Goal: Task Accomplishment & Management: Use online tool/utility

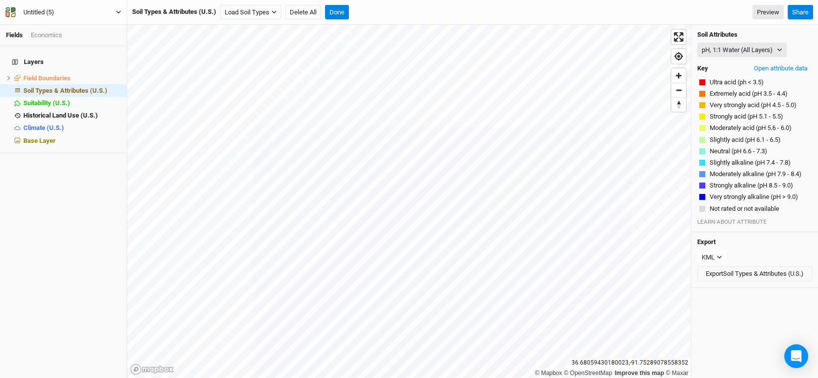
click at [42, 13] on div "Untitled (5)" at bounding box center [38, 12] width 31 height 10
click at [35, 10] on div "Untitled (5)" at bounding box center [38, 12] width 31 height 10
click at [5, 5] on button "David" at bounding box center [63, 12] width 117 height 14
type input "[PERSON_NAME]"
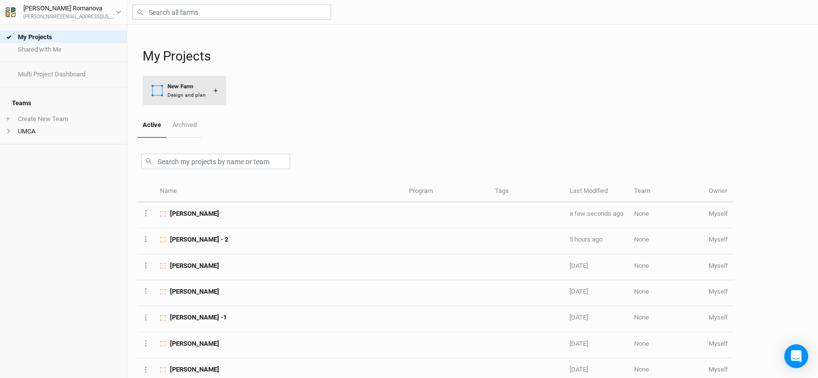
click at [200, 82] on div "New Farm" at bounding box center [186, 86] width 38 height 8
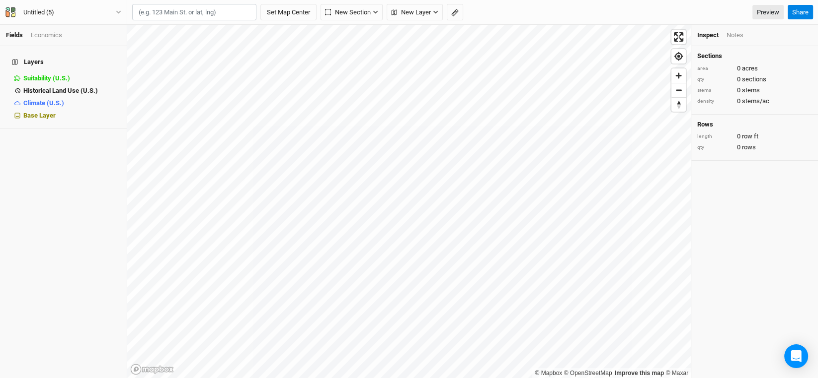
type input "39.201823, -92.363266"
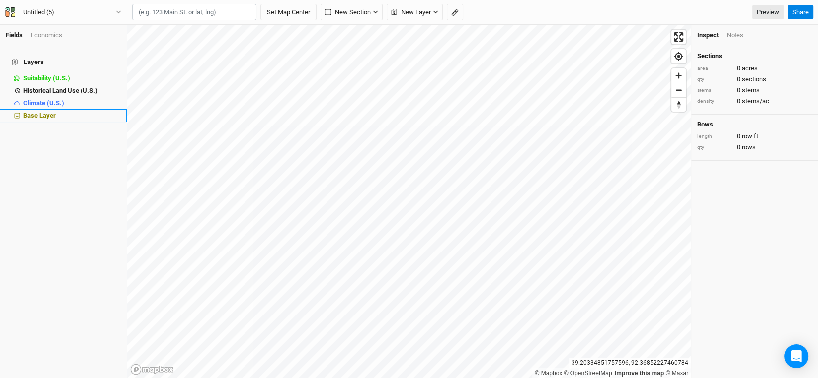
click at [47, 112] on span "Base Layer" at bounding box center [39, 115] width 32 height 7
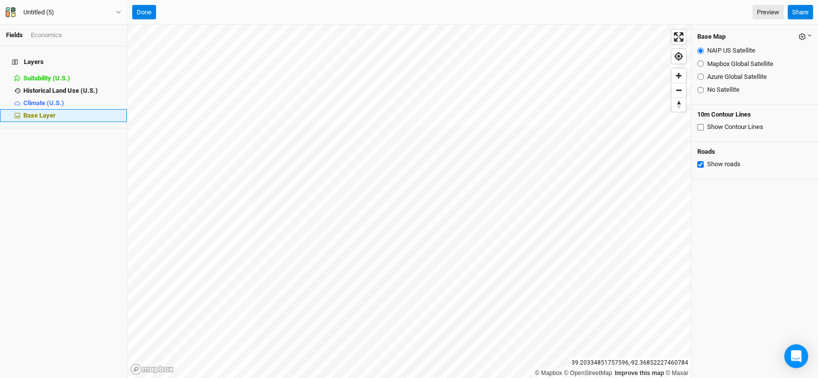
click at [29, 112] on span "Base Layer" at bounding box center [39, 115] width 32 height 7
click at [148, 8] on button "Done" at bounding box center [144, 12] width 24 height 15
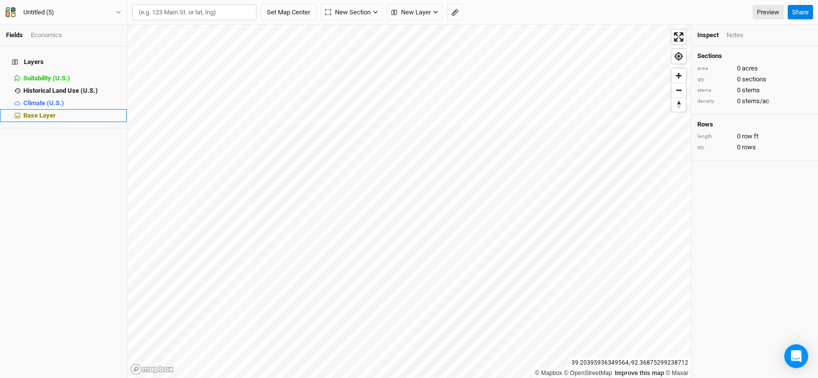
click at [42, 112] on span "Base Layer" at bounding box center [39, 115] width 32 height 7
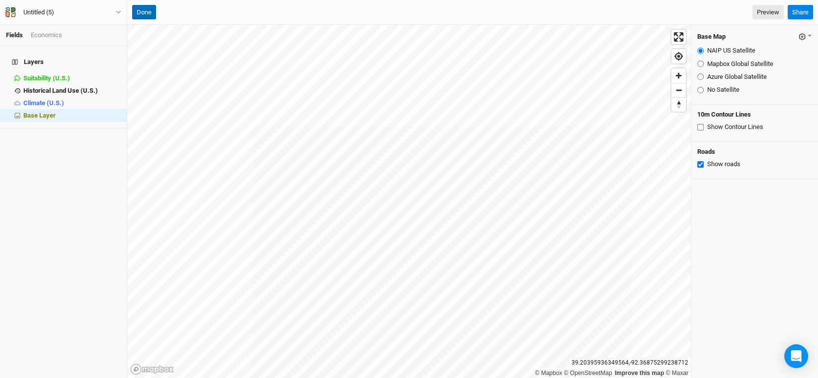
click at [144, 15] on button "Done" at bounding box center [144, 12] width 24 height 15
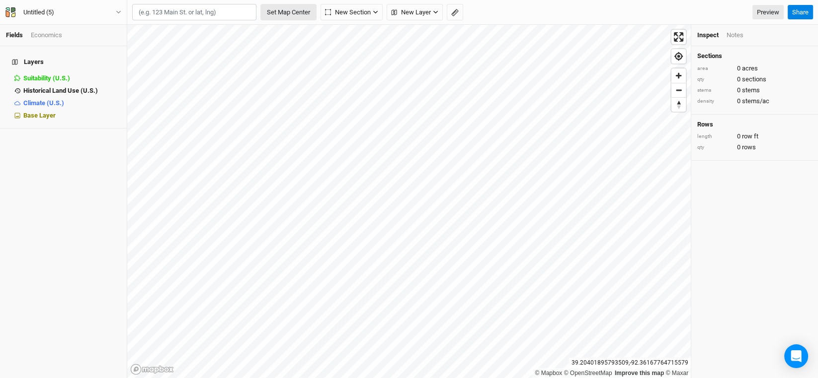
click at [280, 11] on button "Set Map Center" at bounding box center [288, 12] width 56 height 17
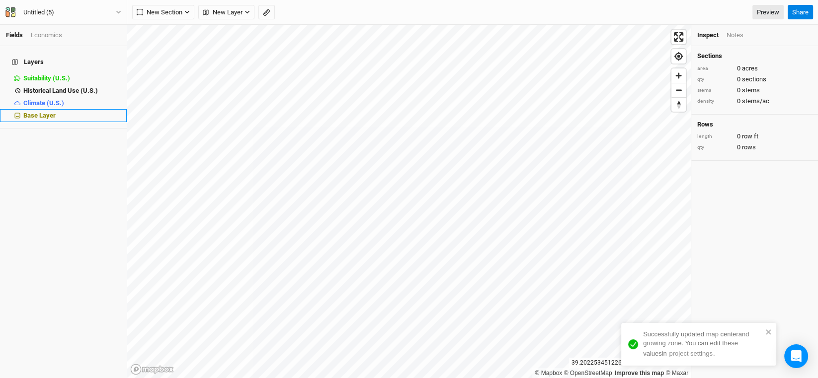
click at [37, 112] on span "Base Layer" at bounding box center [39, 115] width 32 height 7
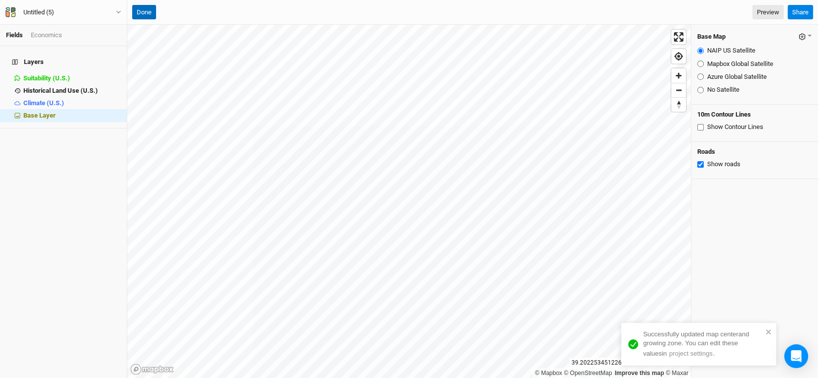
click at [147, 12] on button "Done" at bounding box center [144, 12] width 24 height 15
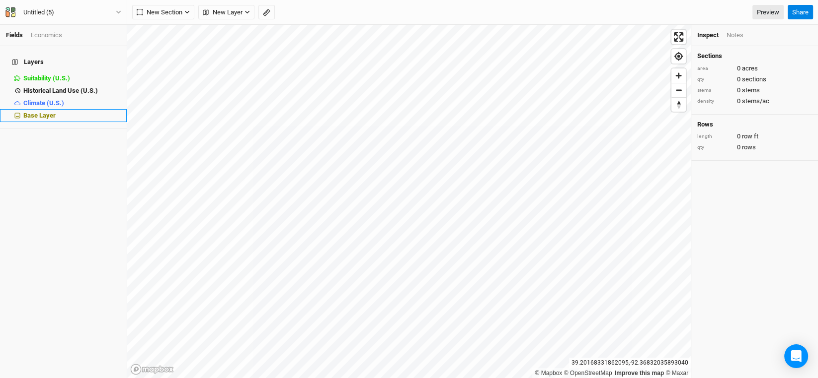
click at [39, 112] on span "Base Layer" at bounding box center [39, 115] width 32 height 7
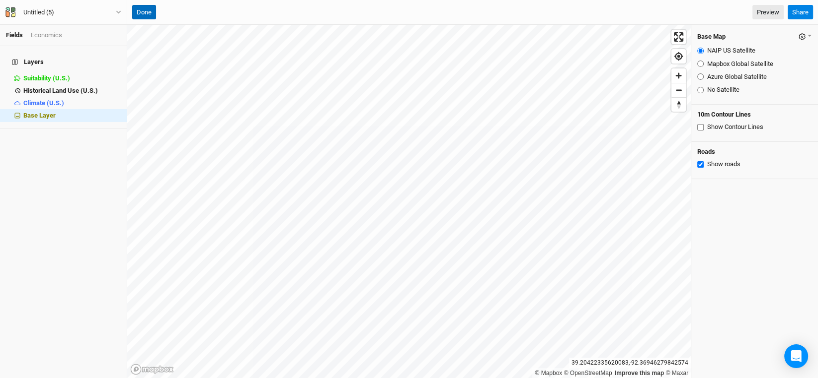
click at [151, 9] on button "Done" at bounding box center [144, 12] width 24 height 15
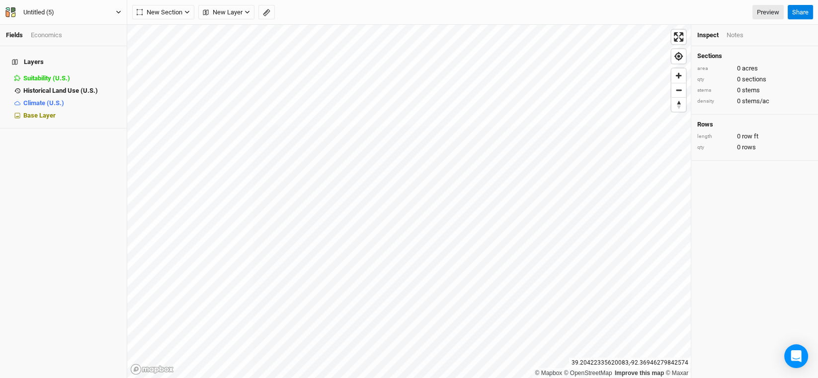
click at [39, 7] on div "Untitled (5)" at bounding box center [38, 12] width 31 height 10
click at [57, 12] on div "Untitled (5)" at bounding box center [38, 12] width 47 height 10
click at [41, 10] on div "Untitled (5)" at bounding box center [38, 12] width 31 height 10
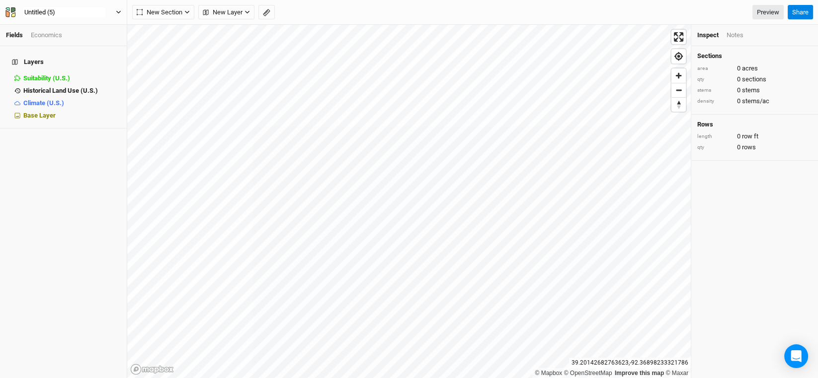
type input "[PERSON_NAME]"
click at [52, 190] on div "Layers Suitability (U.S.) hide Historical Land Use (U.S.) hide Climate (U.S.) h…" at bounding box center [63, 212] width 127 height 332
click at [226, 11] on span "New Layer" at bounding box center [223, 12] width 40 height 10
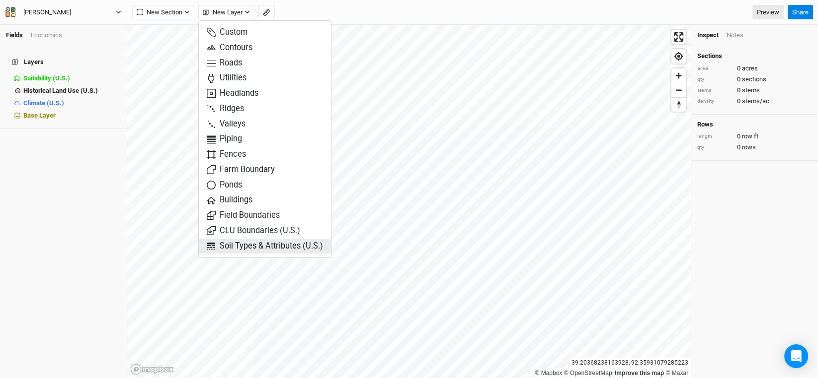
click at [241, 241] on span "Soil Types & Attributes (U.S.)" at bounding box center [265, 246] width 116 height 11
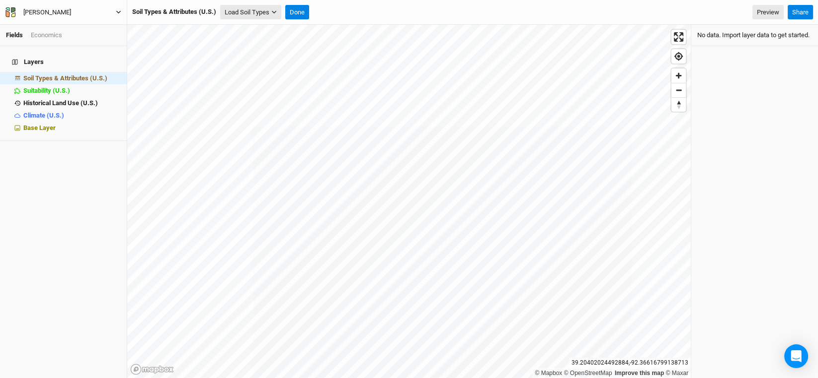
click at [241, 13] on button "Load Soil Types" at bounding box center [250, 12] width 61 height 15
click at [262, 37] on div "Load for Current View" at bounding box center [260, 29] width 79 height 18
click at [261, 28] on button "Load for Current View" at bounding box center [260, 29] width 78 height 13
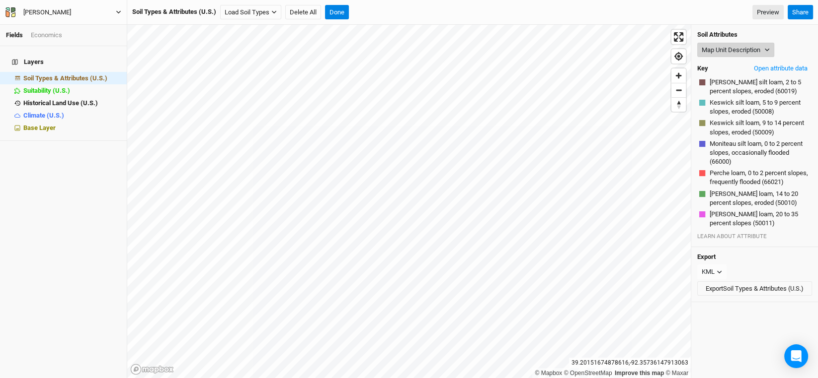
click at [762, 50] on button "Map Unit Description" at bounding box center [735, 50] width 77 height 15
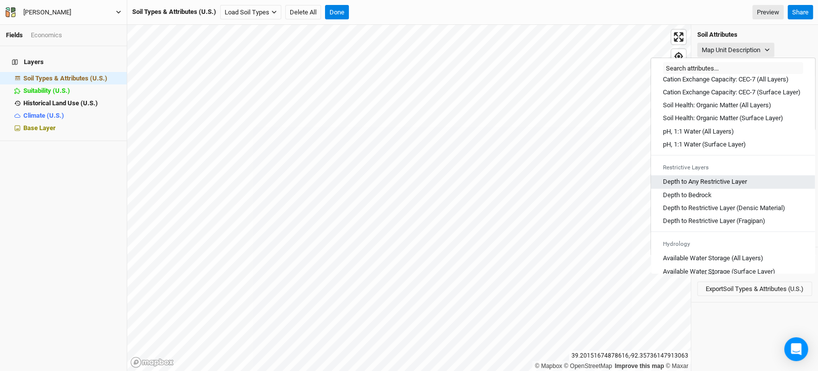
scroll to position [198, 0]
click at [709, 185] on Layer "Depth to Any Restrictive Layer" at bounding box center [705, 181] width 84 height 9
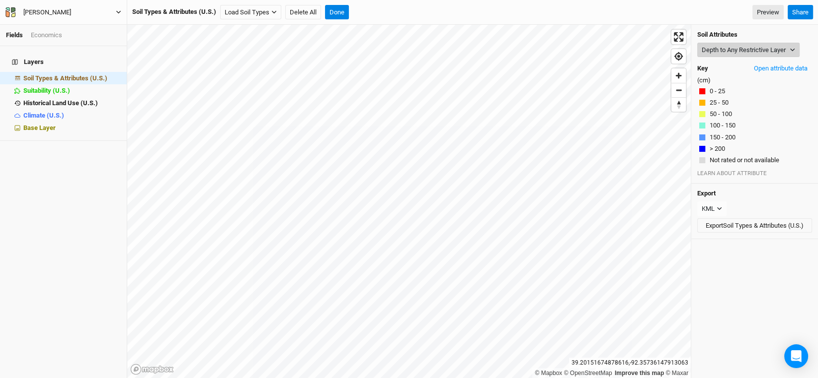
click at [757, 50] on button "Depth to Any Restrictive Layer" at bounding box center [748, 50] width 102 height 15
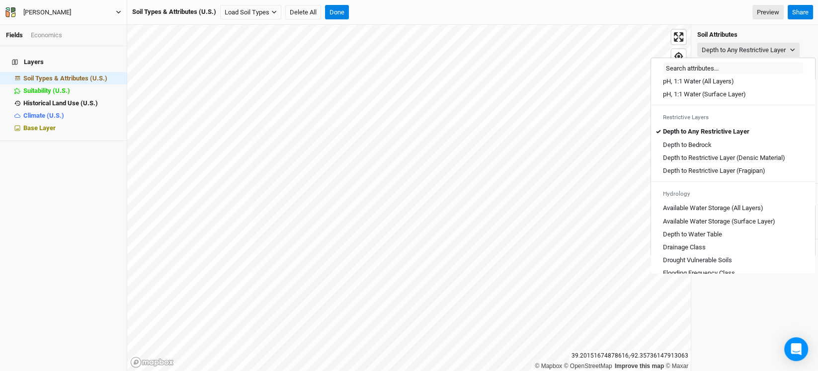
scroll to position [298, 0]
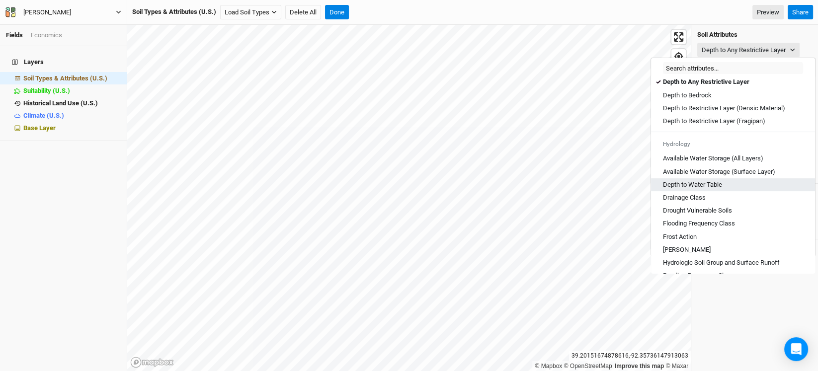
click at [709, 189] on Table "Depth to Water Table" at bounding box center [692, 184] width 59 height 9
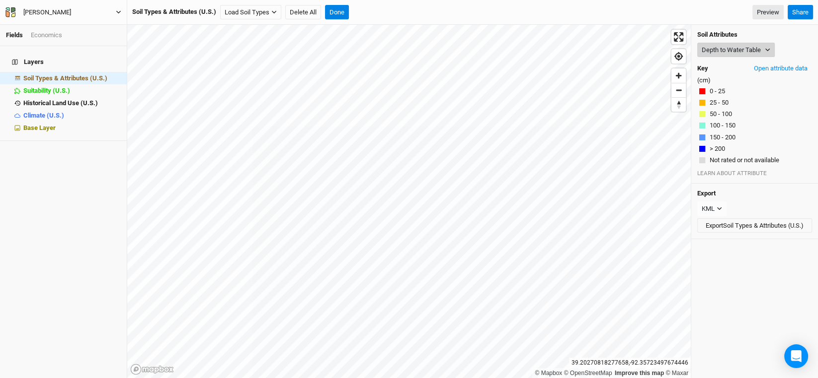
click at [763, 47] on button "Depth to Water Table" at bounding box center [735, 50] width 77 height 15
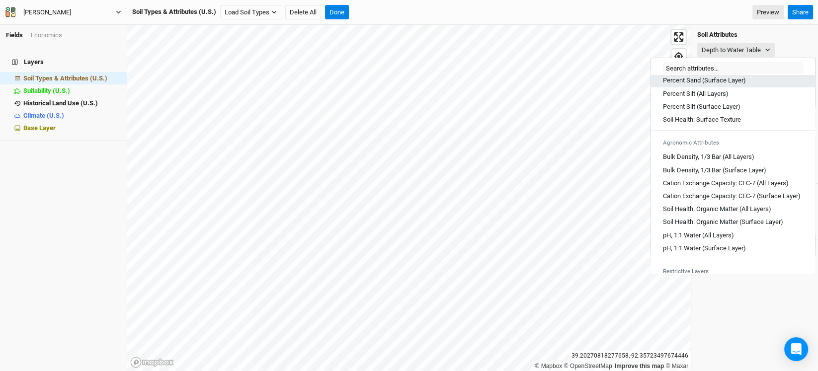
scroll to position [149, 0]
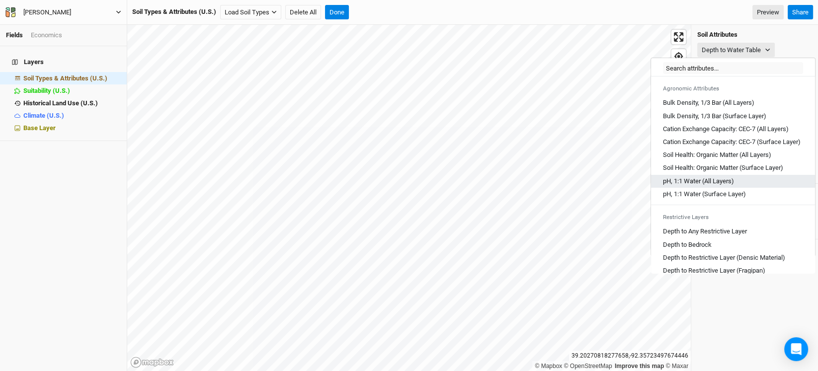
click at [719, 186] on Layers\) "pH, 1:1 Water (All Layers)" at bounding box center [698, 181] width 71 height 9
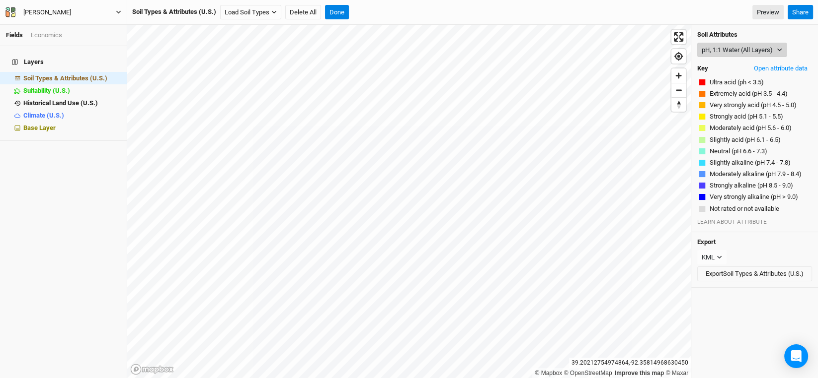
click at [776, 51] on button "pH, 1:1 Water (All Layers)" at bounding box center [741, 50] width 89 height 15
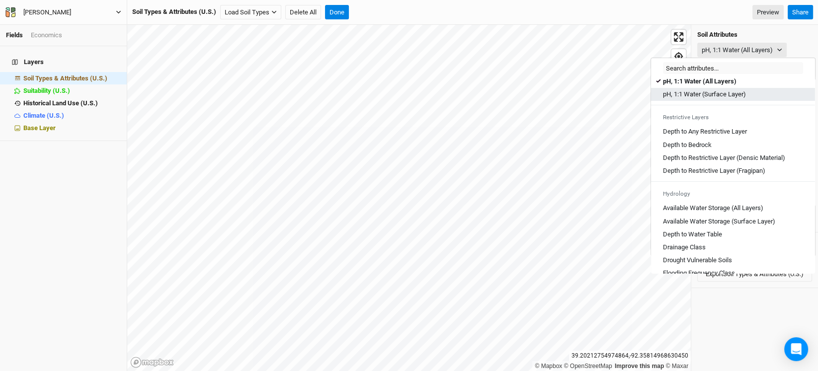
scroll to position [298, 0]
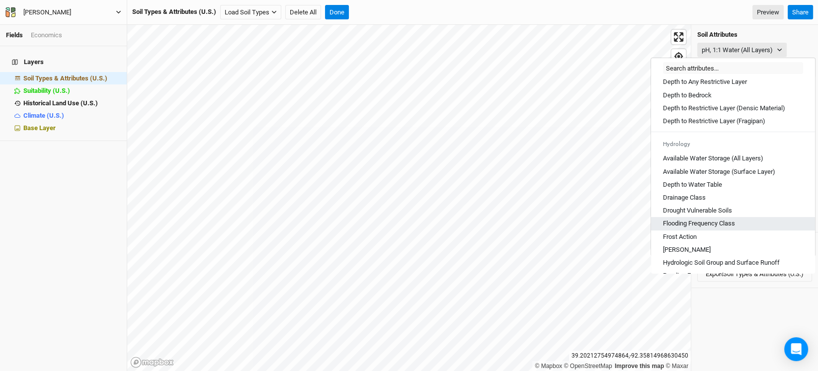
click at [713, 228] on Class "Flooding Frequency Class" at bounding box center [699, 223] width 72 height 9
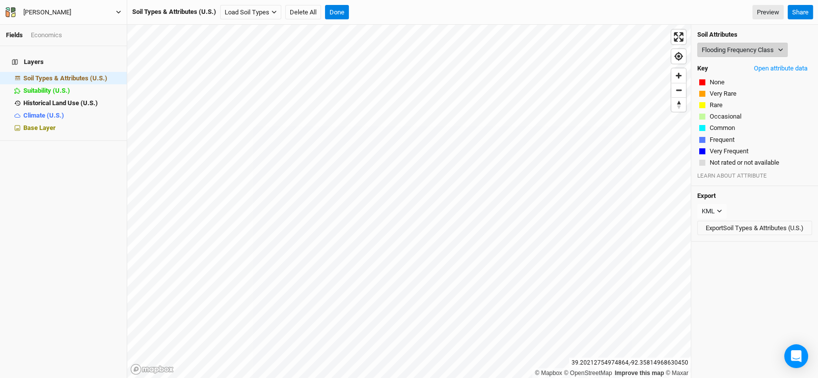
click at [780, 46] on button "Flooding Frequency Class" at bounding box center [742, 50] width 90 height 15
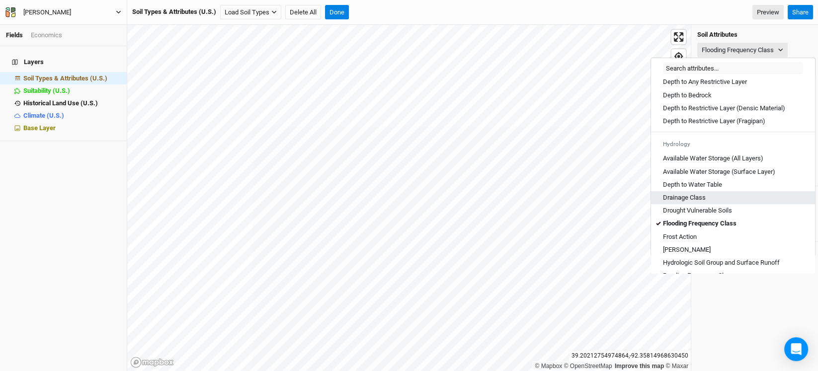
click at [708, 202] on div "Drainage Class" at bounding box center [733, 197] width 140 height 9
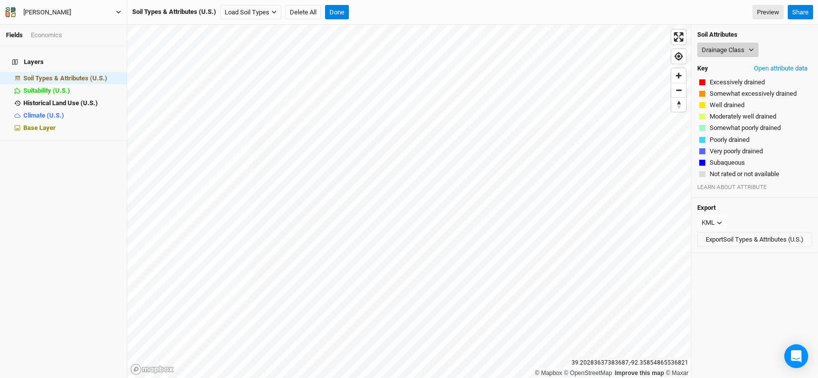
click at [751, 53] on button "Drainage Class" at bounding box center [727, 50] width 61 height 15
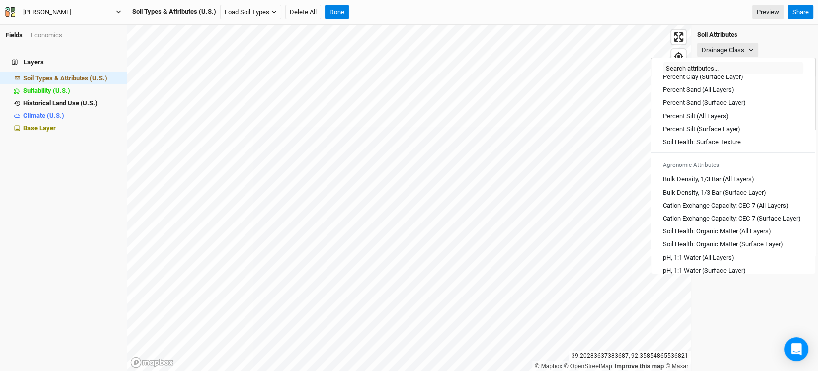
scroll to position [248, 0]
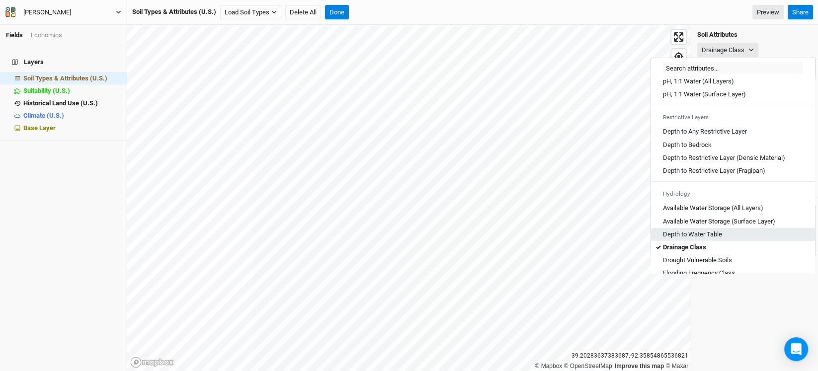
click at [713, 239] on Table "Depth to Water Table" at bounding box center [692, 234] width 59 height 9
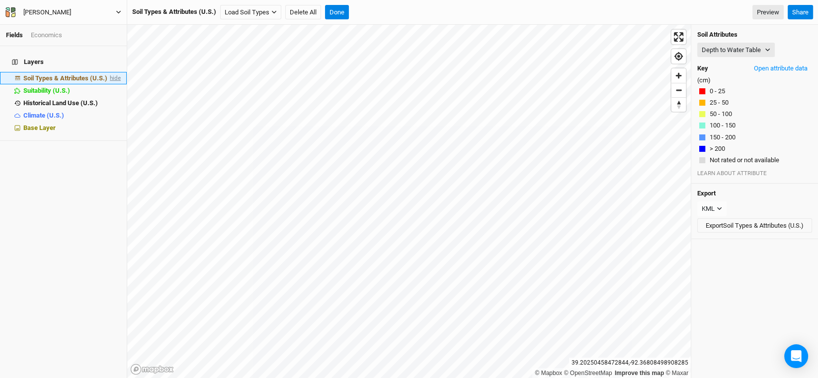
click at [108, 72] on span "hide" at bounding box center [114, 78] width 13 height 12
click at [107, 72] on span "show" at bounding box center [113, 78] width 16 height 12
click at [108, 72] on span "hide" at bounding box center [114, 78] width 13 height 12
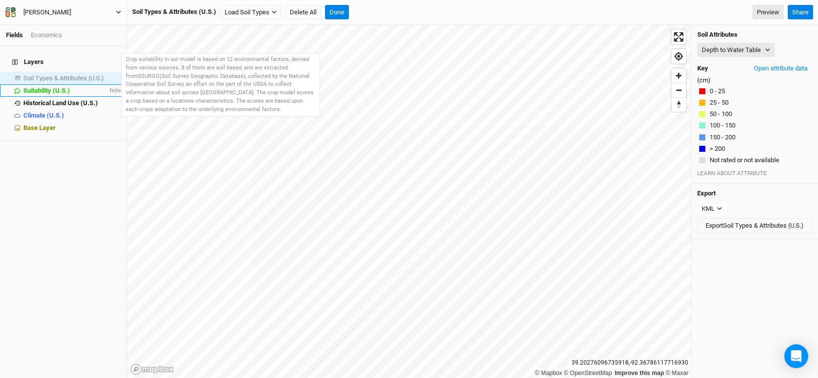
click at [44, 87] on span "Suitability (U.S.)" at bounding box center [46, 90] width 47 height 7
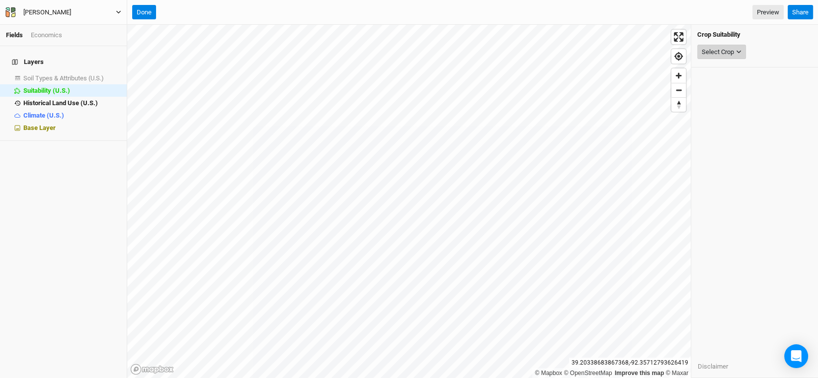
click at [715, 47] on div "Select Crop" at bounding box center [717, 52] width 32 height 10
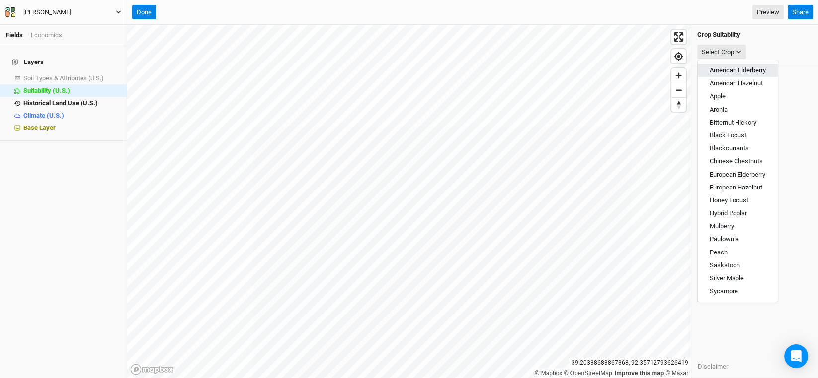
click at [721, 71] on span "American Elderberry" at bounding box center [737, 70] width 56 height 7
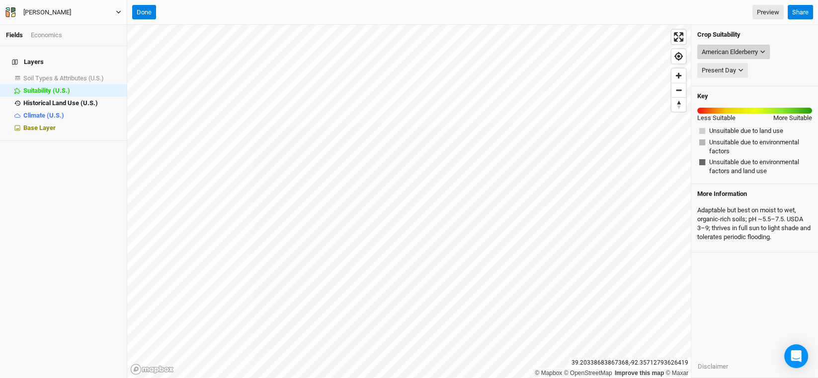
click at [717, 49] on div "American Elderberry" at bounding box center [729, 52] width 56 height 10
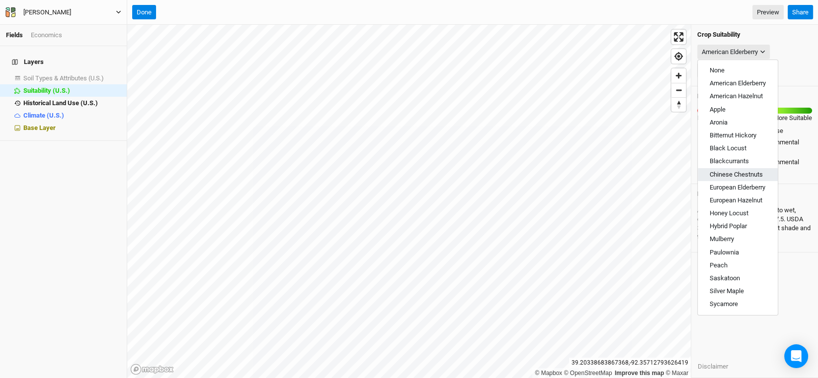
click at [746, 176] on span "Chinese Chestnuts" at bounding box center [735, 174] width 53 height 7
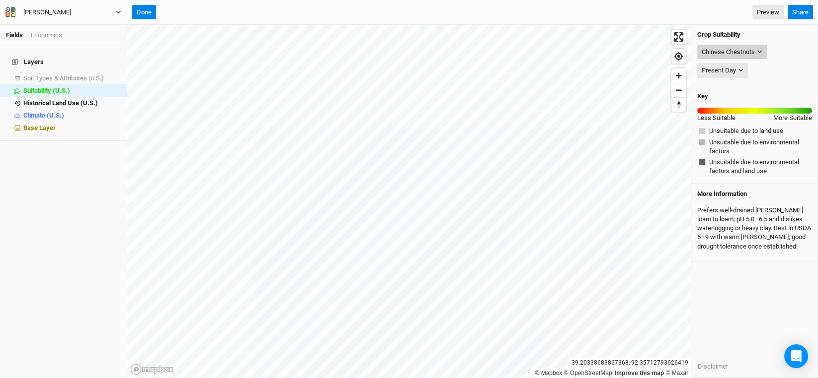
click at [756, 52] on icon "button" at bounding box center [758, 51] width 5 height 5
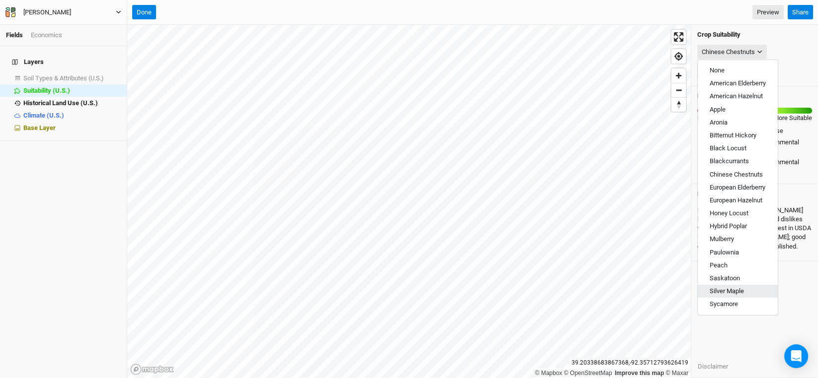
click at [726, 290] on span "Silver Maple" at bounding box center [726, 291] width 34 height 7
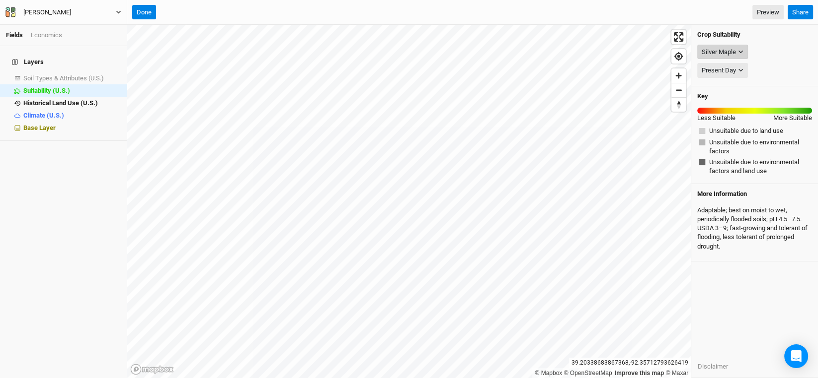
click at [739, 46] on button "Silver Maple" at bounding box center [722, 52] width 51 height 15
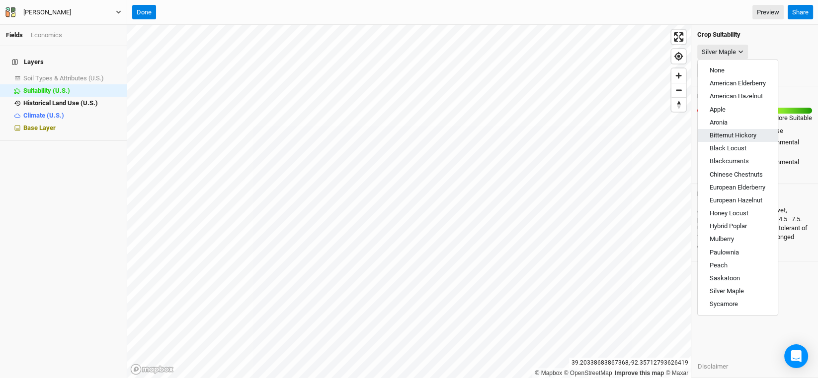
click at [722, 135] on span "Bitternut Hickory" at bounding box center [732, 135] width 47 height 7
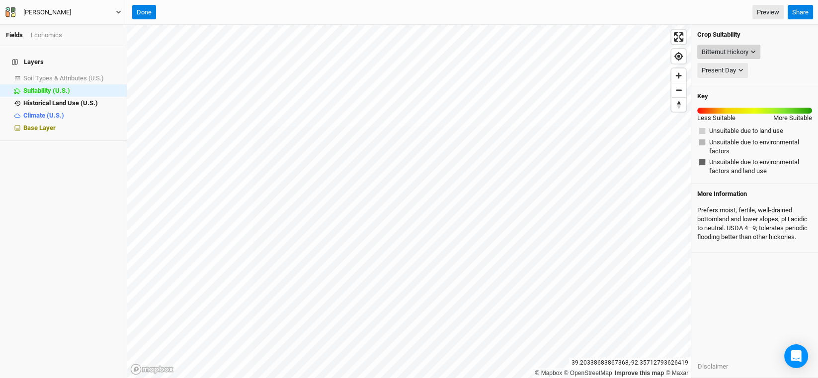
click at [753, 54] on icon "button" at bounding box center [752, 51] width 5 height 5
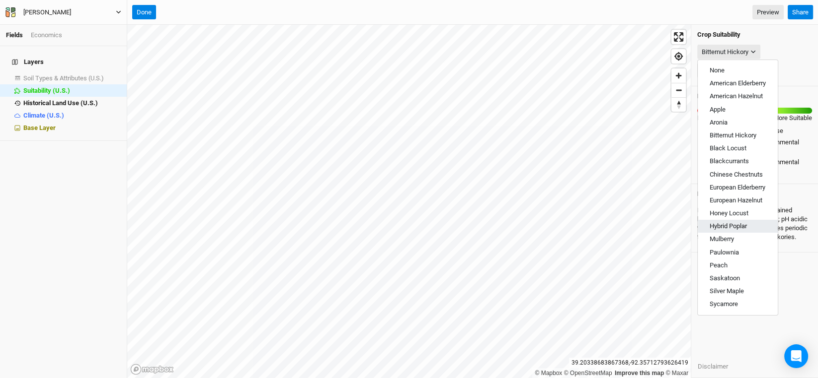
click at [721, 223] on span "Hybrid Poplar" at bounding box center [727, 226] width 37 height 7
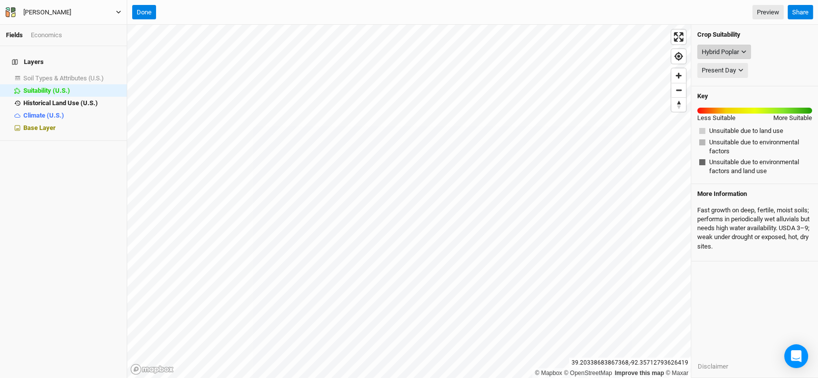
click at [742, 48] on button "Hybrid Poplar" at bounding box center [724, 52] width 54 height 15
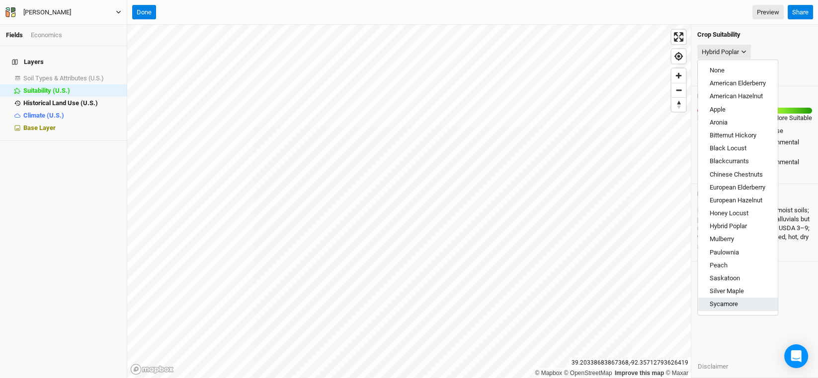
click at [731, 301] on span "Sycamore" at bounding box center [723, 304] width 28 height 7
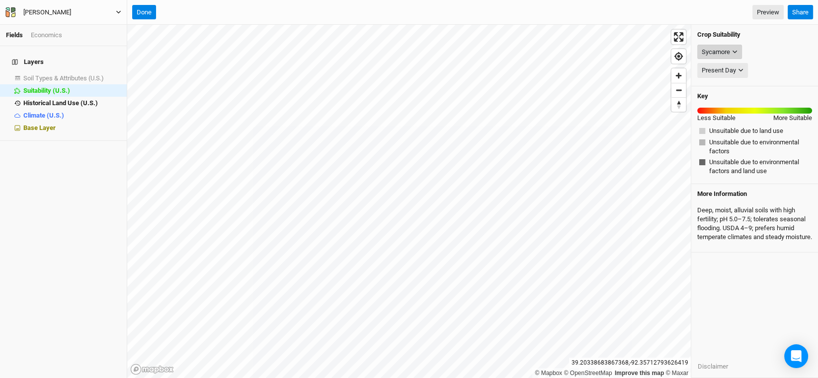
click at [737, 55] on button "Sycamore" at bounding box center [719, 52] width 45 height 15
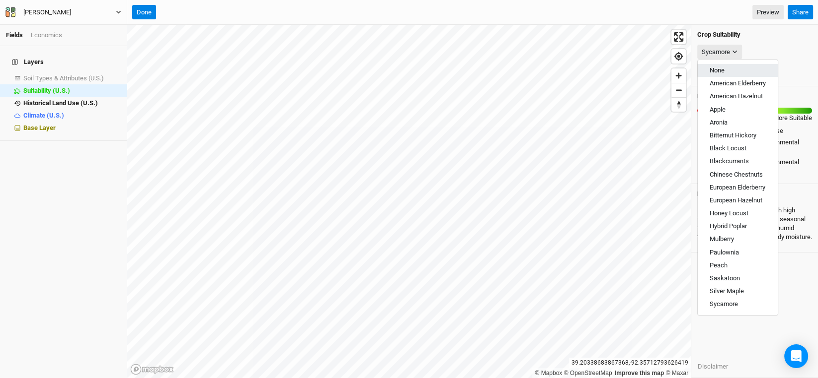
click at [719, 64] on button "None" at bounding box center [737, 70] width 80 height 13
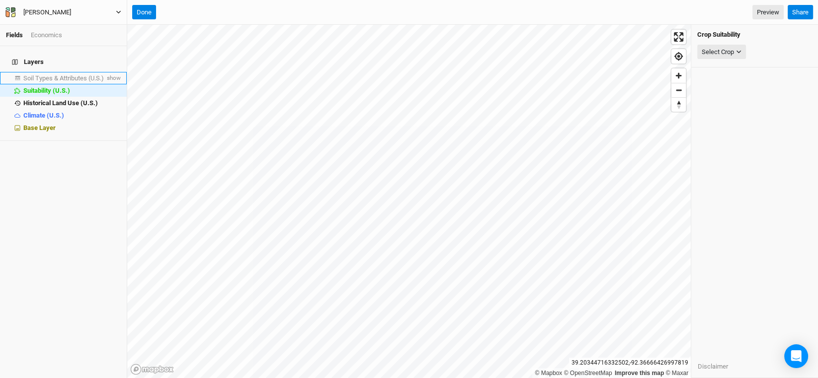
click at [71, 75] on span "Soil Types & Attributes (U.S.)" at bounding box center [63, 78] width 80 height 7
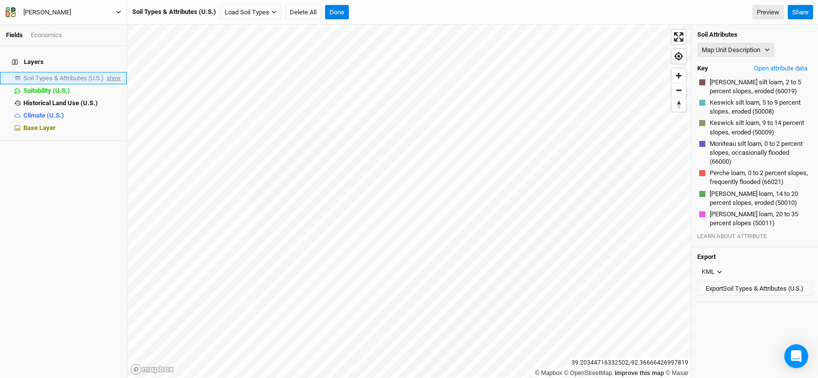
click at [105, 74] on span "show" at bounding box center [113, 78] width 16 height 12
click at [768, 47] on icon "button" at bounding box center [766, 49] width 5 height 5
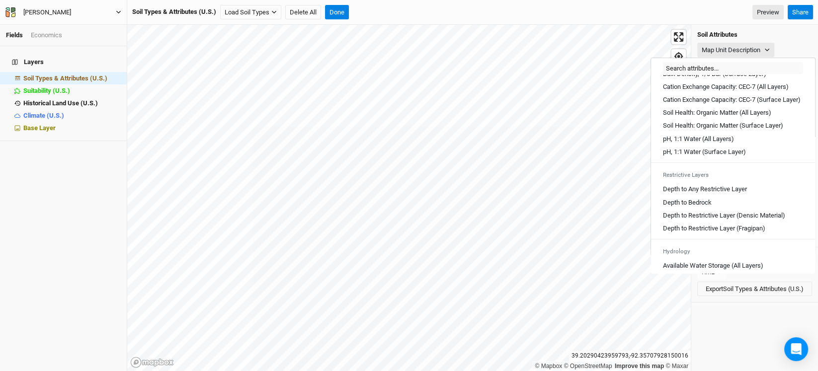
scroll to position [198, 0]
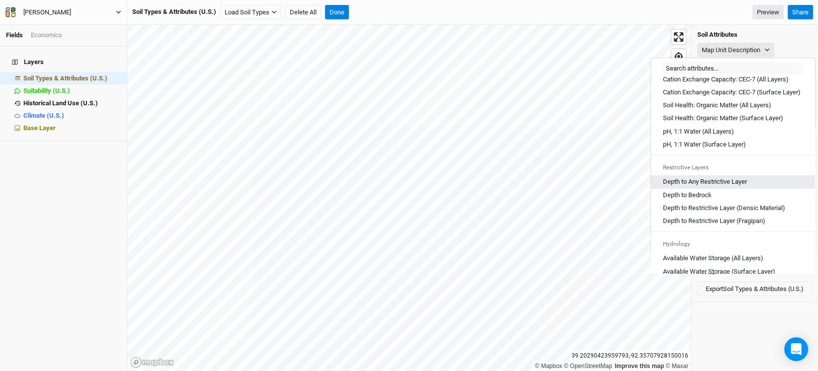
click at [723, 186] on Layer "Depth to Any Restrictive Layer" at bounding box center [705, 181] width 84 height 9
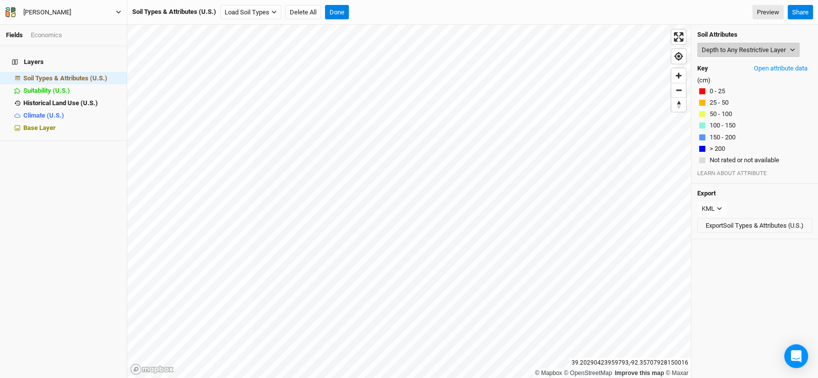
click at [788, 45] on button "Depth to Any Restrictive Layer" at bounding box center [748, 50] width 102 height 15
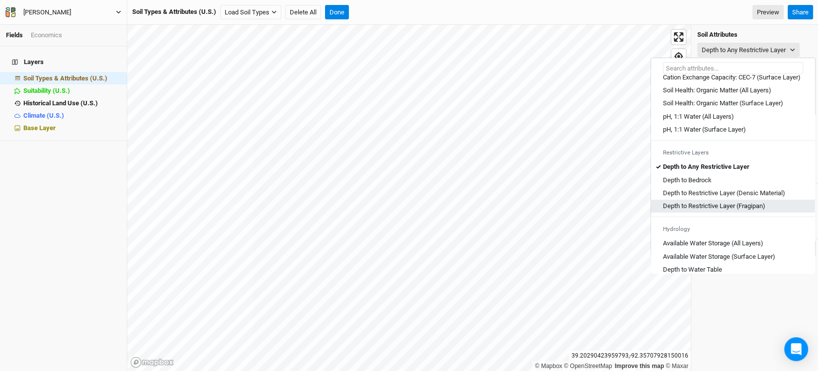
scroll to position [298, 0]
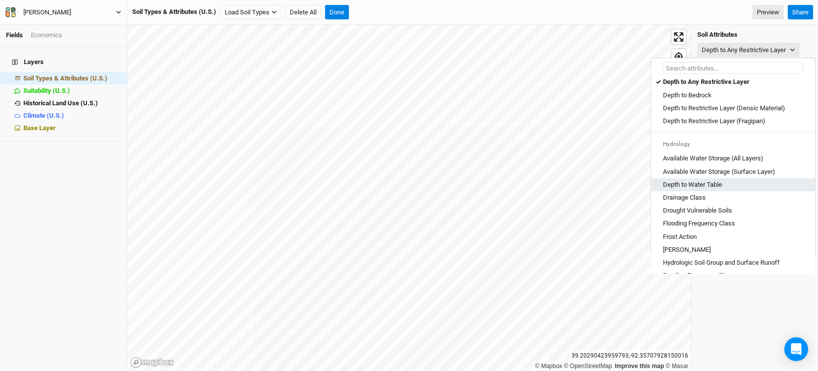
click at [713, 189] on Table "Depth to Water Table" at bounding box center [692, 184] width 59 height 9
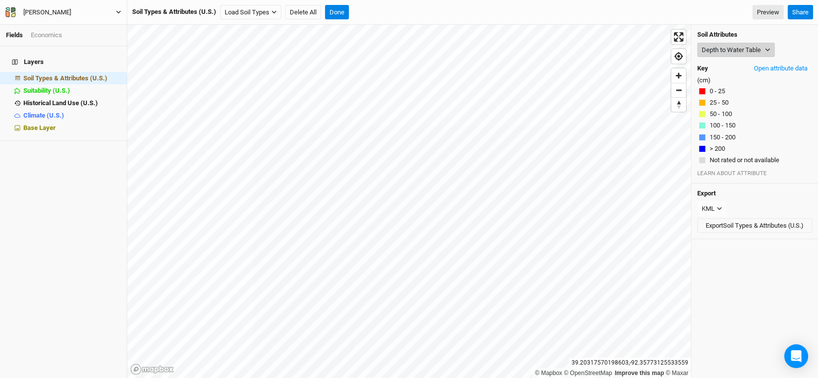
click at [733, 49] on button "Depth to Water Table" at bounding box center [735, 50] width 77 height 15
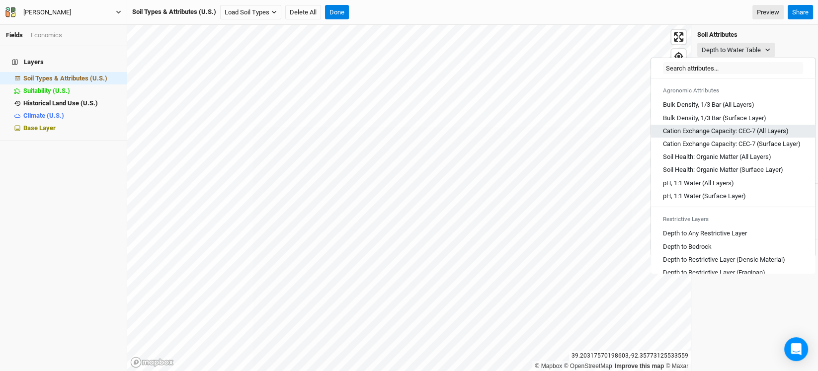
scroll to position [149, 0]
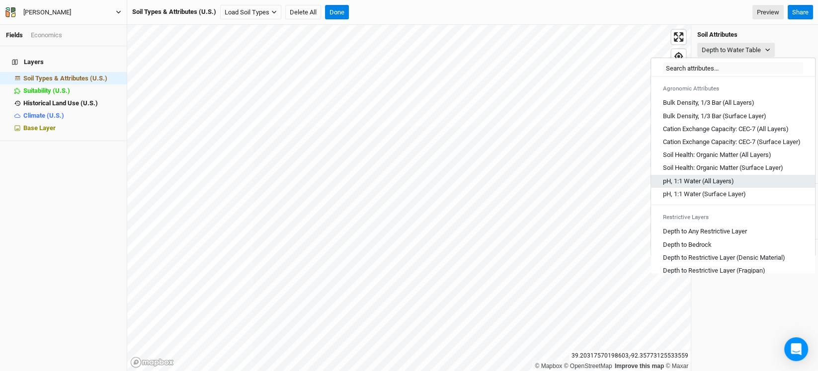
click at [713, 186] on Layers\) "pH, 1:1 Water (All Layers)" at bounding box center [698, 181] width 71 height 9
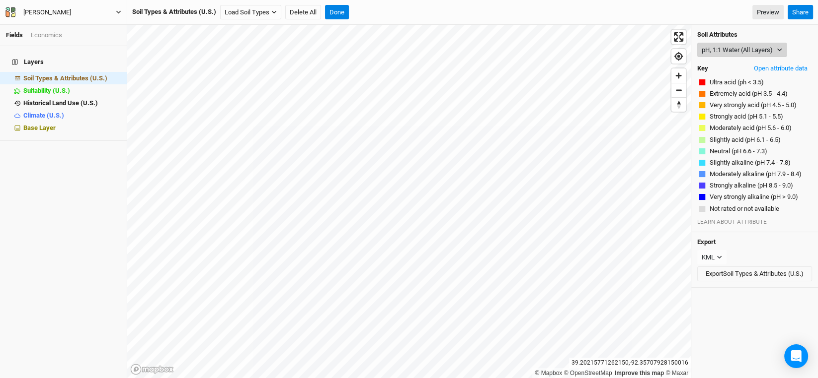
click at [775, 48] on button "pH, 1:1 Water (All Layers)" at bounding box center [741, 50] width 89 height 15
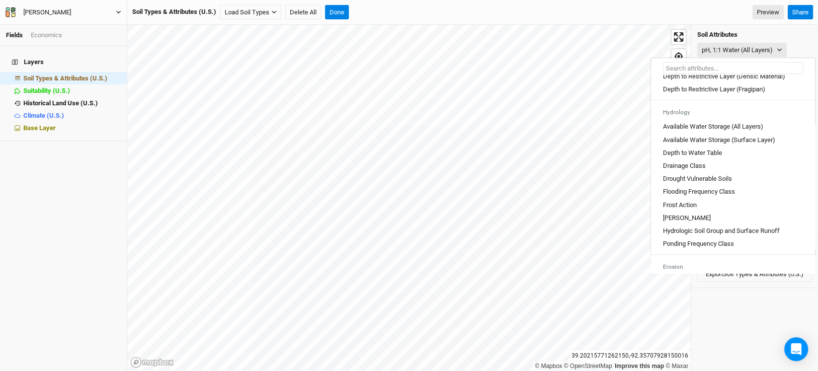
scroll to position [347, 0]
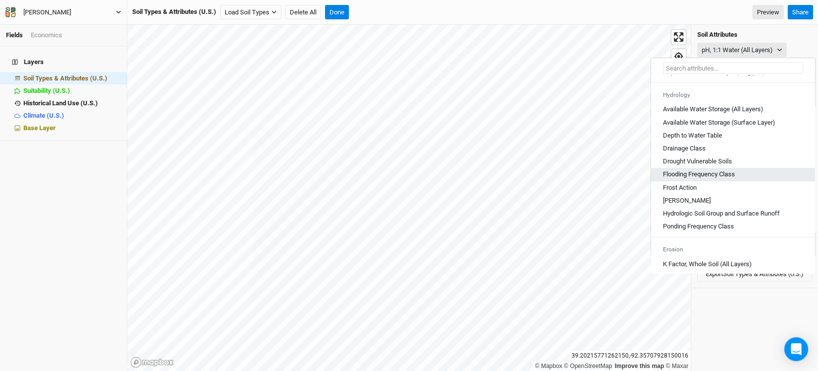
click at [702, 179] on Class "Flooding Frequency Class" at bounding box center [699, 174] width 72 height 9
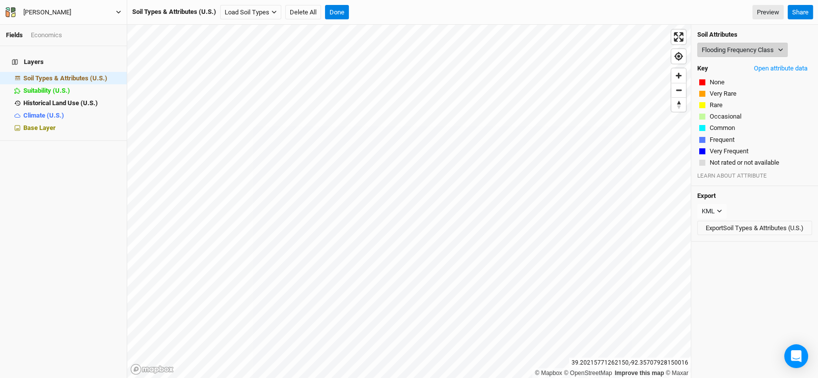
click at [752, 50] on button "Flooding Frequency Class" at bounding box center [742, 50] width 90 height 15
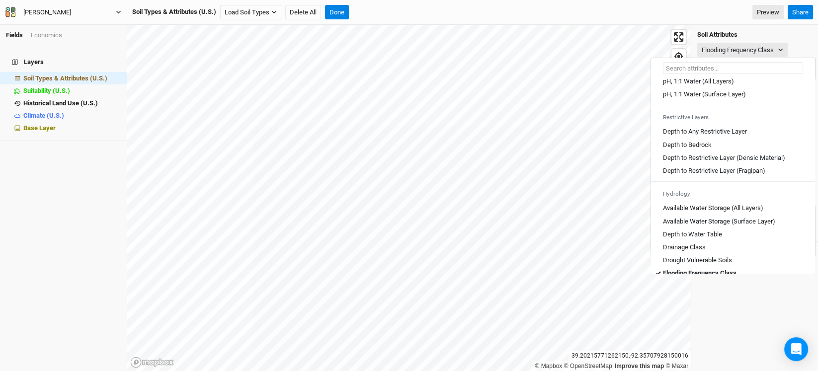
scroll to position [298, 0]
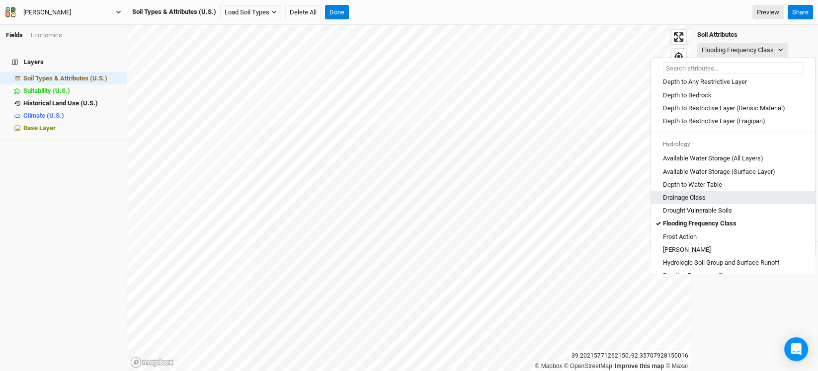
click at [706, 202] on div "Drainage Class" at bounding box center [733, 197] width 140 height 9
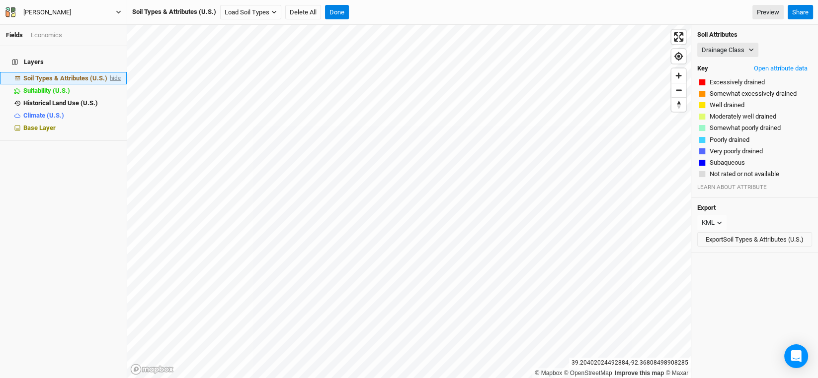
click at [112, 73] on span "hide" at bounding box center [114, 78] width 13 height 12
click at [34, 124] on span "Base Layer" at bounding box center [39, 127] width 32 height 7
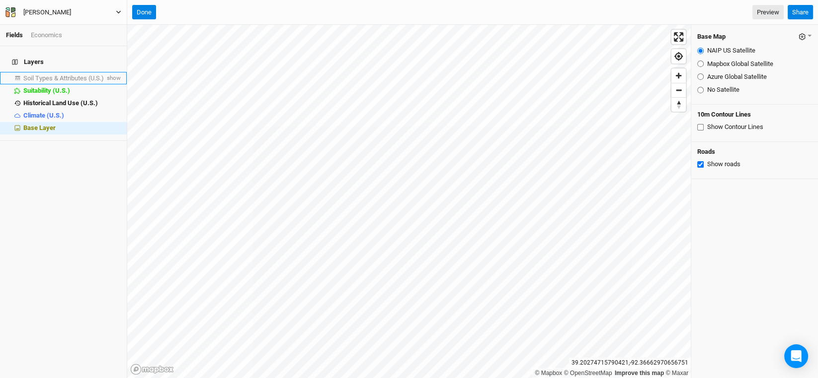
click at [44, 75] on span "Soil Types & Attributes (U.S.)" at bounding box center [63, 78] width 80 height 7
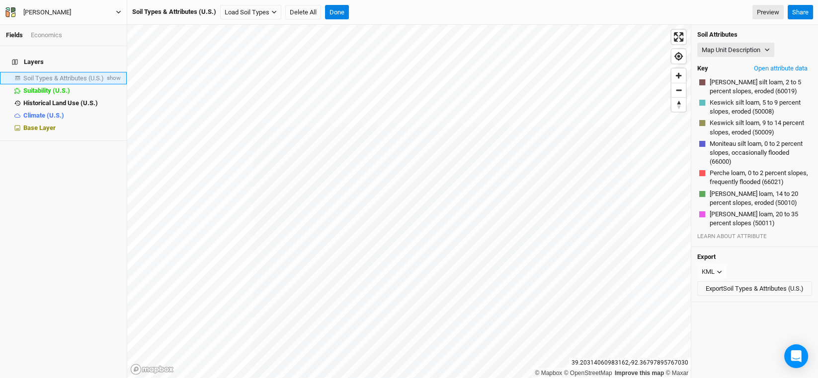
click at [81, 75] on span "Soil Types & Attributes (U.S.)" at bounding box center [63, 78] width 80 height 7
click at [105, 72] on span "show" at bounding box center [113, 78] width 16 height 12
click at [769, 48] on icon "button" at bounding box center [766, 49] width 5 height 5
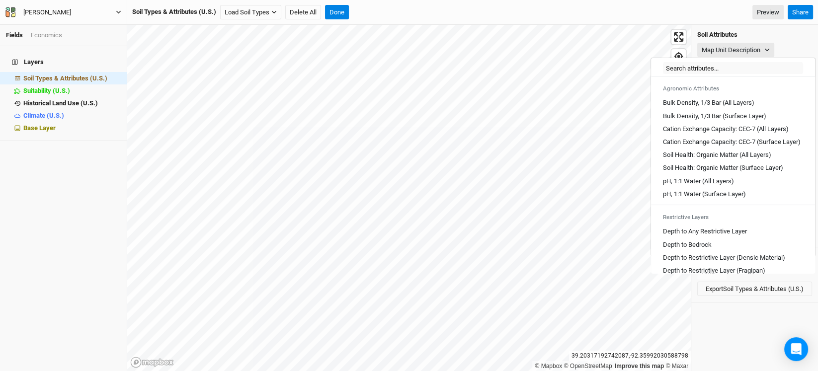
scroll to position [198, 0]
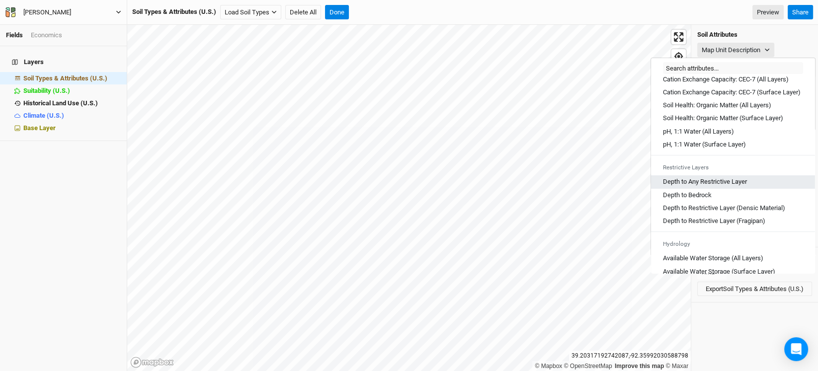
click at [730, 186] on Layer "Depth to Any Restrictive Layer" at bounding box center [705, 181] width 84 height 9
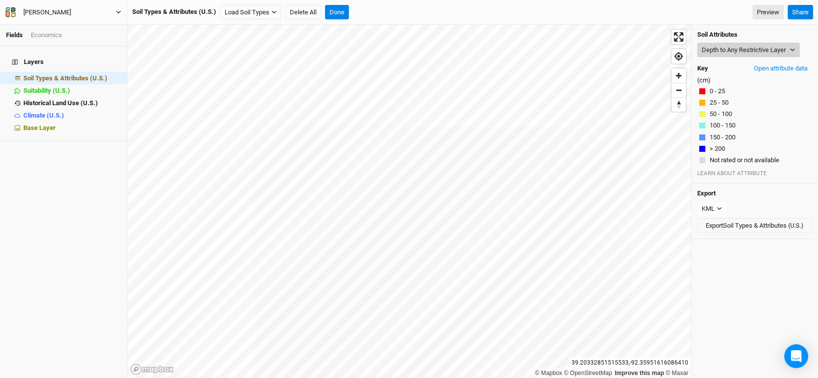
click at [793, 54] on button "Depth to Any Restrictive Layer" at bounding box center [748, 50] width 102 height 15
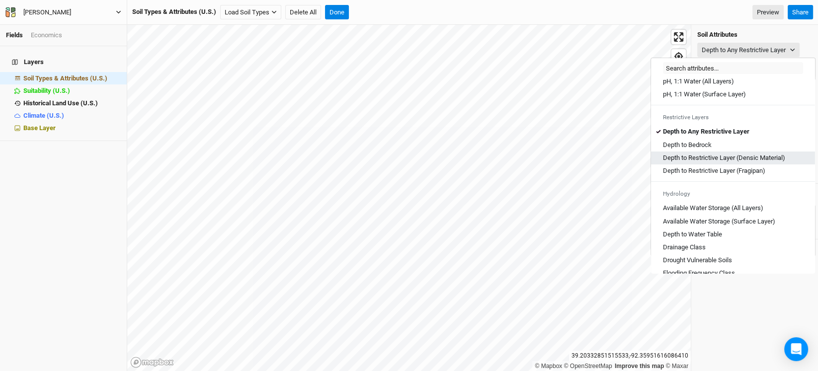
scroll to position [298, 0]
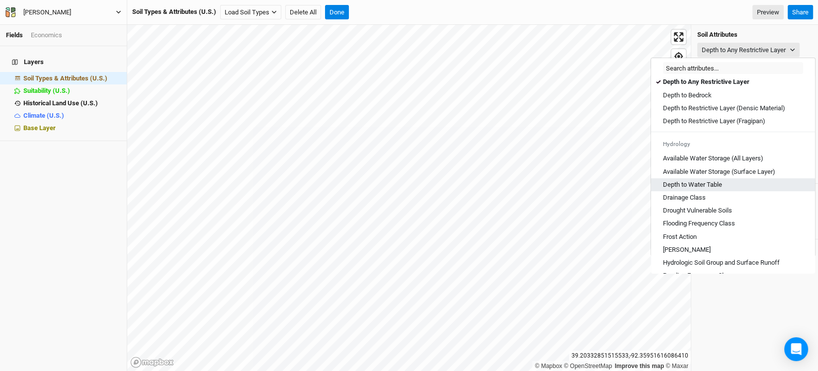
click at [710, 189] on Table "Depth to Water Table" at bounding box center [692, 184] width 59 height 9
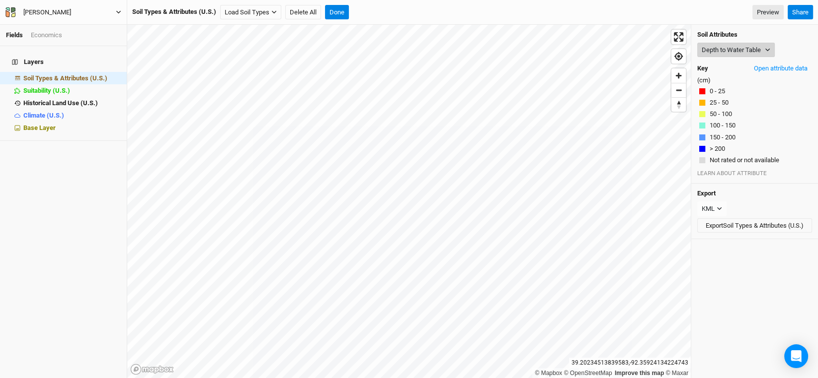
click at [762, 49] on button "Depth to Water Table" at bounding box center [735, 50] width 77 height 15
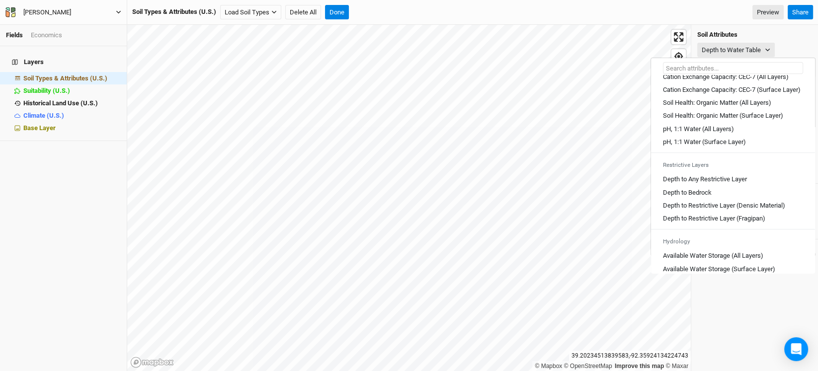
scroll to position [248, 0]
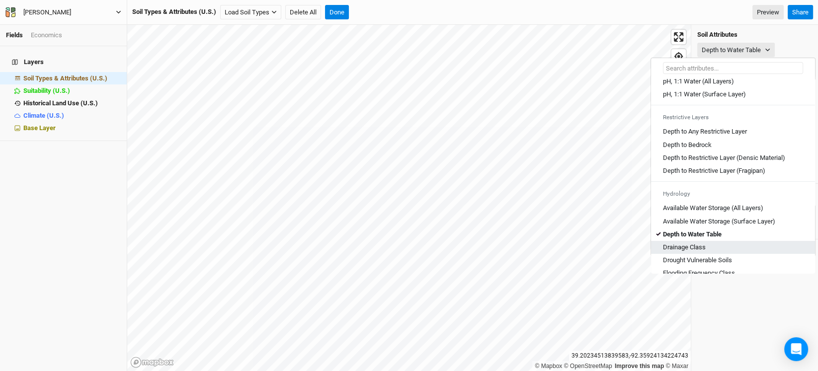
click at [698, 252] on Class "Drainage Class" at bounding box center [684, 247] width 43 height 9
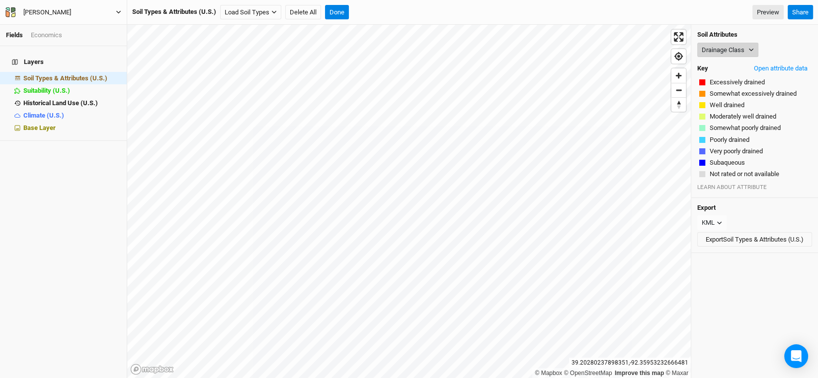
click at [744, 49] on button "Drainage Class" at bounding box center [727, 50] width 61 height 15
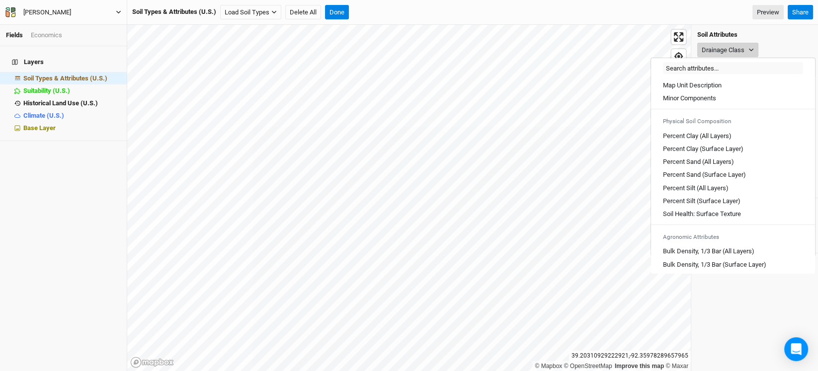
click at [748, 49] on icon "button" at bounding box center [750, 49] width 5 height 5
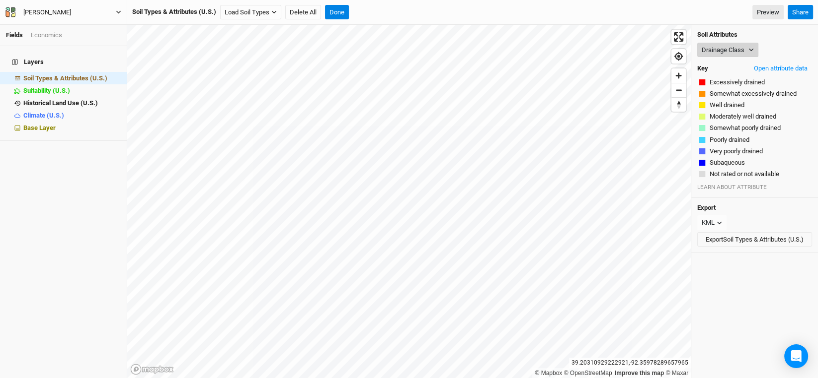
click at [748, 49] on icon "button" at bounding box center [750, 49] width 5 height 5
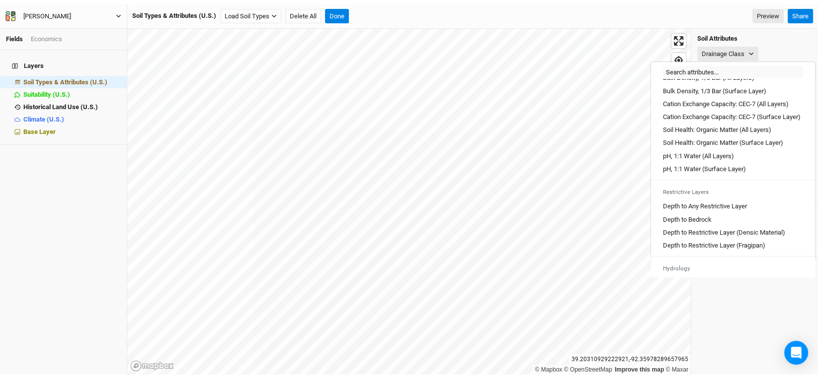
scroll to position [198, 0]
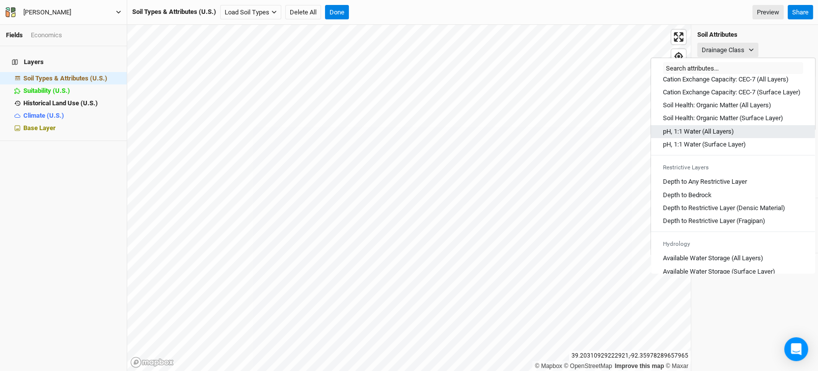
click at [730, 136] on Layers\) "pH, 1:1 Water (All Layers)" at bounding box center [698, 131] width 71 height 9
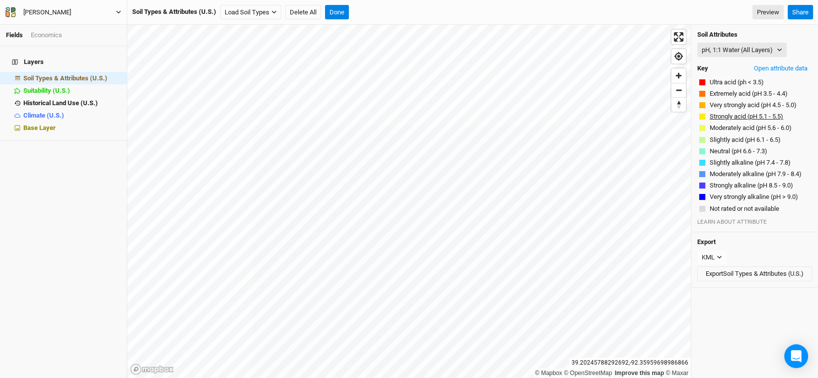
click at [760, 114] on button "Strongly acid (pH 5.1 - 5.5)" at bounding box center [746, 117] width 75 height 10
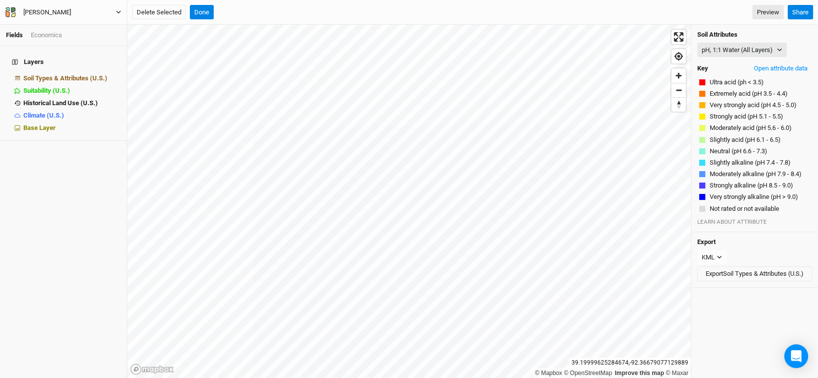
click at [74, 220] on div "Layers Soil Types & Attributes (U.S.) hide Suitability (U.S.) hide Historical L…" at bounding box center [63, 212] width 127 height 332
drag, startPoint x: 107, startPoint y: 70, endPoint x: 118, endPoint y: 73, distance: 10.7
click at [108, 72] on span "hide" at bounding box center [114, 78] width 13 height 12
click at [118, 9] on icon "button" at bounding box center [118, 11] width 5 height 5
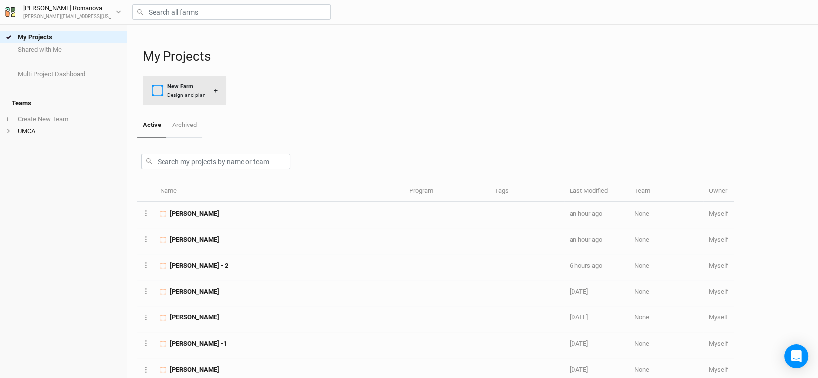
click at [186, 96] on div "Design and plan" at bounding box center [186, 94] width 38 height 7
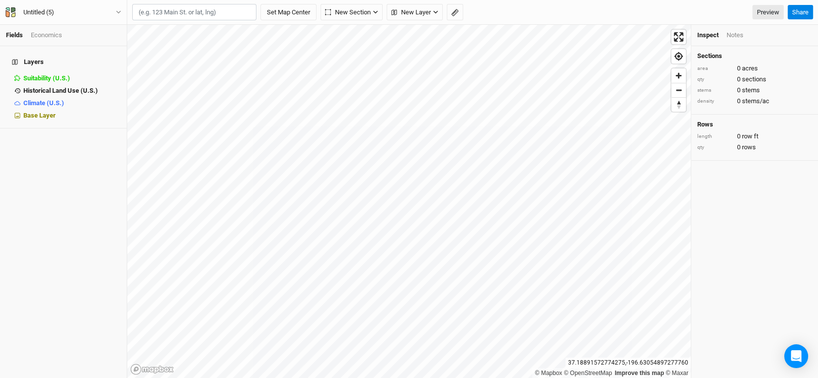
type input "37.298466, -93.123579"
click at [292, 13] on button "Set Map Center" at bounding box center [288, 12] width 56 height 17
click at [33, 13] on div "Untitled (5)" at bounding box center [38, 12] width 31 height 10
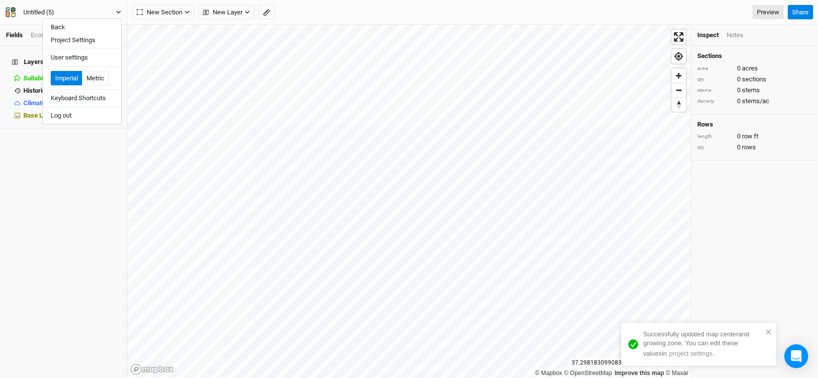
click at [43, 13] on div "Untitled (5)" at bounding box center [38, 12] width 31 height 10
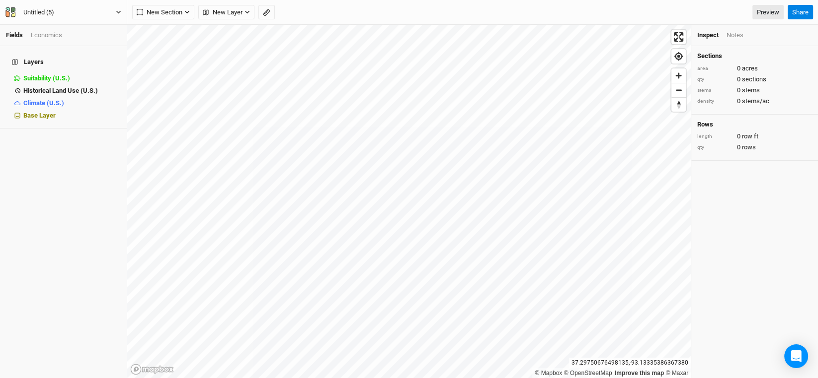
click at [43, 8] on div "Untitled (5)" at bounding box center [38, 12] width 31 height 10
click at [43, 8] on input "Untitled (5)" at bounding box center [64, 12] width 82 height 11
type input "[PERSON_NAME]"
click at [74, 185] on div "Layers Suitability (U.S.) hide Historical Land Use (U.S.) hide Climate (U.S.) h…" at bounding box center [63, 212] width 127 height 332
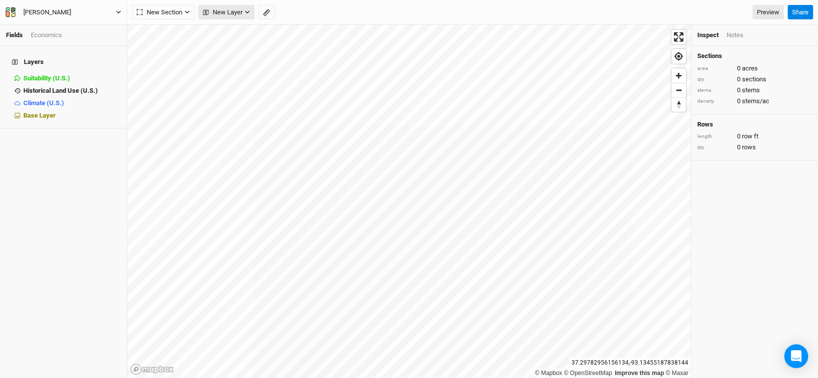
click at [239, 8] on span "New Layer" at bounding box center [223, 12] width 40 height 10
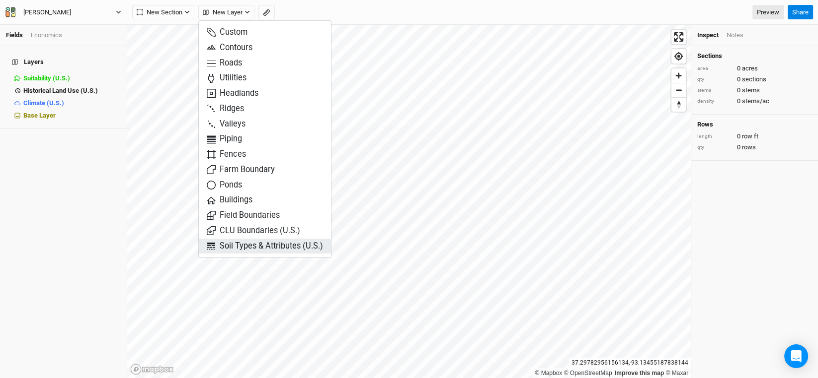
click at [246, 245] on span "Soil Types & Attributes (U.S.)" at bounding box center [265, 246] width 116 height 11
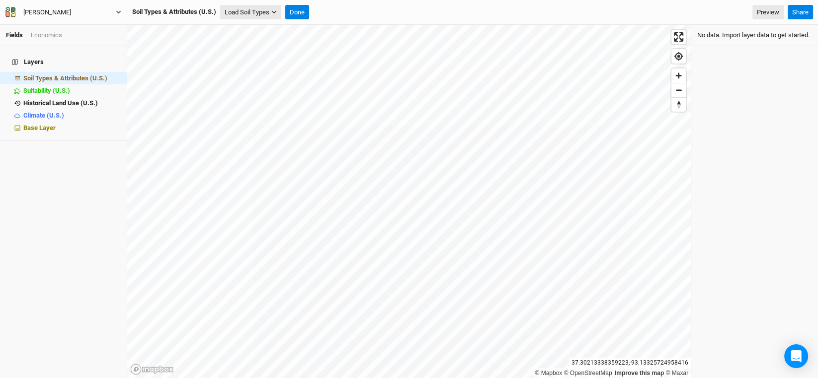
click at [242, 11] on button "Load Soil Types" at bounding box center [250, 12] width 61 height 15
click at [74, 75] on span "Soil Types & Attributes (U.S.)" at bounding box center [65, 78] width 84 height 7
click at [253, 16] on button "Load Soil Types" at bounding box center [250, 12] width 61 height 15
click at [271, 26] on button "Load for Current View" at bounding box center [260, 29] width 78 height 13
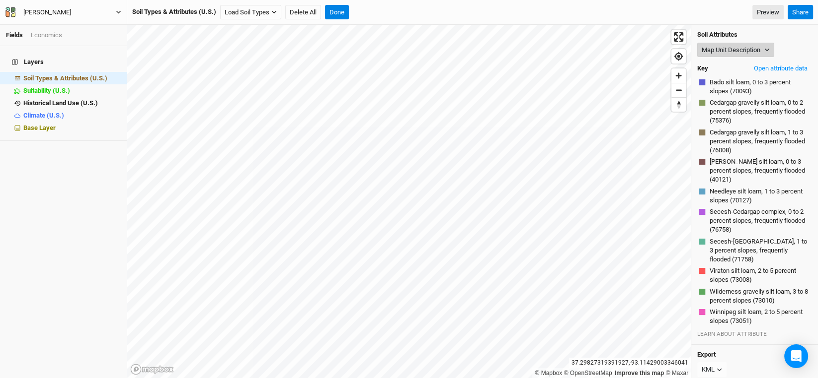
click at [769, 50] on icon "button" at bounding box center [766, 49] width 5 height 5
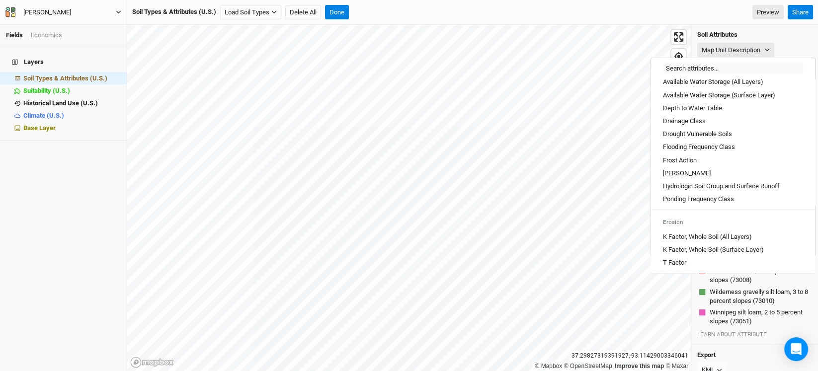
scroll to position [397, 0]
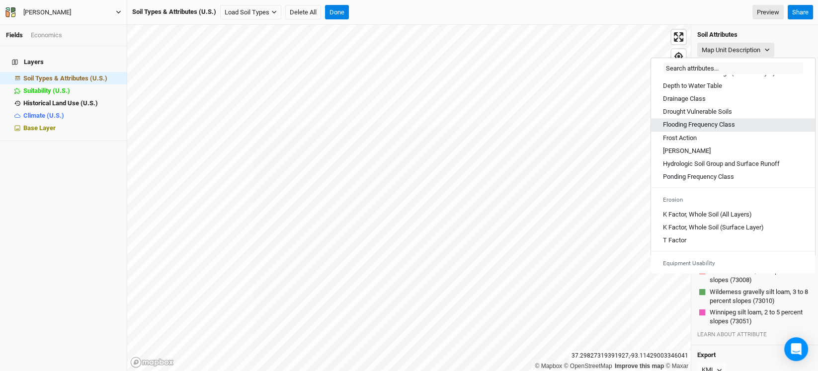
click at [687, 129] on Class "Flooding Frequency Class" at bounding box center [699, 124] width 72 height 9
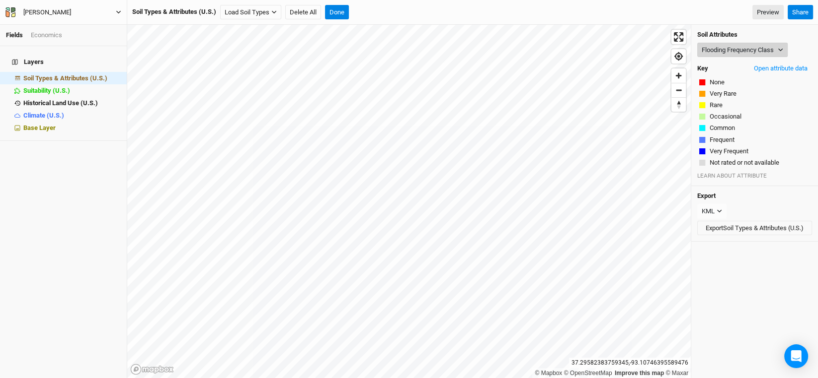
click at [785, 51] on button "Flooding Frequency Class" at bounding box center [742, 50] width 90 height 15
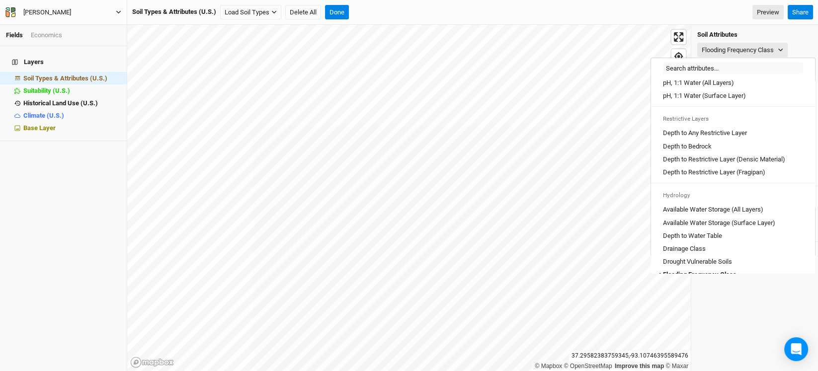
scroll to position [248, 0]
click at [713, 239] on Table "Depth to Water Table" at bounding box center [692, 234] width 59 height 9
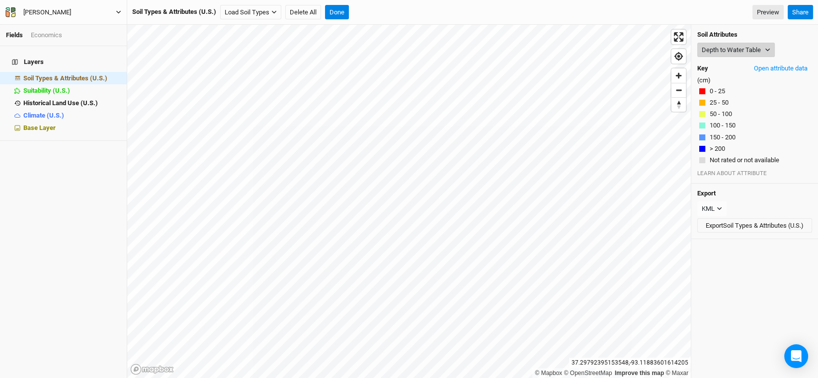
click at [752, 44] on button "Depth to Water Table" at bounding box center [735, 50] width 77 height 15
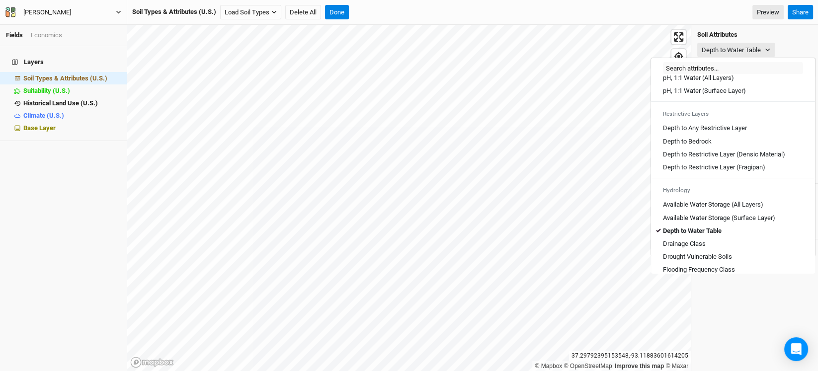
scroll to position [298, 0]
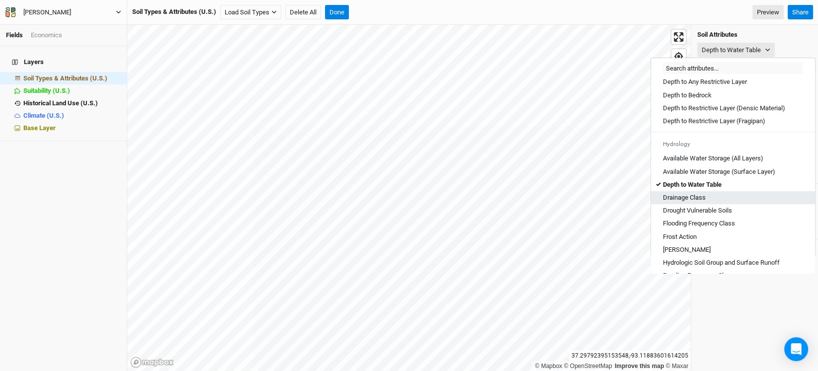
click at [696, 202] on Class "Drainage Class" at bounding box center [684, 197] width 43 height 9
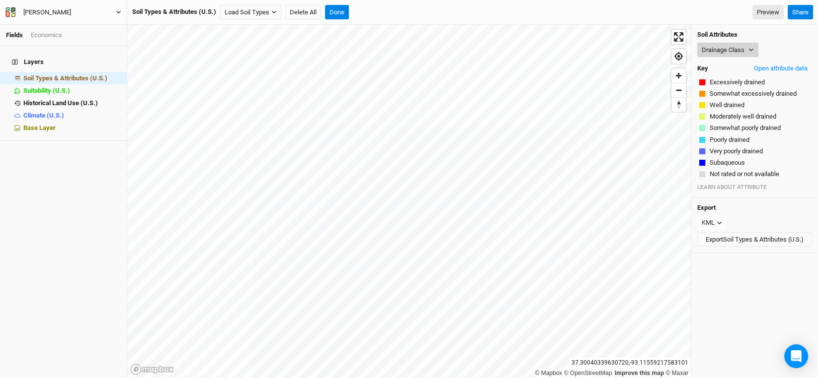
click at [747, 52] on button "Drainage Class" at bounding box center [727, 50] width 61 height 15
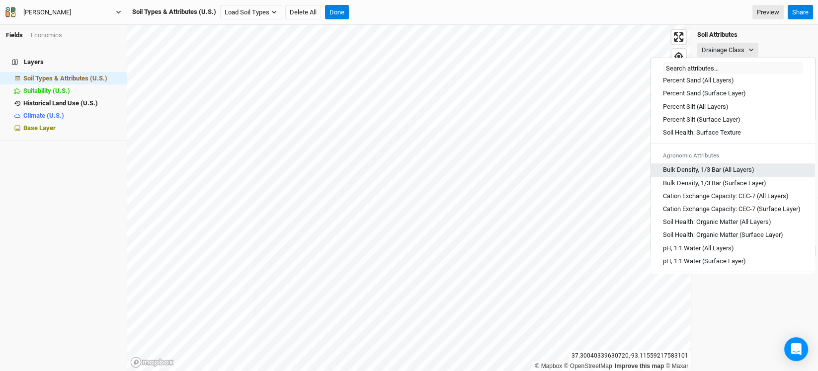
scroll to position [149, 0]
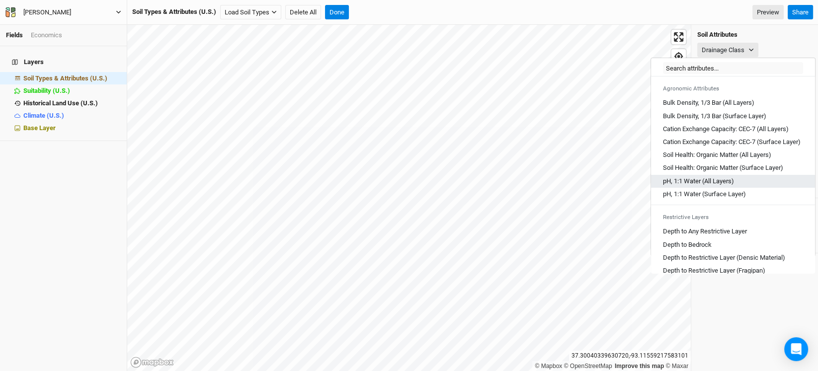
click at [704, 186] on Layers\) "pH, 1:1 Water (All Layers)" at bounding box center [698, 181] width 71 height 9
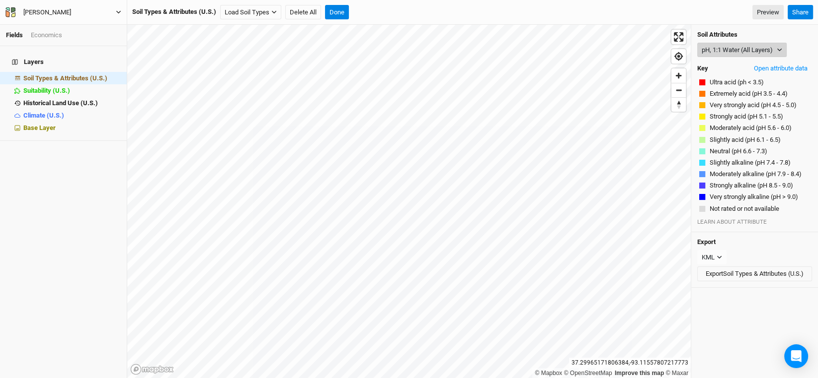
click at [777, 50] on icon "button" at bounding box center [778, 49] width 5 height 5
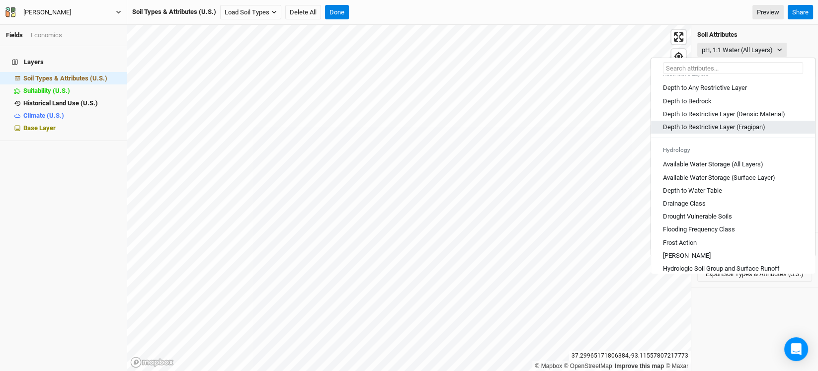
scroll to position [298, 0]
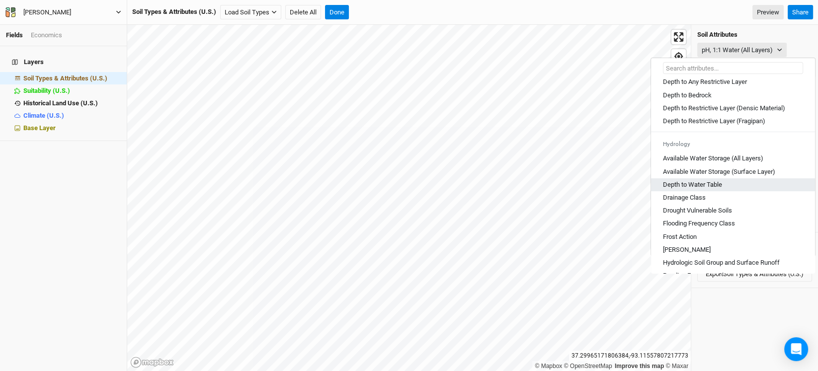
click at [712, 189] on Table "Depth to Water Table" at bounding box center [692, 184] width 59 height 9
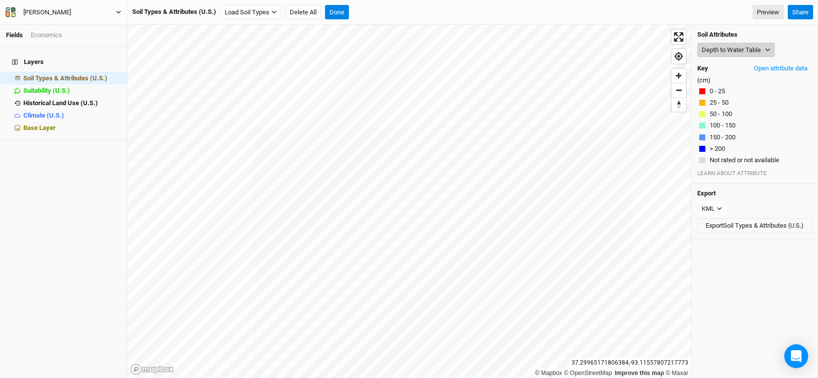
click at [748, 54] on button "Depth to Water Table" at bounding box center [735, 50] width 77 height 15
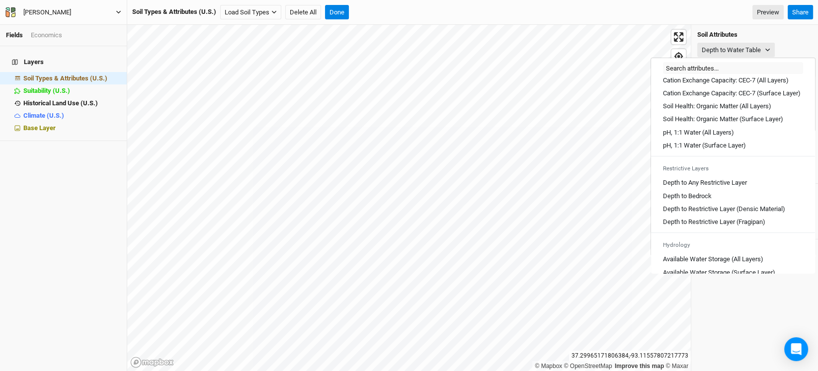
scroll to position [198, 0]
click at [731, 186] on Layer "Depth to Any Restrictive Layer" at bounding box center [705, 181] width 84 height 9
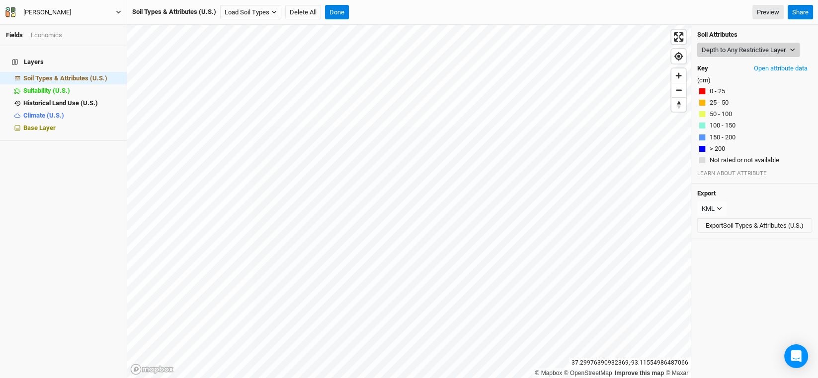
click at [786, 47] on button "Depth to Any Restrictive Layer" at bounding box center [748, 50] width 102 height 15
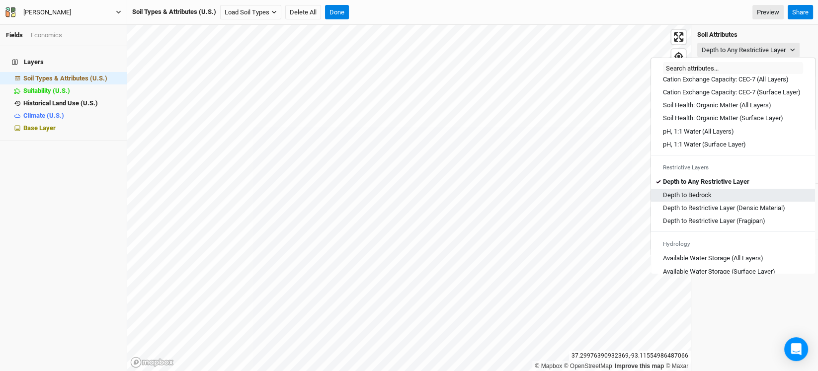
click at [707, 200] on Bedrock "Depth to Bedrock" at bounding box center [687, 195] width 49 height 9
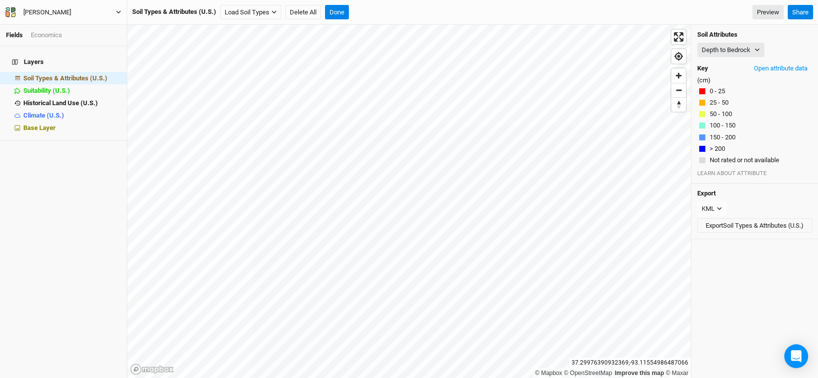
click at [760, 41] on div "Soil Attributes Depth to Bedrock Map Unit Description Minor Components Physical…" at bounding box center [754, 104] width 127 height 159
click at [760, 50] on button "Depth to Bedrock" at bounding box center [730, 50] width 67 height 15
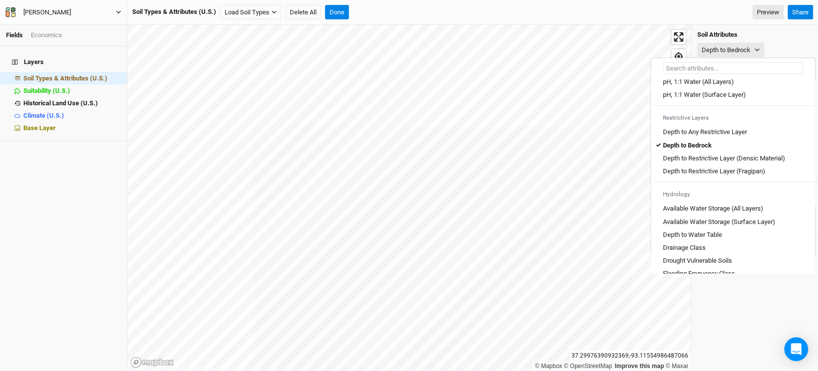
scroll to position [248, 0]
click at [711, 175] on \(Fragipan\) "Depth to Restrictive Layer (Fragipan)" at bounding box center [714, 170] width 102 height 9
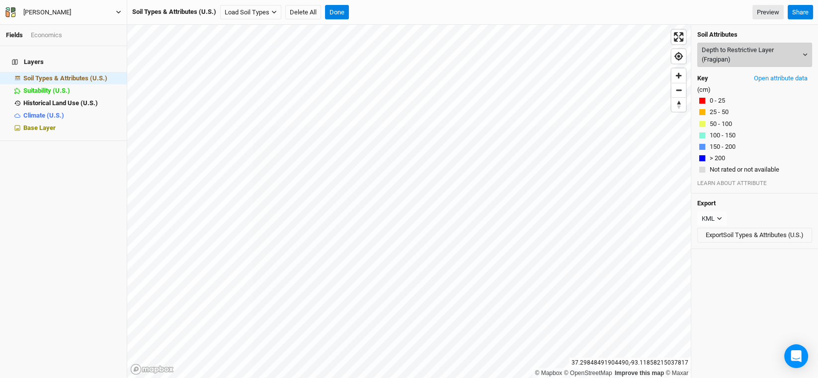
click at [787, 58] on button "Depth to Restrictive Layer (Fragipan)" at bounding box center [754, 55] width 115 height 24
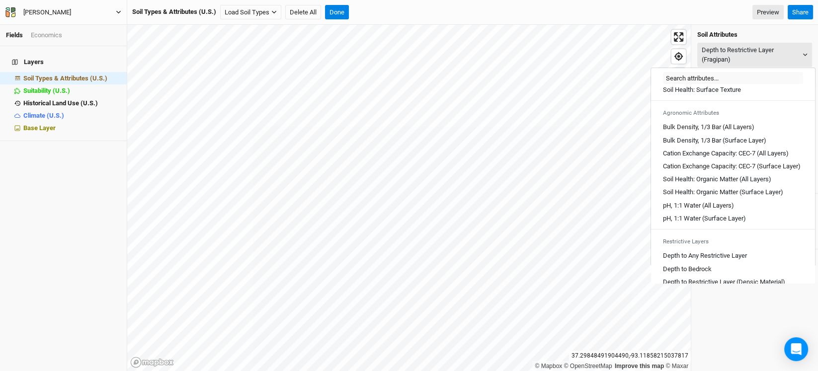
scroll to position [149, 0]
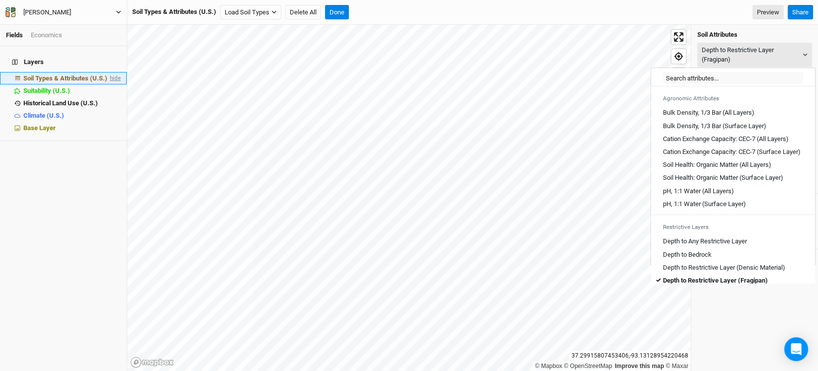
click at [111, 72] on span "hide" at bounding box center [114, 78] width 13 height 12
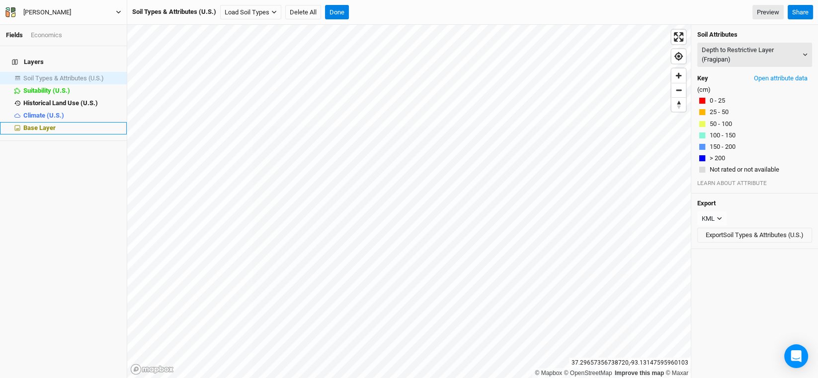
click at [37, 124] on span "Base Layer" at bounding box center [39, 127] width 32 height 7
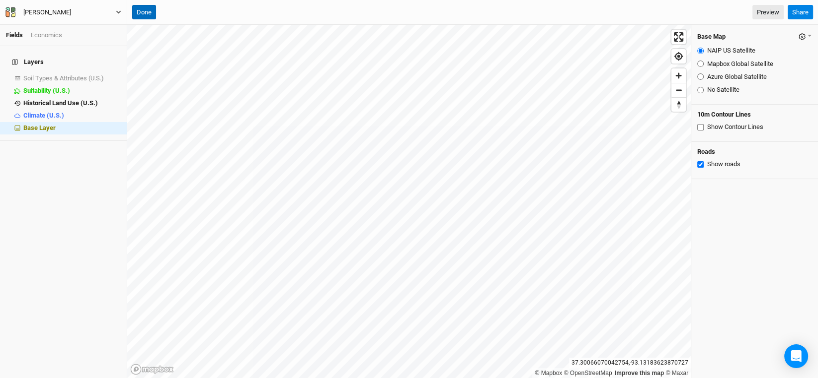
click at [148, 8] on button "Done" at bounding box center [144, 12] width 24 height 15
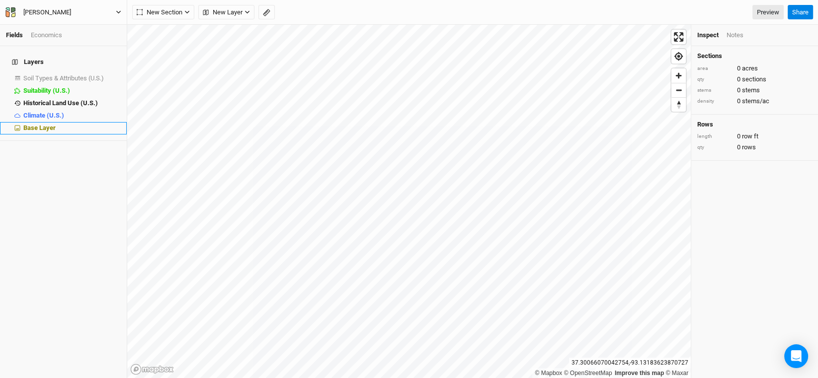
click at [27, 124] on span "Base Layer" at bounding box center [39, 127] width 32 height 7
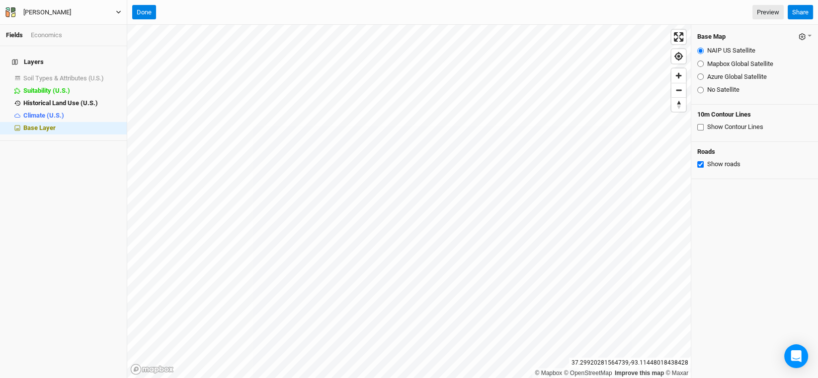
click at [700, 73] on div "Azure Global Satellite" at bounding box center [754, 77] width 115 height 9
click at [699, 77] on input "Azure Global Satellite" at bounding box center [700, 77] width 6 height 6
radio input "true"
click at [699, 52] on input "NAIP US Satellite" at bounding box center [700, 51] width 6 height 6
radio input "true"
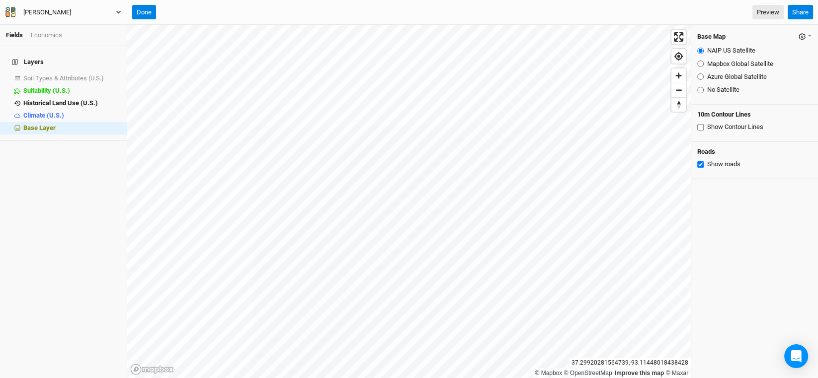
click at [701, 66] on input "Mapbox Global Satellite" at bounding box center [700, 64] width 6 height 6
radio input "true"
click at [700, 51] on input "NAIP US Satellite" at bounding box center [700, 51] width 6 height 6
radio input "true"
click at [150, 13] on button "Done" at bounding box center [144, 12] width 24 height 15
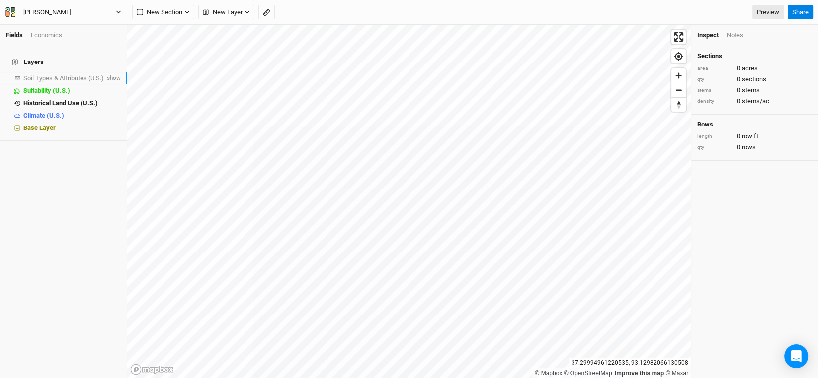
click at [35, 75] on span "Soil Types & Attributes (U.S.)" at bounding box center [63, 78] width 80 height 7
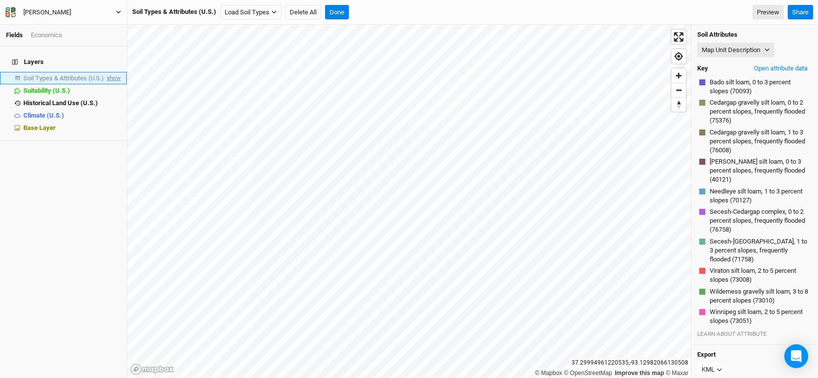
click at [105, 73] on span "show" at bounding box center [113, 78] width 16 height 12
click at [757, 52] on button "Map Unit Description" at bounding box center [735, 50] width 77 height 15
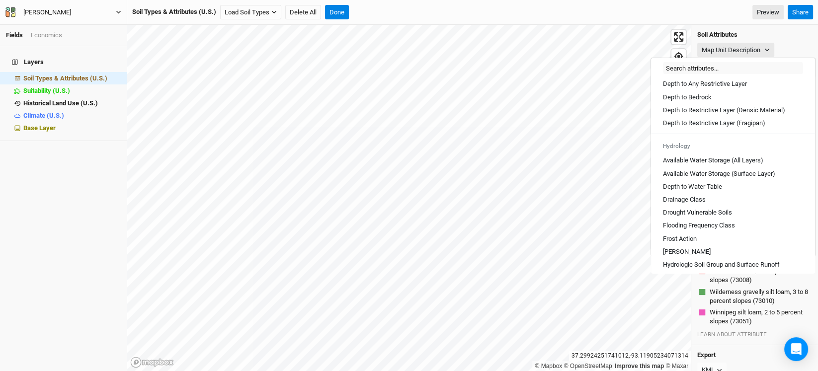
scroll to position [298, 0]
click at [731, 86] on Layer "Depth to Any Restrictive Layer" at bounding box center [705, 81] width 84 height 9
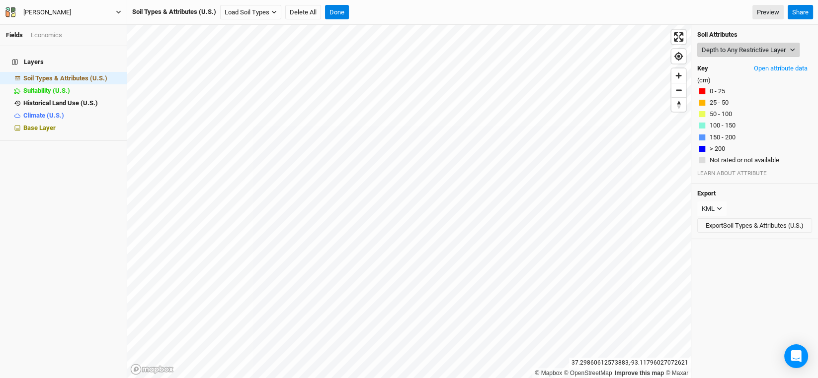
click at [793, 48] on icon "button" at bounding box center [791, 49] width 5 height 5
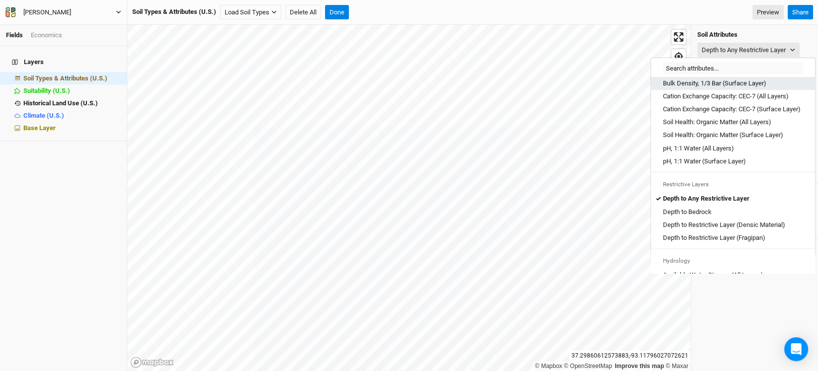
scroll to position [198, 0]
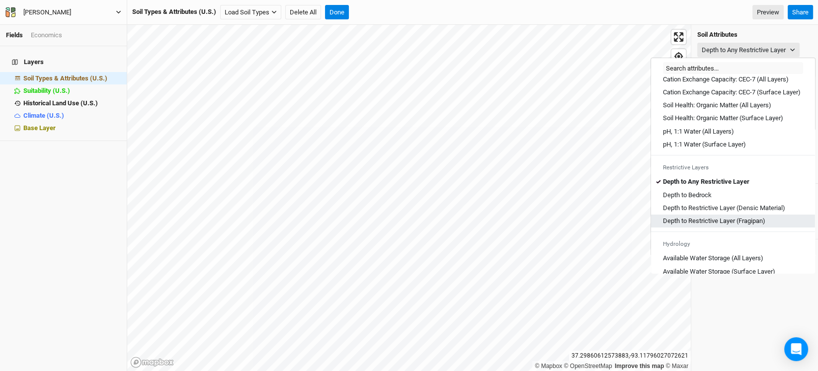
click at [722, 226] on \(Fragipan\) "Depth to Restrictive Layer (Fragipan)" at bounding box center [714, 221] width 102 height 9
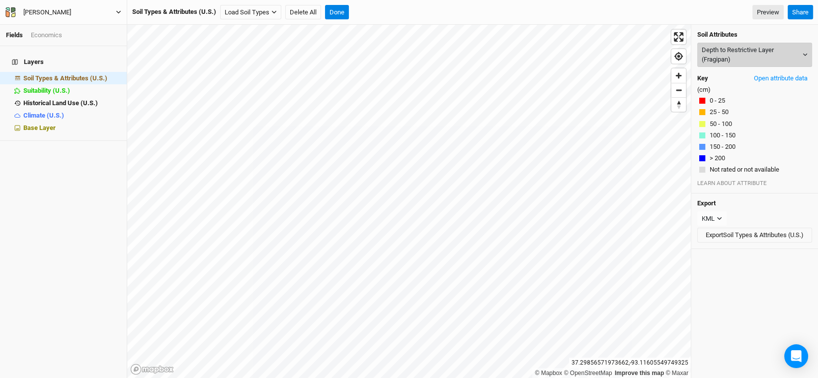
click at [784, 61] on button "Depth to Restrictive Layer (Fragipan)" at bounding box center [754, 55] width 115 height 24
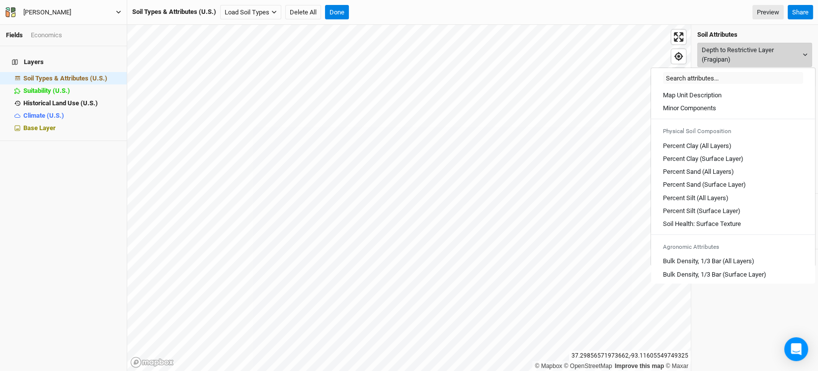
click at [784, 61] on button "Depth to Restrictive Layer (Fragipan)" at bounding box center [754, 55] width 115 height 24
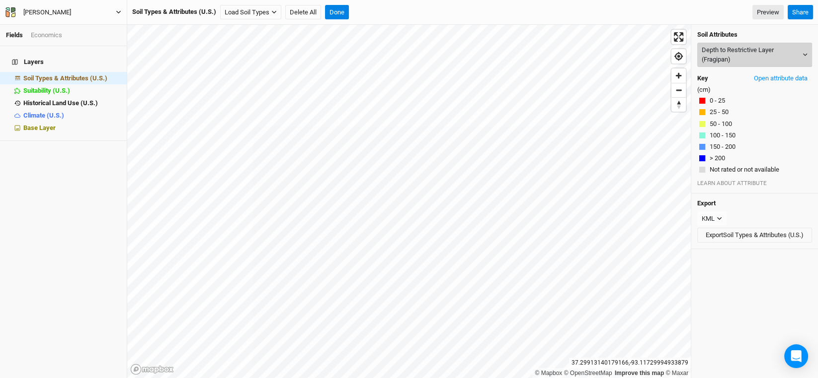
click at [788, 52] on button "Depth to Restrictive Layer (Fragipan)" at bounding box center [754, 55] width 115 height 24
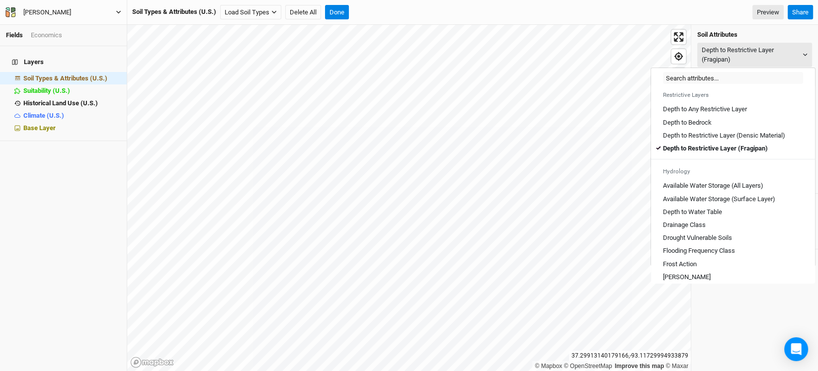
scroll to position [298, 0]
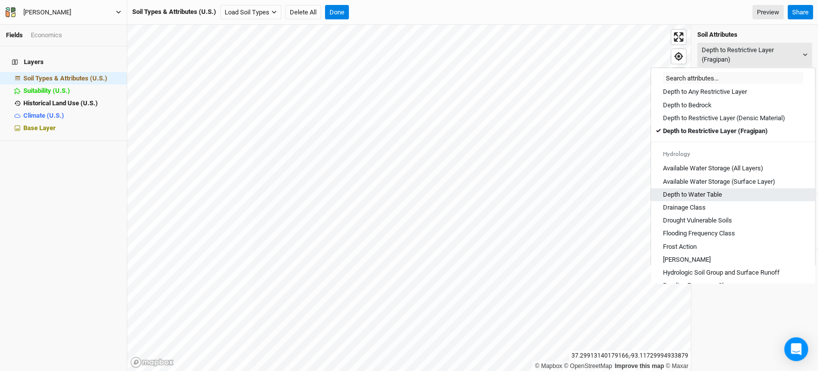
click at [696, 199] on Table "Depth to Water Table" at bounding box center [692, 194] width 59 height 9
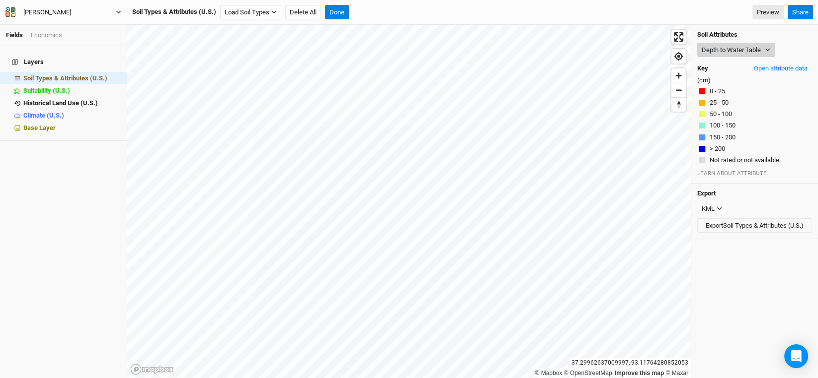
click at [768, 46] on button "Depth to Water Table" at bounding box center [735, 50] width 77 height 15
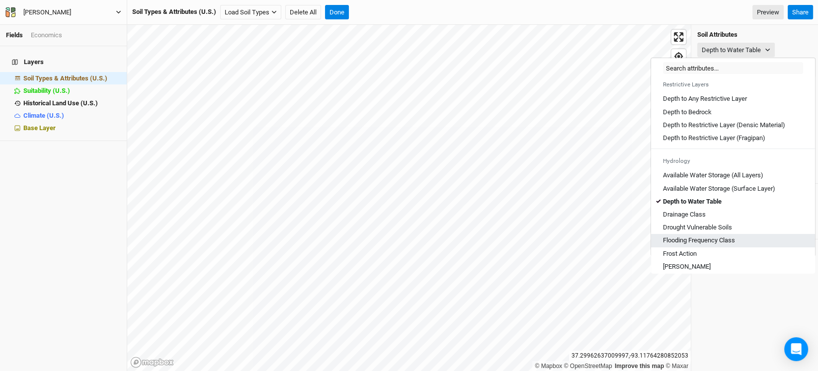
scroll to position [347, 0]
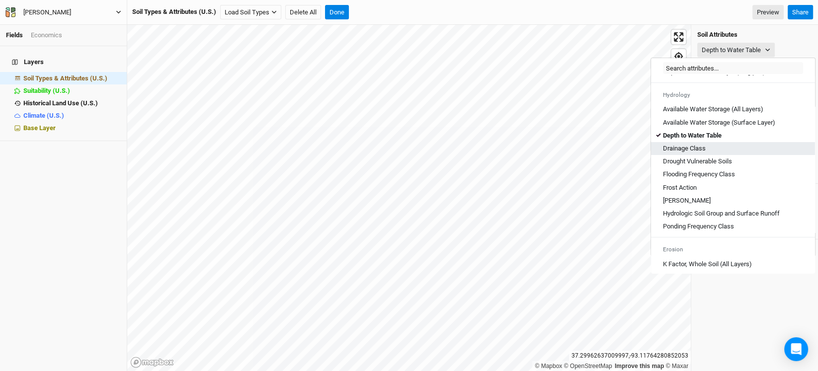
click at [690, 153] on Class "Drainage Class" at bounding box center [684, 148] width 43 height 9
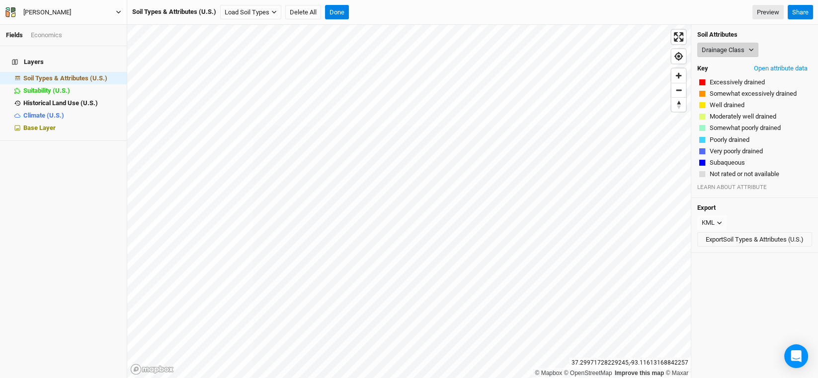
click at [750, 50] on icon "button" at bounding box center [750, 49] width 5 height 5
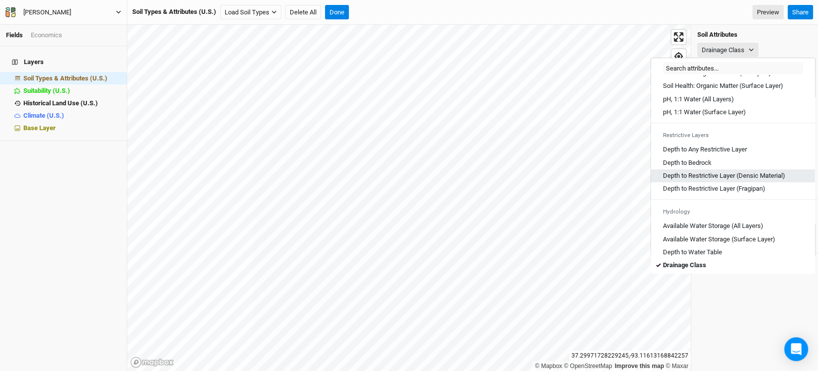
scroll to position [248, 0]
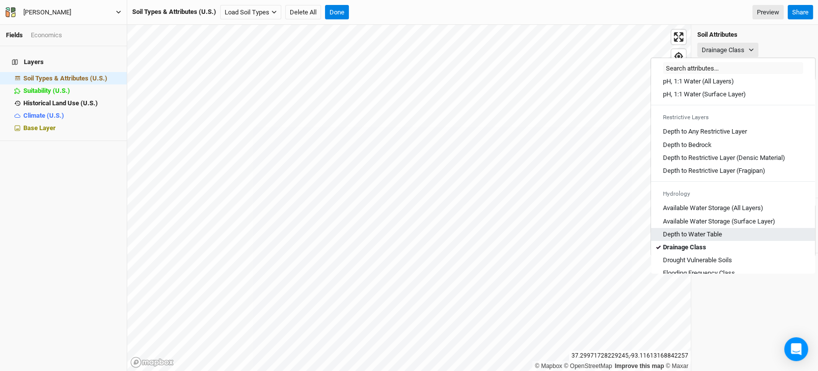
click at [710, 238] on Table "Depth to Water Table" at bounding box center [692, 234] width 59 height 9
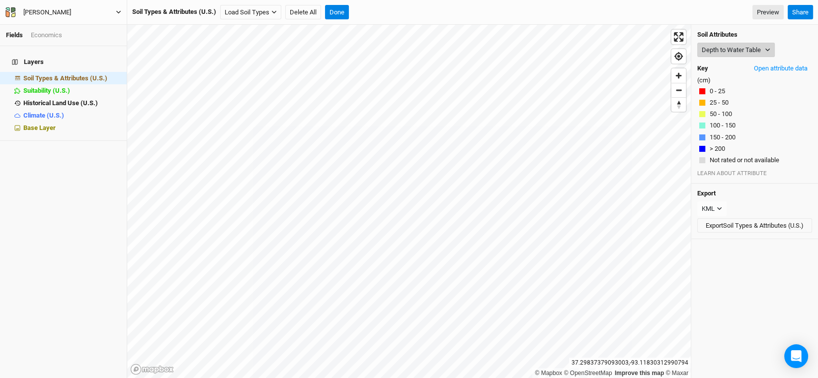
click at [765, 48] on icon "button" at bounding box center [766, 49] width 5 height 5
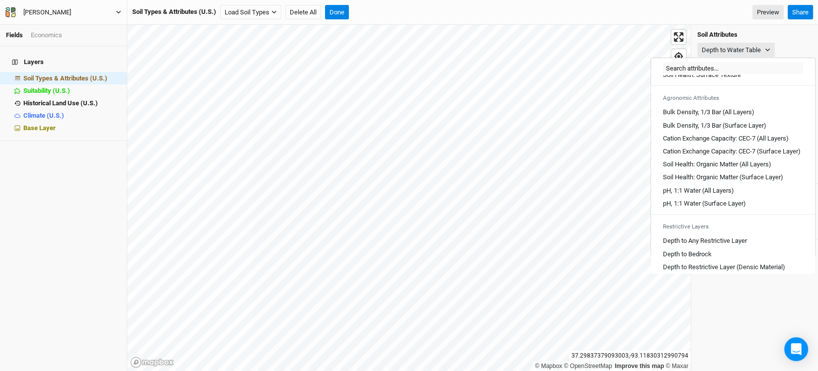
scroll to position [149, 0]
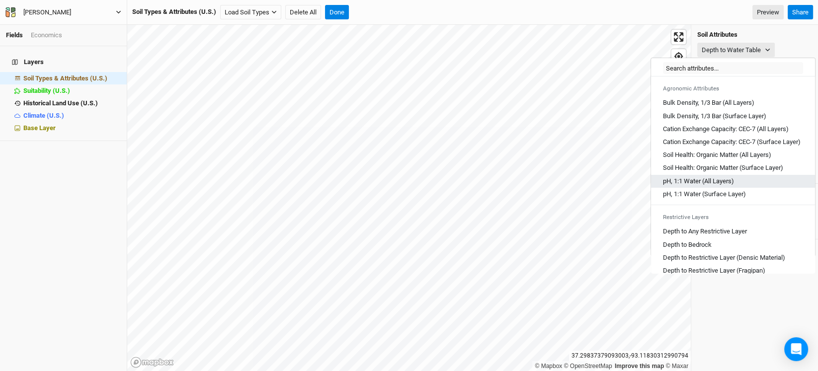
click at [725, 186] on Layers\) "pH, 1:1 Water (All Layers)" at bounding box center [698, 181] width 71 height 9
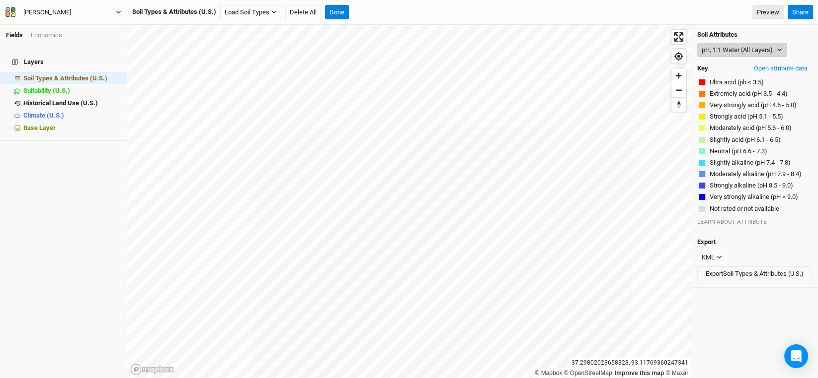
click at [777, 48] on icon "button" at bounding box center [778, 49] width 5 height 5
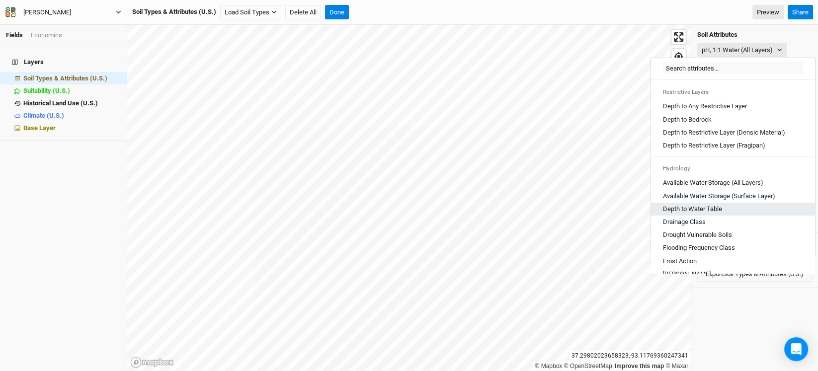
scroll to position [298, 0]
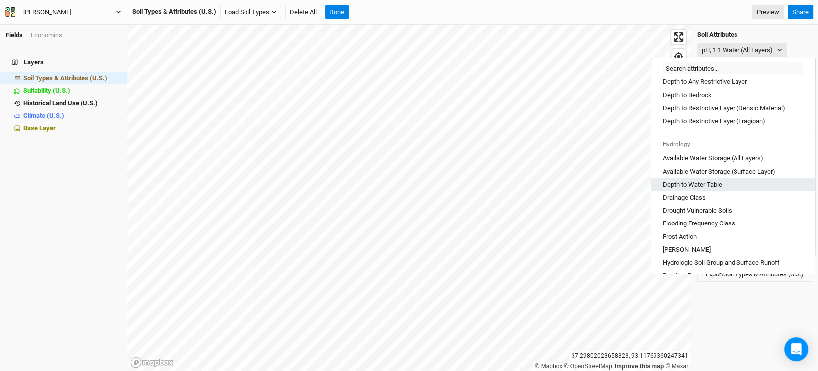
click at [719, 189] on Table "Depth to Water Table" at bounding box center [692, 184] width 59 height 9
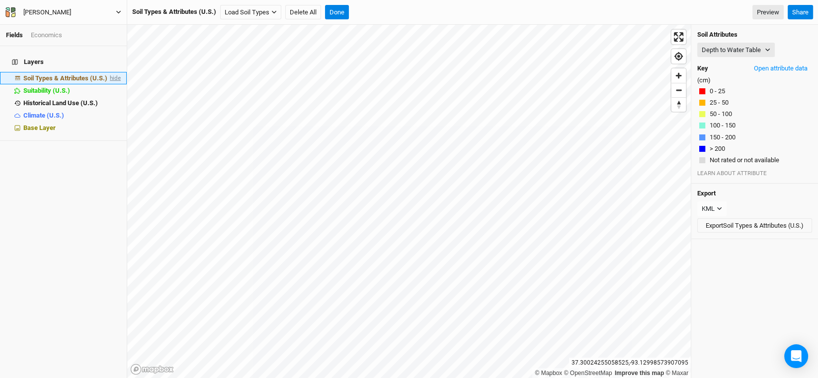
click at [108, 73] on span "hide" at bounding box center [114, 78] width 13 height 12
click at [109, 354] on div "Layers Soil Types & Attributes (U.S.) show Suitability (U.S.) hide Historical L…" at bounding box center [63, 212] width 127 height 332
click at [77, 75] on span "Soil Types & Attributes (U.S.)" at bounding box center [63, 78] width 80 height 7
click at [79, 221] on div "Layers Soil Types & Attributes (U.S.) show Suitability (U.S.) hide Historical L…" at bounding box center [63, 212] width 127 height 332
click at [750, 49] on button "Depth to Water Table" at bounding box center [735, 50] width 77 height 15
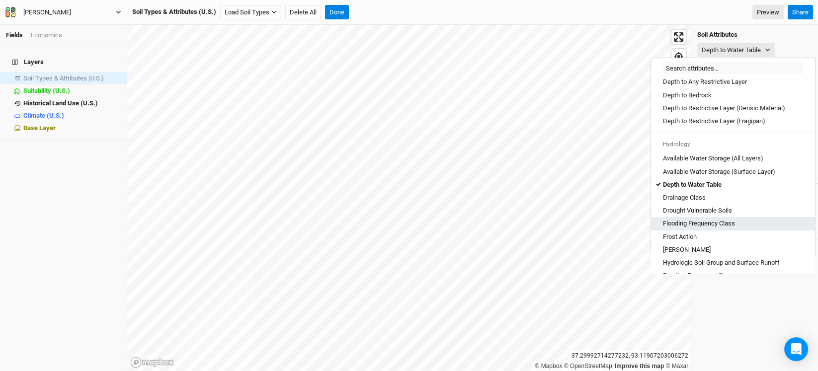
click at [718, 227] on Class "Flooding Frequency Class" at bounding box center [699, 223] width 72 height 9
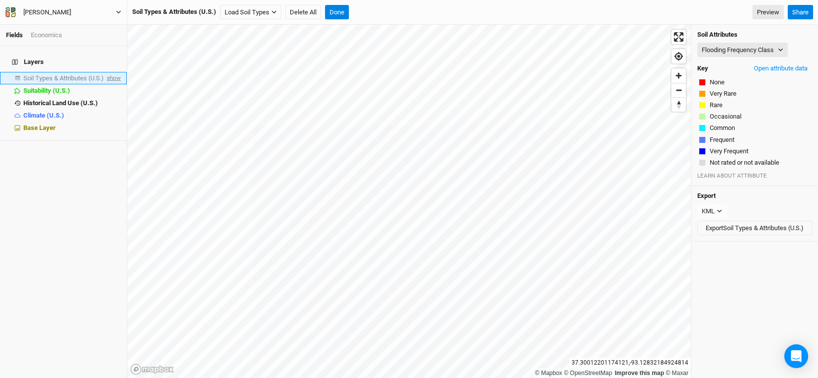
click at [106, 73] on span "show" at bounding box center [113, 78] width 16 height 12
click at [780, 49] on icon "button" at bounding box center [780, 50] width 4 height 3
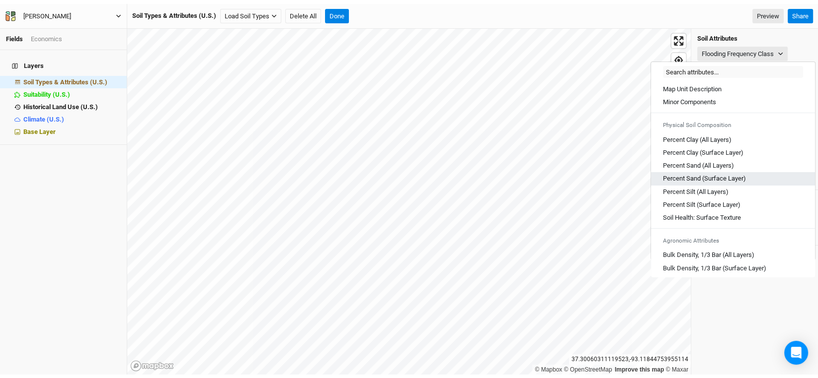
scroll to position [149, 0]
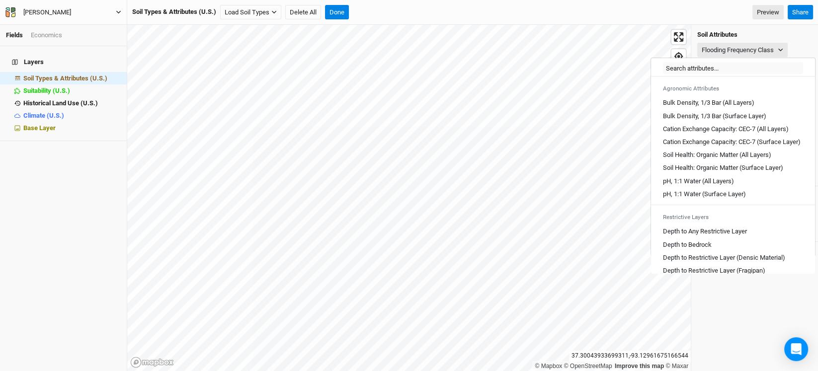
click at [16, 13] on div "[PERSON_NAME]" at bounding box center [47, 12] width 64 height 10
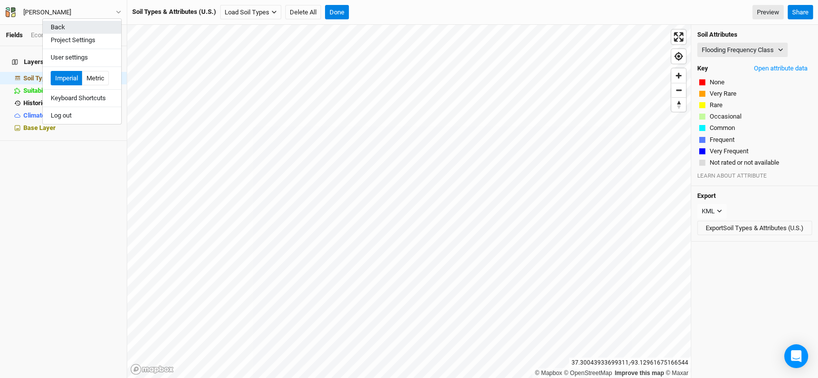
click at [54, 22] on button "Back" at bounding box center [82, 27] width 78 height 13
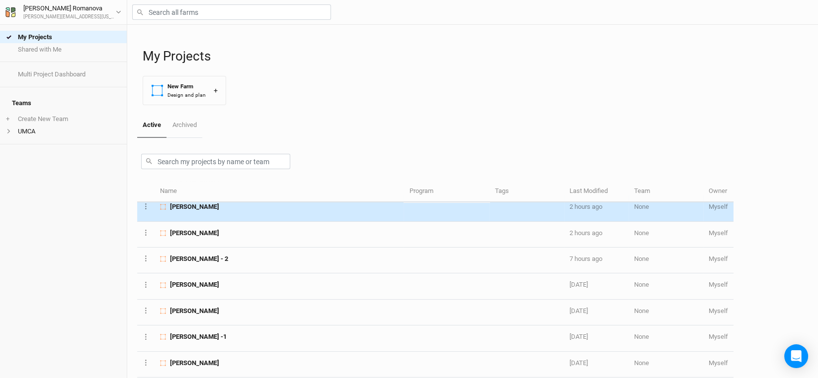
scroll to position [50, 0]
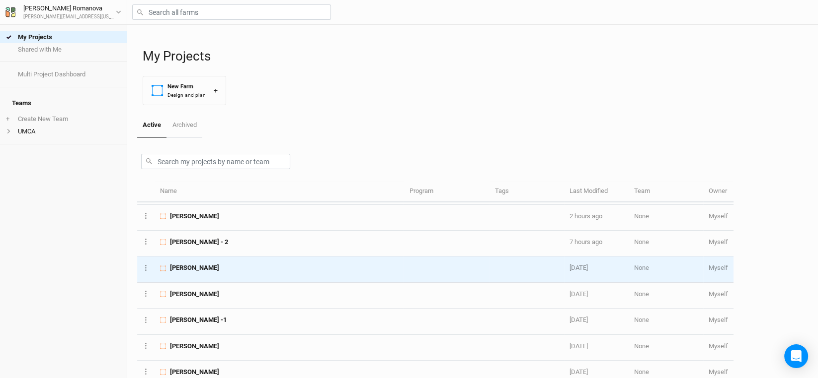
click at [181, 265] on span "[PERSON_NAME]" at bounding box center [194, 268] width 49 height 9
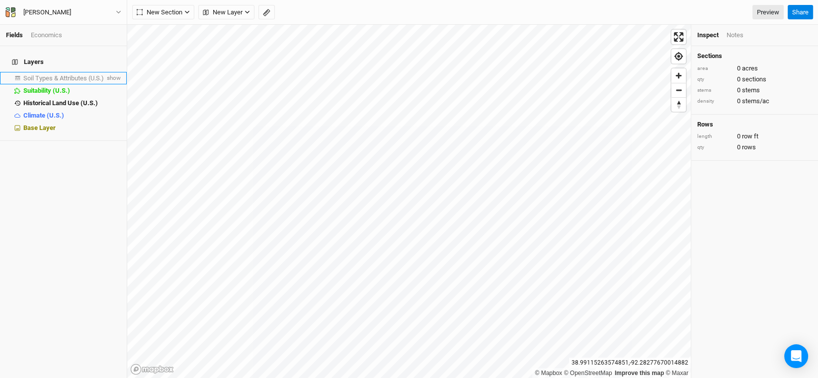
click at [83, 72] on li "Soil Types & Attributes (U.S.) show" at bounding box center [63, 78] width 127 height 12
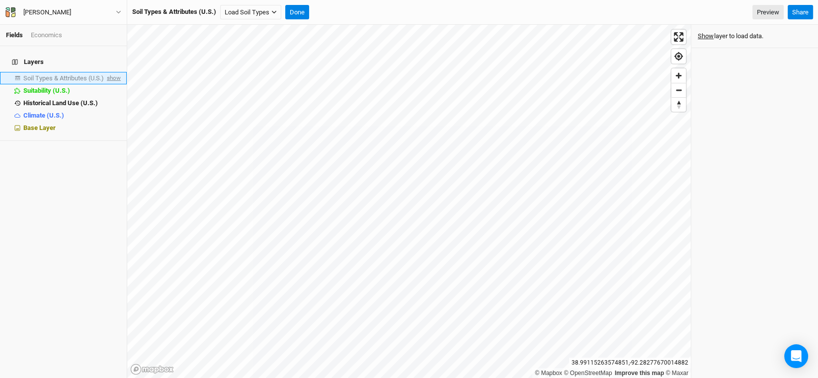
click at [105, 72] on span "show" at bounding box center [113, 78] width 16 height 12
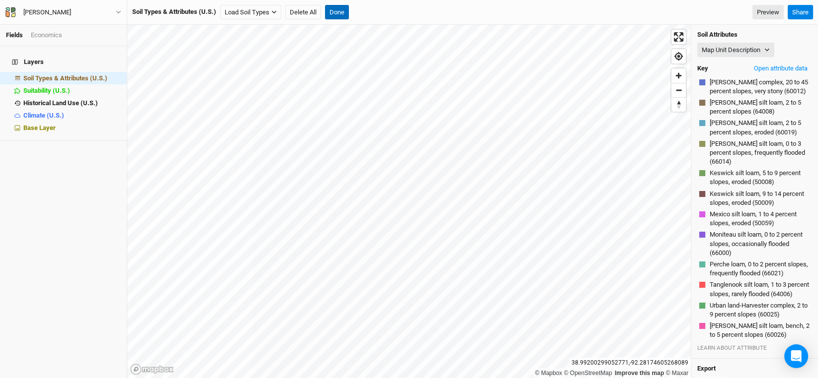
click at [343, 9] on button "Done" at bounding box center [337, 12] width 24 height 15
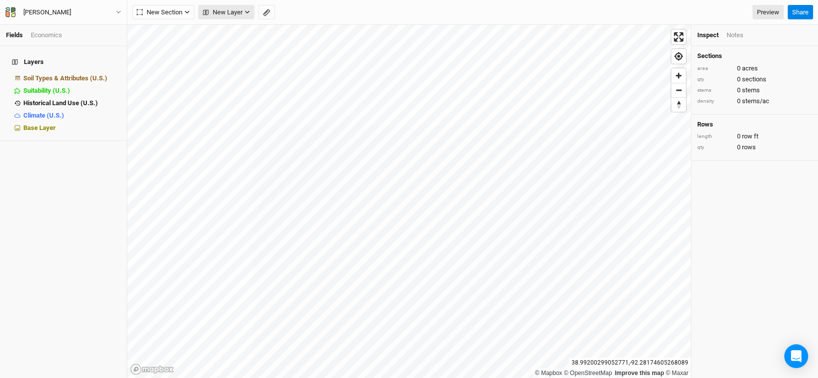
click at [252, 13] on button "New Layer" at bounding box center [226, 12] width 56 height 15
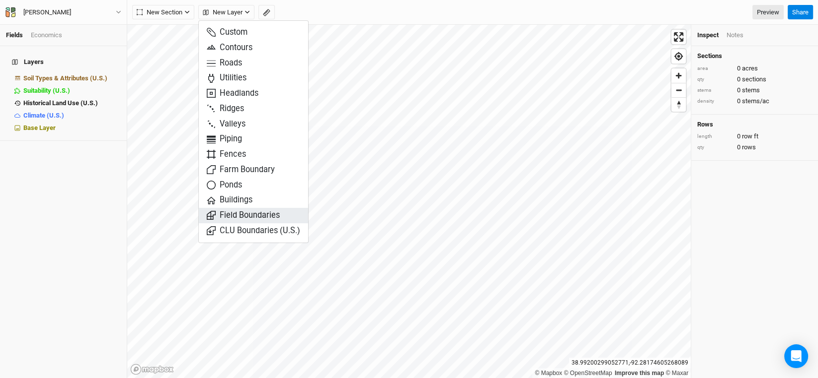
click at [240, 211] on span "Field Boundaries" at bounding box center [243, 215] width 73 height 11
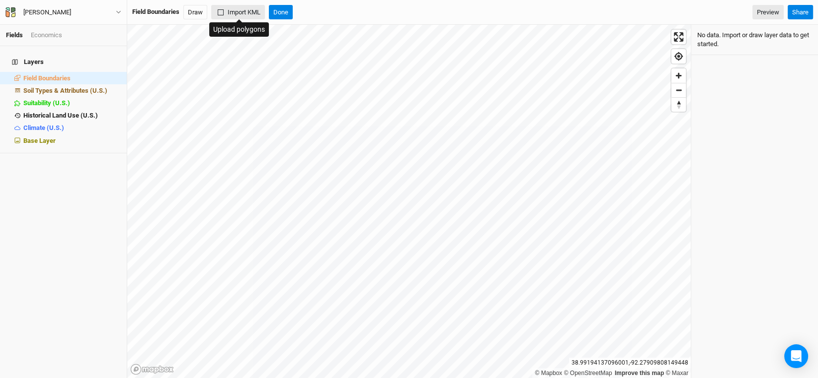
click at [241, 13] on button "Import KML" at bounding box center [238, 12] width 54 height 15
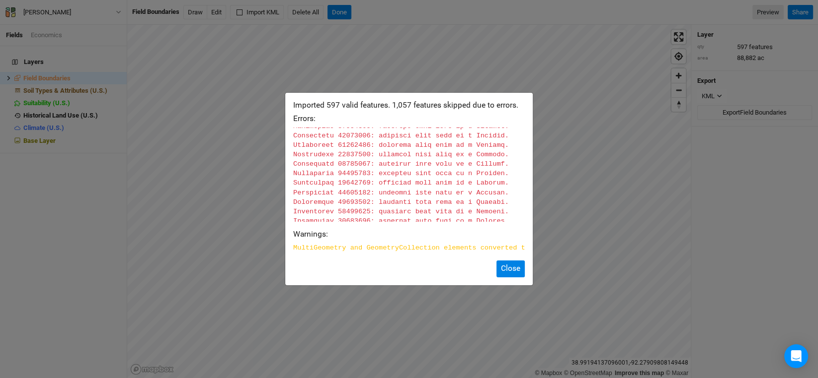
scroll to position [9944, 0]
click at [513, 272] on button "Close" at bounding box center [510, 269] width 28 height 16
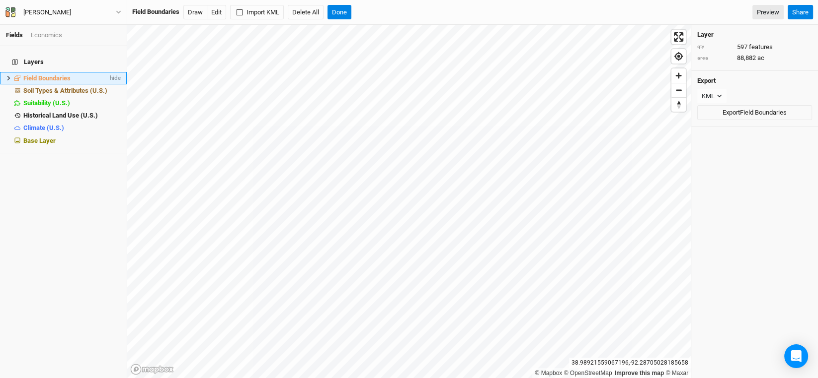
click at [6, 75] on icon at bounding box center [8, 77] width 5 height 5
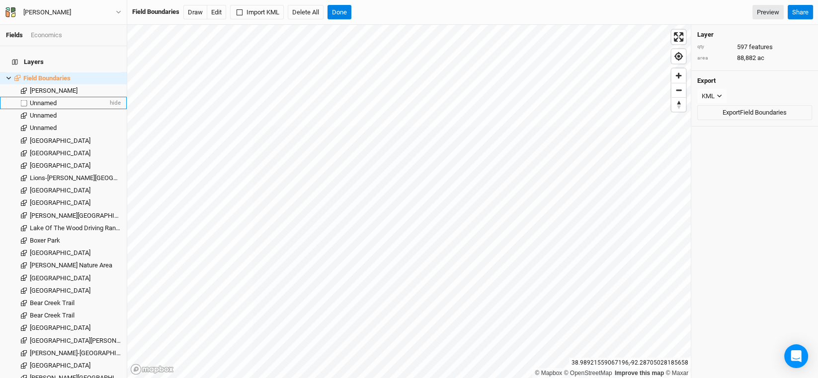
click at [50, 99] on span "Unnamed" at bounding box center [43, 102] width 27 height 7
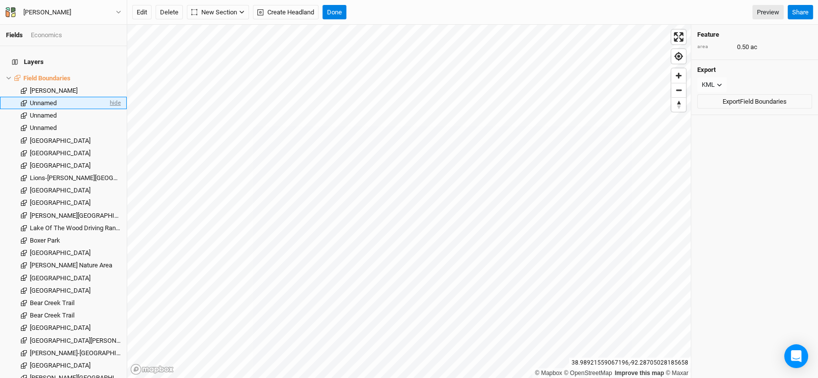
click at [108, 99] on span "hide" at bounding box center [114, 103] width 13 height 12
click at [20, 97] on label at bounding box center [24, 103] width 12 height 12
click at [21, 100] on input "checkbox" at bounding box center [24, 103] width 6 height 6
checkbox input "true"
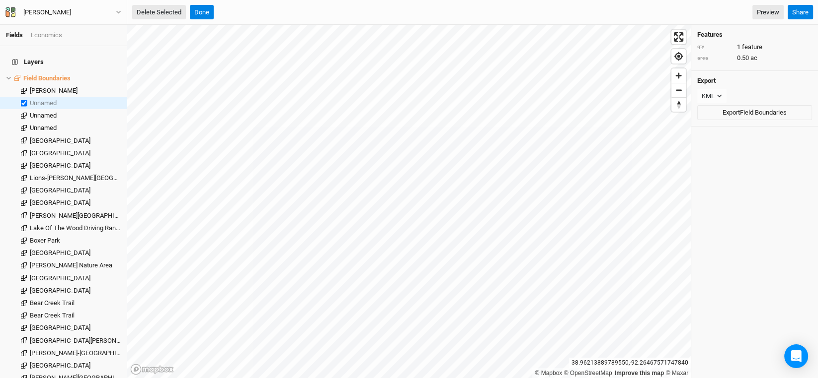
click at [163, 12] on button "Delete Selected" at bounding box center [159, 12] width 54 height 15
click at [299, 8] on button "Confirm" at bounding box center [300, 12] width 31 height 15
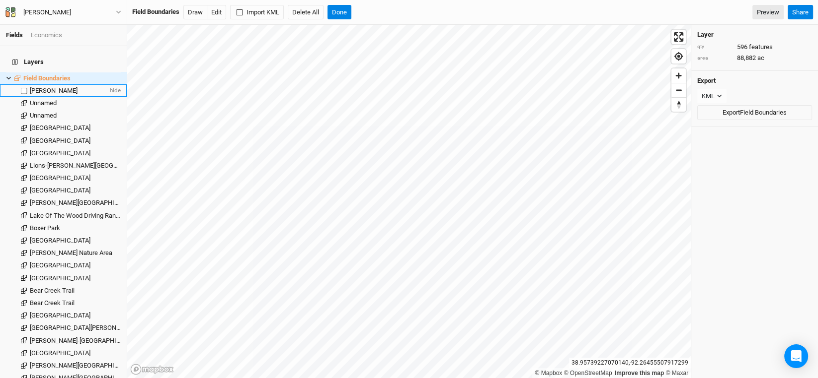
click at [45, 87] on span "[PERSON_NAME]" at bounding box center [54, 90] width 48 height 7
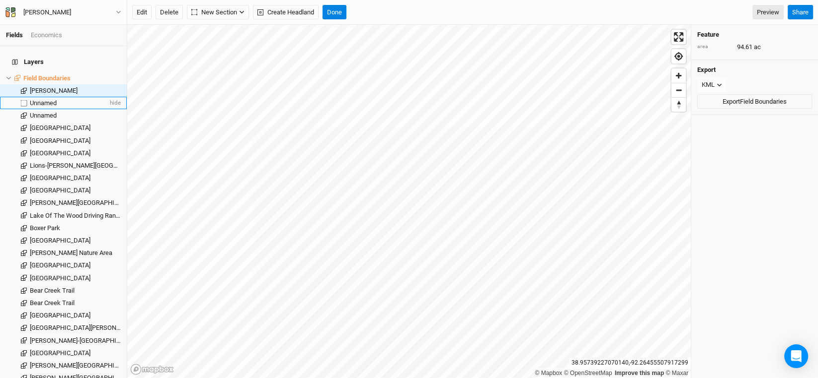
click at [23, 97] on label at bounding box center [24, 103] width 12 height 12
click at [23, 100] on input "checkbox" at bounding box center [24, 103] width 6 height 6
checkbox input "true"
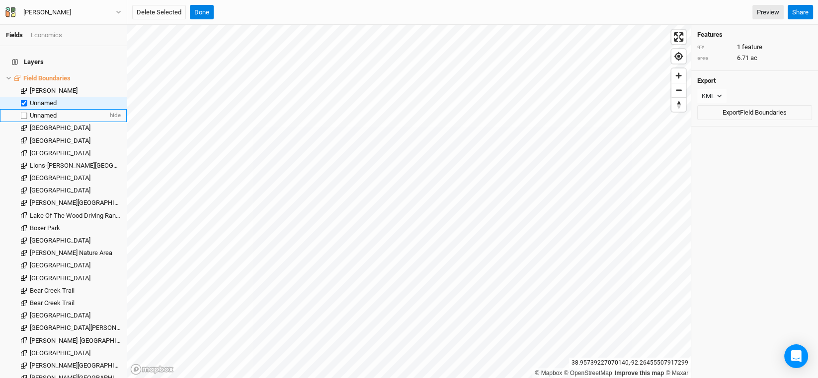
click at [21, 110] on label at bounding box center [24, 115] width 12 height 12
click at [21, 112] on input "checkbox" at bounding box center [24, 115] width 6 height 6
checkbox input "true"
click at [21, 122] on label at bounding box center [24, 128] width 12 height 12
click at [21, 125] on input "checkbox" at bounding box center [24, 128] width 6 height 6
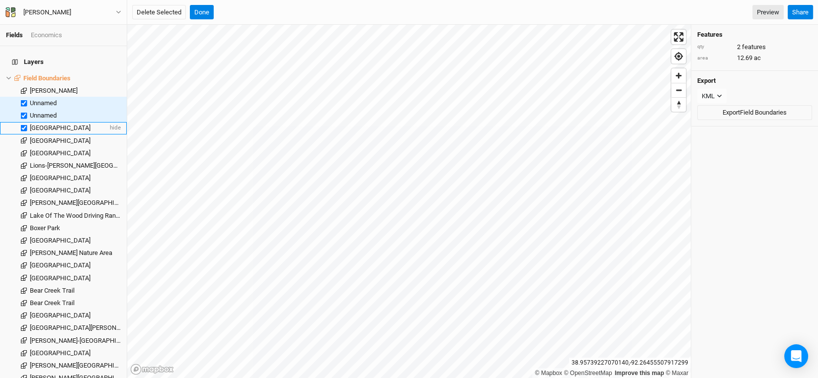
checkbox input "true"
click at [22, 135] on label at bounding box center [24, 141] width 12 height 12
click at [22, 138] on input "checkbox" at bounding box center [24, 141] width 6 height 6
checkbox input "true"
click at [22, 151] on label at bounding box center [24, 153] width 12 height 12
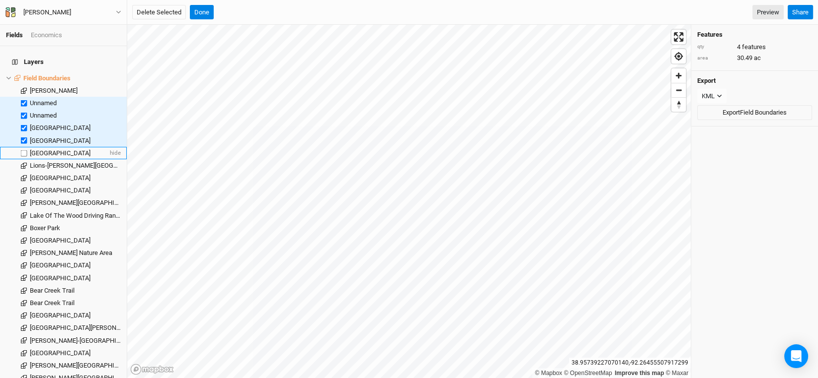
click at [22, 151] on input "checkbox" at bounding box center [24, 153] width 6 height 6
checkbox input "true"
click at [22, 159] on label at bounding box center [24, 165] width 12 height 12
click at [22, 162] on input "checkbox" at bounding box center [24, 165] width 6 height 6
checkbox input "true"
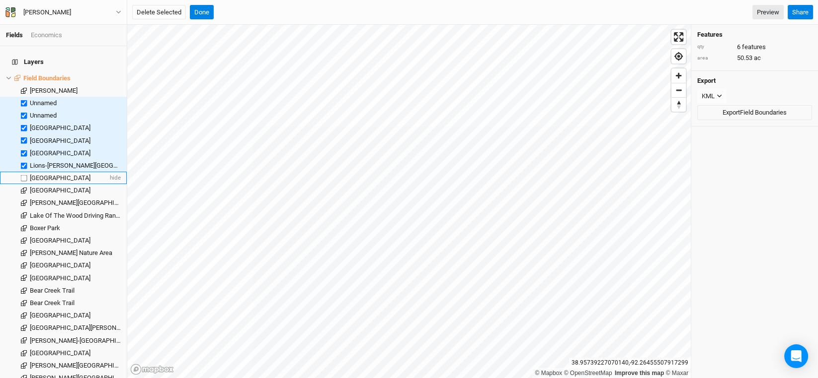
click at [22, 172] on label at bounding box center [24, 178] width 12 height 12
click at [22, 175] on input "checkbox" at bounding box center [24, 178] width 6 height 6
checkbox input "true"
click at [22, 186] on label at bounding box center [24, 191] width 12 height 12
click at [22, 188] on input "checkbox" at bounding box center [24, 191] width 6 height 6
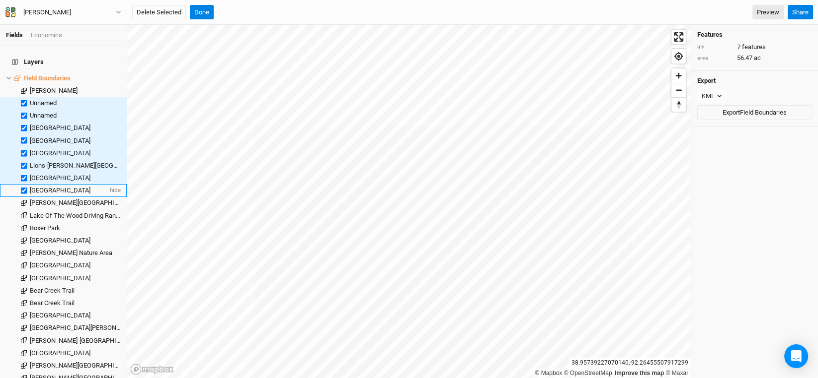
checkbox input "true"
click at [24, 198] on label at bounding box center [24, 203] width 12 height 12
click at [24, 200] on input "checkbox" at bounding box center [24, 203] width 6 height 6
checkbox input "true"
click at [21, 210] on label at bounding box center [24, 216] width 12 height 12
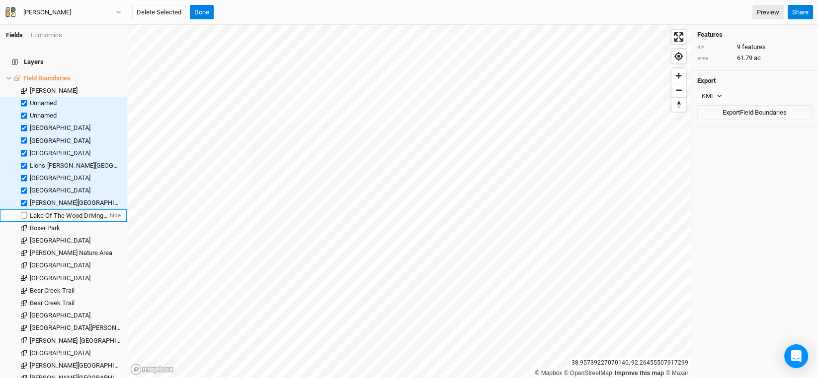
click at [21, 213] on input "checkbox" at bounding box center [24, 216] width 6 height 6
checkbox input "true"
click at [21, 224] on label at bounding box center [24, 228] width 12 height 12
click at [21, 225] on input "checkbox" at bounding box center [24, 228] width 6 height 6
checkbox input "true"
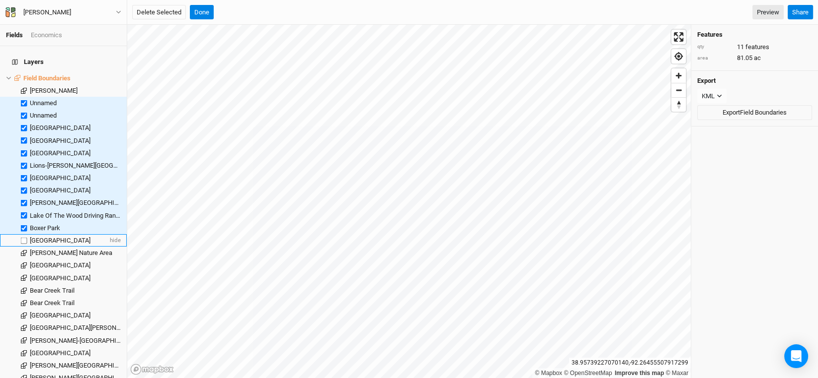
click at [20, 234] on label at bounding box center [24, 240] width 12 height 12
click at [21, 237] on input "checkbox" at bounding box center [24, 240] width 6 height 6
checkbox input "true"
click at [23, 247] on label at bounding box center [24, 253] width 12 height 12
click at [23, 250] on input "checkbox" at bounding box center [24, 253] width 6 height 6
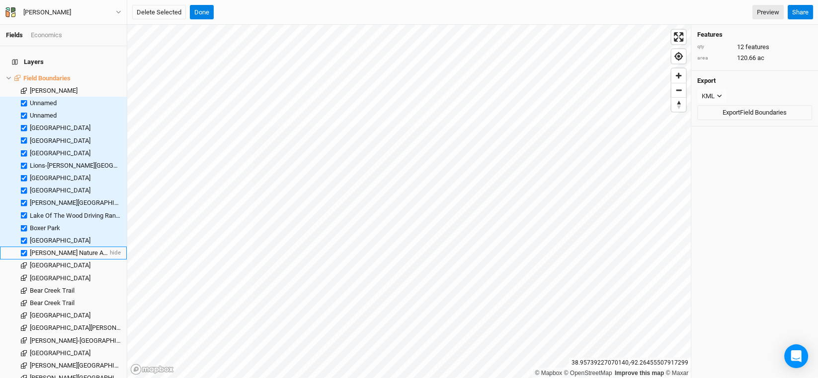
checkbox input "true"
click at [23, 260] on label at bounding box center [24, 266] width 12 height 12
click at [23, 263] on input "checkbox" at bounding box center [24, 266] width 6 height 6
checkbox input "true"
click at [23, 272] on label at bounding box center [24, 278] width 12 height 12
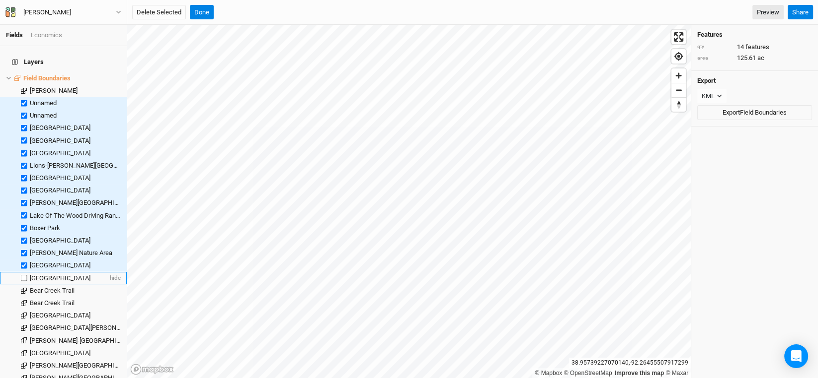
click at [23, 275] on input "checkbox" at bounding box center [24, 278] width 6 height 6
checkbox input "true"
click at [23, 285] on label at bounding box center [24, 291] width 12 height 12
click at [23, 288] on input "checkbox" at bounding box center [24, 291] width 6 height 6
checkbox input "true"
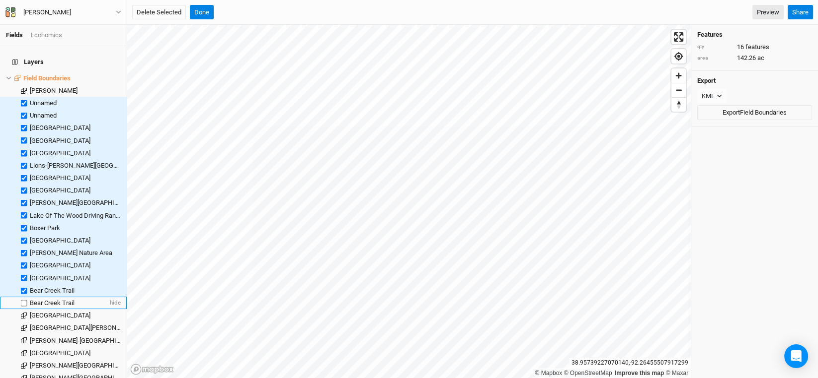
drag, startPoint x: 23, startPoint y: 297, endPoint x: 23, endPoint y: 302, distance: 6.0
click at [23, 297] on label at bounding box center [24, 303] width 12 height 12
click at [23, 300] on input "checkbox" at bounding box center [24, 303] width 6 height 6
checkbox input "true"
click at [23, 312] on label at bounding box center [24, 315] width 12 height 12
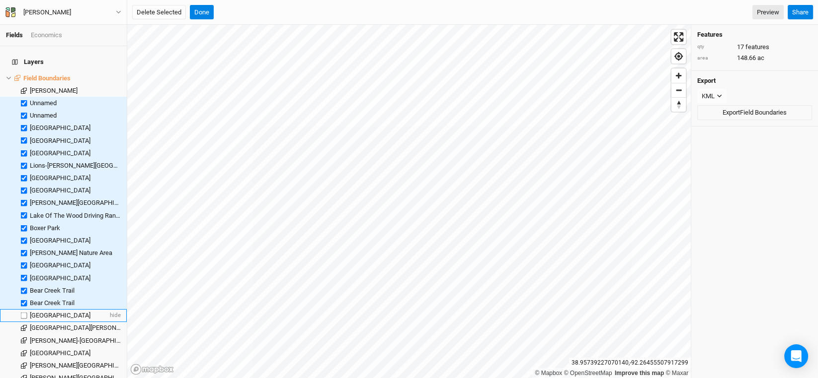
click at [23, 312] on input "checkbox" at bounding box center [24, 315] width 6 height 6
checkbox input "true"
click at [23, 322] on label at bounding box center [24, 328] width 12 height 12
click at [23, 325] on input "checkbox" at bounding box center [24, 328] width 6 height 6
checkbox input "true"
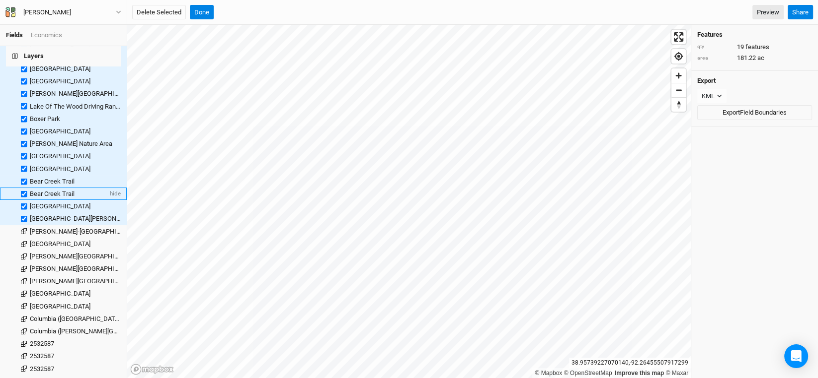
scroll to position [149, 0]
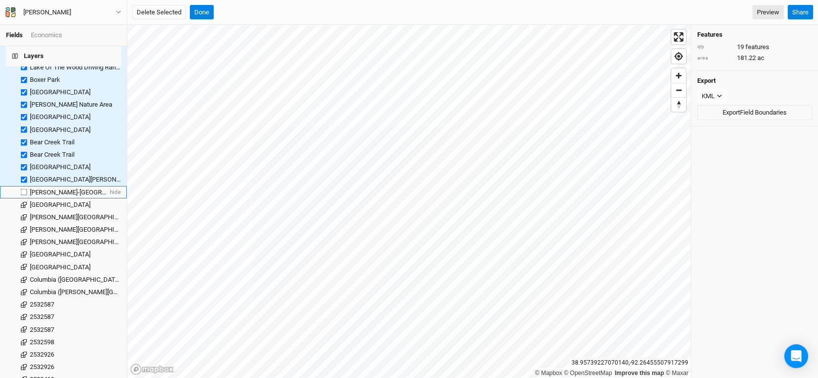
click at [23, 187] on label at bounding box center [24, 192] width 12 height 12
click at [23, 189] on input "checkbox" at bounding box center [24, 192] width 6 height 6
checkbox input "true"
click at [20, 200] on label at bounding box center [24, 205] width 12 height 12
click at [21, 202] on input "checkbox" at bounding box center [24, 205] width 6 height 6
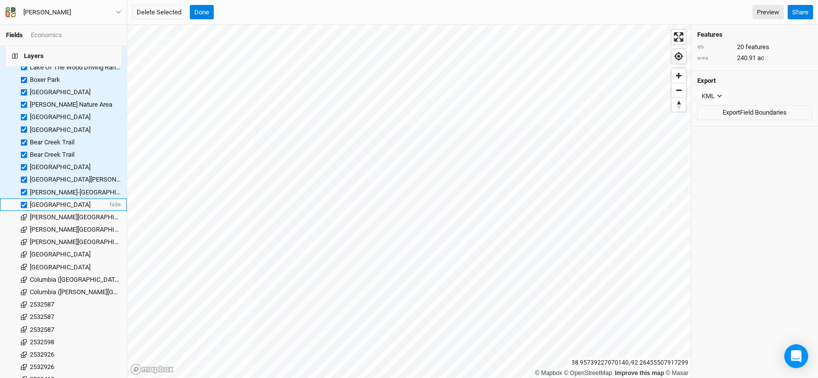
checkbox input "true"
click at [24, 212] on label at bounding box center [24, 217] width 12 height 12
click at [24, 214] on input "checkbox" at bounding box center [24, 217] width 6 height 6
checkbox input "true"
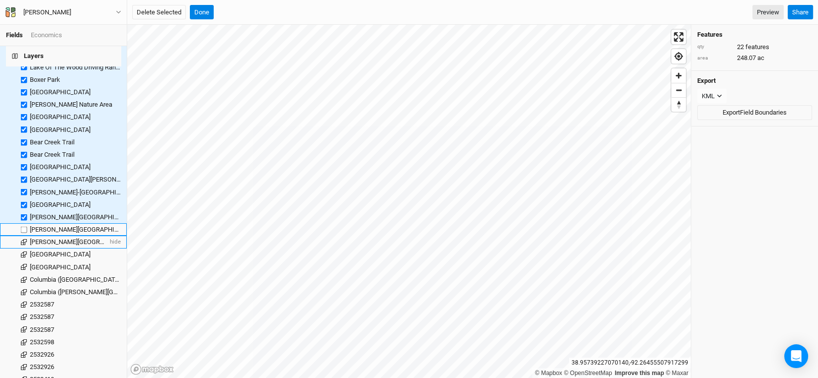
drag, startPoint x: 21, startPoint y: 222, endPoint x: 21, endPoint y: 230, distance: 8.4
click at [21, 224] on label at bounding box center [24, 230] width 12 height 12
click at [21, 226] on input "checkbox" at bounding box center [24, 229] width 6 height 6
checkbox input "true"
click at [22, 236] on label at bounding box center [24, 242] width 12 height 12
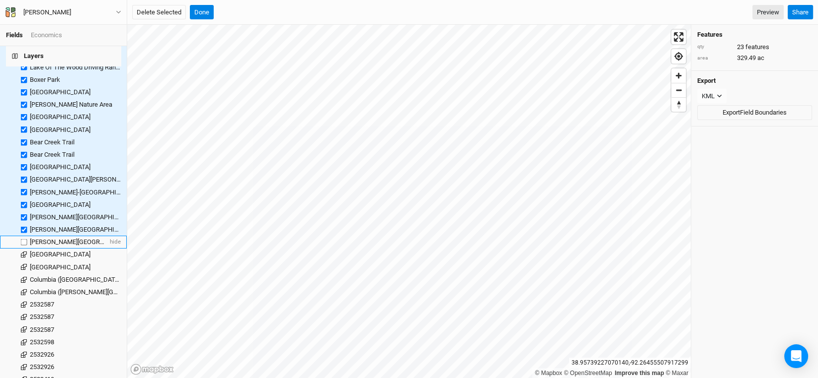
click at [22, 239] on input "checkbox" at bounding box center [24, 242] width 6 height 6
checkbox input "true"
click at [23, 249] on label at bounding box center [24, 255] width 12 height 12
click at [23, 252] on input "checkbox" at bounding box center [24, 255] width 6 height 6
checkbox input "true"
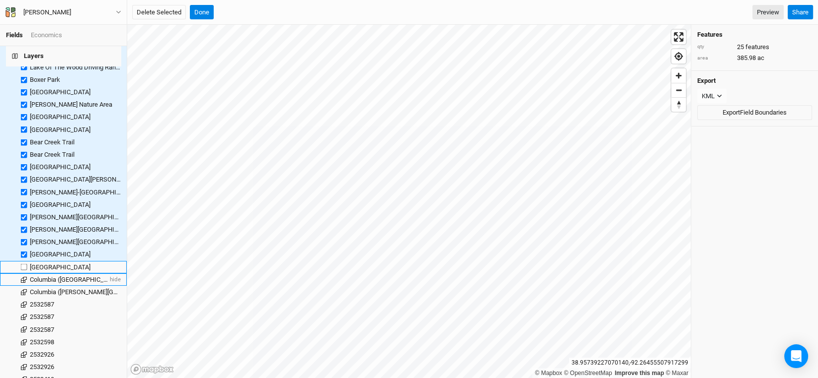
drag, startPoint x: 24, startPoint y: 258, endPoint x: 26, endPoint y: 269, distance: 10.6
click at [24, 261] on label at bounding box center [24, 267] width 12 height 12
click at [24, 264] on input "checkbox" at bounding box center [24, 267] width 6 height 6
checkbox input "true"
click at [25, 274] on label at bounding box center [24, 280] width 12 height 12
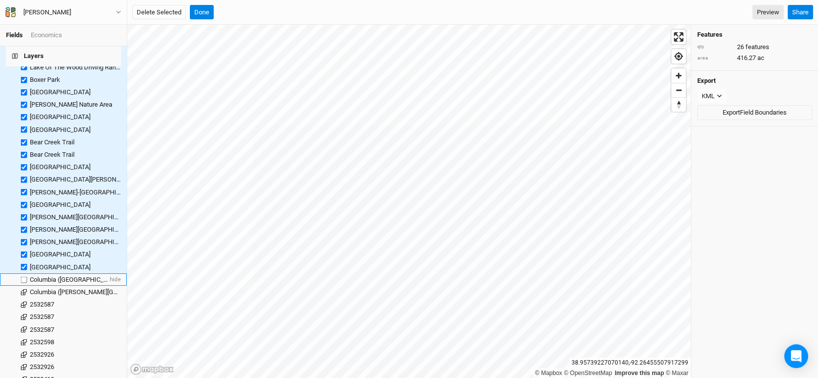
click at [25, 277] on input "checkbox" at bounding box center [24, 280] width 6 height 6
checkbox input "true"
click at [24, 286] on label at bounding box center [24, 292] width 12 height 12
click at [24, 289] on input "checkbox" at bounding box center [24, 292] width 6 height 6
checkbox input "true"
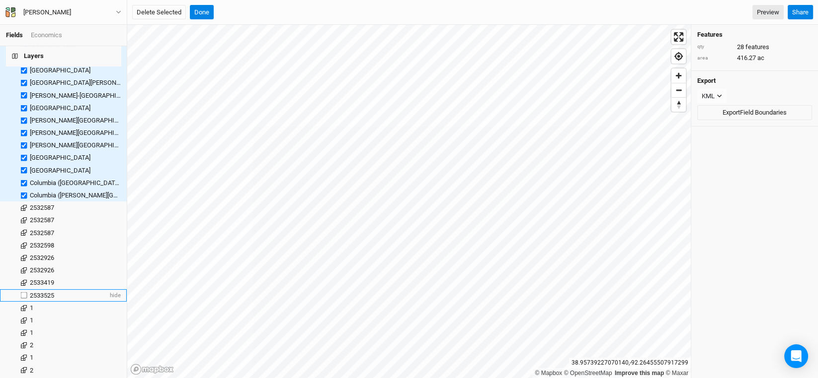
scroll to position [248, 0]
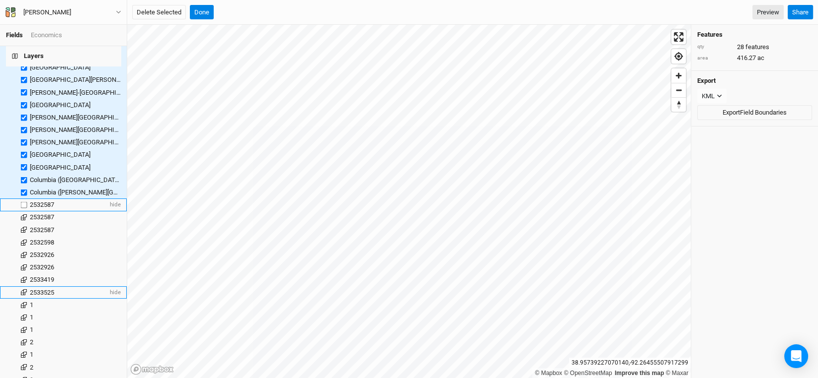
click at [21, 200] on label at bounding box center [24, 205] width 12 height 12
click at [21, 202] on input "checkbox" at bounding box center [24, 205] width 6 height 6
checkbox input "true"
click at [22, 212] on label at bounding box center [24, 218] width 12 height 12
click at [22, 215] on input "checkbox" at bounding box center [24, 218] width 6 height 6
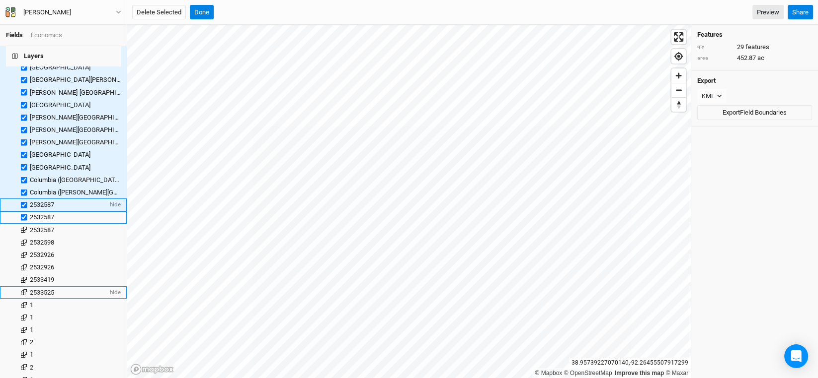
checkbox input "true"
click at [22, 224] on label at bounding box center [24, 230] width 12 height 12
click at [22, 227] on input "checkbox" at bounding box center [24, 230] width 6 height 6
checkbox input "true"
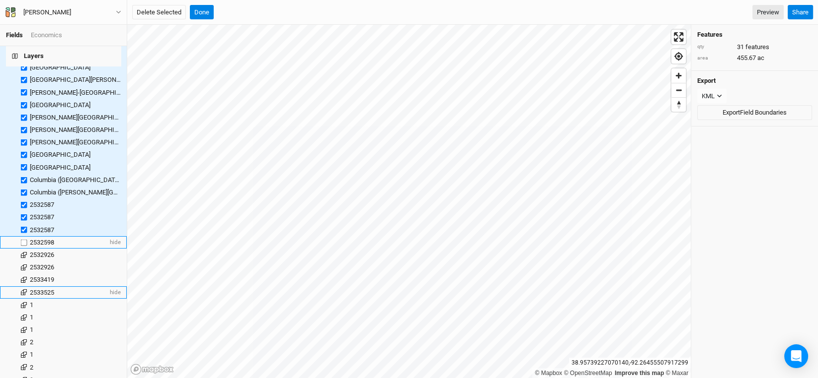
click at [22, 236] on label at bounding box center [24, 242] width 12 height 12
click at [22, 239] on input "checkbox" at bounding box center [24, 242] width 6 height 6
checkbox input "true"
click at [23, 249] on label at bounding box center [24, 255] width 12 height 12
click at [23, 252] on input "checkbox" at bounding box center [24, 255] width 6 height 6
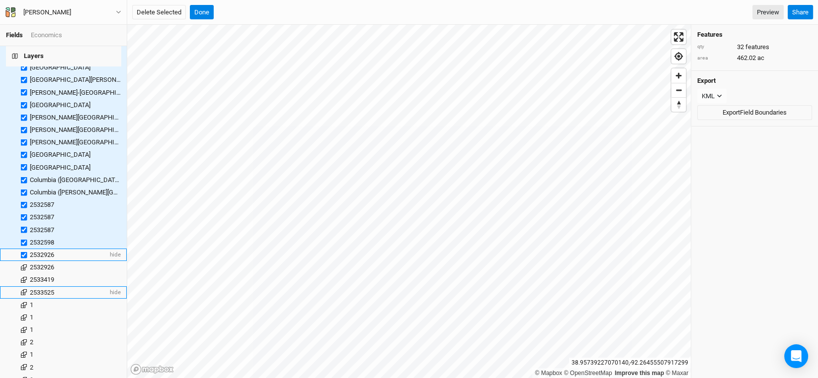
checkbox input "true"
click at [23, 199] on label at bounding box center [24, 205] width 12 height 12
click at [23, 202] on input "checkbox" at bounding box center [24, 205] width 6 height 6
checkbox input "false"
click at [18, 213] on label at bounding box center [24, 218] width 12 height 12
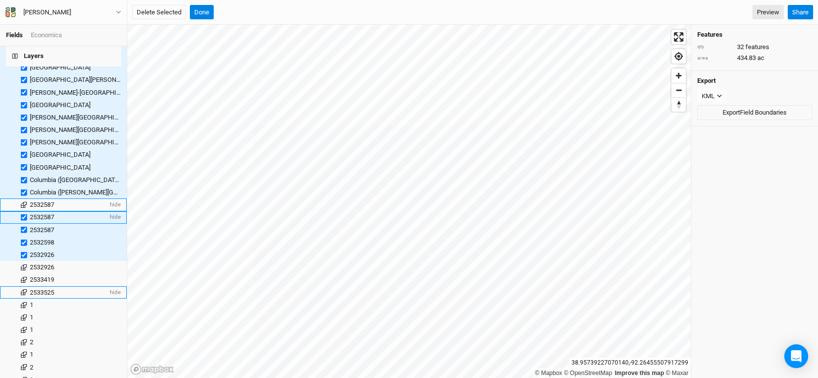
click at [21, 215] on input "checkbox" at bounding box center [24, 218] width 6 height 6
checkbox input "false"
click at [24, 224] on label at bounding box center [24, 230] width 12 height 12
click at [24, 227] on input "checkbox" at bounding box center [24, 230] width 6 height 6
click at [24, 236] on label at bounding box center [24, 242] width 12 height 12
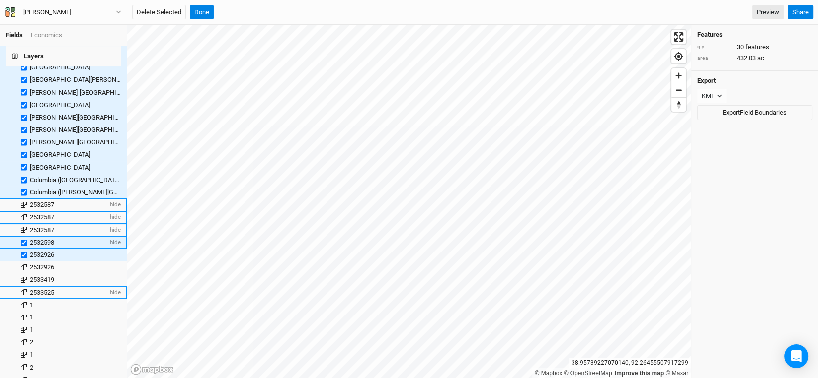
click at [24, 239] on input "checkbox" at bounding box center [24, 242] width 6 height 6
checkbox input "false"
drag, startPoint x: 25, startPoint y: 246, endPoint x: 27, endPoint y: 250, distance: 5.1
click at [25, 249] on label at bounding box center [24, 255] width 12 height 12
click at [25, 252] on input "checkbox" at bounding box center [24, 255] width 6 height 6
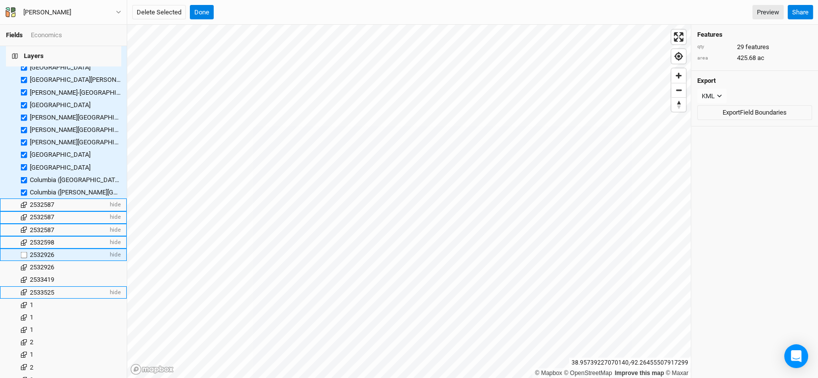
checkbox input "false"
click at [24, 299] on label at bounding box center [24, 305] width 12 height 12
click at [24, 302] on input "checkbox" at bounding box center [24, 305] width 6 height 6
checkbox input "true"
click at [24, 311] on label at bounding box center [24, 317] width 12 height 12
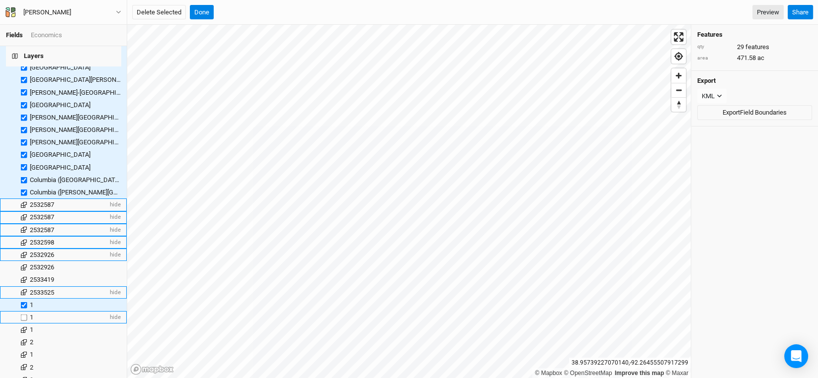
click at [24, 314] on input "checkbox" at bounding box center [24, 317] width 6 height 6
checkbox input "true"
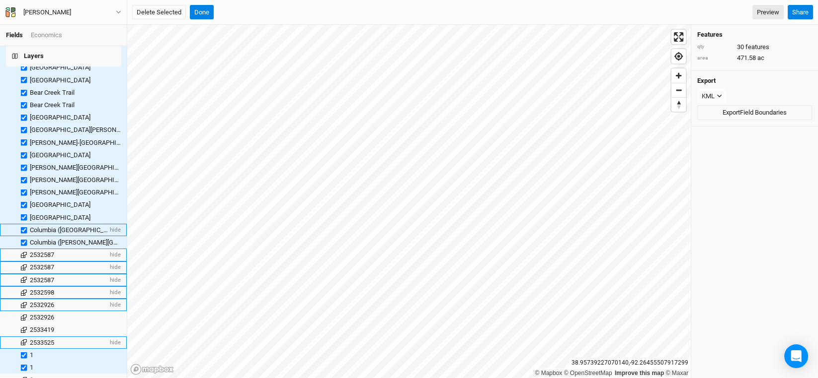
scroll to position [0, 0]
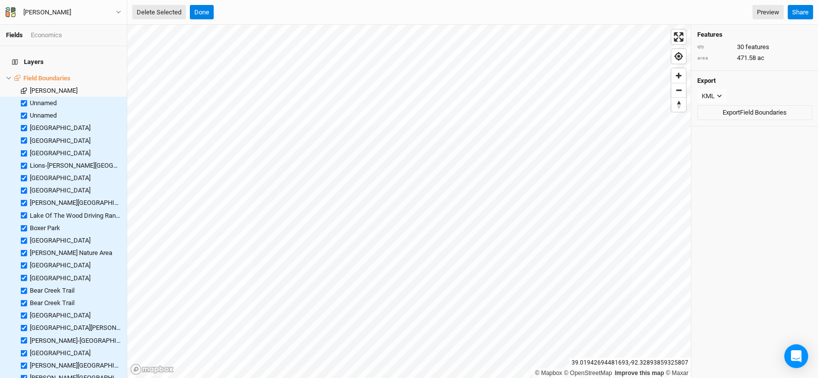
click at [162, 8] on button "Delete Selected" at bounding box center [159, 12] width 54 height 15
click at [321, 9] on button "Confirm" at bounding box center [307, 12] width 31 height 15
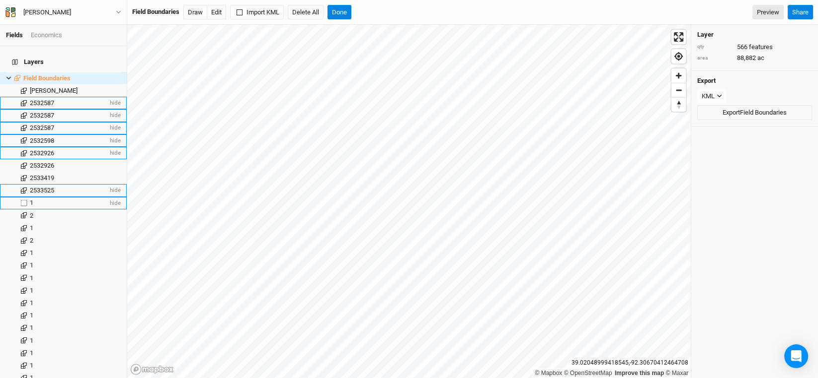
click at [25, 197] on label at bounding box center [24, 203] width 12 height 12
click at [25, 200] on input "checkbox" at bounding box center [24, 203] width 6 height 6
checkbox input "true"
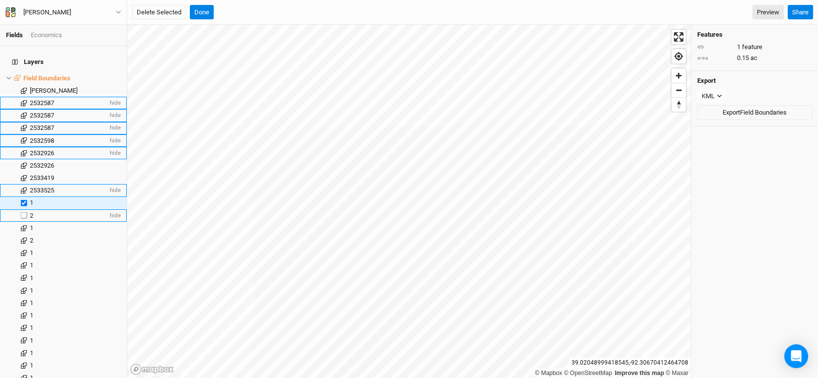
click at [21, 211] on label at bounding box center [24, 216] width 12 height 12
click at [21, 213] on input "checkbox" at bounding box center [24, 216] width 6 height 6
checkbox input "true"
click at [21, 222] on label at bounding box center [24, 228] width 12 height 12
click at [21, 225] on input "checkbox" at bounding box center [24, 228] width 6 height 6
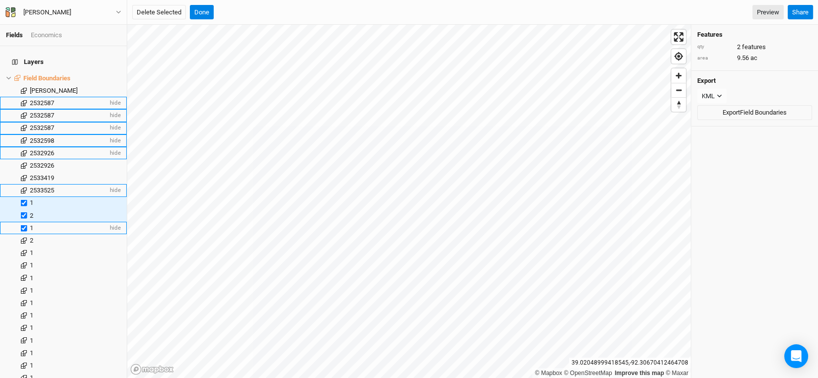
checkbox input "true"
click at [22, 240] on label at bounding box center [24, 240] width 12 height 12
click at [22, 240] on input "checkbox" at bounding box center [24, 240] width 6 height 6
checkbox input "true"
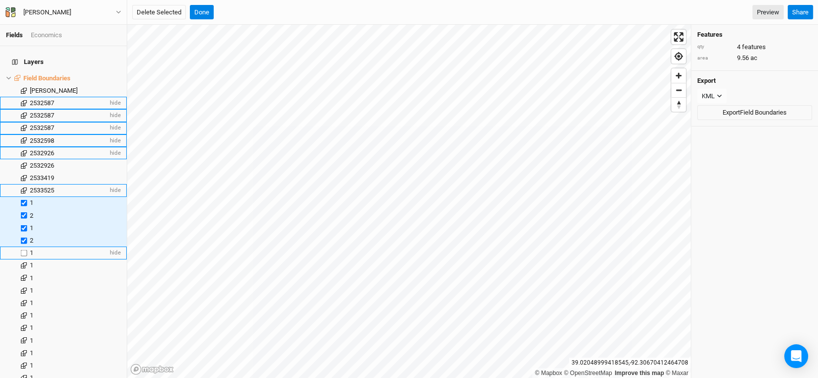
click at [22, 248] on label at bounding box center [24, 253] width 12 height 12
click at [22, 250] on input "checkbox" at bounding box center [24, 253] width 6 height 6
checkbox input "true"
click at [22, 260] on label at bounding box center [24, 266] width 12 height 12
click at [22, 263] on input "checkbox" at bounding box center [24, 266] width 6 height 6
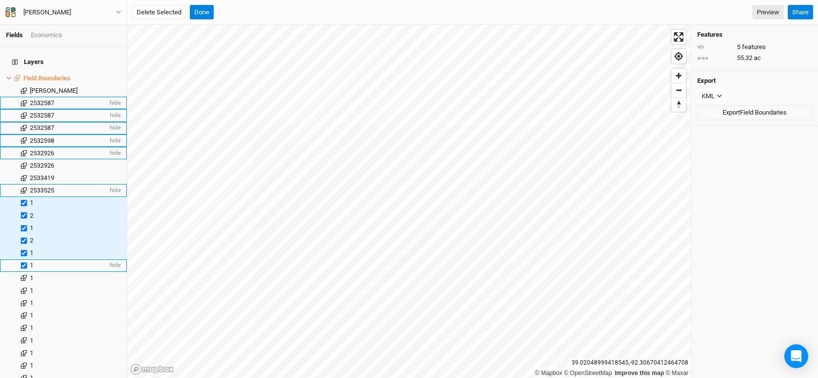
checkbox input "true"
click at [23, 272] on label at bounding box center [24, 278] width 12 height 12
click at [23, 275] on input "checkbox" at bounding box center [24, 278] width 6 height 6
checkbox input "true"
click at [22, 285] on label at bounding box center [24, 291] width 12 height 12
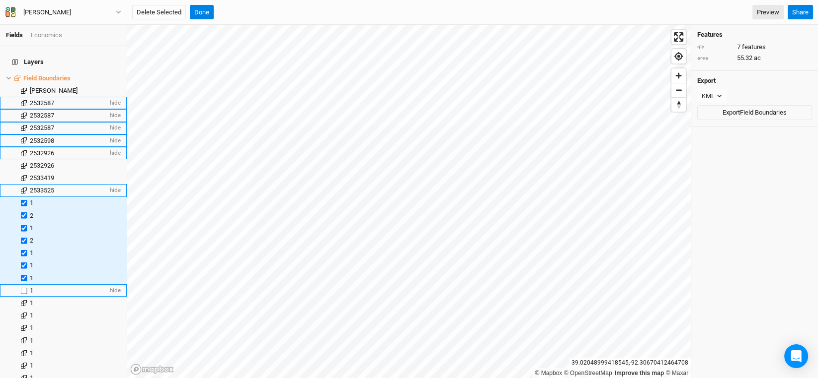
click at [22, 288] on input "checkbox" at bounding box center [24, 291] width 6 height 6
checkbox input "true"
click at [22, 298] on label at bounding box center [24, 303] width 12 height 12
click at [22, 300] on input "checkbox" at bounding box center [24, 303] width 6 height 6
checkbox input "true"
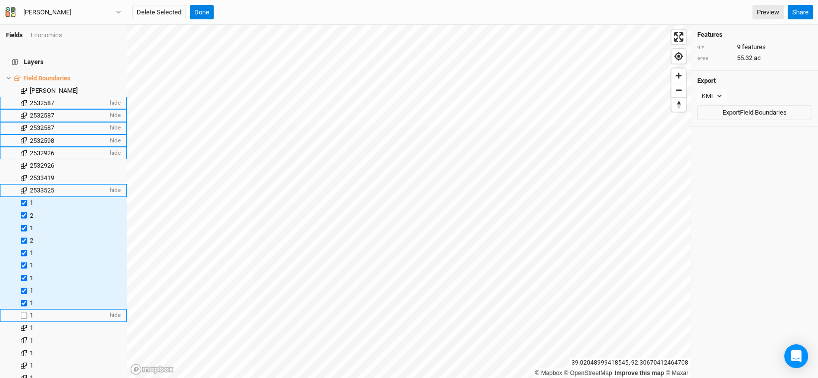
click at [23, 309] on label at bounding box center [24, 315] width 12 height 12
click at [23, 312] on input "checkbox" at bounding box center [24, 315] width 6 height 6
checkbox input "true"
click at [22, 335] on label at bounding box center [24, 341] width 12 height 12
click at [22, 338] on input "checkbox" at bounding box center [24, 341] width 6 height 6
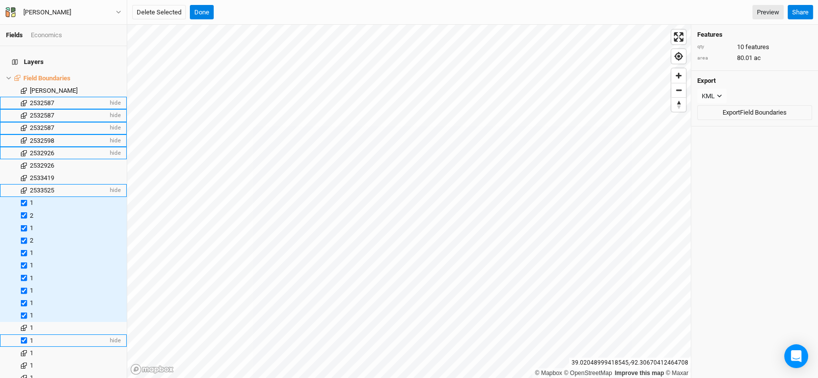
checkbox input "true"
click at [26, 322] on label at bounding box center [24, 328] width 12 height 12
click at [26, 325] on input "checkbox" at bounding box center [24, 328] width 6 height 6
checkbox input "true"
click at [171, 11] on button "Delete Selected" at bounding box center [159, 12] width 54 height 15
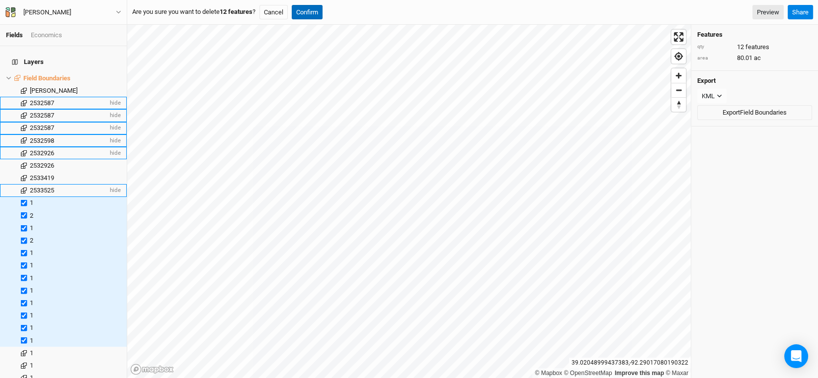
click at [322, 16] on button "Confirm" at bounding box center [307, 12] width 31 height 15
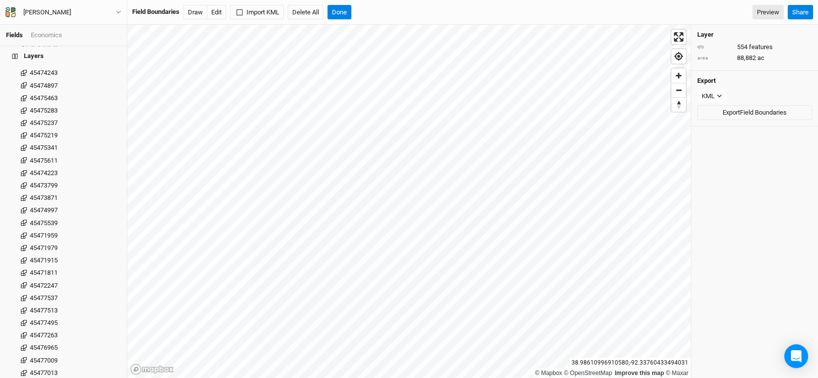
scroll to position [6698, 0]
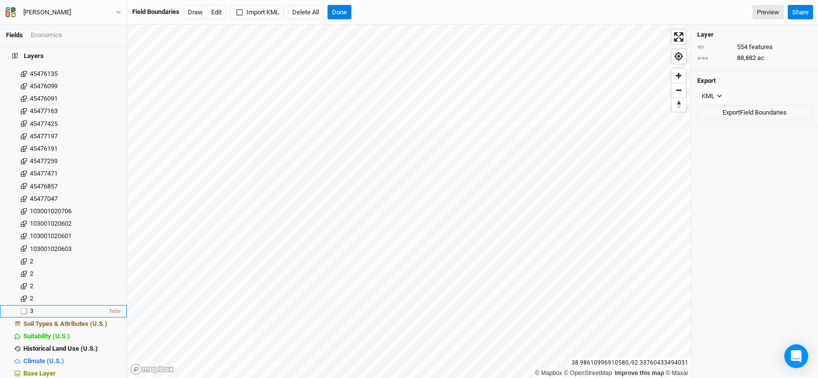
click at [22, 305] on label at bounding box center [24, 311] width 12 height 12
click at [22, 308] on input "checkbox" at bounding box center [24, 311] width 6 height 6
checkbox input "true"
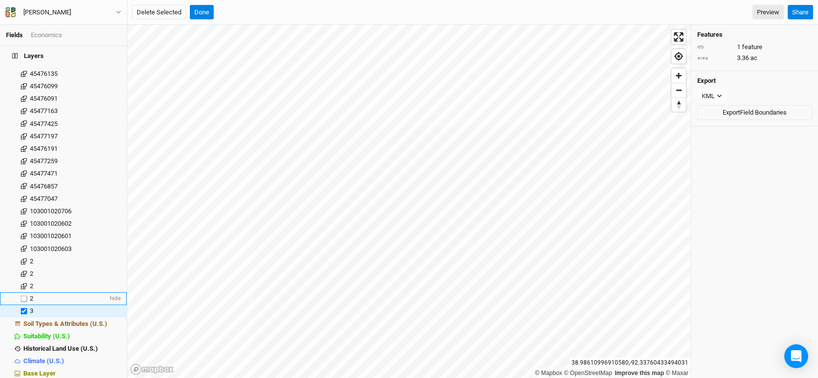
click at [24, 293] on label at bounding box center [24, 299] width 12 height 12
click at [24, 296] on input "checkbox" at bounding box center [24, 299] width 6 height 6
checkbox input "true"
click at [23, 280] on label at bounding box center [24, 286] width 12 height 12
click at [23, 283] on input "checkbox" at bounding box center [24, 286] width 6 height 6
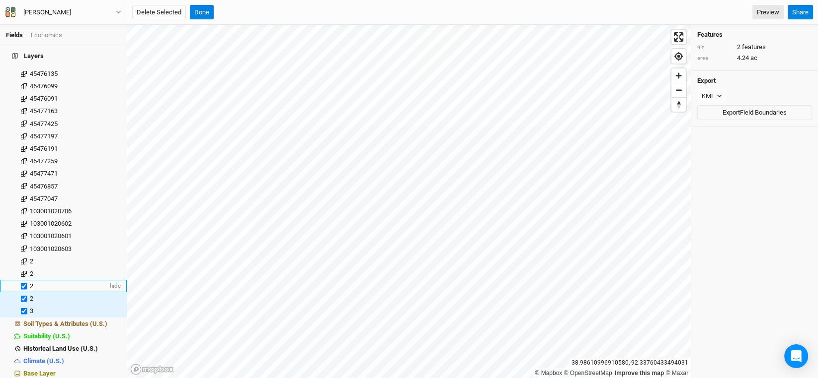
checkbox input "true"
click at [23, 268] on label at bounding box center [24, 274] width 12 height 12
click at [23, 271] on input "checkbox" at bounding box center [24, 274] width 6 height 6
checkbox input "true"
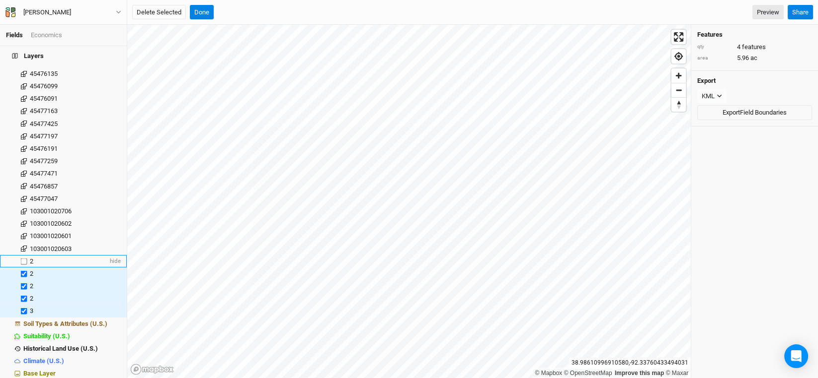
click at [23, 255] on label at bounding box center [24, 261] width 12 height 12
click at [23, 258] on input "checkbox" at bounding box center [24, 261] width 6 height 6
checkbox input "true"
click at [23, 244] on label at bounding box center [24, 249] width 12 height 12
click at [23, 246] on input "checkbox" at bounding box center [24, 249] width 6 height 6
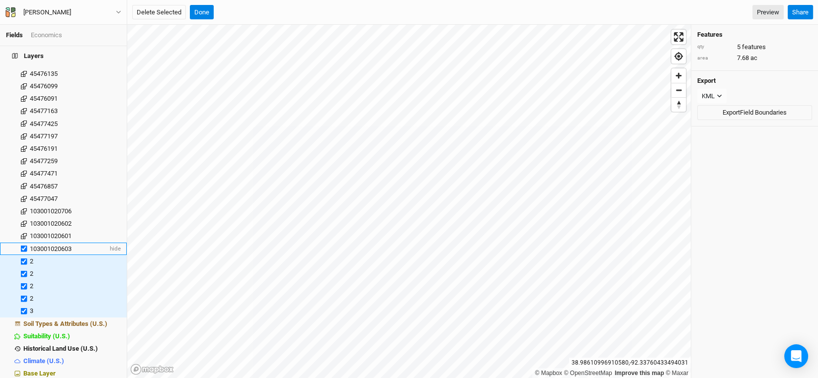
checkbox input "true"
click at [23, 230] on label at bounding box center [24, 236] width 12 height 12
click at [23, 233] on input "checkbox" at bounding box center [24, 236] width 6 height 6
checkbox input "true"
click at [23, 218] on label at bounding box center [24, 224] width 12 height 12
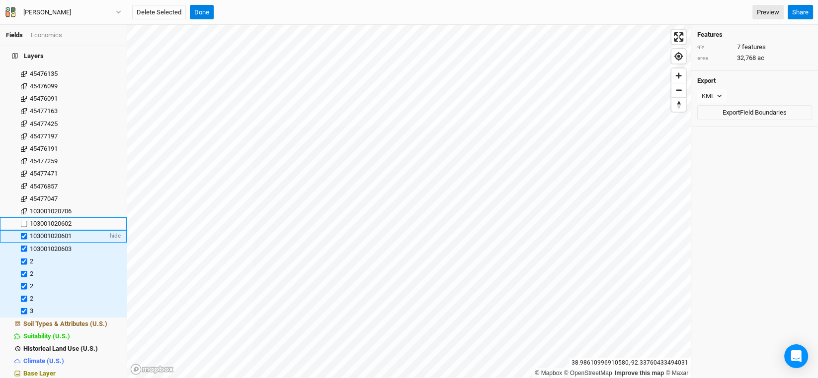
click at [23, 221] on input "checkbox" at bounding box center [24, 224] width 6 height 6
checkbox input "true"
click at [23, 205] on label at bounding box center [24, 211] width 12 height 12
click at [23, 208] on input "checkbox" at bounding box center [24, 211] width 6 height 6
checkbox input "true"
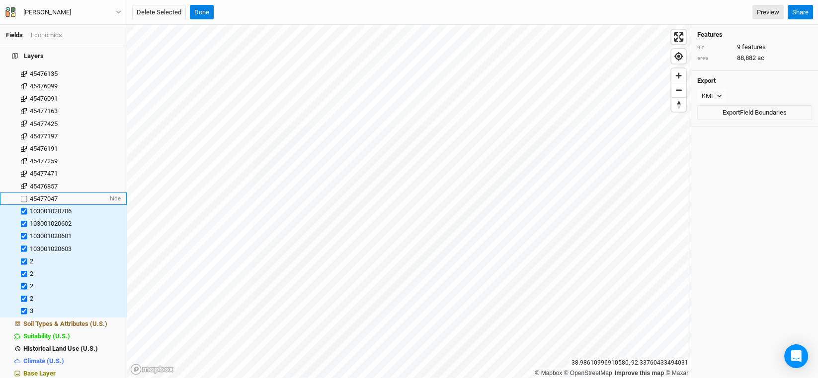
click at [23, 193] on label at bounding box center [24, 199] width 12 height 12
click at [23, 196] on input "checkbox" at bounding box center [24, 199] width 6 height 6
checkbox input "true"
click at [23, 180] on label at bounding box center [24, 186] width 12 height 12
click at [23, 183] on input "checkbox" at bounding box center [24, 186] width 6 height 6
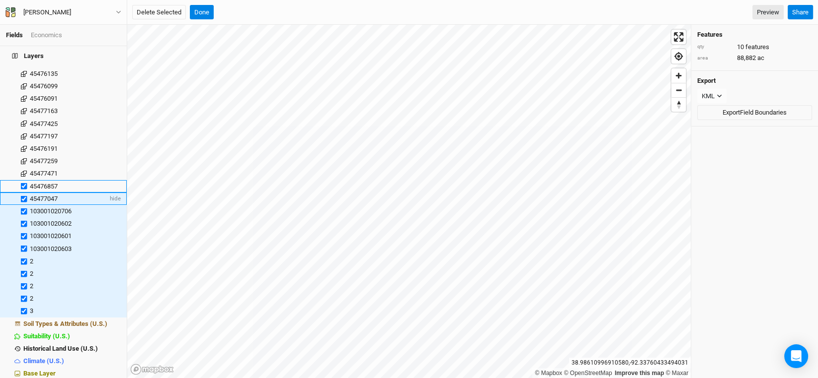
checkbox input "true"
click at [23, 169] on label at bounding box center [24, 174] width 12 height 12
click at [23, 171] on input "checkbox" at bounding box center [24, 174] width 6 height 6
checkbox input "true"
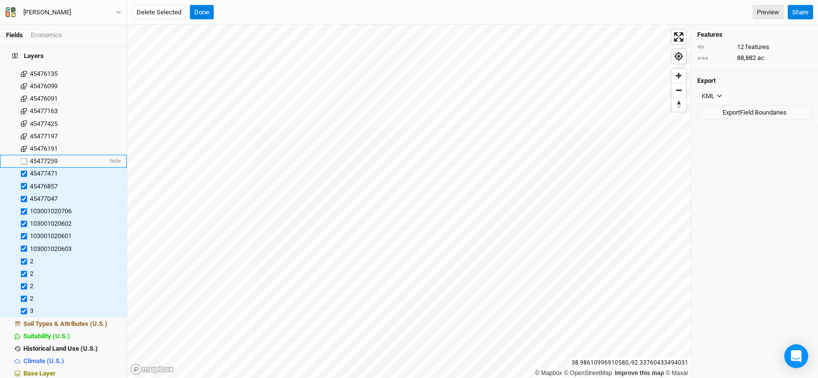
click at [23, 156] on label at bounding box center [24, 161] width 12 height 12
click at [23, 158] on input "checkbox" at bounding box center [24, 161] width 6 height 6
checkbox input "true"
click at [23, 143] on label at bounding box center [24, 149] width 12 height 12
click at [23, 146] on input "checkbox" at bounding box center [24, 149] width 6 height 6
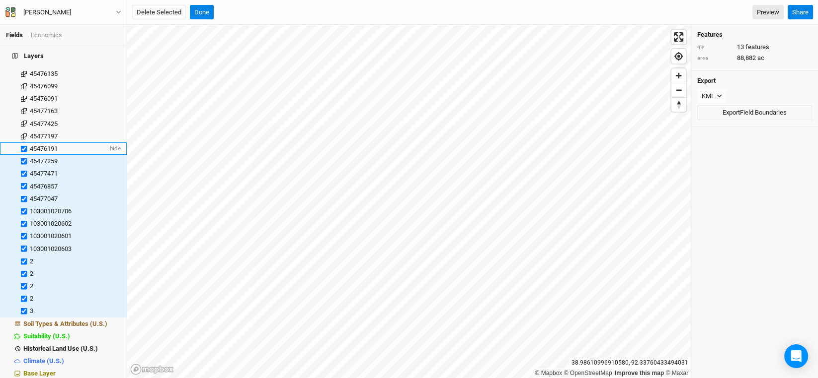
checkbox input "true"
click at [23, 130] on label at bounding box center [24, 136] width 12 height 12
click at [23, 133] on input "checkbox" at bounding box center [24, 136] width 6 height 6
checkbox input "true"
click at [22, 118] on label at bounding box center [24, 124] width 12 height 12
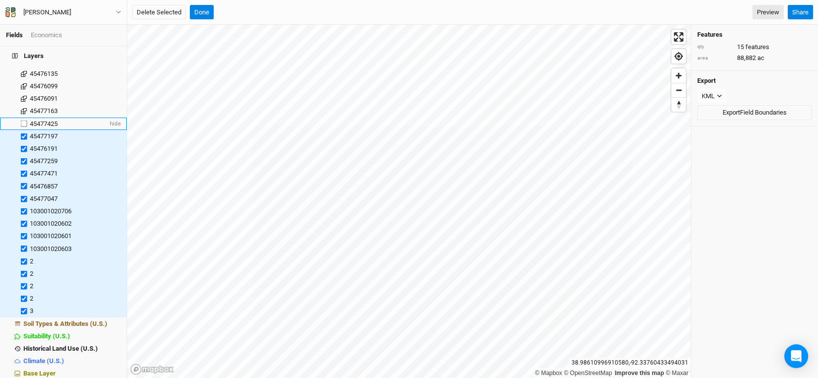
click at [22, 121] on input "checkbox" at bounding box center [24, 124] width 6 height 6
checkbox input "true"
click at [22, 105] on label at bounding box center [24, 111] width 12 height 12
click at [22, 108] on input "checkbox" at bounding box center [24, 111] width 6 height 6
checkbox input "true"
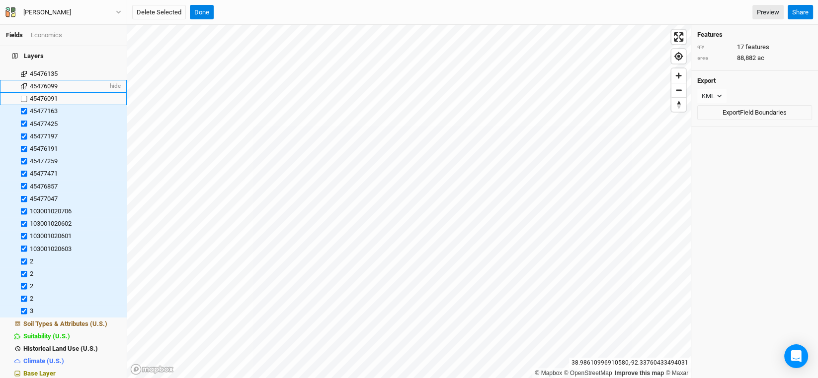
click at [22, 93] on label at bounding box center [24, 99] width 12 height 12
click at [22, 96] on input "checkbox" at bounding box center [24, 99] width 6 height 6
checkbox input "true"
click at [22, 80] on label at bounding box center [24, 86] width 12 height 12
click at [22, 83] on input "checkbox" at bounding box center [24, 86] width 6 height 6
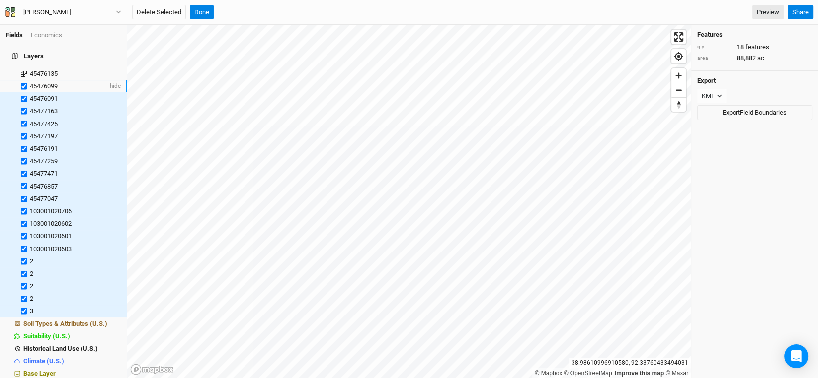
checkbox input "true"
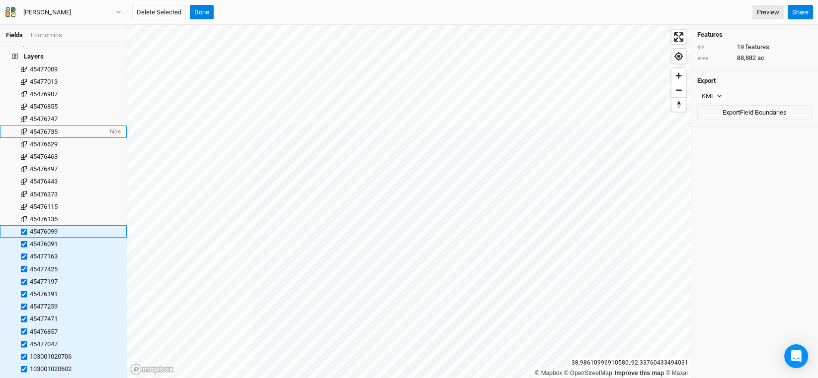
scroll to position [6549, 0]
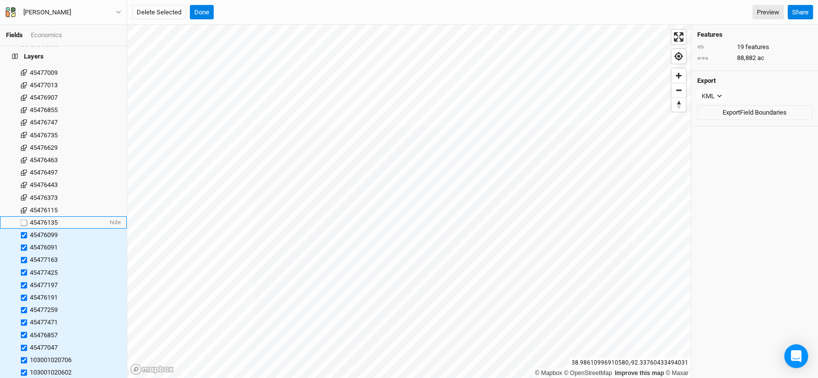
click at [22, 217] on label at bounding box center [24, 223] width 12 height 12
click at [22, 220] on input "checkbox" at bounding box center [24, 223] width 6 height 6
checkbox input "true"
click at [23, 204] on label at bounding box center [24, 210] width 12 height 12
click at [23, 207] on input "checkbox" at bounding box center [24, 210] width 6 height 6
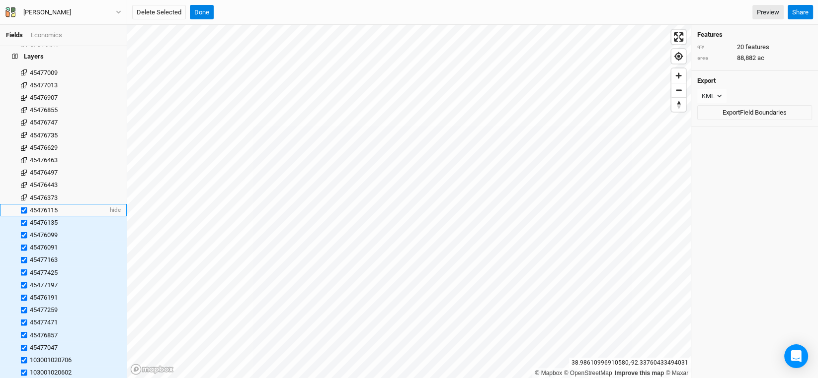
checkbox input "true"
click at [23, 193] on label at bounding box center [24, 198] width 12 height 12
click at [23, 195] on input "checkbox" at bounding box center [24, 198] width 6 height 6
checkbox input "true"
click at [23, 179] on label at bounding box center [24, 185] width 12 height 12
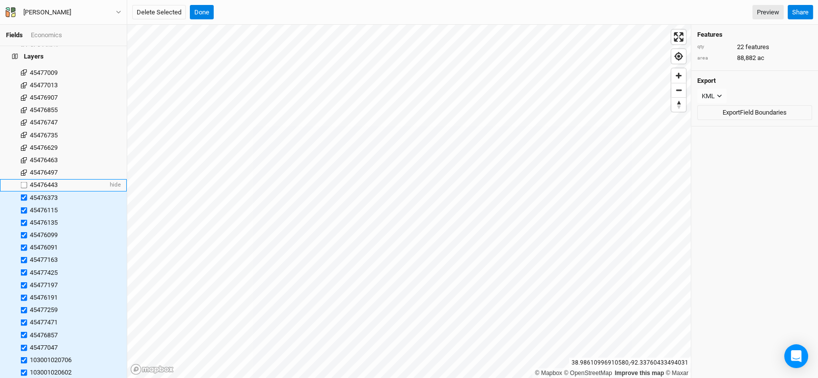
click at [23, 182] on input "checkbox" at bounding box center [24, 185] width 6 height 6
checkbox input "true"
click at [23, 166] on label at bounding box center [24, 172] width 12 height 12
click at [23, 169] on input "checkbox" at bounding box center [24, 172] width 6 height 6
checkbox input "true"
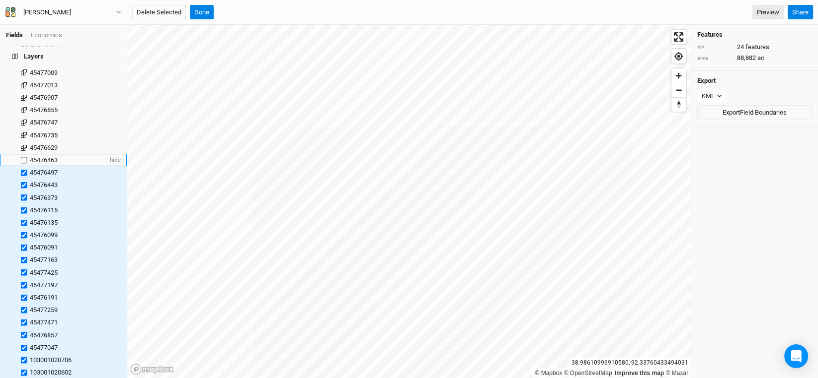
click at [23, 154] on label at bounding box center [24, 160] width 12 height 12
click at [23, 157] on input "checkbox" at bounding box center [24, 160] width 6 height 6
checkbox input "true"
click at [23, 142] on label at bounding box center [24, 148] width 12 height 12
click at [23, 145] on input "checkbox" at bounding box center [24, 148] width 6 height 6
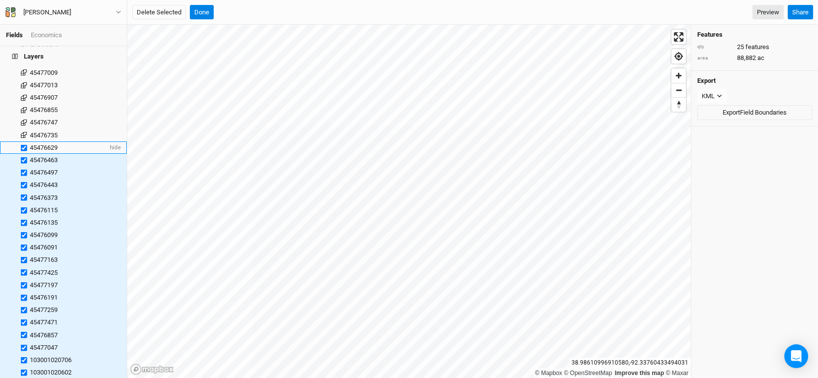
checkbox input "true"
click at [23, 129] on label at bounding box center [24, 135] width 12 height 12
click at [23, 132] on input "checkbox" at bounding box center [24, 135] width 6 height 6
checkbox input "true"
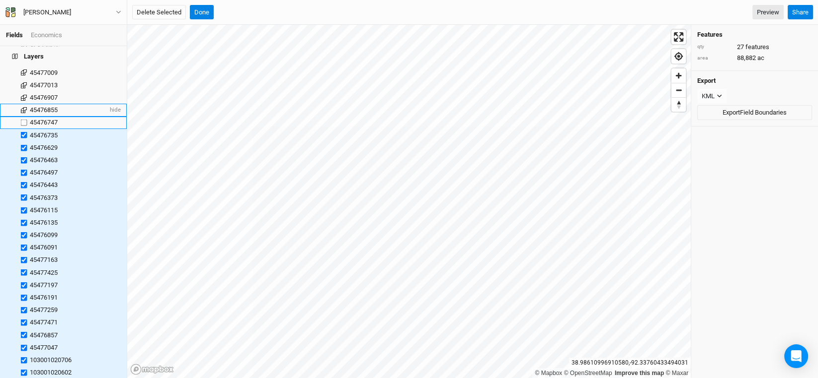
click at [23, 117] on label at bounding box center [24, 123] width 12 height 12
click at [23, 120] on input "checkbox" at bounding box center [24, 123] width 6 height 6
checkbox input "true"
drag, startPoint x: 23, startPoint y: 102, endPoint x: 23, endPoint y: 96, distance: 6.0
click at [23, 104] on label at bounding box center [24, 110] width 12 height 12
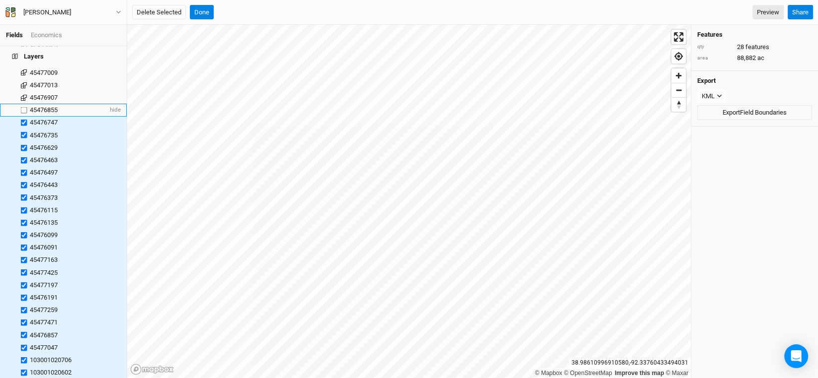
click at [23, 107] on input "checkbox" at bounding box center [24, 110] width 6 height 6
checkbox input "true"
click at [23, 91] on label at bounding box center [24, 97] width 12 height 12
click at [23, 94] on input "checkbox" at bounding box center [24, 97] width 6 height 6
checkbox input "true"
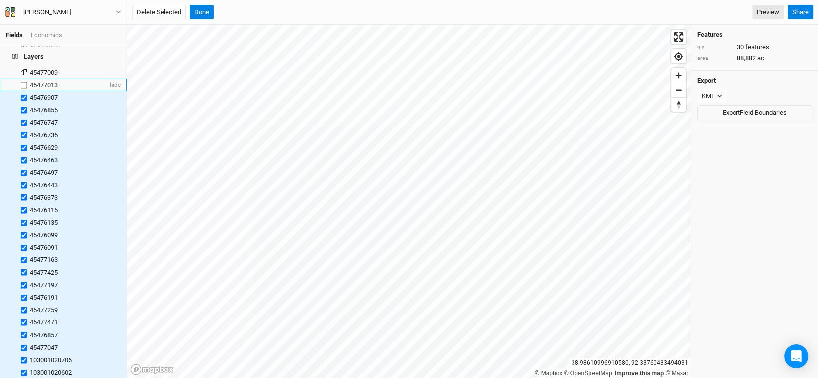
click at [22, 79] on label at bounding box center [24, 85] width 12 height 12
click at [22, 82] on input "checkbox" at bounding box center [24, 85] width 6 height 6
checkbox input "true"
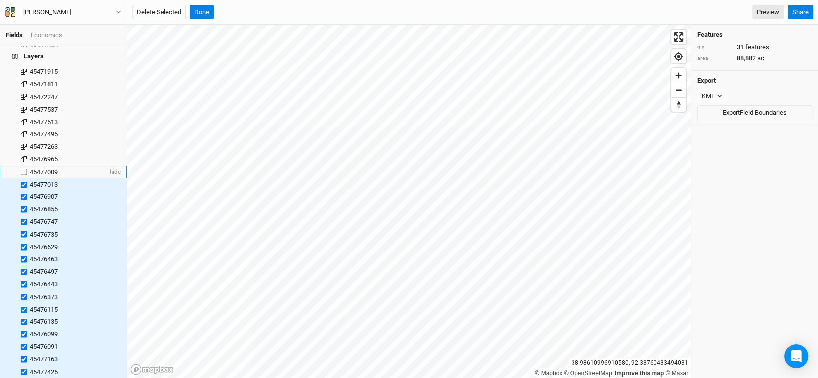
click at [23, 166] on label at bounding box center [24, 172] width 12 height 12
click at [23, 169] on input "checkbox" at bounding box center [24, 172] width 6 height 6
checkbox input "true"
click at [23, 153] on label at bounding box center [24, 159] width 12 height 12
click at [23, 156] on input "checkbox" at bounding box center [24, 159] width 6 height 6
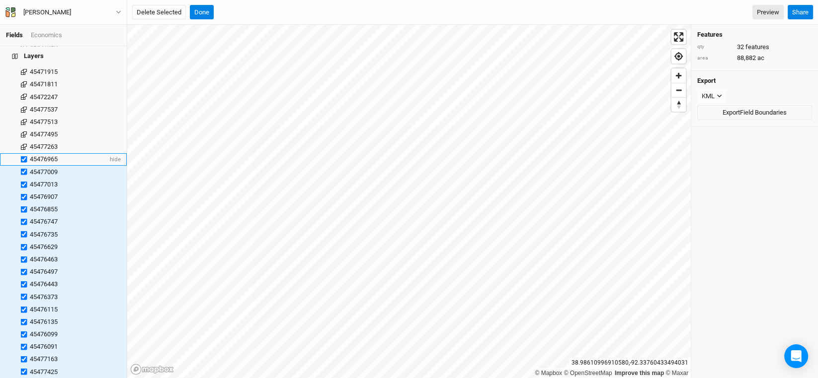
checkbox input "true"
click at [24, 141] on label at bounding box center [24, 147] width 12 height 12
click at [24, 144] on input "checkbox" at bounding box center [24, 147] width 6 height 6
checkbox input "true"
click at [23, 128] on label at bounding box center [24, 134] width 12 height 12
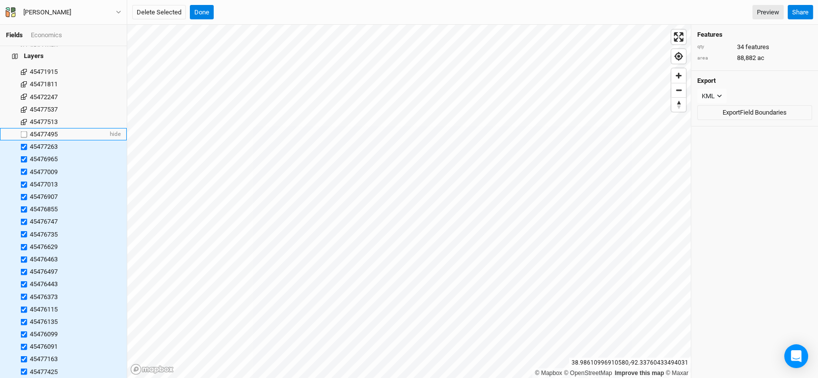
click at [23, 131] on input "checkbox" at bounding box center [24, 134] width 6 height 6
checkbox input "true"
click at [23, 116] on label at bounding box center [24, 122] width 12 height 12
click at [23, 119] on input "checkbox" at bounding box center [24, 122] width 6 height 6
checkbox input "true"
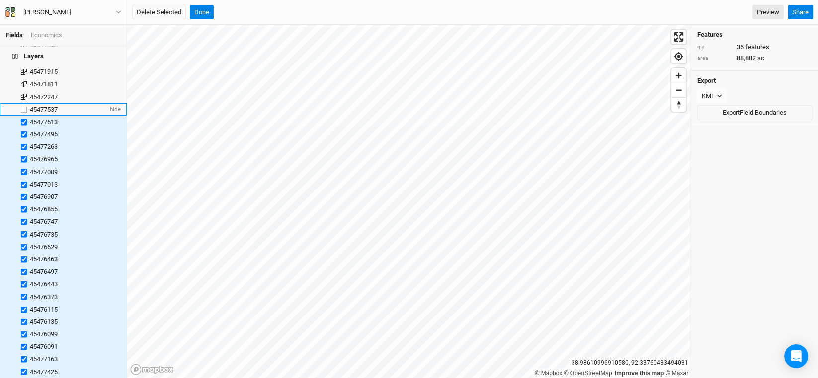
click at [23, 103] on label at bounding box center [24, 109] width 12 height 12
click at [23, 106] on input "checkbox" at bounding box center [24, 109] width 6 height 6
checkbox input "true"
click at [23, 79] on label at bounding box center [24, 84] width 12 height 12
click at [23, 81] on input "checkbox" at bounding box center [24, 84] width 6 height 6
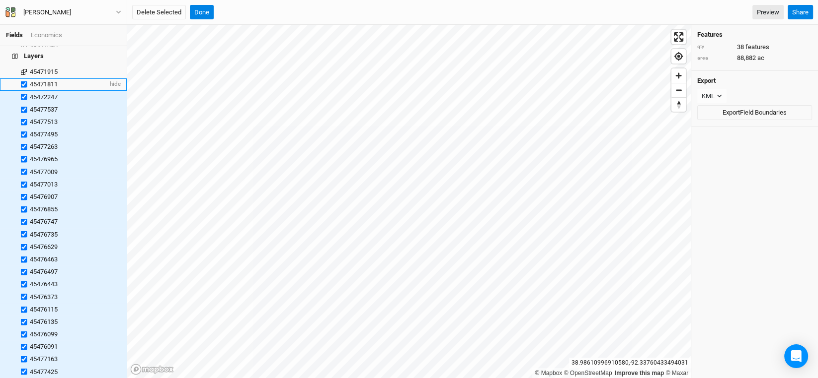
checkbox input "true"
click at [150, 10] on button "Delete Selected" at bounding box center [159, 12] width 54 height 15
click at [310, 14] on button "Confirm" at bounding box center [307, 12] width 31 height 15
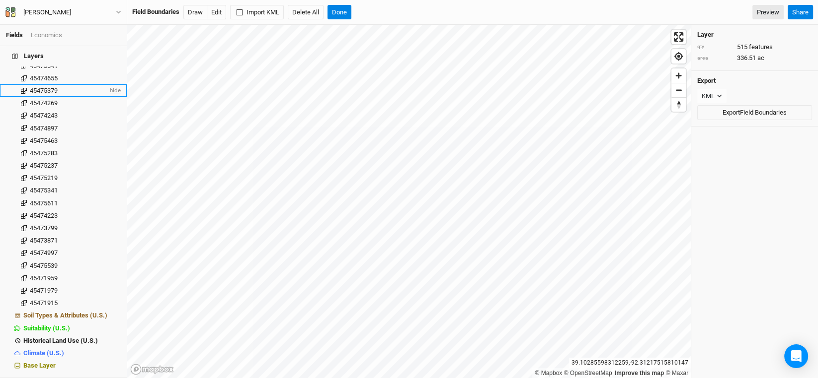
scroll to position [6210, 0]
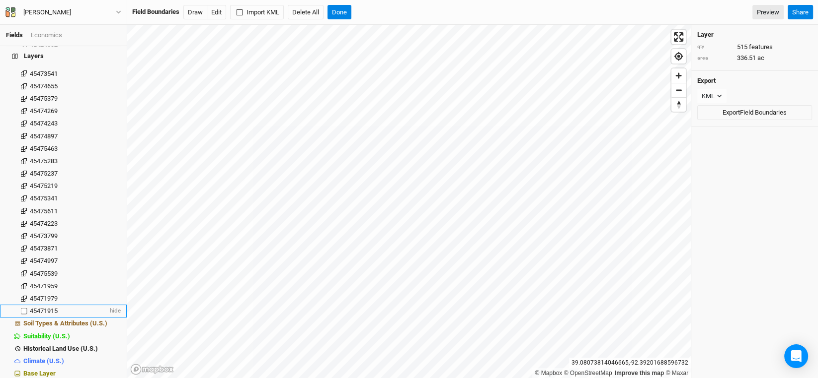
click at [23, 305] on label at bounding box center [24, 311] width 12 height 12
click at [23, 308] on input "checkbox" at bounding box center [24, 311] width 6 height 6
checkbox input "true"
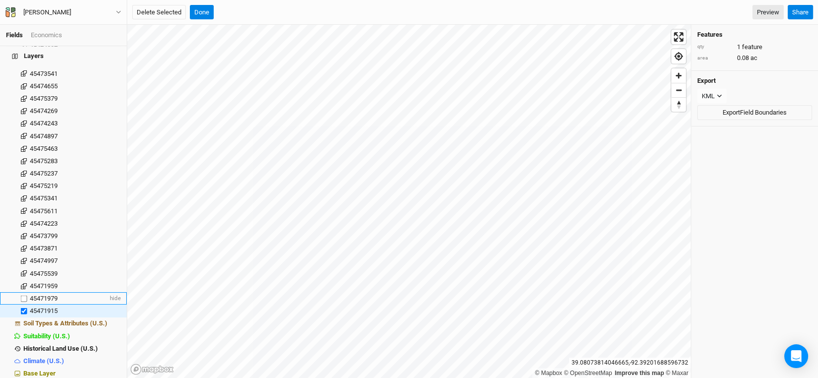
click at [23, 293] on label at bounding box center [24, 299] width 12 height 12
click at [23, 296] on input "checkbox" at bounding box center [24, 299] width 6 height 6
checkbox input "true"
click at [21, 280] on label at bounding box center [24, 286] width 12 height 12
click at [21, 283] on input "checkbox" at bounding box center [24, 286] width 6 height 6
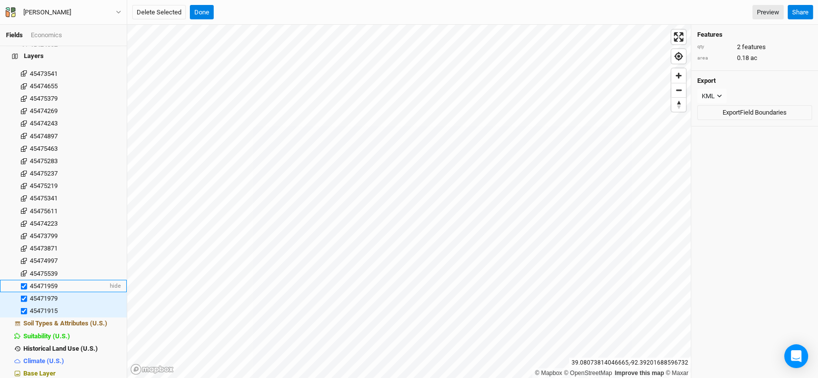
checkbox input "true"
click at [22, 268] on label at bounding box center [24, 274] width 12 height 12
click at [22, 271] on input "checkbox" at bounding box center [24, 274] width 6 height 6
checkbox input "true"
click at [22, 255] on label at bounding box center [24, 261] width 12 height 12
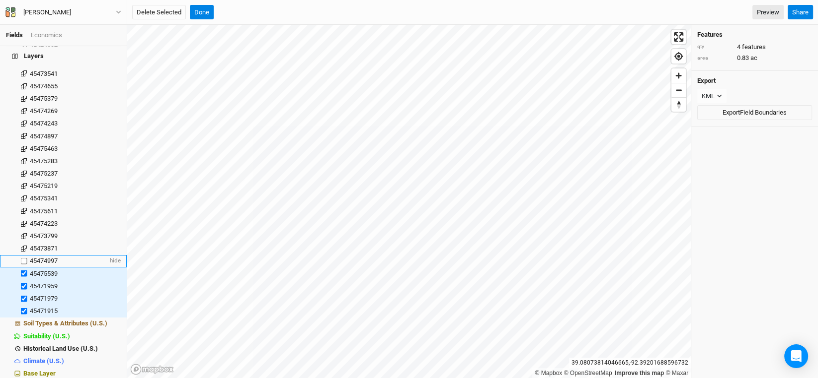
click at [22, 258] on input "checkbox" at bounding box center [24, 261] width 6 height 6
checkbox input "true"
click at [23, 243] on label at bounding box center [24, 249] width 12 height 12
click at [23, 246] on input "checkbox" at bounding box center [24, 249] width 6 height 6
checkbox input "true"
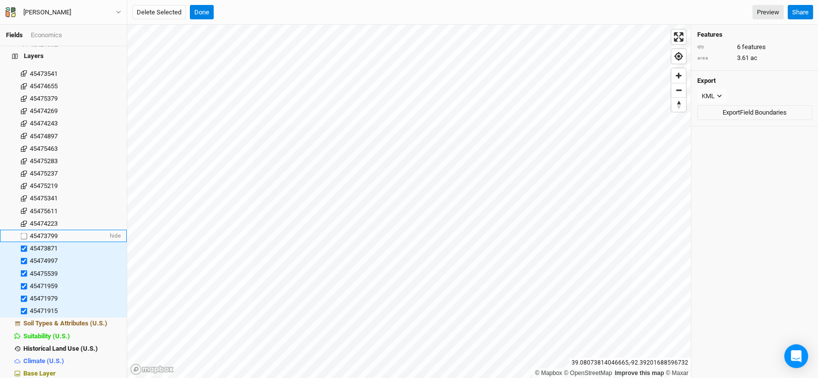
drag, startPoint x: 23, startPoint y: 229, endPoint x: 23, endPoint y: 224, distance: 5.5
click at [23, 230] on label at bounding box center [24, 236] width 12 height 12
click at [23, 233] on input "checkbox" at bounding box center [24, 236] width 6 height 6
checkbox input "true"
click at [23, 218] on label at bounding box center [24, 224] width 12 height 12
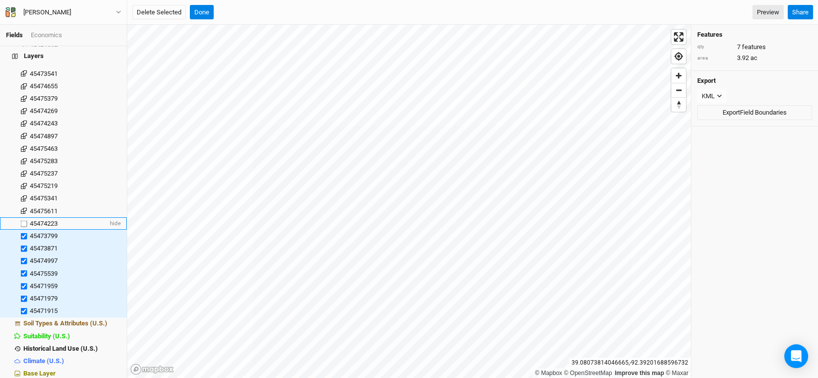
click at [23, 221] on input "checkbox" at bounding box center [24, 224] width 6 height 6
checkbox input "true"
click at [24, 205] on label at bounding box center [24, 211] width 12 height 12
click at [24, 208] on input "checkbox" at bounding box center [24, 211] width 6 height 6
checkbox input "true"
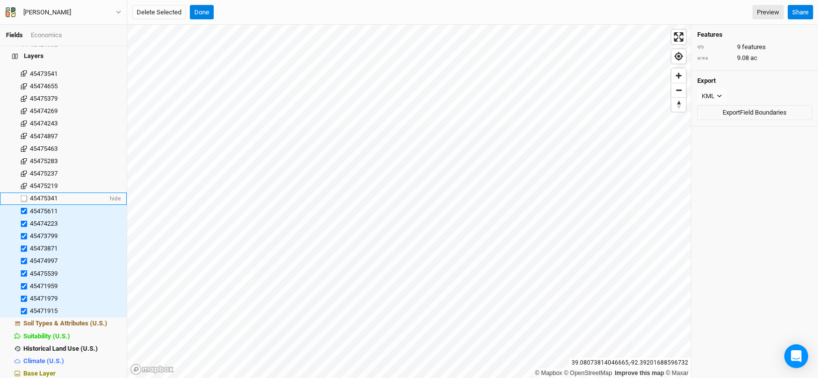
click at [24, 193] on label at bounding box center [24, 199] width 12 height 12
click at [24, 196] on input "checkbox" at bounding box center [24, 199] width 6 height 6
checkbox input "true"
click at [24, 180] on label at bounding box center [24, 186] width 12 height 12
click at [24, 183] on input "checkbox" at bounding box center [24, 186] width 6 height 6
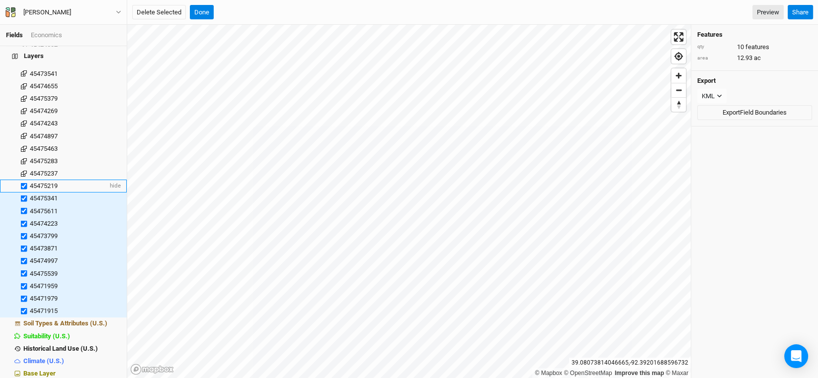
checkbox input "true"
click at [23, 167] on label at bounding box center [24, 173] width 12 height 12
click at [23, 170] on input "checkbox" at bounding box center [24, 173] width 6 height 6
checkbox input "true"
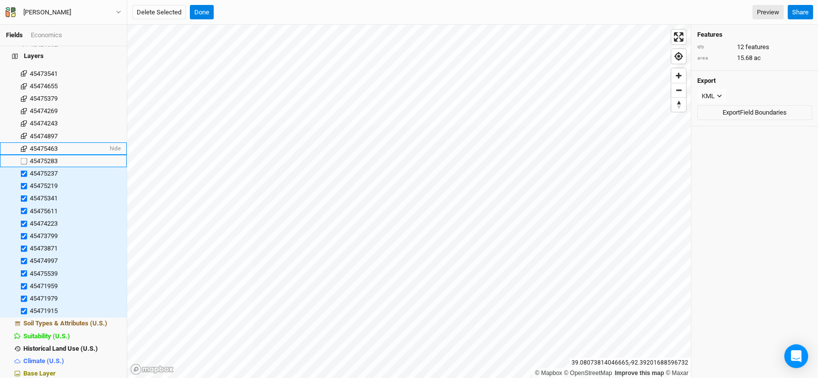
drag, startPoint x: 22, startPoint y: 152, endPoint x: 22, endPoint y: 146, distance: 6.5
click at [22, 155] on label at bounding box center [24, 161] width 12 height 12
click at [22, 158] on input "checkbox" at bounding box center [24, 161] width 6 height 6
checkbox input "true"
click at [22, 143] on label at bounding box center [24, 149] width 12 height 12
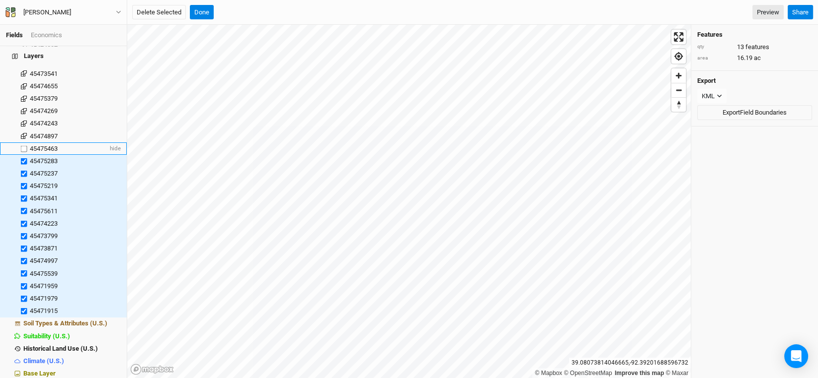
click at [22, 146] on input "checkbox" at bounding box center [24, 149] width 6 height 6
checkbox input "true"
click at [22, 132] on label at bounding box center [24, 136] width 12 height 12
click at [22, 133] on input "checkbox" at bounding box center [24, 136] width 6 height 6
checkbox input "true"
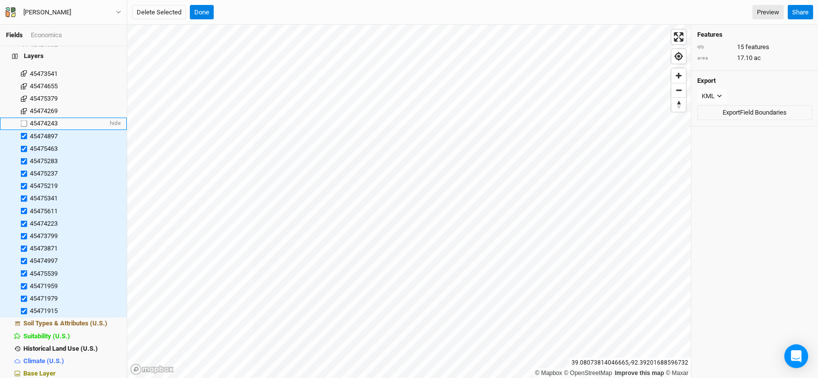
click at [22, 120] on label at bounding box center [24, 124] width 12 height 12
click at [22, 121] on input "checkbox" at bounding box center [24, 124] width 6 height 6
checkbox input "true"
click at [22, 105] on label at bounding box center [24, 111] width 12 height 12
click at [22, 108] on input "checkbox" at bounding box center [24, 111] width 6 height 6
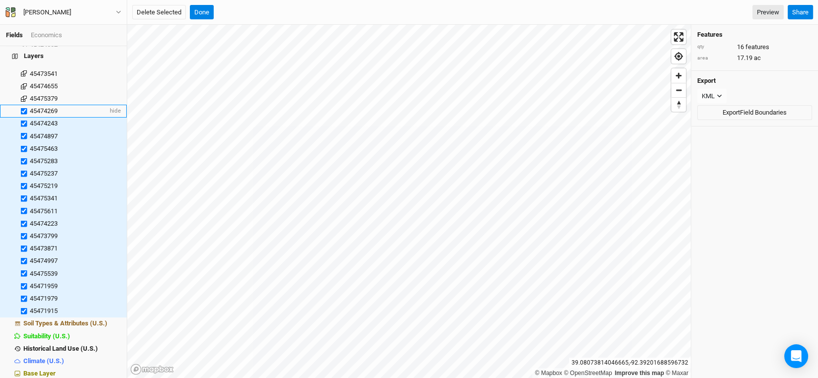
checkbox input "true"
click at [23, 92] on label at bounding box center [24, 98] width 12 height 12
click at [23, 95] on input "checkbox" at bounding box center [24, 98] width 6 height 6
checkbox input "true"
click at [24, 81] on label at bounding box center [24, 86] width 12 height 12
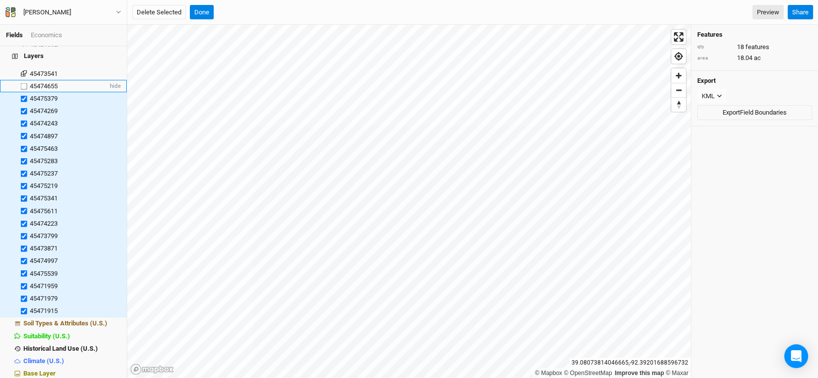
click at [24, 83] on input "checkbox" at bounding box center [24, 86] width 6 height 6
checkbox input "true"
click at [171, 13] on button "Delete Selected" at bounding box center [159, 12] width 54 height 15
click at [307, 9] on button "Confirm" at bounding box center [307, 12] width 31 height 15
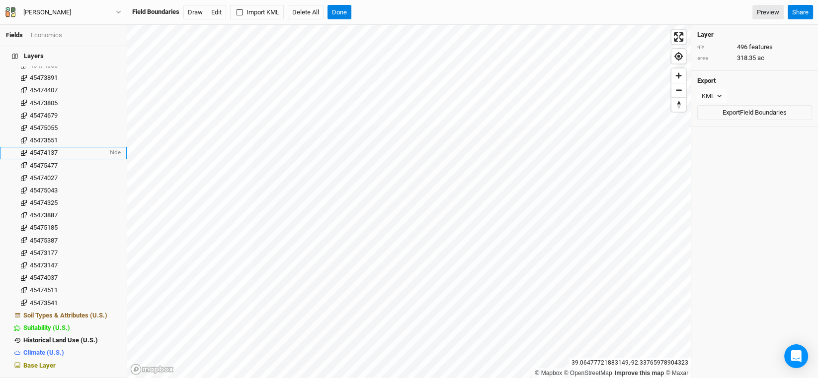
scroll to position [5972, 0]
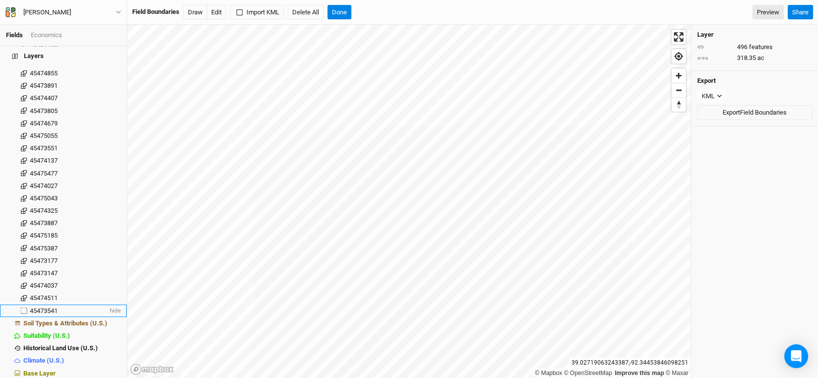
click at [24, 305] on label at bounding box center [24, 311] width 12 height 12
click at [24, 308] on input "checkbox" at bounding box center [24, 311] width 6 height 6
checkbox input "true"
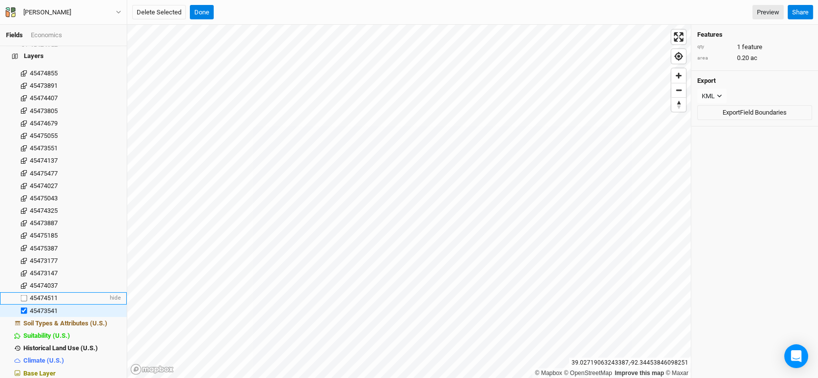
click at [21, 293] on label at bounding box center [24, 299] width 12 height 12
click at [21, 296] on input "checkbox" at bounding box center [24, 299] width 6 height 6
checkbox input "true"
click at [22, 280] on label at bounding box center [24, 286] width 12 height 12
click at [22, 283] on input "checkbox" at bounding box center [24, 286] width 6 height 6
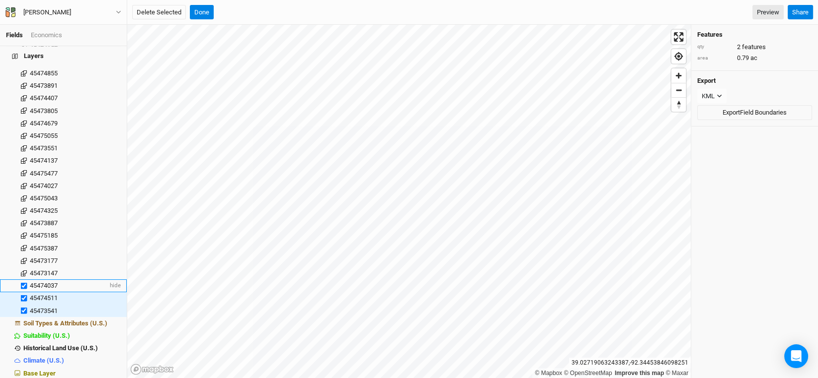
checkbox input "true"
click at [22, 267] on label at bounding box center [24, 273] width 12 height 12
click at [22, 270] on input "checkbox" at bounding box center [24, 273] width 6 height 6
checkbox input "true"
click at [22, 255] on label at bounding box center [24, 261] width 12 height 12
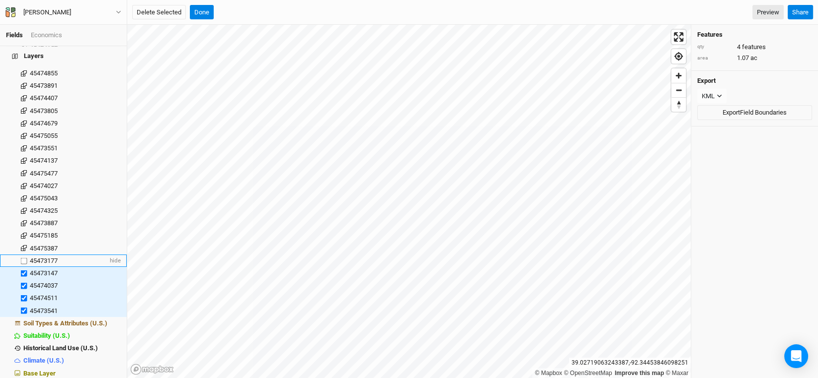
click at [22, 258] on input "checkbox" at bounding box center [24, 261] width 6 height 6
checkbox input "true"
click at [22, 242] on label at bounding box center [24, 248] width 12 height 12
click at [22, 245] on input "checkbox" at bounding box center [24, 248] width 6 height 6
checkbox input "true"
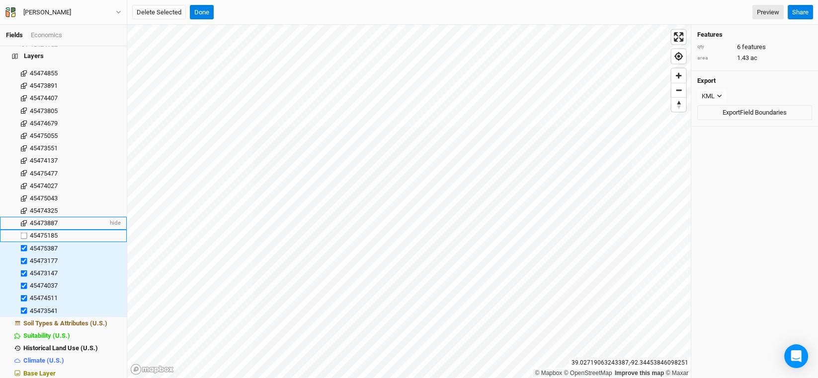
drag, startPoint x: 22, startPoint y: 226, endPoint x: 22, endPoint y: 221, distance: 5.5
click at [22, 230] on label at bounding box center [24, 236] width 12 height 12
click at [22, 233] on input "checkbox" at bounding box center [24, 236] width 6 height 6
checkbox input "true"
click at [22, 218] on label at bounding box center [24, 224] width 12 height 12
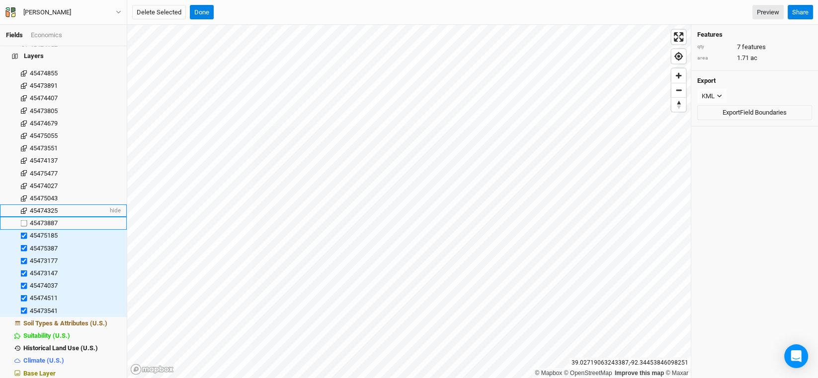
click at [22, 221] on input "checkbox" at bounding box center [24, 224] width 6 height 6
checkbox input "true"
click at [22, 205] on label at bounding box center [24, 211] width 12 height 12
click at [22, 208] on input "checkbox" at bounding box center [24, 211] width 6 height 6
checkbox input "true"
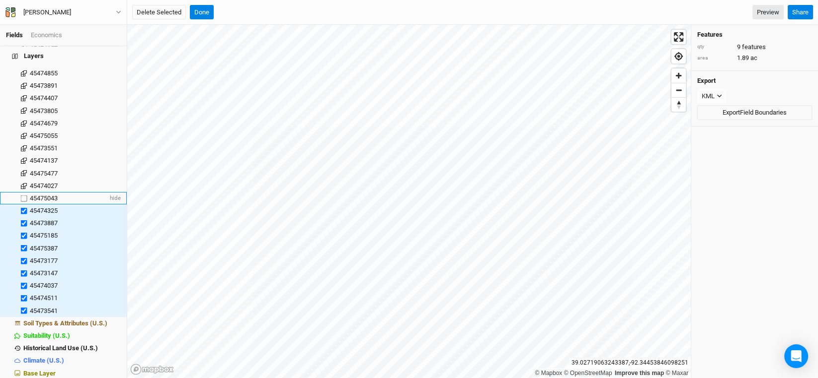
click at [23, 192] on label at bounding box center [24, 198] width 12 height 12
click at [23, 195] on input "checkbox" at bounding box center [24, 198] width 6 height 6
checkbox input "true"
click at [23, 180] on label at bounding box center [24, 186] width 12 height 12
click at [23, 183] on input "checkbox" at bounding box center [24, 186] width 6 height 6
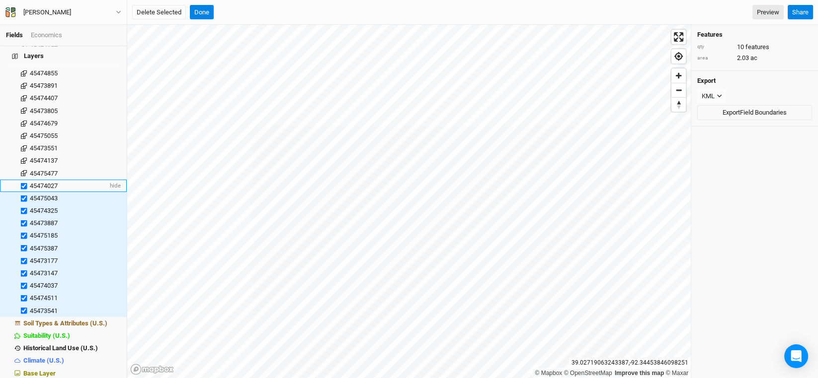
checkbox input "true"
click at [23, 167] on label at bounding box center [24, 173] width 12 height 12
click at [23, 170] on input "checkbox" at bounding box center [24, 173] width 6 height 6
checkbox input "true"
click at [23, 155] on label at bounding box center [24, 161] width 12 height 12
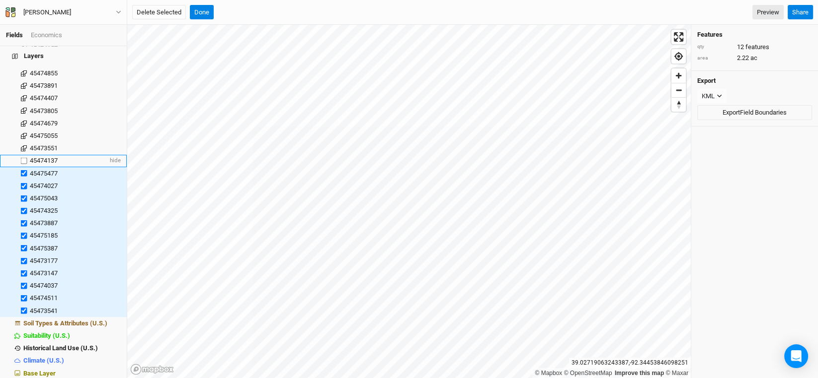
click at [23, 158] on input "checkbox" at bounding box center [24, 161] width 6 height 6
checkbox input "true"
click at [23, 144] on label at bounding box center [24, 148] width 12 height 12
click at [23, 145] on input "checkbox" at bounding box center [24, 148] width 6 height 6
checkbox input "true"
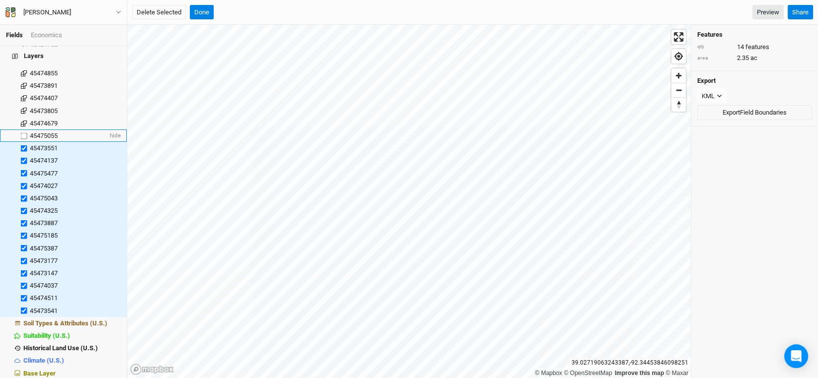
click at [24, 132] on label at bounding box center [24, 136] width 12 height 12
click at [24, 133] on input "checkbox" at bounding box center [24, 136] width 6 height 6
checkbox input "true"
click at [24, 120] on label at bounding box center [24, 123] width 12 height 12
click at [24, 120] on input "checkbox" at bounding box center [24, 123] width 6 height 6
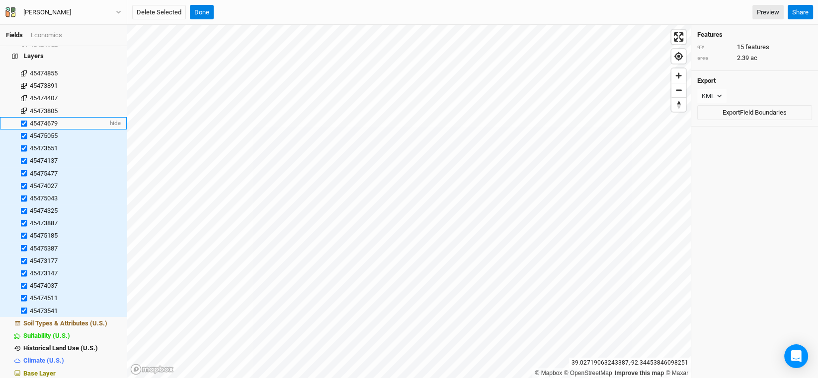
checkbox input "true"
click at [23, 105] on label at bounding box center [24, 111] width 12 height 12
click at [23, 108] on input "checkbox" at bounding box center [24, 111] width 6 height 6
checkbox input "true"
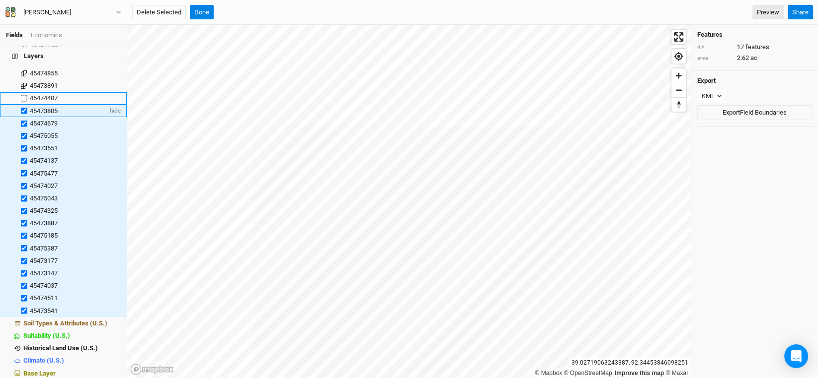
click at [22, 92] on label at bounding box center [24, 98] width 12 height 12
click at [22, 95] on input "checkbox" at bounding box center [24, 98] width 6 height 6
checkbox input "true"
click at [21, 80] on label at bounding box center [24, 86] width 12 height 12
click at [21, 83] on input "checkbox" at bounding box center [24, 86] width 6 height 6
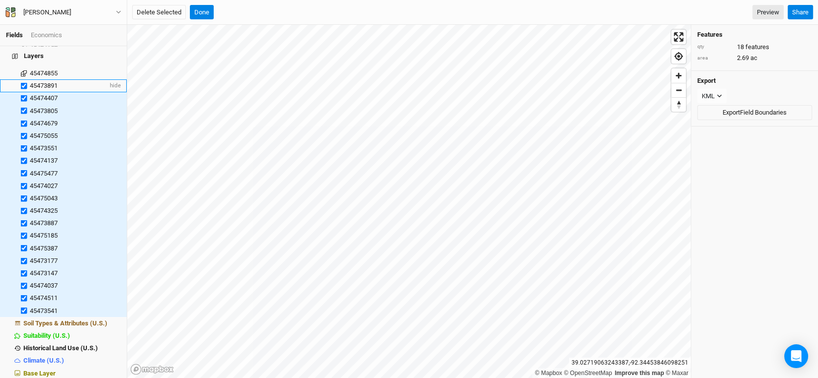
checkbox input "true"
click at [151, 12] on button "Delete Selected" at bounding box center [159, 12] width 54 height 15
click at [313, 9] on button "Confirm" at bounding box center [307, 12] width 31 height 15
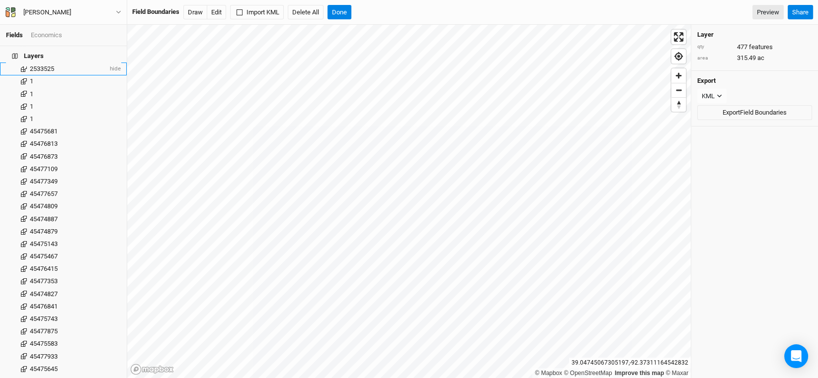
scroll to position [0, 0]
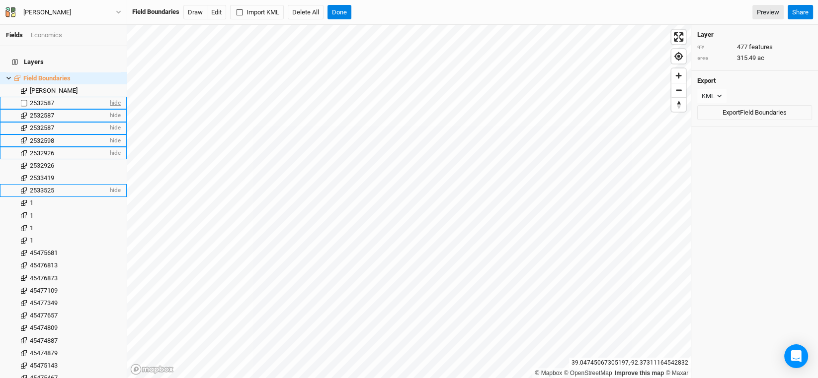
click at [108, 97] on span "hide" at bounding box center [114, 103] width 13 height 12
click at [22, 97] on label at bounding box center [24, 103] width 12 height 12
click at [22, 100] on input "checkbox" at bounding box center [24, 103] width 6 height 6
checkbox input "true"
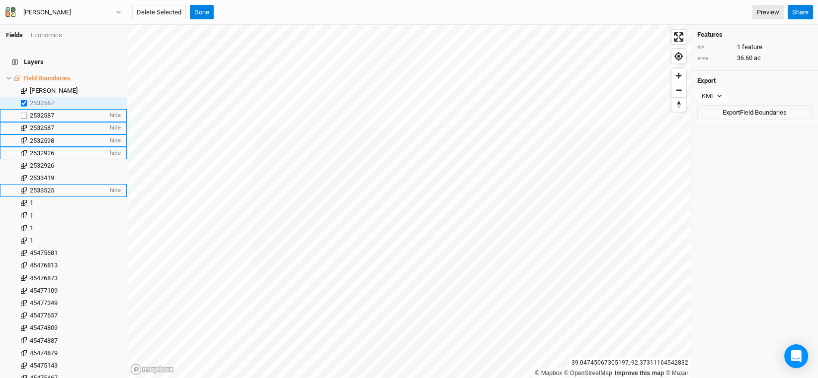
click at [25, 111] on label at bounding box center [24, 115] width 12 height 12
click at [25, 112] on input "checkbox" at bounding box center [24, 115] width 6 height 6
checkbox input "true"
click at [25, 122] on label at bounding box center [24, 128] width 12 height 12
click at [25, 125] on input "checkbox" at bounding box center [24, 128] width 6 height 6
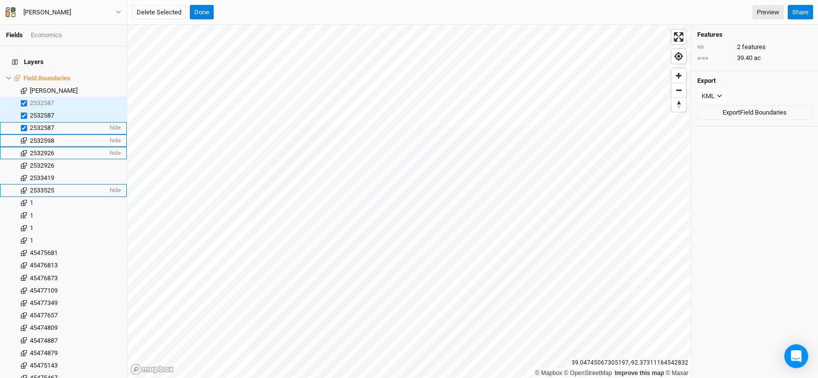
checkbox input "true"
click at [21, 135] on label at bounding box center [24, 141] width 12 height 12
click at [21, 138] on input "checkbox" at bounding box center [24, 141] width 6 height 6
checkbox input "true"
click at [20, 99] on label at bounding box center [24, 103] width 12 height 12
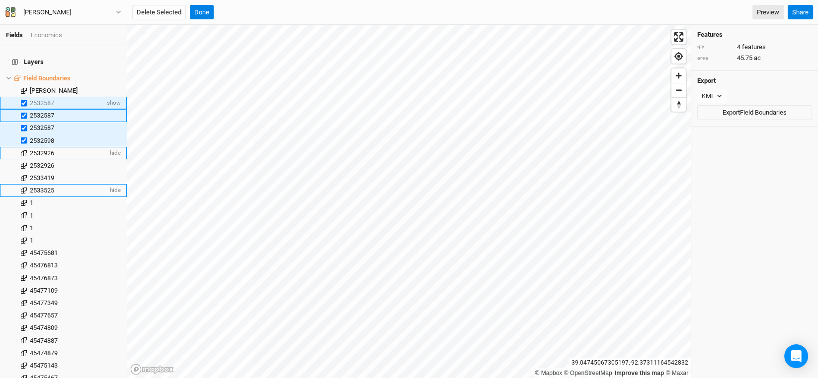
click at [21, 100] on input "checkbox" at bounding box center [24, 103] width 6 height 6
checkbox input "false"
click at [22, 109] on label at bounding box center [24, 115] width 12 height 12
click at [22, 112] on input "checkbox" at bounding box center [24, 115] width 6 height 6
checkbox input "false"
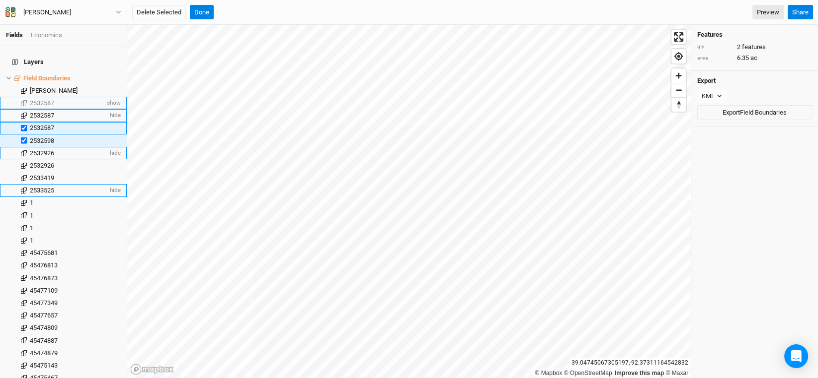
click at [24, 122] on label at bounding box center [24, 128] width 12 height 12
click at [24, 125] on input "checkbox" at bounding box center [24, 128] width 6 height 6
checkbox input "false"
click at [23, 135] on label at bounding box center [24, 141] width 12 height 12
click at [23, 138] on input "checkbox" at bounding box center [24, 141] width 6 height 6
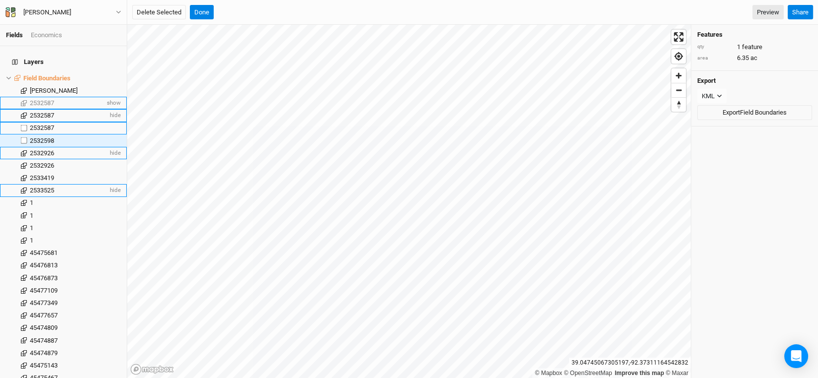
checkbox input "false"
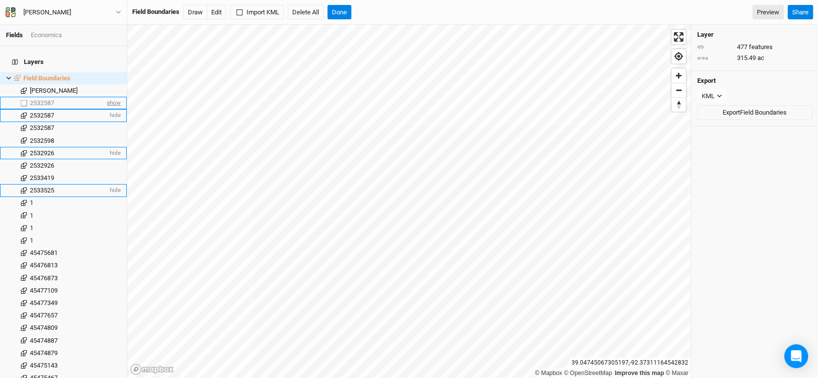
click at [112, 98] on span "show" at bounding box center [113, 103] width 16 height 12
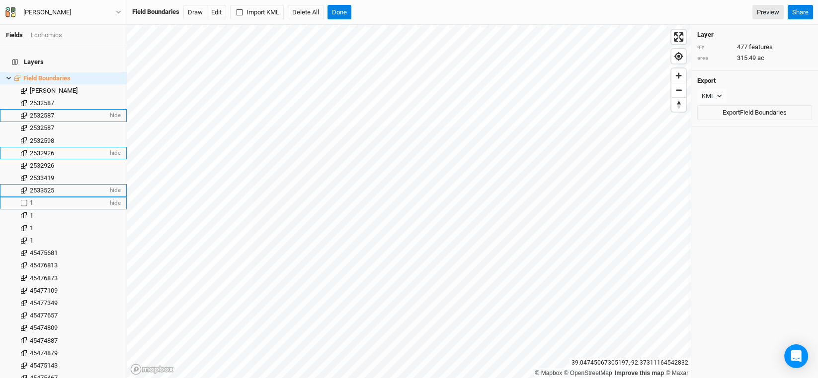
click at [21, 197] on label at bounding box center [24, 203] width 12 height 12
click at [21, 200] on input "checkbox" at bounding box center [24, 203] width 6 height 6
checkbox input "true"
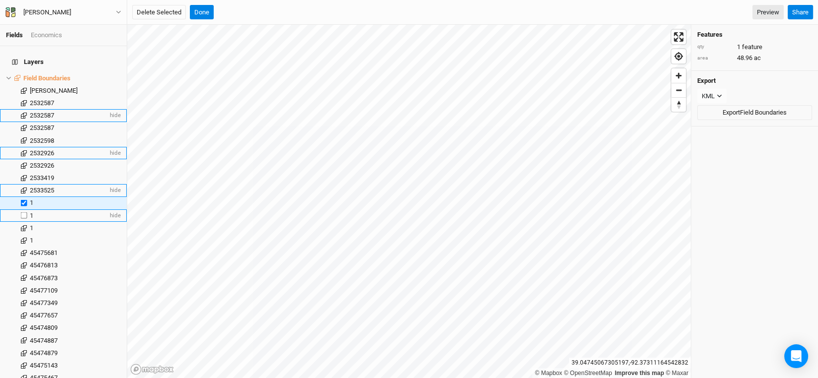
click at [22, 210] on label at bounding box center [24, 216] width 12 height 12
click at [22, 213] on input "checkbox" at bounding box center [24, 216] width 6 height 6
checkbox input "true"
click at [23, 222] on label at bounding box center [24, 228] width 12 height 12
click at [23, 225] on input "checkbox" at bounding box center [24, 228] width 6 height 6
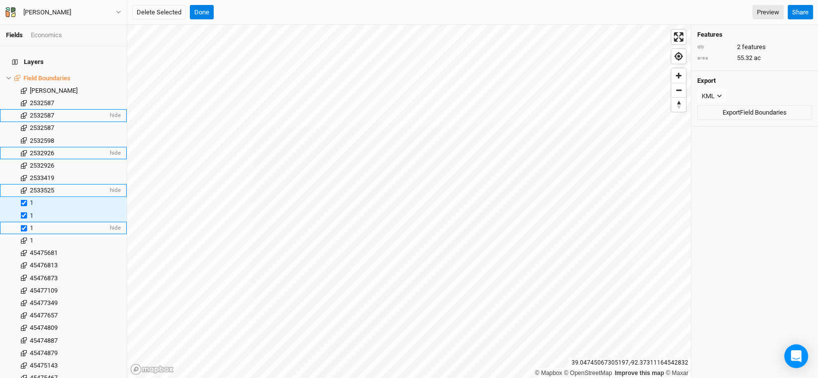
checkbox input "true"
click at [23, 237] on label at bounding box center [24, 240] width 12 height 12
click at [23, 237] on input "checkbox" at bounding box center [24, 240] width 6 height 6
checkbox input "true"
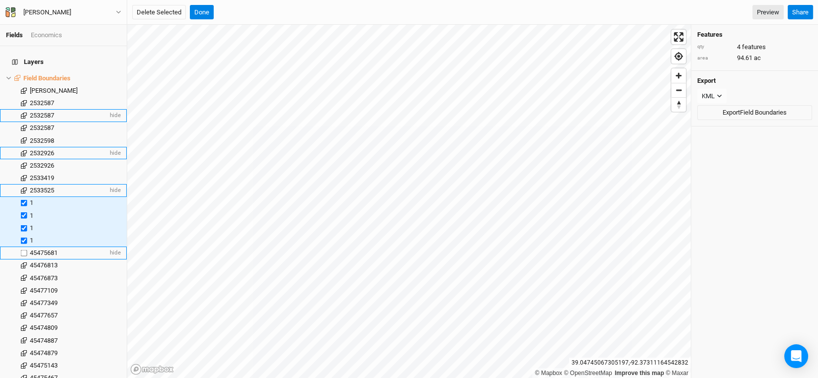
click at [23, 247] on label at bounding box center [24, 253] width 12 height 12
click at [23, 250] on input "checkbox" at bounding box center [24, 253] width 6 height 6
checkbox input "true"
drag, startPoint x: 23, startPoint y: 254, endPoint x: 23, endPoint y: 262, distance: 7.9
click at [23, 260] on label at bounding box center [24, 266] width 12 height 12
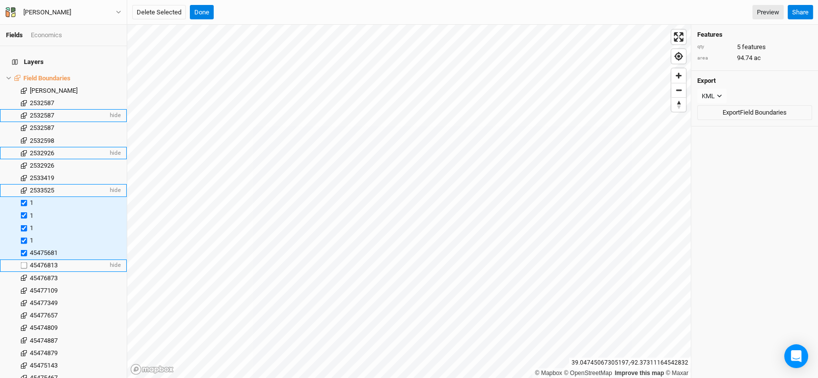
click at [23, 263] on input "checkbox" at bounding box center [24, 266] width 6 height 6
checkbox input "true"
click at [22, 272] on label at bounding box center [24, 278] width 12 height 12
click at [22, 275] on input "checkbox" at bounding box center [24, 278] width 6 height 6
checkbox input "true"
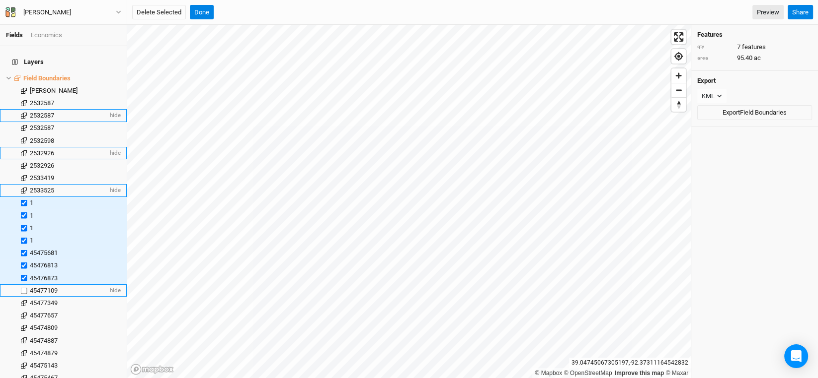
click at [23, 286] on label at bounding box center [24, 291] width 12 height 12
click at [23, 288] on input "checkbox" at bounding box center [24, 291] width 6 height 6
checkbox input "true"
drag, startPoint x: 24, startPoint y: 297, endPoint x: 24, endPoint y: 302, distance: 6.0
click at [24, 298] on label at bounding box center [24, 303] width 12 height 12
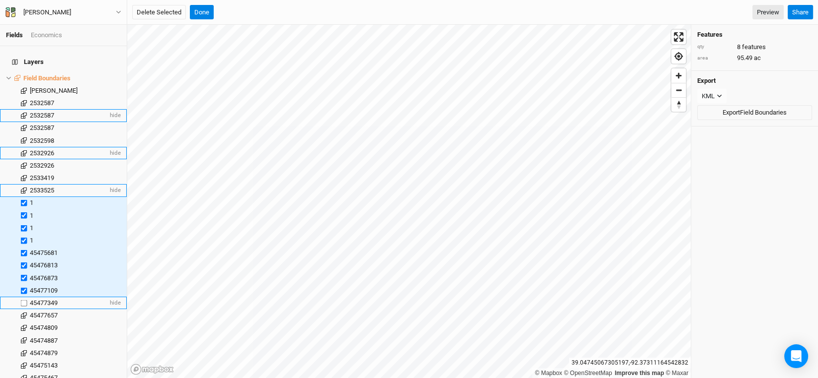
click at [24, 300] on input "checkbox" at bounding box center [24, 303] width 6 height 6
checkbox input "true"
click at [24, 310] on label at bounding box center [24, 315] width 12 height 12
click at [24, 312] on input "checkbox" at bounding box center [24, 315] width 6 height 6
checkbox input "true"
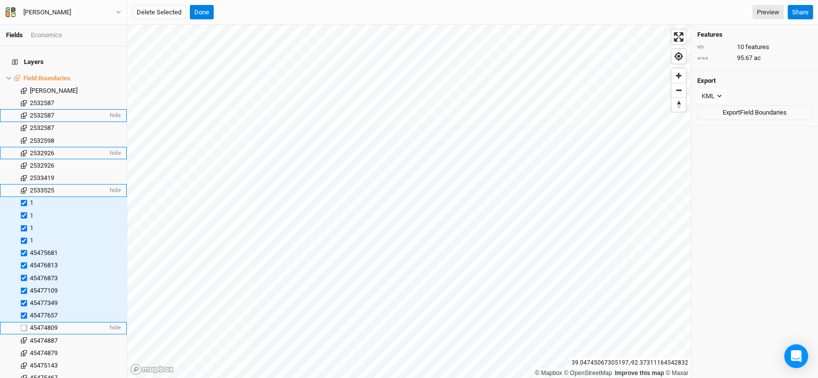
click at [22, 323] on label at bounding box center [24, 328] width 12 height 12
click at [22, 325] on input "checkbox" at bounding box center [24, 328] width 6 height 6
checkbox input "true"
click at [23, 335] on label at bounding box center [24, 341] width 12 height 12
click at [23, 338] on input "checkbox" at bounding box center [24, 341] width 6 height 6
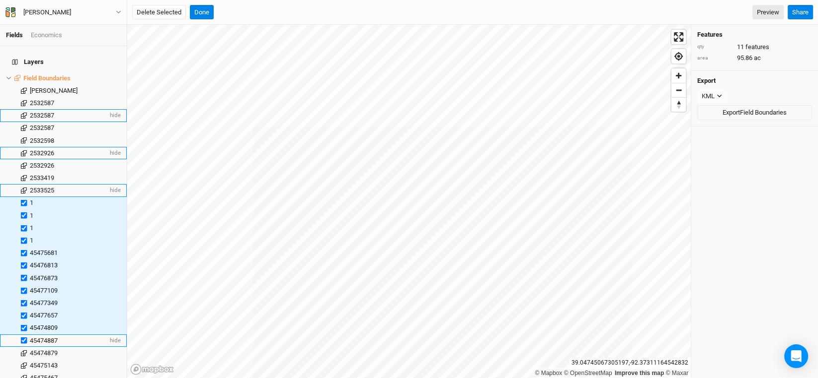
checkbox input "true"
click at [23, 347] on label at bounding box center [24, 353] width 12 height 12
click at [23, 350] on input "checkbox" at bounding box center [24, 353] width 6 height 6
checkbox input "true"
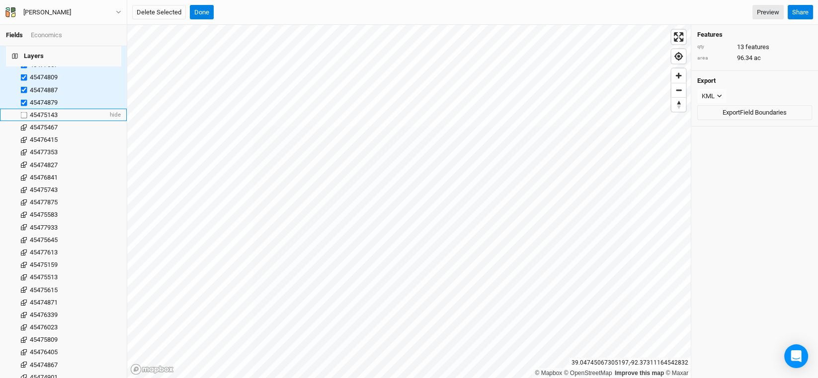
scroll to position [248, 0]
click at [23, 113] on label at bounding box center [24, 117] width 12 height 12
click at [23, 114] on input "checkbox" at bounding box center [24, 117] width 6 height 6
checkbox input "true"
click at [24, 124] on label at bounding box center [24, 130] width 12 height 12
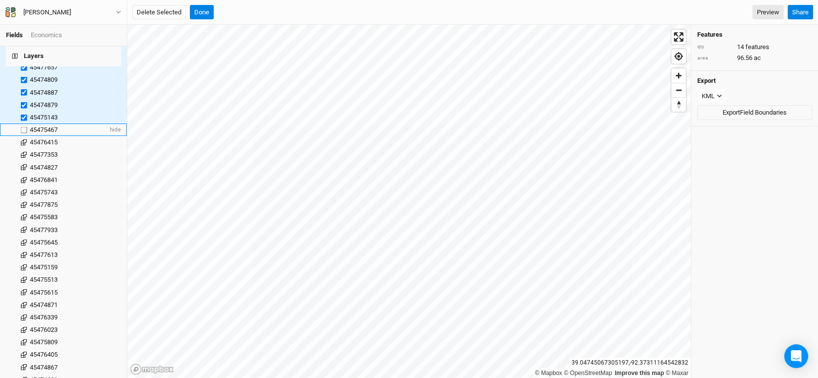
click at [24, 127] on input "checkbox" at bounding box center [24, 130] width 6 height 6
checkbox input "true"
click at [24, 137] on label at bounding box center [24, 143] width 12 height 12
click at [24, 140] on input "checkbox" at bounding box center [24, 143] width 6 height 6
checkbox input "true"
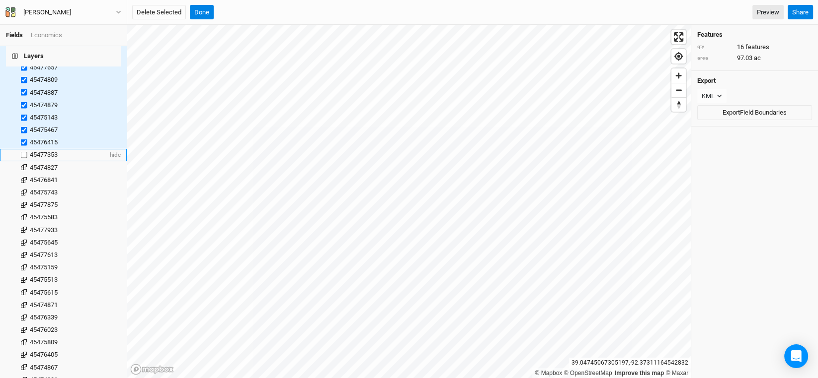
click at [24, 149] on label at bounding box center [24, 155] width 12 height 12
click at [24, 152] on input "checkbox" at bounding box center [24, 155] width 6 height 6
checkbox input "true"
click at [24, 162] on label at bounding box center [24, 167] width 12 height 12
click at [24, 164] on input "checkbox" at bounding box center [24, 167] width 6 height 6
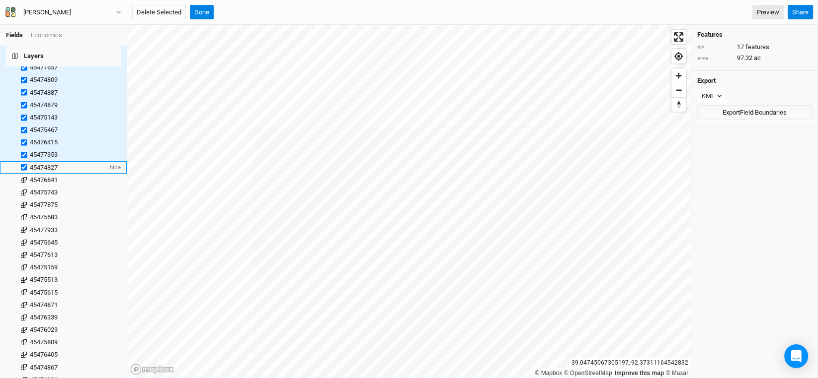
checkbox input "true"
drag, startPoint x: 24, startPoint y: 168, endPoint x: 24, endPoint y: 180, distance: 11.4
click at [24, 174] on label at bounding box center [24, 180] width 12 height 12
click at [24, 177] on input "checkbox" at bounding box center [24, 180] width 6 height 6
checkbox input "true"
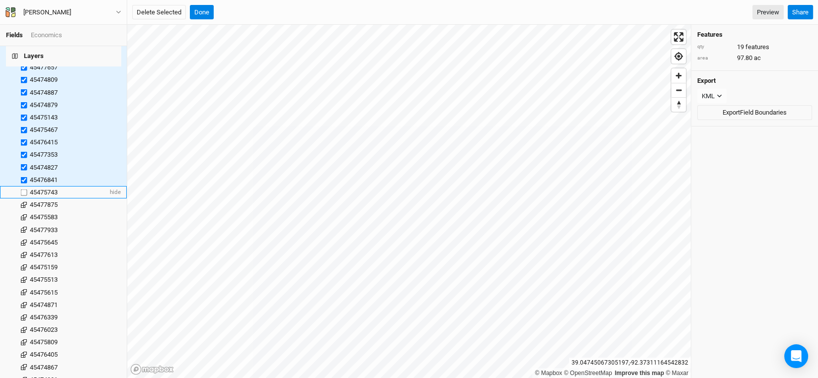
click at [24, 186] on label at bounding box center [24, 192] width 12 height 12
click at [24, 189] on input "checkbox" at bounding box center [24, 192] width 6 height 6
checkbox input "true"
click at [23, 202] on label at bounding box center [24, 205] width 12 height 12
click at [23, 202] on input "checkbox" at bounding box center [24, 205] width 6 height 6
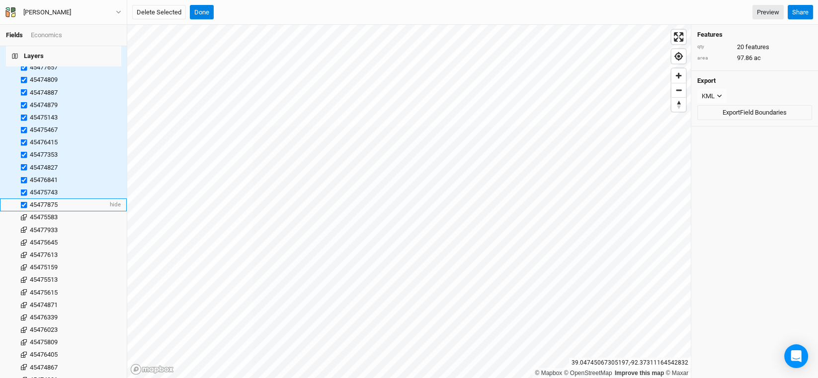
checkbox input "true"
click at [23, 216] on label at bounding box center [24, 218] width 12 height 12
click at [23, 216] on input "checkbox" at bounding box center [24, 218] width 6 height 6
checkbox input "true"
click at [25, 225] on label at bounding box center [24, 230] width 12 height 12
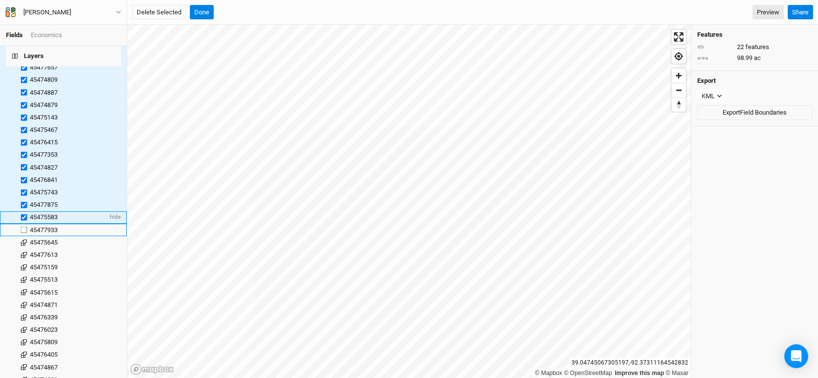
click at [25, 227] on input "checkbox" at bounding box center [24, 230] width 6 height 6
checkbox input "true"
click at [25, 236] on label at bounding box center [24, 242] width 12 height 12
click at [25, 239] on input "checkbox" at bounding box center [24, 242] width 6 height 6
checkbox input "true"
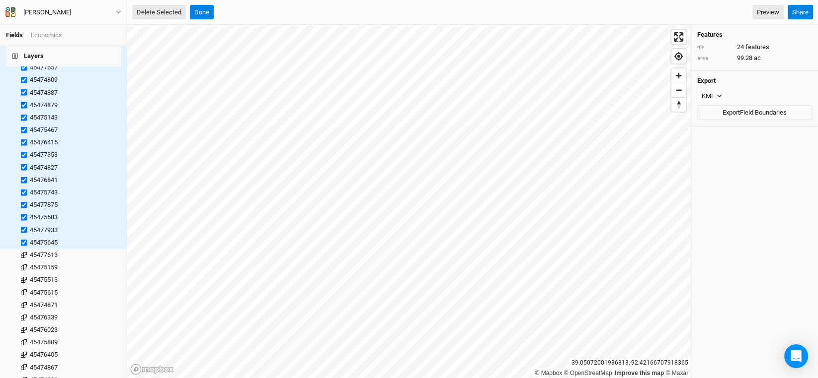
click at [162, 15] on button "Delete Selected" at bounding box center [159, 12] width 54 height 15
click at [306, 12] on button "Confirm" at bounding box center [307, 12] width 31 height 15
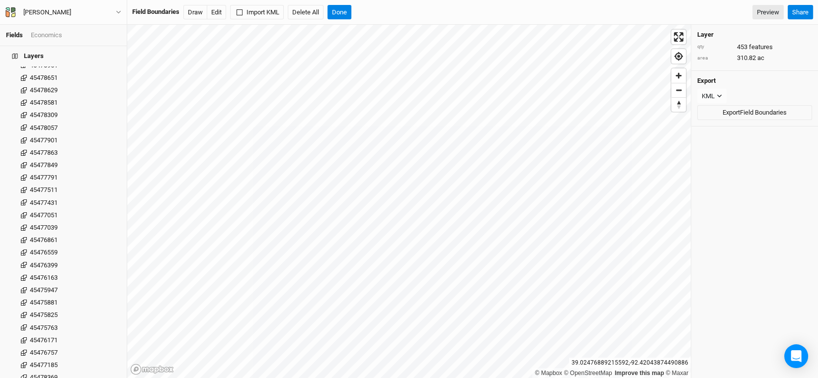
scroll to position [5434, 0]
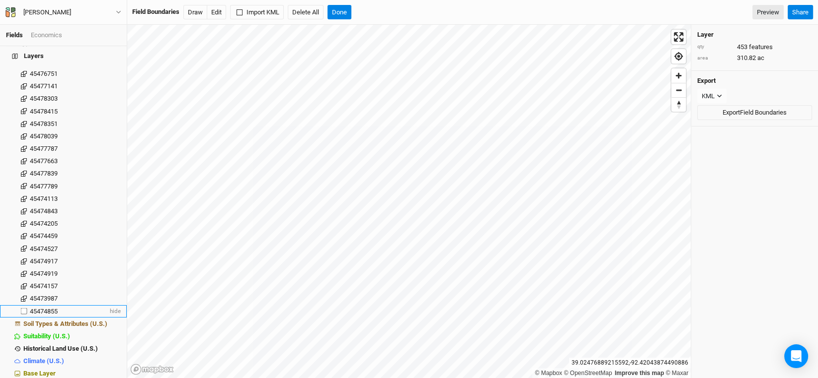
click at [22, 305] on label at bounding box center [24, 311] width 12 height 12
click at [22, 308] on input "checkbox" at bounding box center [24, 311] width 6 height 6
checkbox input "true"
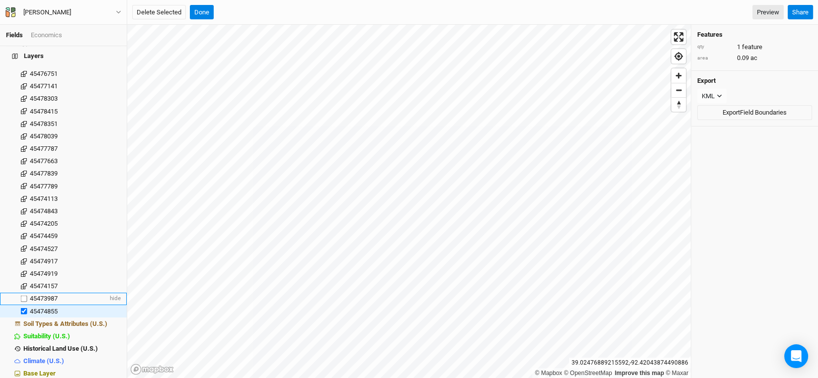
click at [22, 293] on label at bounding box center [24, 299] width 12 height 12
click at [22, 296] on input "checkbox" at bounding box center [24, 299] width 6 height 6
checkbox input "true"
click at [23, 280] on label at bounding box center [24, 286] width 12 height 12
click at [23, 283] on input "checkbox" at bounding box center [24, 286] width 6 height 6
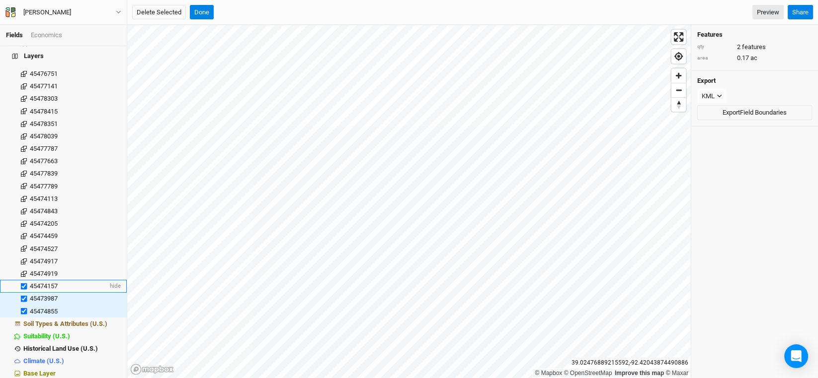
checkbox input "true"
click at [23, 268] on label at bounding box center [24, 274] width 12 height 12
click at [23, 271] on input "checkbox" at bounding box center [24, 274] width 6 height 6
checkbox input "true"
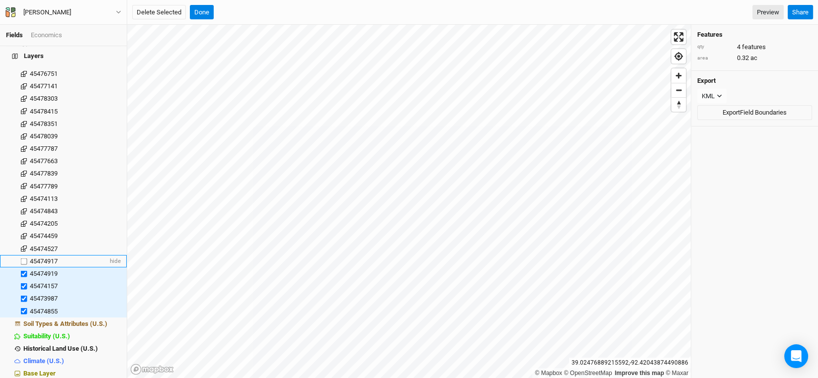
click at [26, 255] on label at bounding box center [24, 261] width 12 height 12
click at [26, 258] on input "checkbox" at bounding box center [24, 261] width 6 height 6
checkbox input "true"
click at [26, 243] on label at bounding box center [24, 249] width 12 height 12
click at [26, 246] on input "checkbox" at bounding box center [24, 249] width 6 height 6
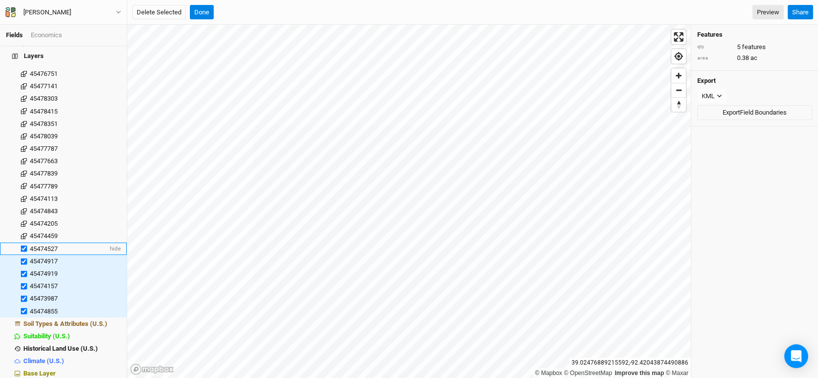
checkbox input "true"
click at [23, 230] on label at bounding box center [24, 236] width 12 height 12
click at [23, 233] on input "checkbox" at bounding box center [24, 236] width 6 height 6
checkbox input "true"
click at [23, 219] on label at bounding box center [24, 224] width 12 height 12
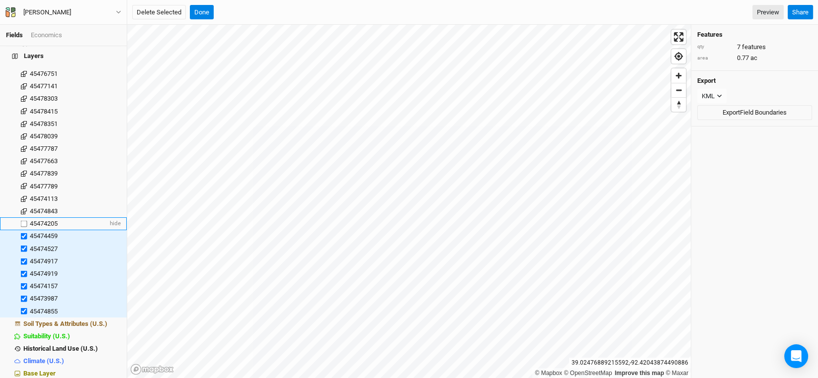
click at [23, 221] on input "checkbox" at bounding box center [24, 224] width 6 height 6
checkbox input "true"
drag, startPoint x: 23, startPoint y: 205, endPoint x: 25, endPoint y: 197, distance: 7.7
click at [23, 205] on label at bounding box center [24, 211] width 12 height 12
click at [23, 208] on input "checkbox" at bounding box center [24, 211] width 6 height 6
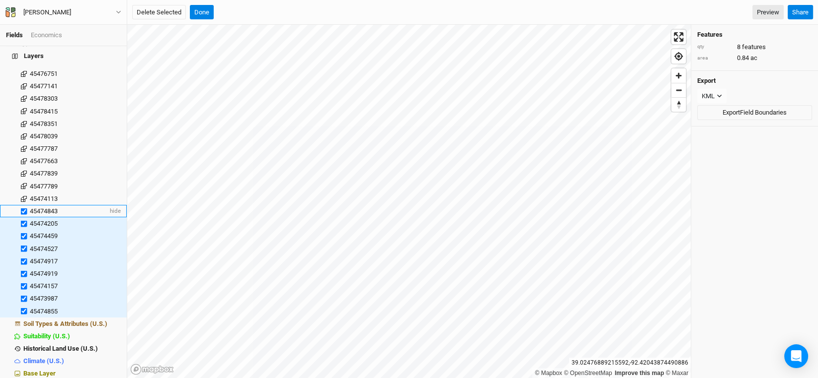
checkbox input "true"
click at [25, 193] on label at bounding box center [24, 199] width 12 height 12
click at [25, 196] on input "checkbox" at bounding box center [24, 199] width 6 height 6
checkbox input "true"
click at [25, 181] on label at bounding box center [24, 186] width 12 height 12
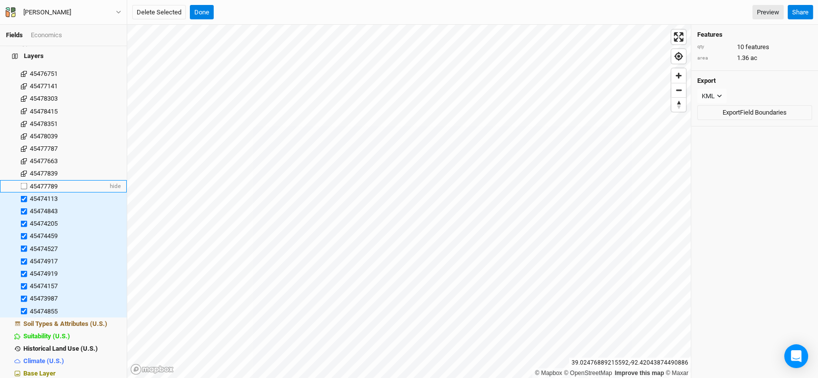
click at [25, 183] on input "checkbox" at bounding box center [24, 186] width 6 height 6
checkbox input "true"
click at [25, 168] on label at bounding box center [24, 174] width 12 height 12
click at [25, 171] on input "checkbox" at bounding box center [24, 174] width 6 height 6
checkbox input "true"
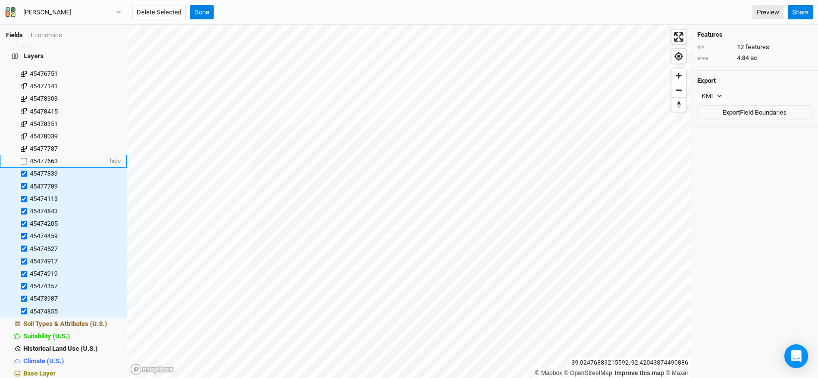
click at [22, 155] on label at bounding box center [24, 161] width 12 height 12
click at [22, 158] on input "checkbox" at bounding box center [24, 161] width 6 height 6
checkbox input "true"
click at [22, 143] on label at bounding box center [24, 149] width 12 height 12
click at [22, 146] on input "checkbox" at bounding box center [24, 149] width 6 height 6
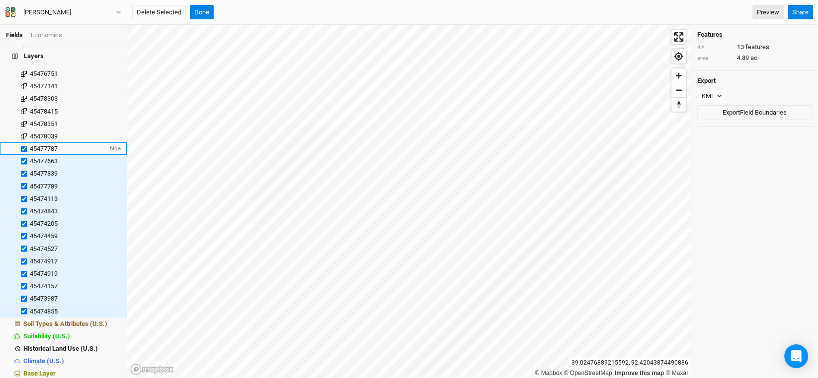
checkbox input "true"
click at [22, 130] on label at bounding box center [24, 136] width 12 height 12
click at [22, 133] on input "checkbox" at bounding box center [24, 136] width 6 height 6
checkbox input "true"
click at [22, 118] on label at bounding box center [24, 124] width 12 height 12
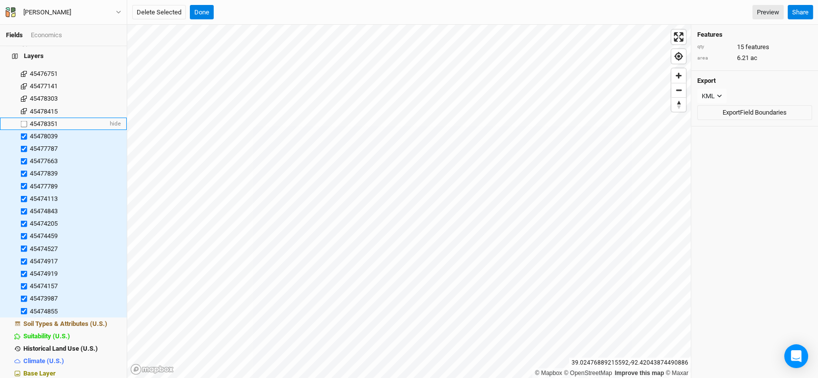
click at [22, 121] on input "checkbox" at bounding box center [24, 124] width 6 height 6
checkbox input "true"
click at [22, 106] on label at bounding box center [24, 111] width 12 height 12
click at [22, 108] on input "checkbox" at bounding box center [24, 111] width 6 height 6
checkbox input "true"
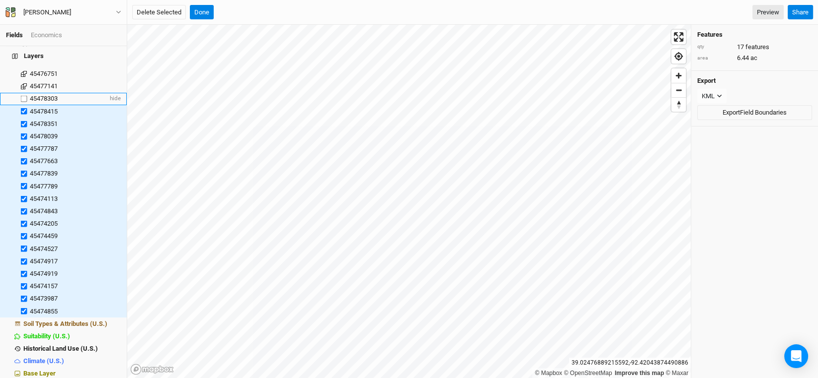
click at [23, 93] on label at bounding box center [24, 99] width 12 height 12
click at [23, 96] on input "checkbox" at bounding box center [24, 99] width 6 height 6
checkbox input "true"
click at [148, 11] on button "Delete Selected" at bounding box center [159, 12] width 54 height 15
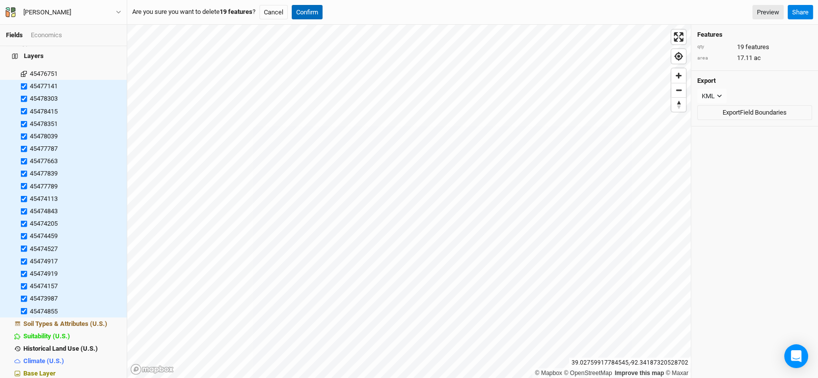
click at [315, 5] on button "Confirm" at bounding box center [307, 12] width 31 height 15
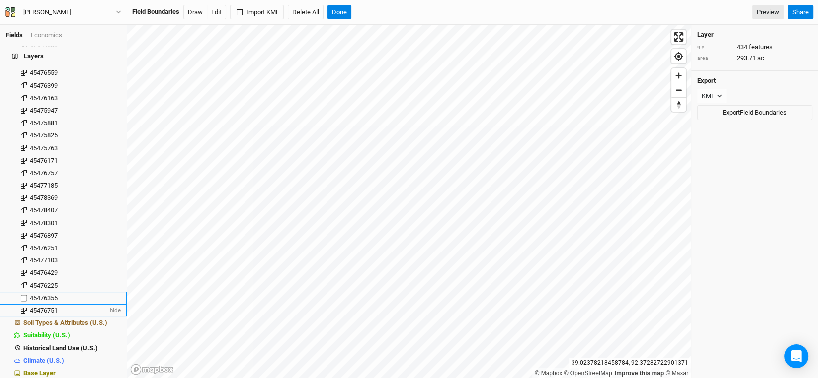
scroll to position [5197, 0]
click at [21, 305] on label at bounding box center [24, 311] width 12 height 12
click at [21, 308] on input "checkbox" at bounding box center [24, 311] width 6 height 6
checkbox input "true"
click at [19, 293] on label at bounding box center [24, 299] width 12 height 12
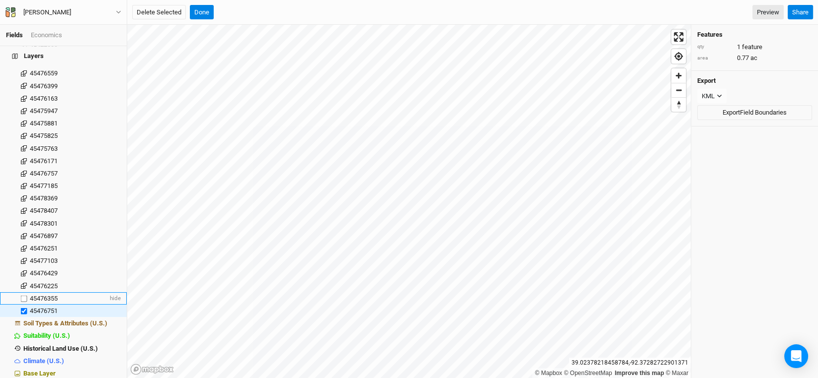
click at [21, 296] on input "checkbox" at bounding box center [24, 299] width 6 height 6
checkbox input "true"
drag, startPoint x: 21, startPoint y: 280, endPoint x: 23, endPoint y: 269, distance: 10.6
click at [21, 280] on label at bounding box center [24, 286] width 12 height 12
click at [21, 283] on input "checkbox" at bounding box center [24, 286] width 6 height 6
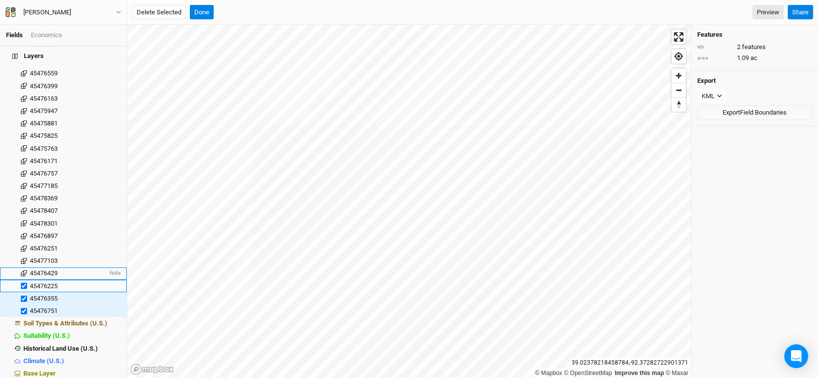
checkbox input "true"
click at [23, 268] on label at bounding box center [24, 274] width 12 height 12
click at [23, 271] on input "checkbox" at bounding box center [24, 274] width 6 height 6
checkbox input "true"
click at [23, 257] on label at bounding box center [24, 261] width 12 height 12
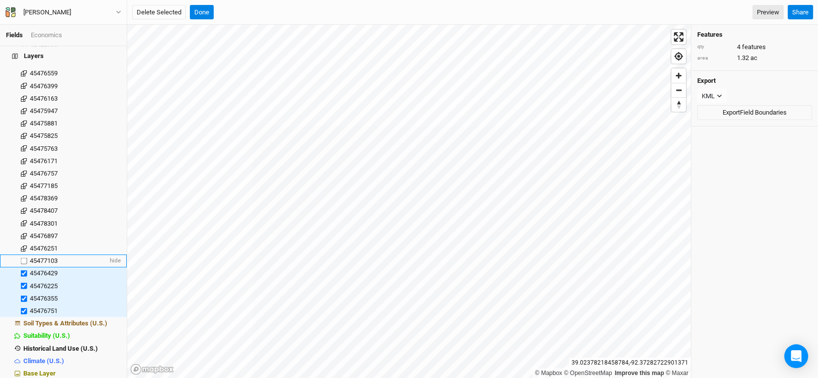
click at [23, 258] on input "checkbox" at bounding box center [24, 261] width 6 height 6
checkbox input "true"
click at [23, 242] on label at bounding box center [24, 248] width 12 height 12
click at [23, 245] on input "checkbox" at bounding box center [24, 248] width 6 height 6
checkbox input "true"
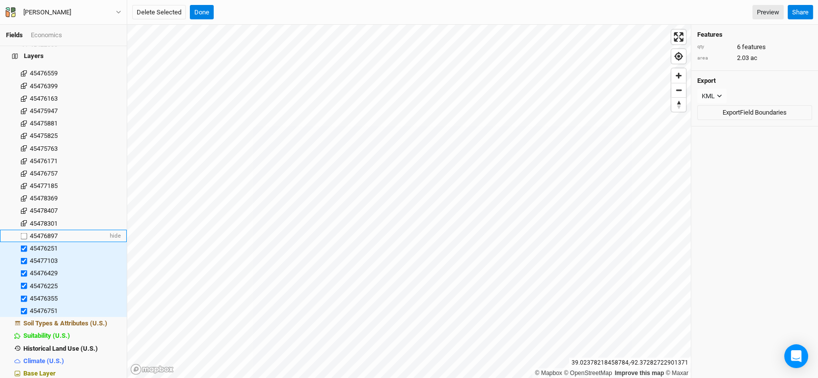
click at [23, 230] on label at bounding box center [24, 236] width 12 height 12
click at [23, 233] on input "checkbox" at bounding box center [24, 236] width 6 height 6
checkbox input "true"
click at [23, 218] on label at bounding box center [24, 224] width 12 height 12
click at [23, 221] on input "checkbox" at bounding box center [24, 224] width 6 height 6
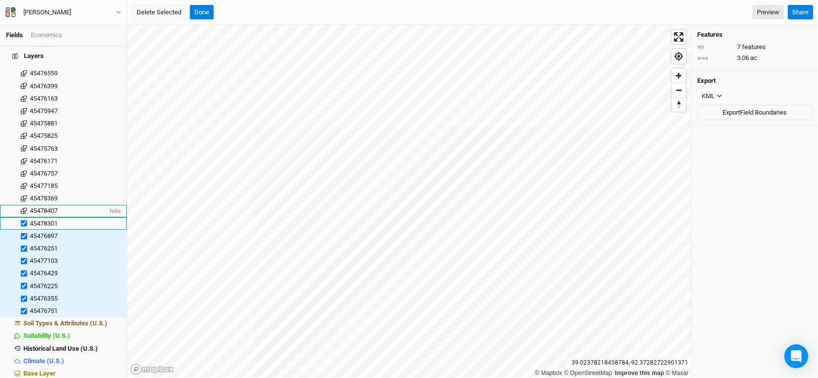
checkbox input "true"
click at [23, 205] on label at bounding box center [24, 211] width 12 height 12
click at [23, 208] on input "checkbox" at bounding box center [24, 211] width 6 height 6
checkbox input "true"
click at [23, 193] on label at bounding box center [24, 199] width 12 height 12
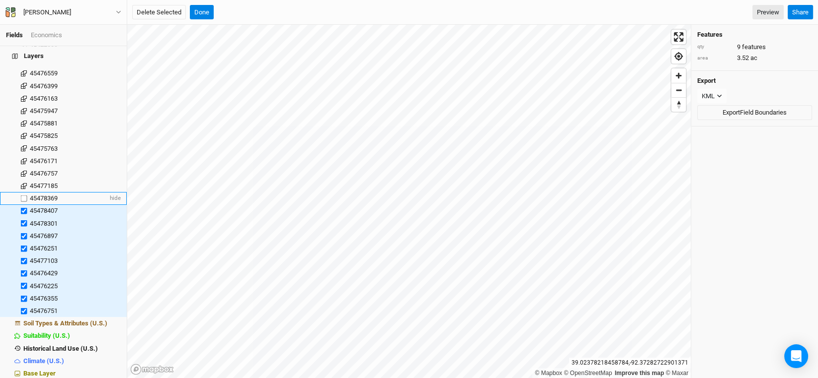
click at [23, 196] on input "checkbox" at bounding box center [24, 199] width 6 height 6
checkbox input "true"
click at [23, 180] on label at bounding box center [24, 186] width 12 height 12
click at [23, 183] on input "checkbox" at bounding box center [24, 186] width 6 height 6
checkbox input "true"
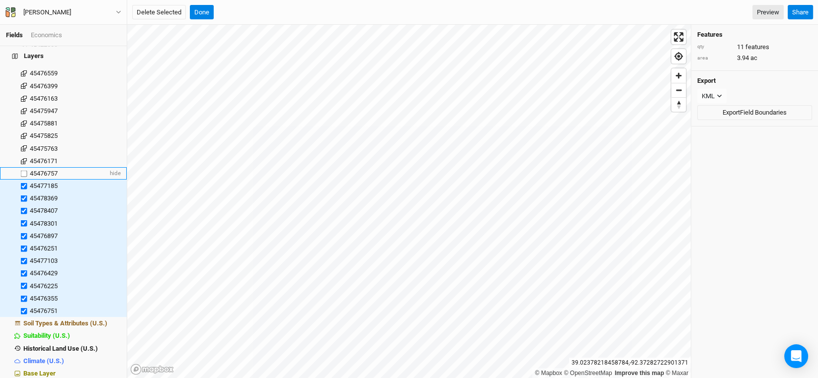
click at [23, 167] on label at bounding box center [24, 173] width 12 height 12
click at [23, 170] on input "checkbox" at bounding box center [24, 173] width 6 height 6
checkbox input "true"
click at [23, 155] on label at bounding box center [24, 161] width 12 height 12
click at [23, 158] on input "checkbox" at bounding box center [24, 161] width 6 height 6
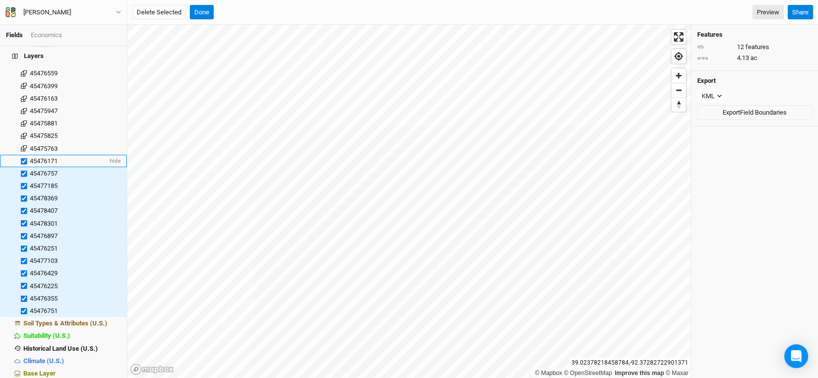
checkbox input "true"
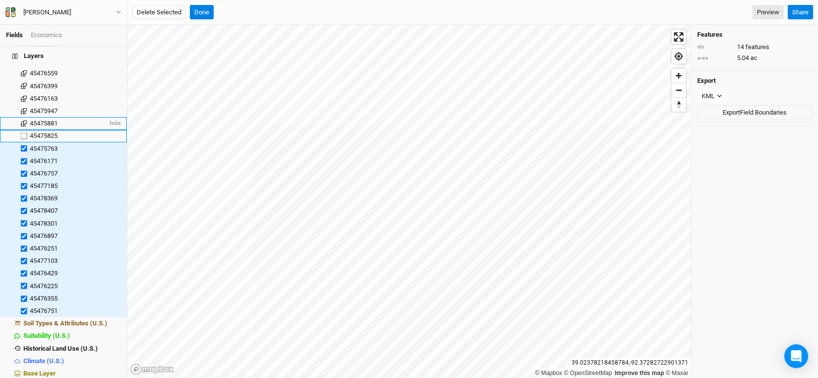
drag, startPoint x: 23, startPoint y: 134, endPoint x: 24, endPoint y: 121, distance: 13.0
click at [24, 130] on label at bounding box center [24, 136] width 12 height 12
click at [24, 133] on input "checkbox" at bounding box center [24, 136] width 6 height 6
checkbox input "true"
drag, startPoint x: 24, startPoint y: 114, endPoint x: 24, endPoint y: 106, distance: 7.9
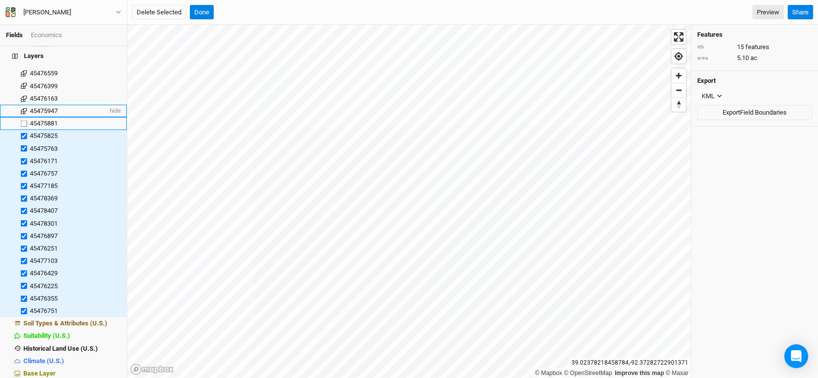
click at [24, 117] on label at bounding box center [24, 123] width 12 height 12
click at [24, 120] on input "checkbox" at bounding box center [24, 123] width 6 height 6
checkbox input "true"
click at [24, 105] on label at bounding box center [24, 111] width 12 height 12
click at [24, 108] on input "checkbox" at bounding box center [24, 111] width 6 height 6
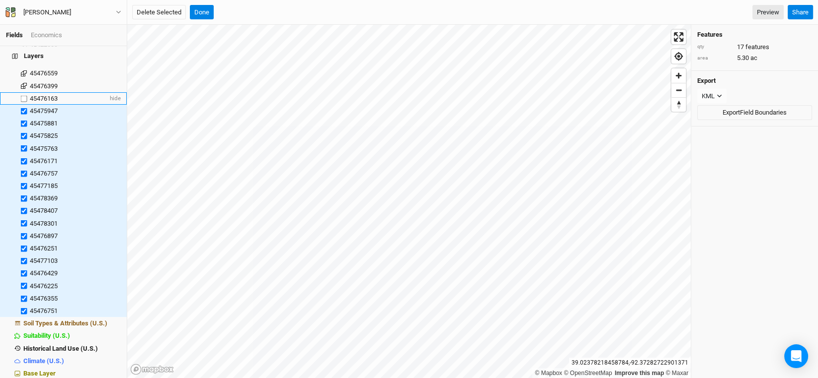
click at [23, 92] on label at bounding box center [24, 98] width 12 height 12
click at [23, 95] on input "checkbox" at bounding box center [24, 98] width 6 height 6
click at [23, 80] on label at bounding box center [24, 86] width 12 height 12
click at [23, 83] on input "checkbox" at bounding box center [24, 86] width 6 height 6
click at [175, 7] on button "Delete Selected" at bounding box center [159, 12] width 54 height 15
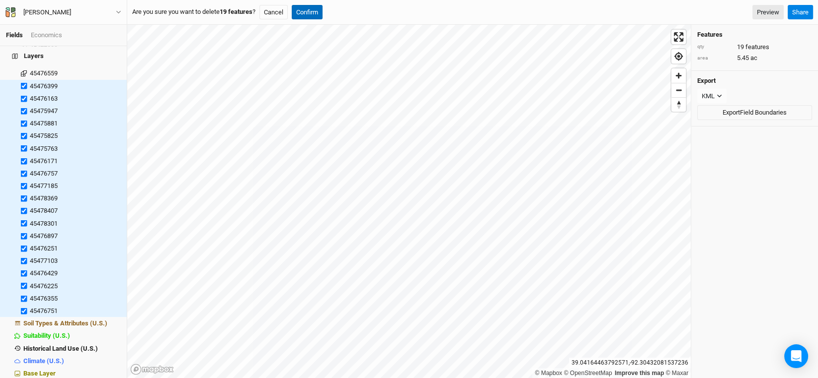
click at [319, 10] on button "Confirm" at bounding box center [307, 12] width 31 height 15
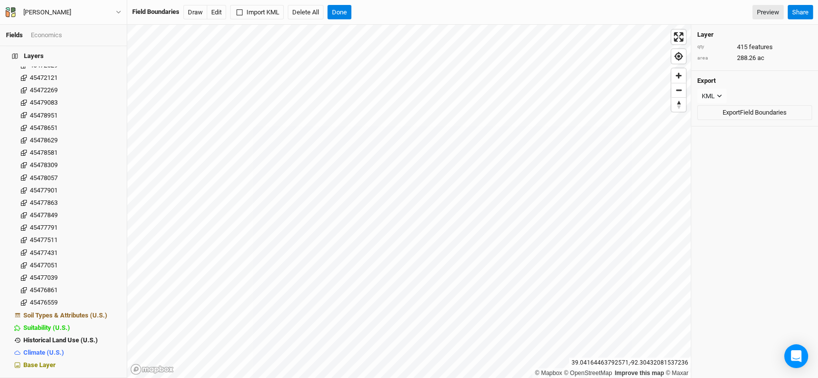
scroll to position [4959, 0]
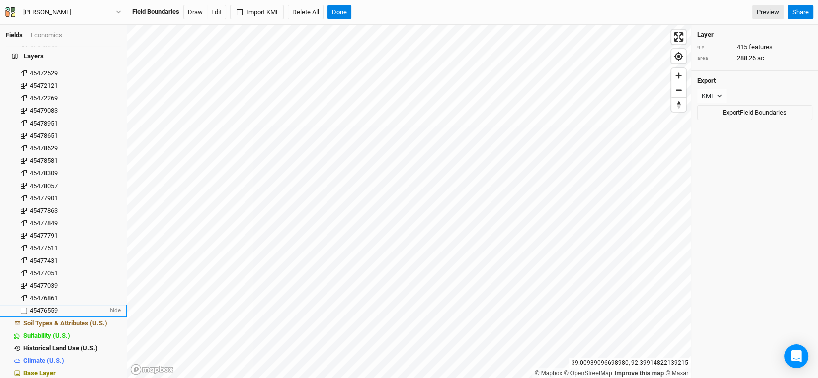
click at [23, 305] on label at bounding box center [24, 311] width 12 height 12
click at [23, 308] on input "checkbox" at bounding box center [24, 311] width 6 height 6
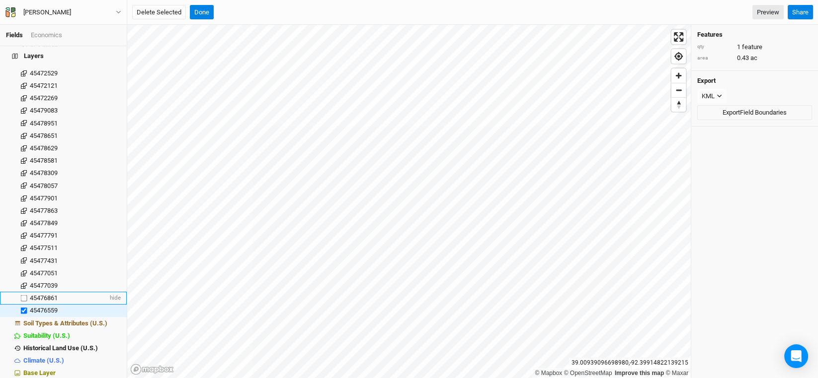
click at [22, 295] on label at bounding box center [24, 299] width 12 height 12
click at [22, 296] on input "checkbox" at bounding box center [24, 299] width 6 height 6
click at [21, 281] on label at bounding box center [24, 286] width 12 height 12
click at [21, 283] on input "checkbox" at bounding box center [24, 286] width 6 height 6
click at [22, 267] on label at bounding box center [24, 273] width 12 height 12
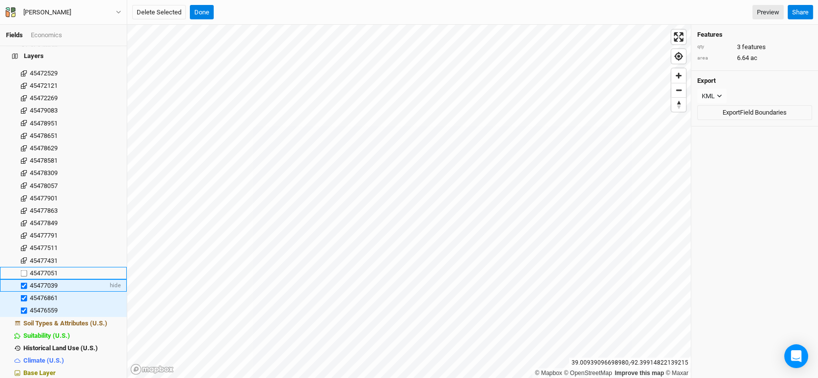
click at [22, 270] on input "checkbox" at bounding box center [24, 273] width 6 height 6
click at [23, 255] on label at bounding box center [24, 261] width 12 height 12
click at [23, 258] on input "checkbox" at bounding box center [24, 261] width 6 height 6
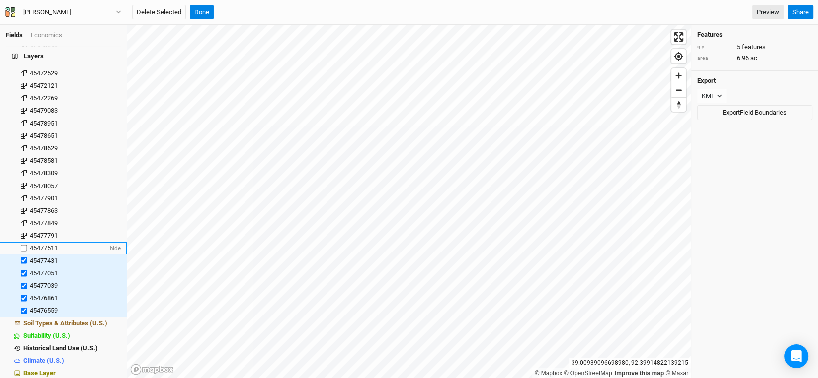
click at [24, 242] on label at bounding box center [24, 248] width 12 height 12
click at [24, 245] on input "checkbox" at bounding box center [24, 248] width 6 height 6
click at [24, 230] on label at bounding box center [24, 236] width 12 height 12
click at [24, 233] on input "checkbox" at bounding box center [24, 236] width 6 height 6
click at [23, 218] on label at bounding box center [24, 223] width 12 height 12
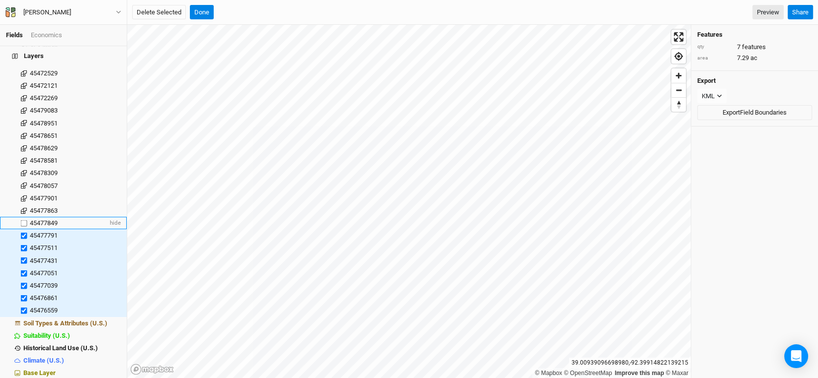
click at [23, 220] on input "checkbox" at bounding box center [24, 223] width 6 height 6
click at [23, 206] on label at bounding box center [24, 211] width 12 height 12
click at [23, 208] on input "checkbox" at bounding box center [24, 211] width 6 height 6
click at [24, 192] on label at bounding box center [24, 198] width 12 height 12
click at [24, 195] on input "checkbox" at bounding box center [24, 198] width 6 height 6
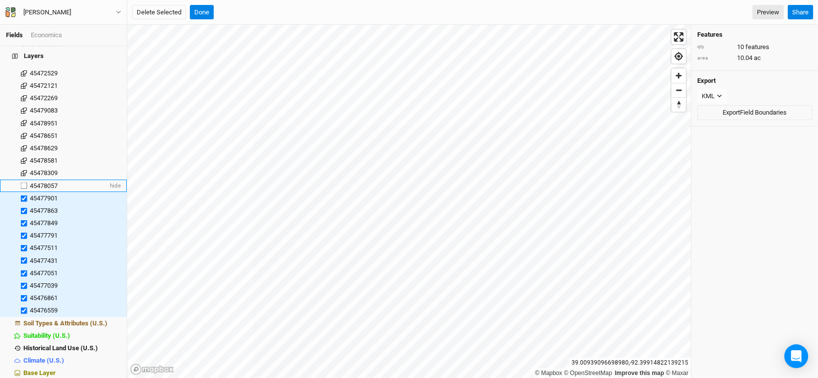
click at [22, 180] on label at bounding box center [24, 186] width 12 height 12
click at [22, 183] on input "checkbox" at bounding box center [24, 186] width 6 height 6
click at [22, 167] on label at bounding box center [24, 173] width 12 height 12
click at [22, 170] on input "checkbox" at bounding box center [24, 173] width 6 height 6
click at [22, 155] on label at bounding box center [24, 160] width 12 height 12
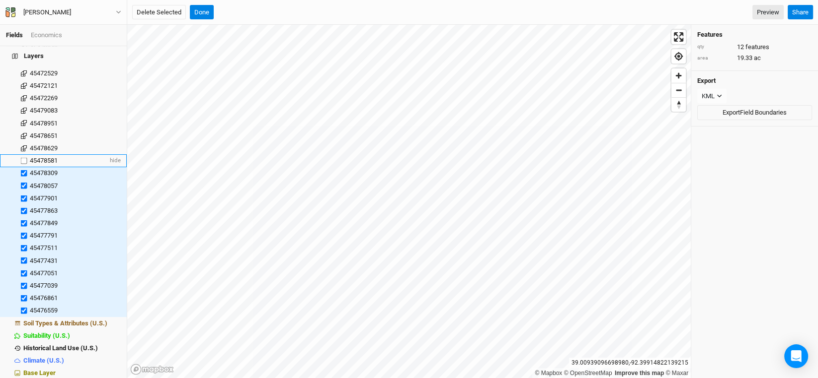
click at [22, 157] on input "checkbox" at bounding box center [24, 160] width 6 height 6
click at [22, 142] on label at bounding box center [24, 148] width 12 height 12
click at [22, 145] on input "checkbox" at bounding box center [24, 148] width 6 height 6
click at [23, 130] on label at bounding box center [24, 136] width 12 height 12
click at [23, 133] on input "checkbox" at bounding box center [24, 136] width 6 height 6
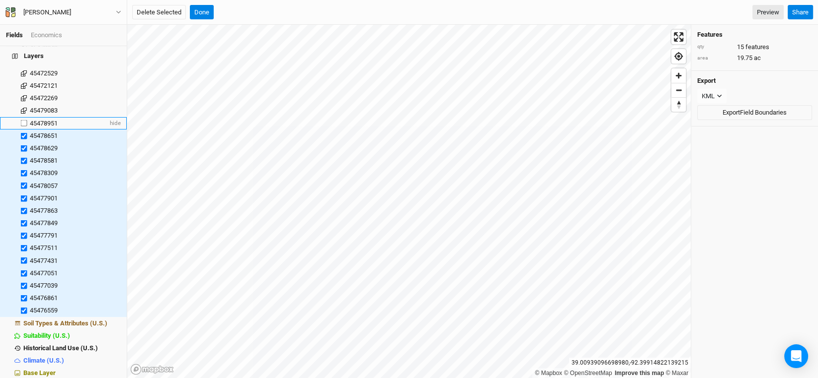
click at [25, 117] on label at bounding box center [24, 123] width 12 height 12
click at [25, 120] on input "checkbox" at bounding box center [24, 123] width 6 height 6
click at [24, 105] on label at bounding box center [24, 111] width 12 height 12
click at [24, 108] on input "checkbox" at bounding box center [24, 111] width 6 height 6
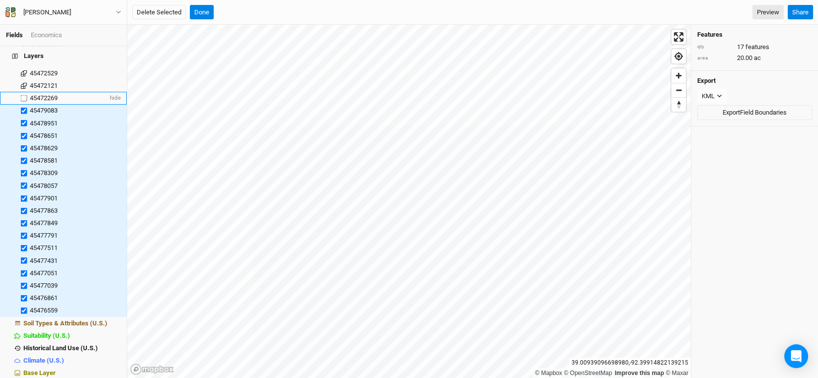
click at [22, 94] on label at bounding box center [24, 98] width 12 height 12
click at [22, 95] on input "checkbox" at bounding box center [24, 98] width 6 height 6
click at [22, 79] on label at bounding box center [24, 85] width 12 height 12
click at [22, 82] on input "checkbox" at bounding box center [24, 85] width 6 height 6
click at [176, 13] on button "Delete Selected" at bounding box center [159, 12] width 54 height 15
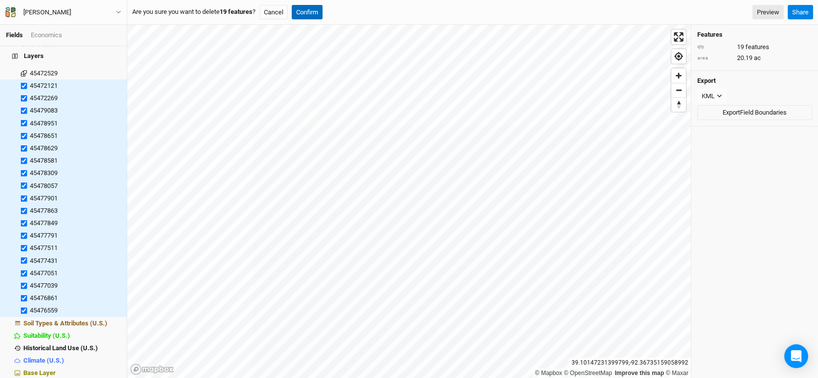
click at [306, 13] on button "Confirm" at bounding box center [307, 12] width 31 height 15
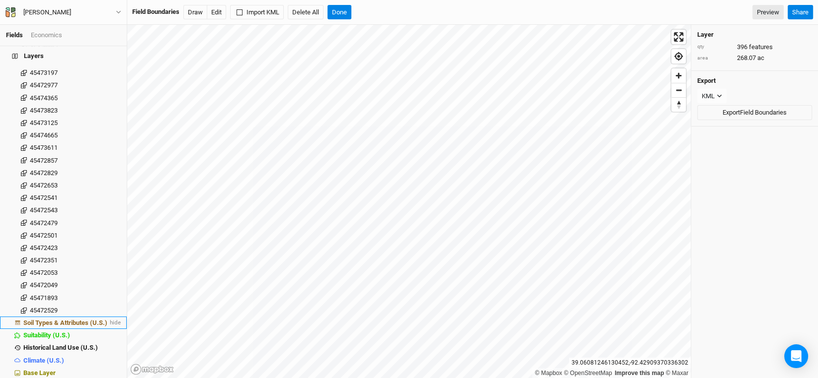
scroll to position [4721, 0]
click at [26, 305] on label at bounding box center [24, 311] width 12 height 12
click at [26, 308] on input "checkbox" at bounding box center [24, 311] width 6 height 6
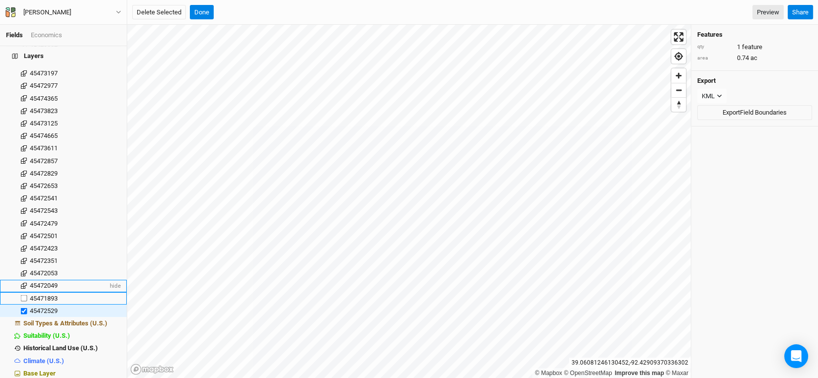
click at [22, 293] on label at bounding box center [24, 299] width 12 height 12
click at [22, 296] on input "checkbox" at bounding box center [24, 299] width 6 height 6
click at [21, 280] on label at bounding box center [24, 286] width 12 height 12
click at [21, 283] on input "checkbox" at bounding box center [24, 286] width 6 height 6
click at [21, 268] on label at bounding box center [24, 274] width 12 height 12
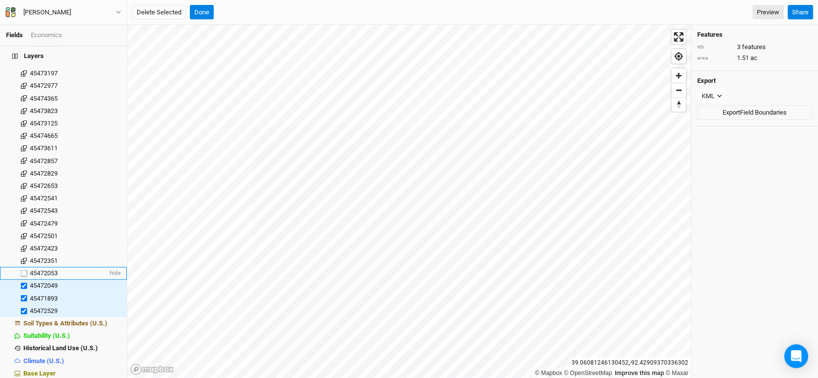
click at [21, 271] on input "checkbox" at bounding box center [24, 274] width 6 height 6
click at [21, 255] on label at bounding box center [24, 261] width 12 height 12
click at [21, 258] on input "checkbox" at bounding box center [24, 261] width 6 height 6
click at [21, 242] on label at bounding box center [24, 248] width 12 height 12
click at [21, 245] on input "checkbox" at bounding box center [24, 248] width 6 height 6
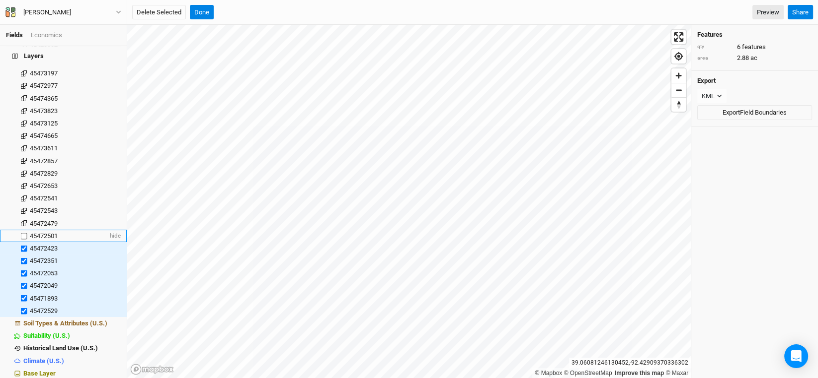
click at [22, 230] on label at bounding box center [24, 236] width 12 height 12
click at [22, 233] on input "checkbox" at bounding box center [24, 236] width 6 height 6
drag, startPoint x: 22, startPoint y: 218, endPoint x: 22, endPoint y: 208, distance: 9.9
click at [22, 218] on label at bounding box center [24, 224] width 12 height 12
click at [22, 221] on input "checkbox" at bounding box center [24, 224] width 6 height 6
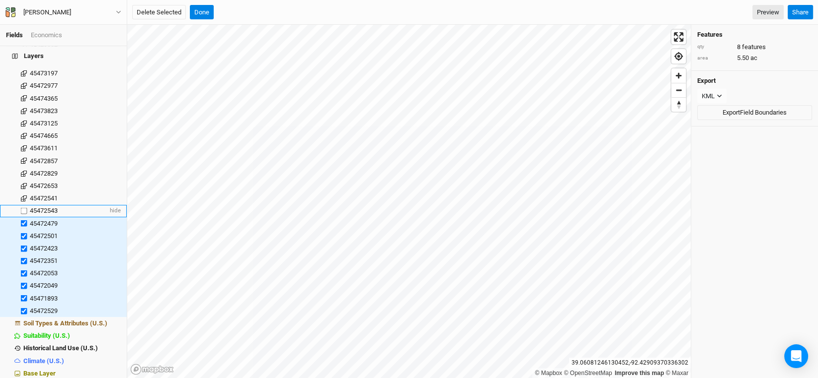
click at [22, 205] on label at bounding box center [24, 211] width 12 height 12
click at [22, 208] on input "checkbox" at bounding box center [24, 211] width 6 height 6
click at [22, 192] on label at bounding box center [24, 198] width 12 height 12
click at [22, 195] on input "checkbox" at bounding box center [24, 198] width 6 height 6
click at [23, 182] on label at bounding box center [24, 186] width 12 height 12
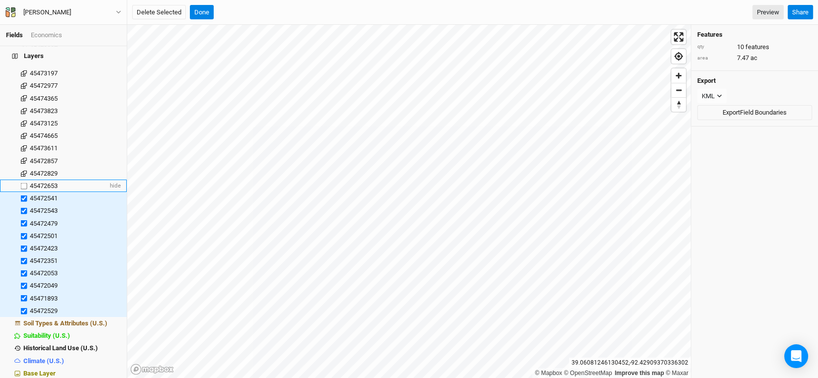
click at [23, 183] on input "checkbox" at bounding box center [24, 186] width 6 height 6
click at [23, 155] on label at bounding box center [24, 161] width 12 height 12
click at [23, 158] on input "checkbox" at bounding box center [24, 161] width 6 height 6
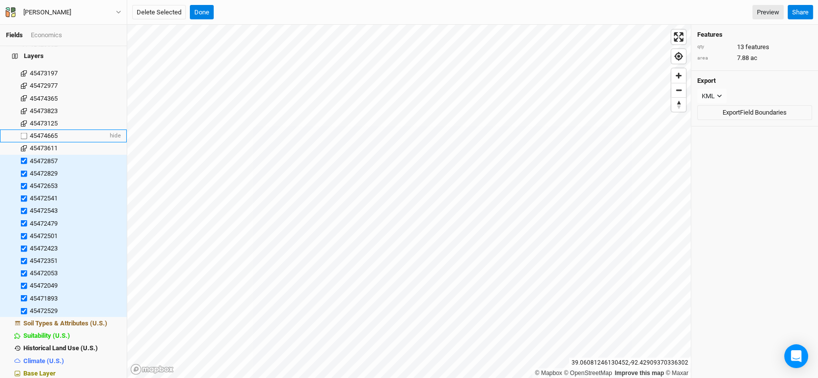
click at [23, 133] on label at bounding box center [24, 136] width 12 height 12
click at [23, 133] on input "checkbox" at bounding box center [24, 136] width 6 height 6
click at [23, 120] on label at bounding box center [24, 123] width 12 height 12
click at [23, 120] on input "checkbox" at bounding box center [24, 123] width 6 height 6
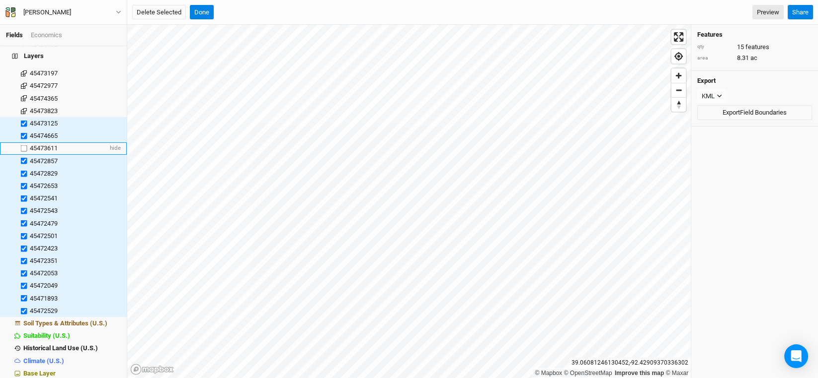
click at [25, 143] on label at bounding box center [24, 149] width 12 height 12
click at [25, 146] on input "checkbox" at bounding box center [24, 149] width 6 height 6
click at [25, 105] on label at bounding box center [24, 111] width 12 height 12
click at [25, 108] on input "checkbox" at bounding box center [24, 111] width 6 height 6
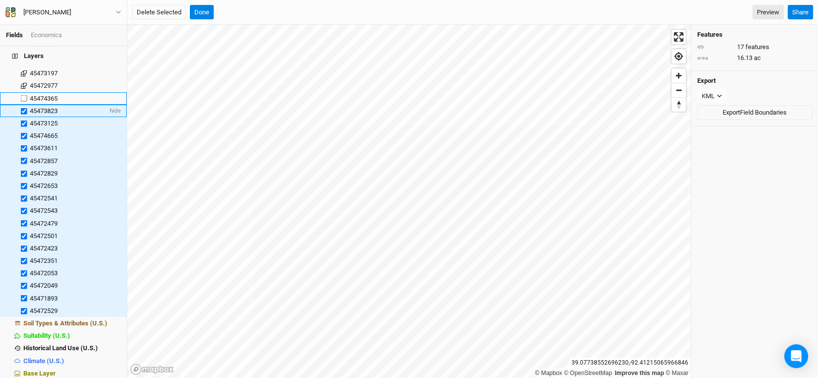
click at [21, 92] on label at bounding box center [24, 98] width 12 height 12
click at [21, 95] on input "checkbox" at bounding box center [24, 98] width 6 height 6
click at [23, 80] on label at bounding box center [24, 86] width 12 height 12
click at [23, 83] on input "checkbox" at bounding box center [24, 86] width 6 height 6
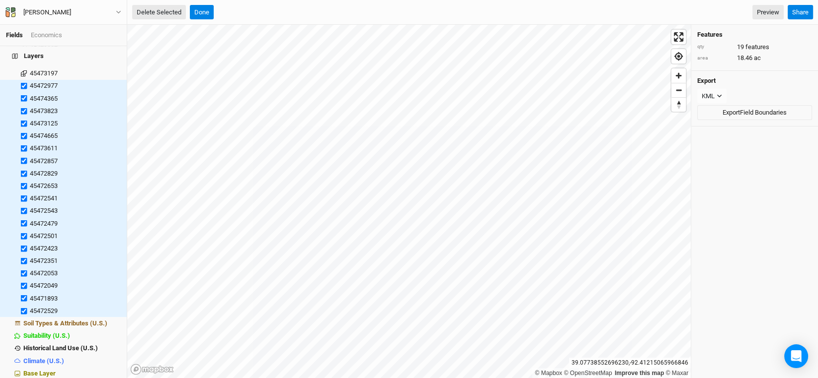
click at [164, 6] on button "Delete Selected" at bounding box center [159, 12] width 54 height 15
click at [318, 7] on button "Confirm" at bounding box center [307, 12] width 31 height 15
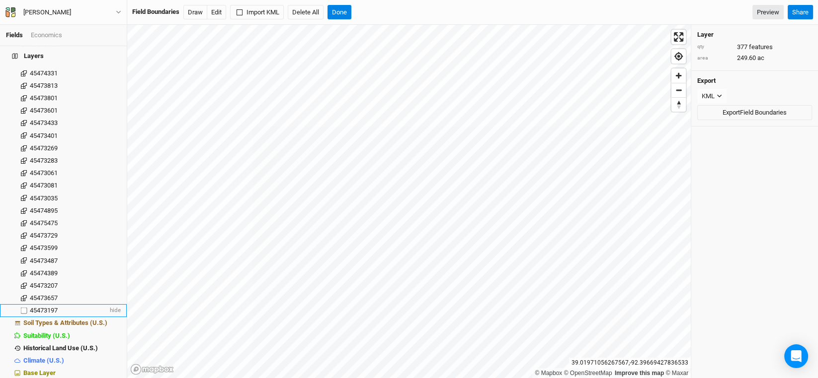
click at [26, 305] on label at bounding box center [24, 311] width 12 height 12
click at [26, 308] on input "checkbox" at bounding box center [24, 311] width 6 height 6
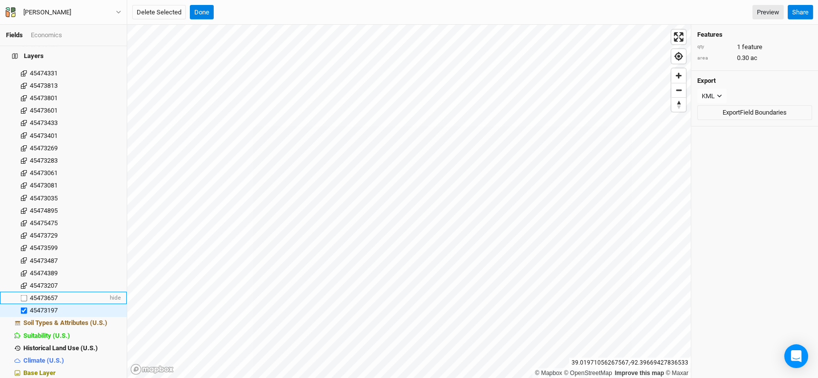
click at [24, 295] on label at bounding box center [24, 298] width 12 height 12
click at [24, 295] on input "checkbox" at bounding box center [24, 298] width 6 height 6
click at [20, 280] on label at bounding box center [24, 286] width 12 height 12
click at [21, 283] on input "checkbox" at bounding box center [24, 286] width 6 height 6
click at [20, 267] on label at bounding box center [24, 273] width 12 height 12
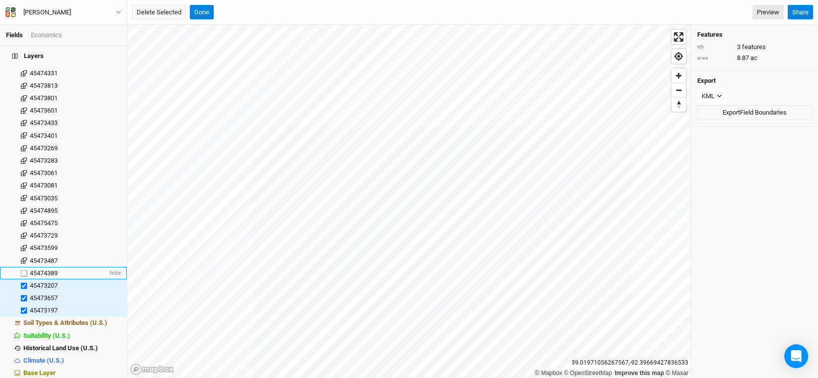
click at [21, 270] on input "checkbox" at bounding box center [24, 273] width 6 height 6
click at [25, 255] on label at bounding box center [24, 261] width 12 height 12
click at [25, 258] on input "checkbox" at bounding box center [24, 261] width 6 height 6
click at [23, 242] on label at bounding box center [24, 248] width 12 height 12
click at [23, 245] on input "checkbox" at bounding box center [24, 248] width 6 height 6
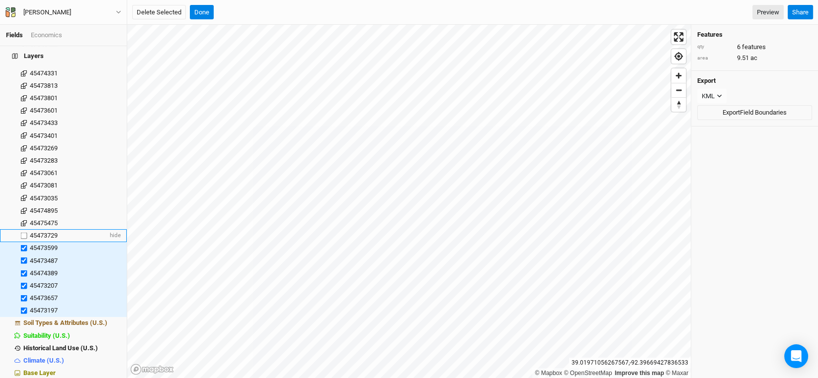
click at [23, 229] on label at bounding box center [24, 235] width 12 height 12
click at [23, 232] on input "checkbox" at bounding box center [24, 235] width 6 height 6
click at [21, 218] on label at bounding box center [24, 223] width 12 height 12
click at [21, 220] on input "checkbox" at bounding box center [24, 223] width 6 height 6
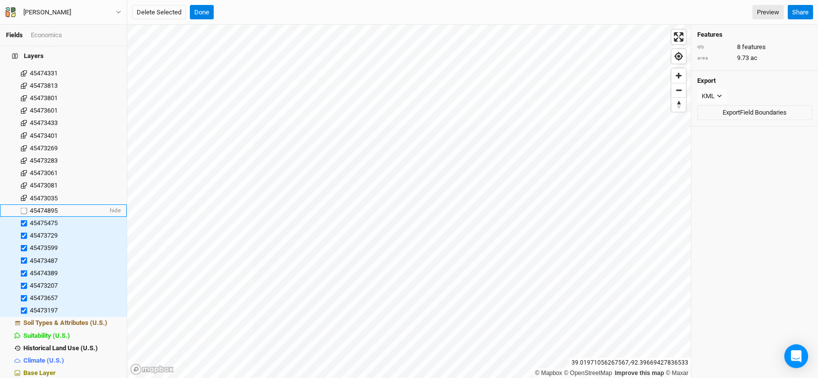
click at [20, 205] on label at bounding box center [24, 211] width 12 height 12
click at [21, 208] on input "checkbox" at bounding box center [24, 211] width 6 height 6
click at [20, 192] on label at bounding box center [24, 198] width 12 height 12
click at [21, 195] on input "checkbox" at bounding box center [24, 198] width 6 height 6
click at [20, 180] on label at bounding box center [24, 186] width 12 height 12
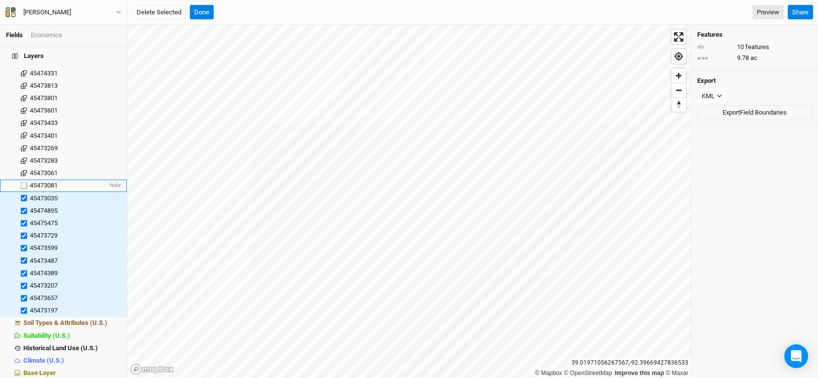
click at [21, 183] on input "checkbox" at bounding box center [24, 186] width 6 height 6
click at [20, 167] on label at bounding box center [24, 173] width 12 height 12
click at [21, 170] on input "checkbox" at bounding box center [24, 173] width 6 height 6
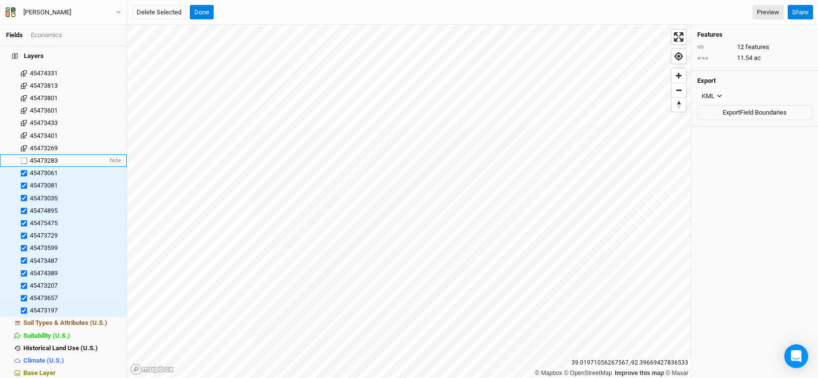
click at [21, 155] on label at bounding box center [24, 160] width 12 height 12
click at [21, 157] on input "checkbox" at bounding box center [24, 160] width 6 height 6
click at [22, 142] on label at bounding box center [24, 148] width 12 height 12
click at [22, 145] on input "checkbox" at bounding box center [24, 148] width 6 height 6
click at [22, 130] on label at bounding box center [24, 136] width 12 height 12
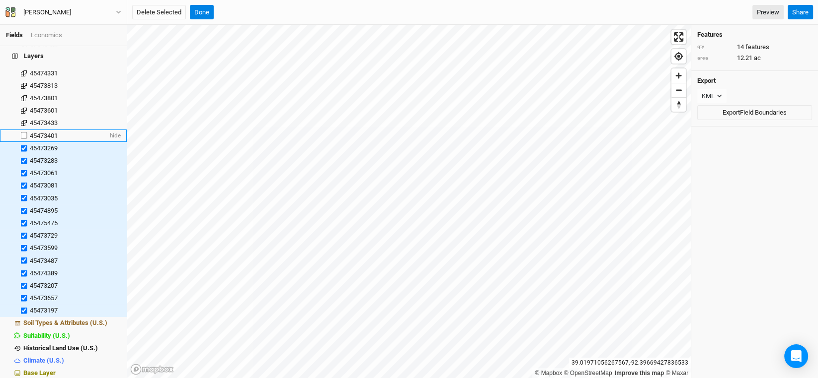
click at [22, 133] on input "checkbox" at bounding box center [24, 136] width 6 height 6
click at [23, 117] on label at bounding box center [24, 123] width 12 height 12
click at [23, 120] on input "checkbox" at bounding box center [24, 123] width 6 height 6
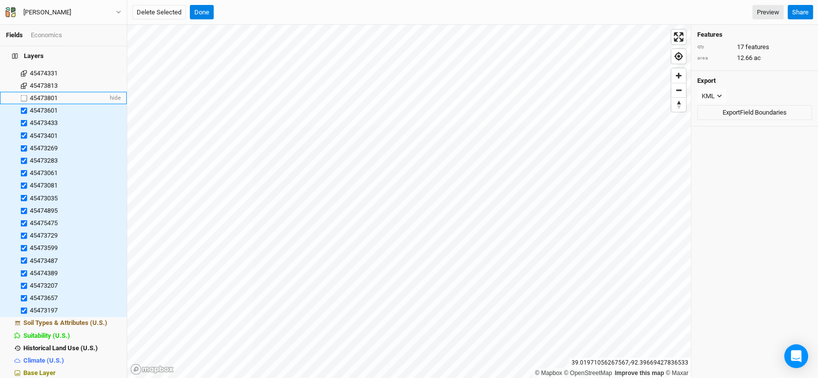
click at [23, 93] on label at bounding box center [24, 98] width 12 height 12
click at [23, 95] on input "checkbox" at bounding box center [24, 98] width 6 height 6
click at [24, 79] on label at bounding box center [24, 85] width 12 height 12
click at [24, 82] on input "checkbox" at bounding box center [24, 85] width 6 height 6
click at [165, 11] on button "Delete Selected" at bounding box center [159, 12] width 54 height 15
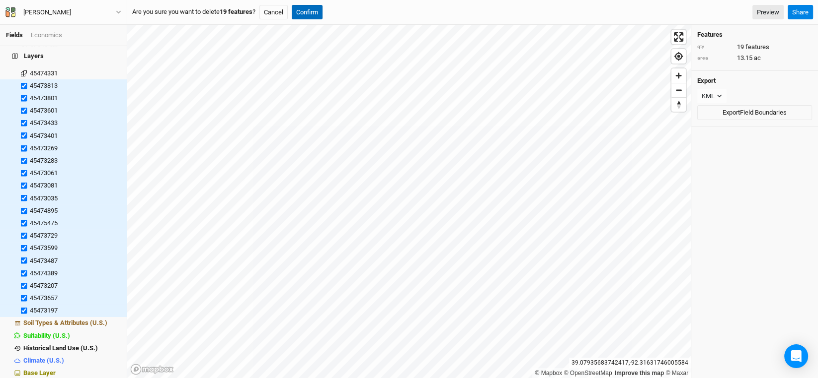
click at [315, 8] on button "Confirm" at bounding box center [307, 12] width 31 height 15
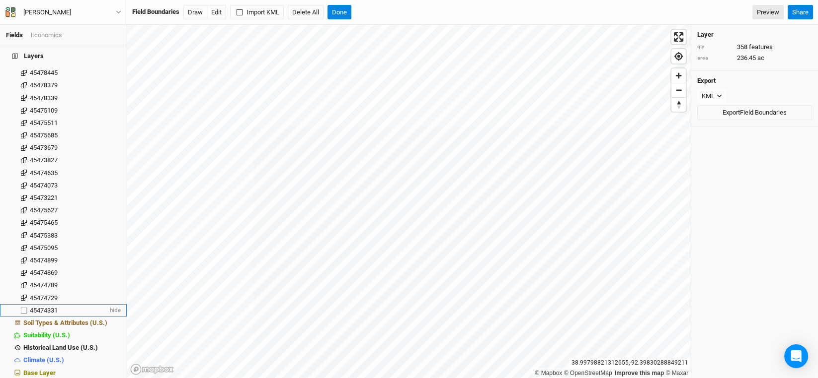
click at [26, 304] on label at bounding box center [24, 310] width 12 height 12
click at [26, 307] on input "checkbox" at bounding box center [24, 310] width 6 height 6
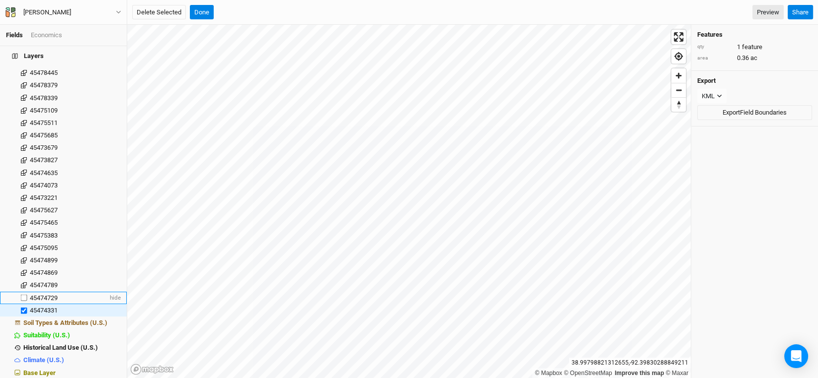
click at [22, 292] on label at bounding box center [24, 298] width 12 height 12
click at [22, 295] on input "checkbox" at bounding box center [24, 298] width 6 height 6
click at [22, 280] on label at bounding box center [24, 286] width 12 height 12
click at [22, 283] on input "checkbox" at bounding box center [24, 286] width 6 height 6
click at [20, 267] on label at bounding box center [24, 273] width 12 height 12
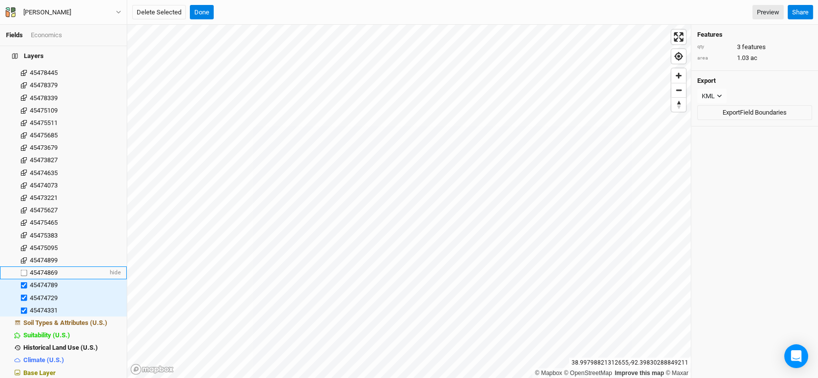
click at [21, 270] on input "checkbox" at bounding box center [24, 273] width 6 height 6
drag, startPoint x: 20, startPoint y: 253, endPoint x: 21, endPoint y: 246, distance: 7.5
click at [20, 254] on label at bounding box center [24, 260] width 12 height 12
click at [21, 257] on input "checkbox" at bounding box center [24, 260] width 6 height 6
click at [23, 242] on label at bounding box center [24, 248] width 12 height 12
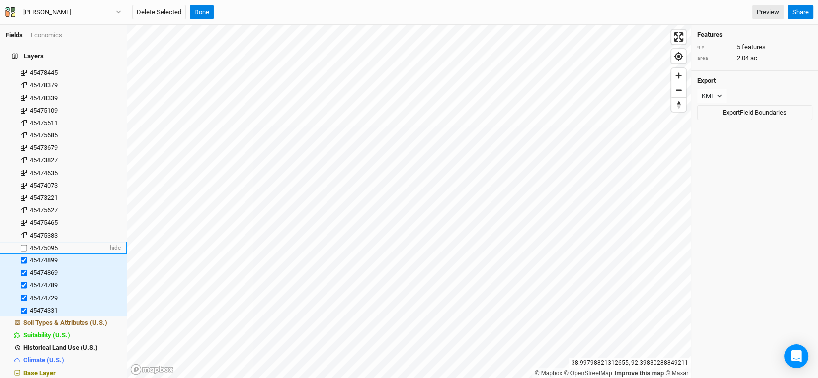
click at [23, 245] on input "checkbox" at bounding box center [24, 248] width 6 height 6
click at [23, 229] on label at bounding box center [24, 235] width 12 height 12
click at [23, 232] on input "checkbox" at bounding box center [24, 235] width 6 height 6
click at [23, 217] on label at bounding box center [24, 223] width 12 height 12
click at [23, 220] on input "checkbox" at bounding box center [24, 223] width 6 height 6
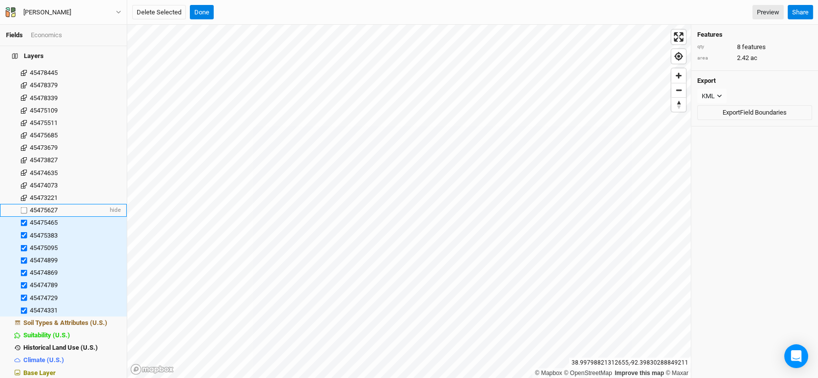
drag, startPoint x: 23, startPoint y: 204, endPoint x: 23, endPoint y: 197, distance: 7.5
click at [23, 205] on label at bounding box center [24, 211] width 12 height 12
click at [23, 208] on input "checkbox" at bounding box center [24, 211] width 6 height 6
click at [23, 192] on label at bounding box center [24, 198] width 12 height 12
click at [23, 195] on input "checkbox" at bounding box center [24, 198] width 6 height 6
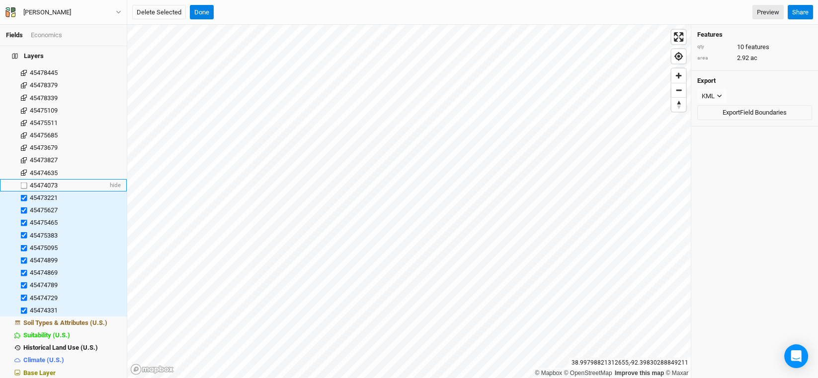
click at [23, 180] on label at bounding box center [24, 185] width 12 height 12
click at [23, 182] on input "checkbox" at bounding box center [24, 185] width 6 height 6
click at [23, 170] on label at bounding box center [24, 173] width 12 height 12
click at [23, 170] on input "checkbox" at bounding box center [24, 173] width 6 height 6
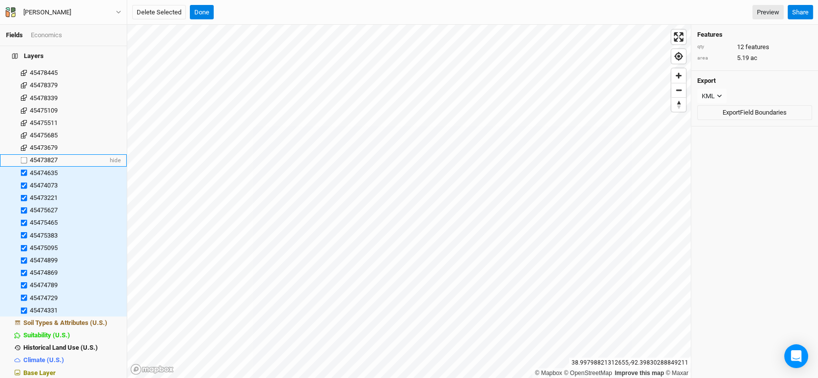
click at [21, 154] on label at bounding box center [24, 160] width 12 height 12
click at [21, 157] on input "checkbox" at bounding box center [24, 160] width 6 height 6
click at [21, 144] on label at bounding box center [24, 148] width 12 height 12
click at [21, 145] on input "checkbox" at bounding box center [24, 148] width 6 height 6
click at [21, 130] on label at bounding box center [24, 135] width 12 height 12
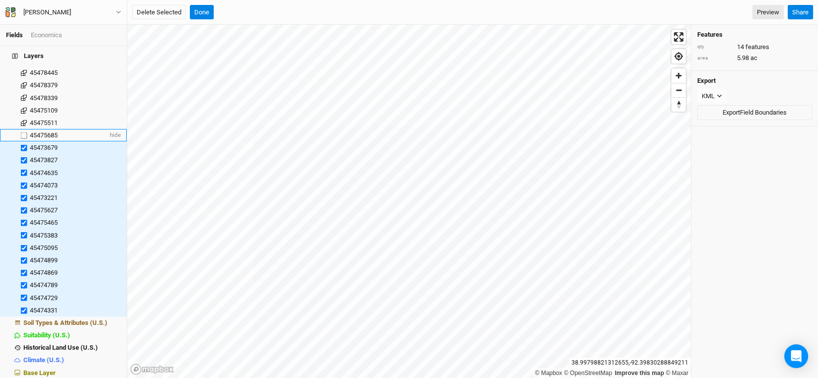
click at [21, 132] on input "checkbox" at bounding box center [24, 135] width 6 height 6
click at [21, 129] on label at bounding box center [24, 135] width 12 height 12
click at [21, 132] on input "checkbox" at bounding box center [24, 135] width 6 height 6
click at [21, 108] on label at bounding box center [24, 111] width 12 height 12
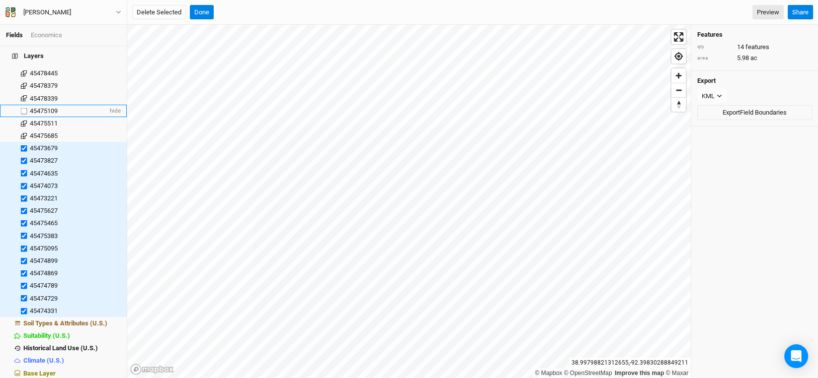
click at [21, 108] on input "checkbox" at bounding box center [24, 111] width 6 height 6
click at [26, 117] on label at bounding box center [24, 123] width 12 height 12
click at [26, 120] on input "checkbox" at bounding box center [24, 123] width 6 height 6
click at [26, 130] on label at bounding box center [24, 136] width 12 height 12
click at [26, 133] on input "checkbox" at bounding box center [24, 136] width 6 height 6
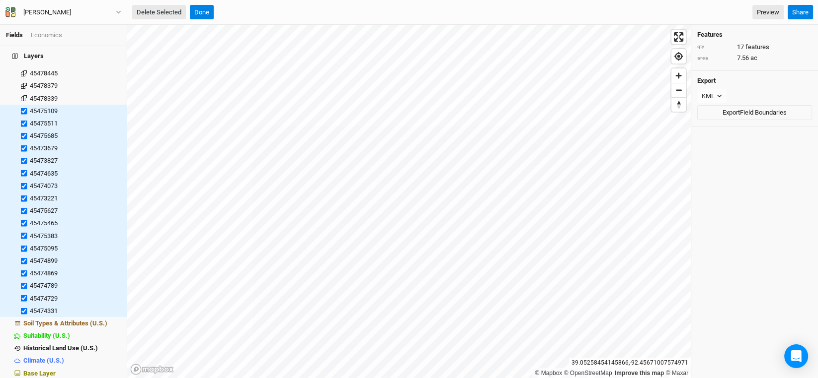
click at [161, 16] on button "Delete Selected" at bounding box center [159, 12] width 54 height 15
click at [319, 13] on button "Confirm" at bounding box center [307, 12] width 31 height 15
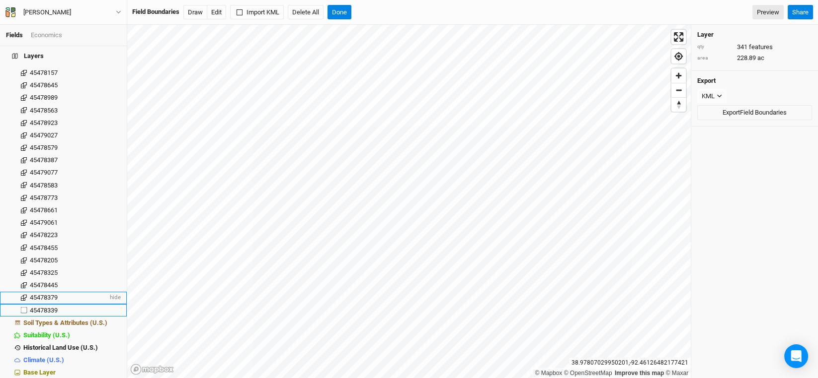
drag, startPoint x: 23, startPoint y: 301, endPoint x: 23, endPoint y: 296, distance: 5.0
click at [23, 304] on label at bounding box center [24, 310] width 12 height 12
click at [23, 307] on input "checkbox" at bounding box center [24, 310] width 6 height 6
click at [22, 292] on label at bounding box center [24, 298] width 12 height 12
click at [22, 295] on input "checkbox" at bounding box center [24, 298] width 6 height 6
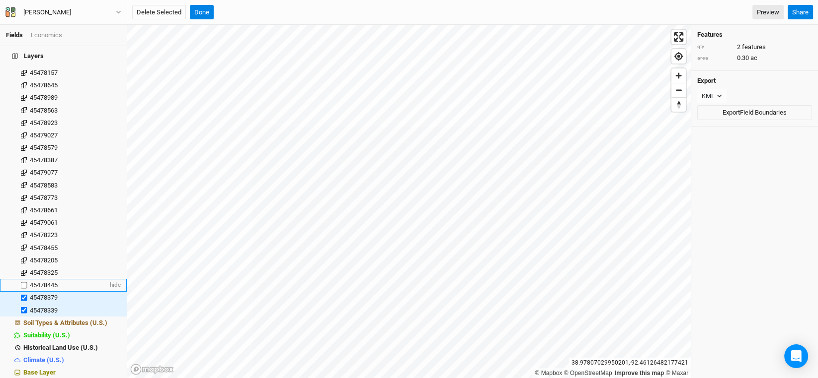
click at [22, 281] on label at bounding box center [24, 285] width 12 height 12
click at [22, 282] on input "checkbox" at bounding box center [24, 285] width 6 height 6
click at [23, 267] on label at bounding box center [24, 273] width 12 height 12
click at [23, 270] on input "checkbox" at bounding box center [24, 273] width 6 height 6
click at [22, 254] on label at bounding box center [24, 260] width 12 height 12
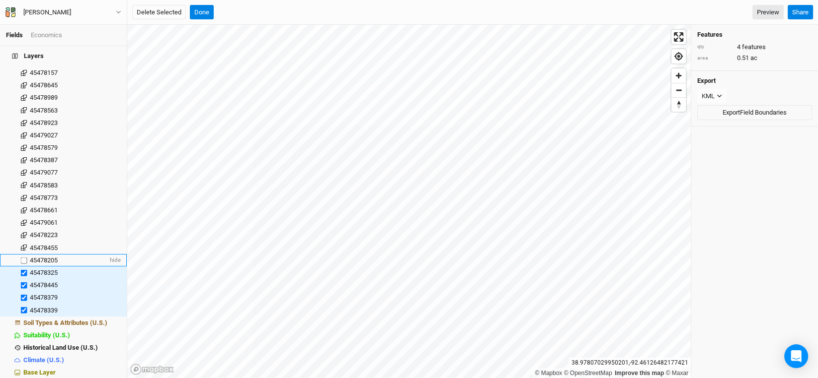
click at [22, 257] on input "checkbox" at bounding box center [24, 260] width 6 height 6
click at [22, 242] on label at bounding box center [24, 248] width 12 height 12
click at [22, 245] on input "checkbox" at bounding box center [24, 248] width 6 height 6
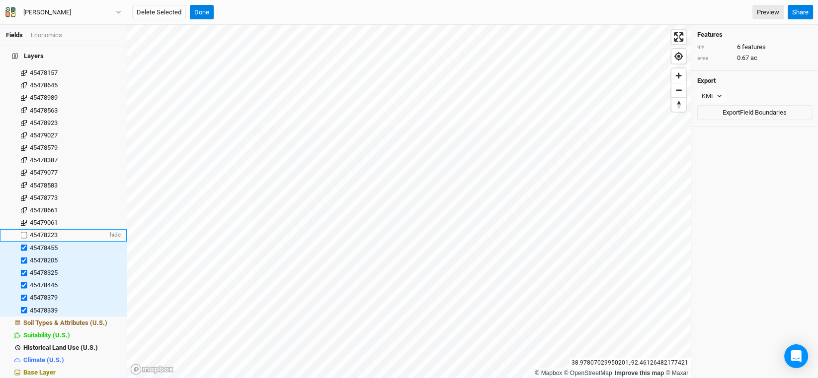
click at [22, 229] on label at bounding box center [24, 235] width 12 height 12
click at [22, 232] on input "checkbox" at bounding box center [24, 235] width 6 height 6
click at [23, 217] on label at bounding box center [24, 223] width 12 height 12
click at [23, 220] on input "checkbox" at bounding box center [24, 223] width 6 height 6
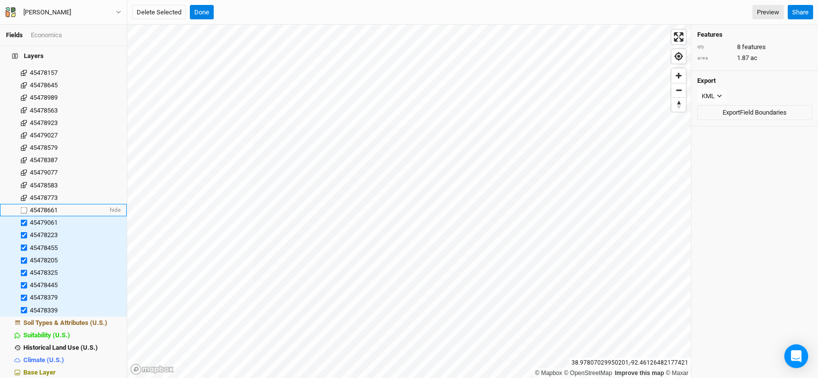
click at [23, 207] on label at bounding box center [24, 210] width 12 height 12
click at [23, 207] on input "checkbox" at bounding box center [24, 210] width 6 height 6
click at [23, 192] on label at bounding box center [24, 198] width 12 height 12
click at [23, 195] on input "checkbox" at bounding box center [24, 198] width 6 height 6
click at [23, 179] on label at bounding box center [24, 185] width 12 height 12
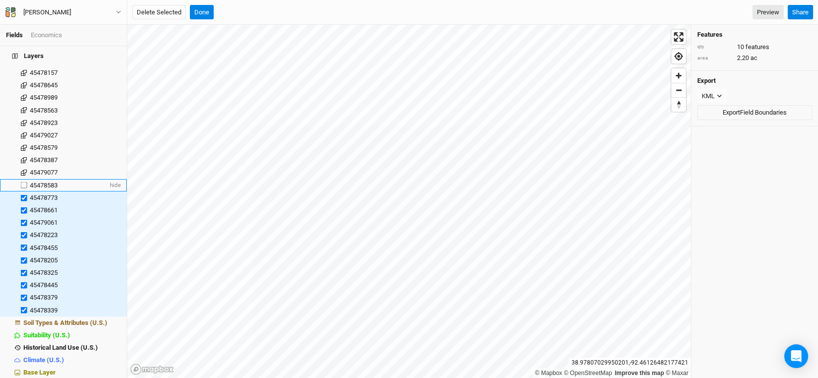
click at [23, 182] on input "checkbox" at bounding box center [24, 185] width 6 height 6
click at [23, 168] on label at bounding box center [24, 173] width 12 height 12
click at [23, 170] on input "checkbox" at bounding box center [24, 173] width 6 height 6
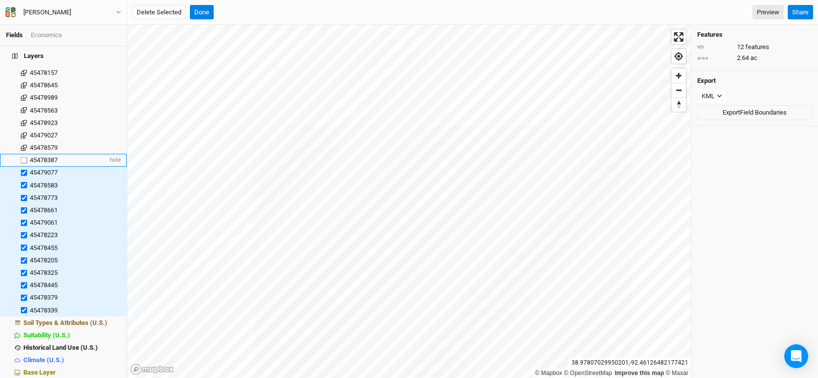
click at [25, 154] on label at bounding box center [24, 160] width 12 height 12
click at [25, 157] on input "checkbox" at bounding box center [24, 160] width 6 height 6
click at [25, 142] on label at bounding box center [24, 148] width 12 height 12
click at [25, 145] on input "checkbox" at bounding box center [24, 148] width 6 height 6
click at [24, 131] on label at bounding box center [24, 135] width 12 height 12
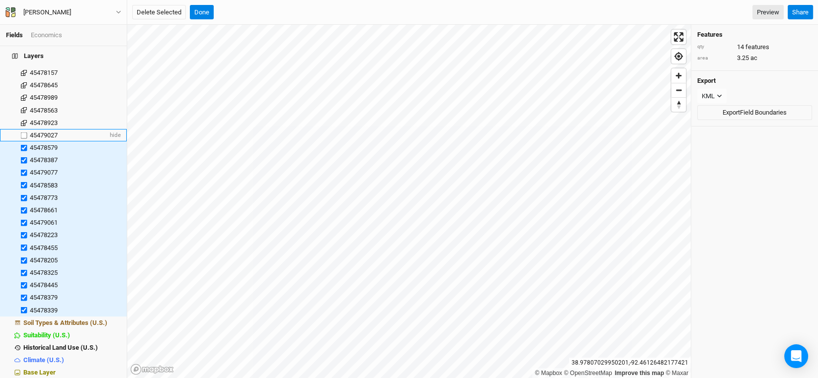
click at [24, 132] on input "checkbox" at bounding box center [24, 135] width 6 height 6
click at [23, 120] on label at bounding box center [24, 123] width 12 height 12
click at [23, 120] on input "checkbox" at bounding box center [24, 123] width 6 height 6
click at [22, 104] on label at bounding box center [24, 110] width 12 height 12
click at [22, 107] on input "checkbox" at bounding box center [24, 110] width 6 height 6
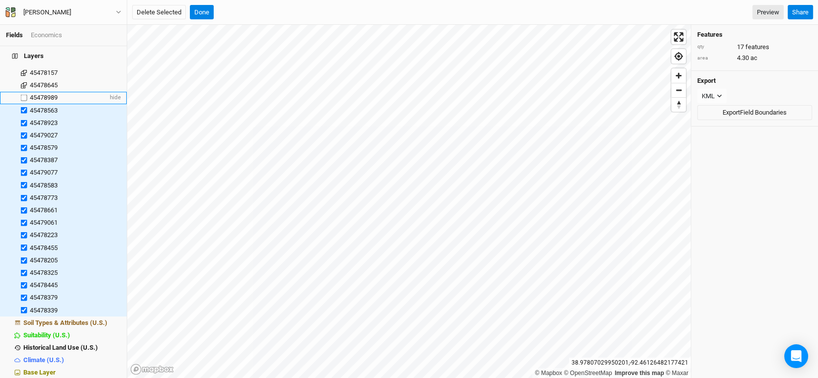
click at [23, 93] on label at bounding box center [24, 98] width 12 height 12
click at [23, 95] on input "checkbox" at bounding box center [24, 98] width 6 height 6
click at [23, 82] on label at bounding box center [24, 85] width 12 height 12
click at [23, 82] on input "checkbox" at bounding box center [24, 85] width 6 height 6
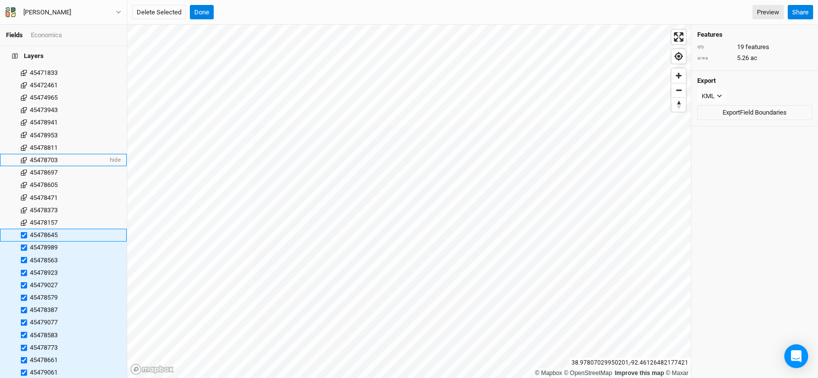
scroll to position [3835, 0]
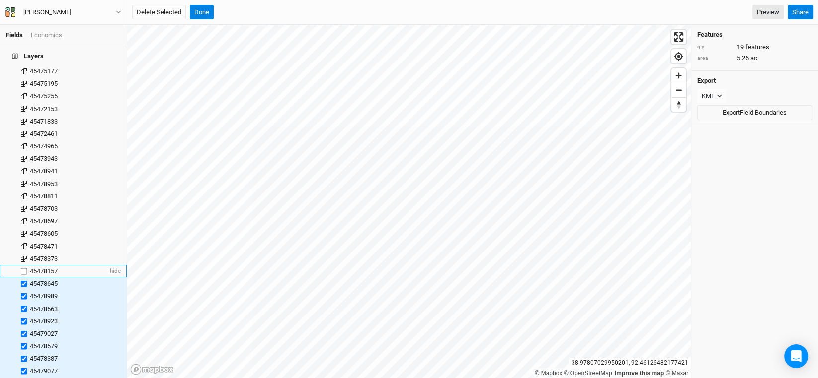
click at [25, 265] on label at bounding box center [24, 271] width 12 height 12
click at [25, 268] on input "checkbox" at bounding box center [24, 271] width 6 height 6
click at [23, 253] on label at bounding box center [24, 259] width 12 height 12
click at [23, 256] on input "checkbox" at bounding box center [24, 259] width 6 height 6
click at [23, 242] on label at bounding box center [24, 246] width 12 height 12
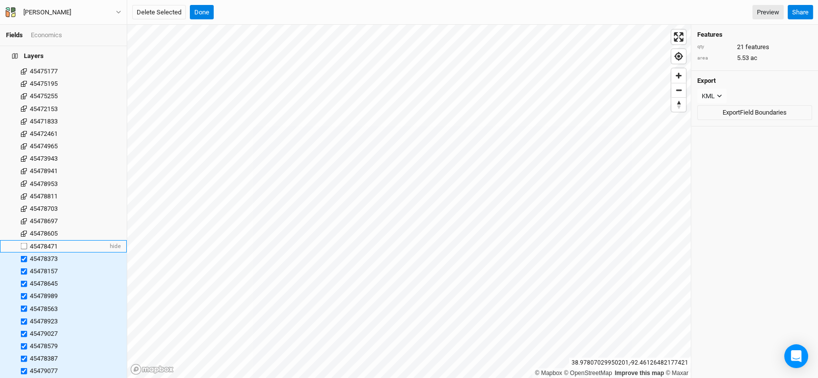
click at [23, 243] on input "checkbox" at bounding box center [24, 246] width 6 height 6
click at [22, 228] on label at bounding box center [24, 234] width 12 height 12
click at [22, 231] on input "checkbox" at bounding box center [24, 234] width 6 height 6
click at [21, 216] on label at bounding box center [24, 222] width 12 height 12
click at [21, 219] on input "checkbox" at bounding box center [24, 222] width 6 height 6
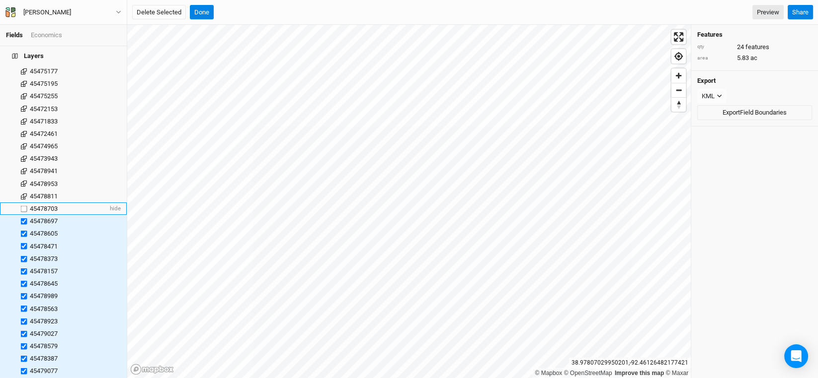
click at [22, 203] on label at bounding box center [24, 209] width 12 height 12
click at [22, 206] on input "checkbox" at bounding box center [24, 209] width 6 height 6
click at [23, 190] on label at bounding box center [24, 196] width 12 height 12
click at [23, 193] on input "checkbox" at bounding box center [24, 196] width 6 height 6
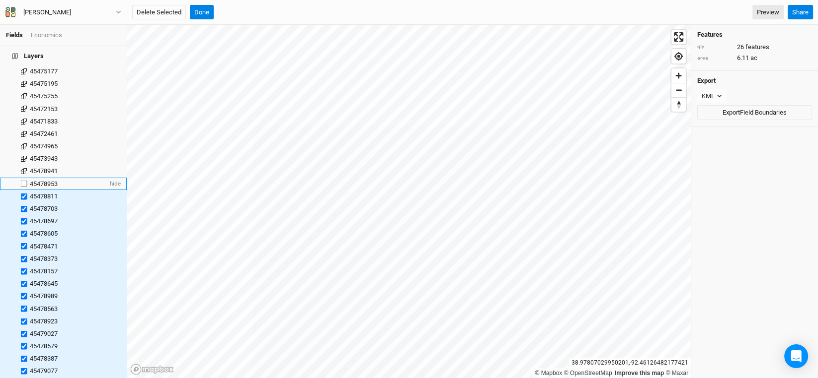
click at [24, 178] on label at bounding box center [24, 184] width 12 height 12
click at [24, 181] on input "checkbox" at bounding box center [24, 184] width 6 height 6
click at [24, 167] on label at bounding box center [24, 171] width 12 height 12
click at [24, 168] on input "checkbox" at bounding box center [24, 171] width 6 height 6
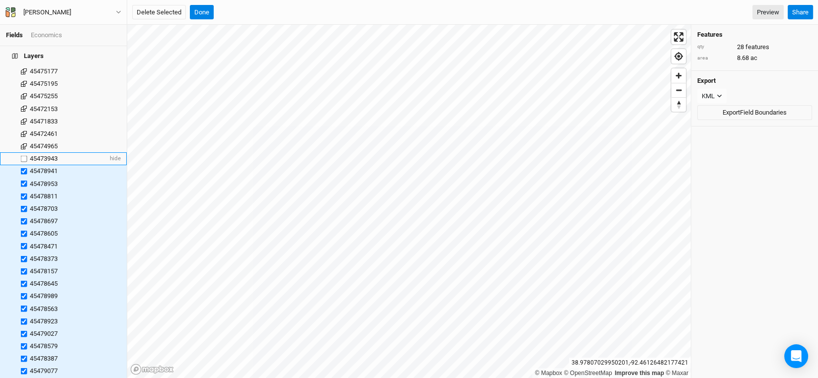
click at [24, 153] on label at bounding box center [24, 159] width 12 height 12
click at [24, 156] on input "checkbox" at bounding box center [24, 159] width 6 height 6
click at [24, 140] on label at bounding box center [24, 146] width 12 height 12
click at [24, 143] on input "checkbox" at bounding box center [24, 146] width 6 height 6
click at [22, 128] on label at bounding box center [24, 134] width 12 height 12
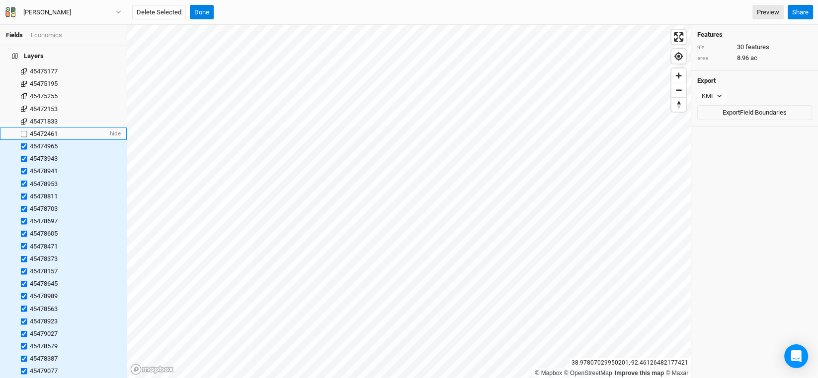
click at [22, 131] on input "checkbox" at bounding box center [24, 134] width 6 height 6
click at [22, 115] on label at bounding box center [24, 121] width 12 height 12
click at [22, 118] on input "checkbox" at bounding box center [24, 121] width 6 height 6
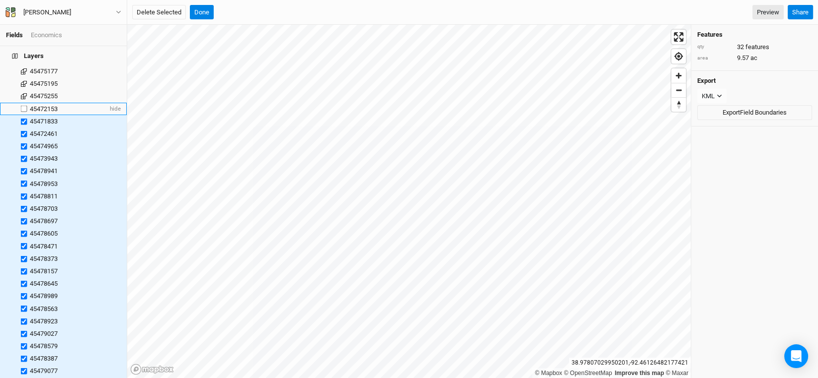
click at [23, 105] on label at bounding box center [24, 109] width 12 height 12
click at [23, 106] on input "checkbox" at bounding box center [24, 109] width 6 height 6
click at [23, 90] on label at bounding box center [24, 96] width 12 height 12
click at [23, 93] on input "checkbox" at bounding box center [24, 96] width 6 height 6
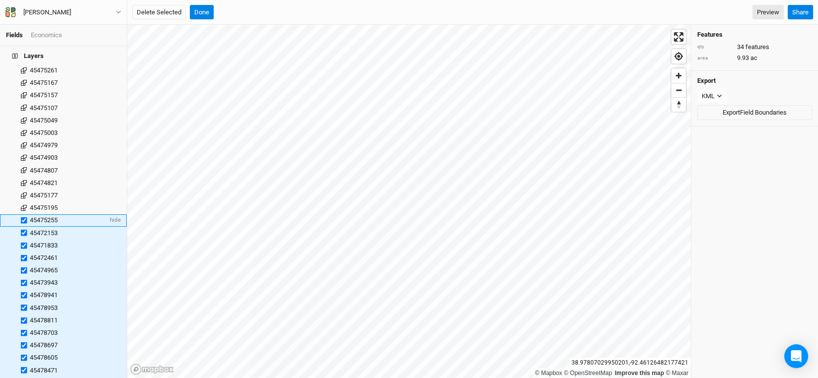
scroll to position [3686, 0]
click at [21, 226] on label at bounding box center [24, 232] width 12 height 12
click at [21, 229] on input "checkbox" at bounding box center [24, 232] width 6 height 6
click at [22, 214] on label at bounding box center [24, 220] width 12 height 12
click at [22, 217] on input "checkbox" at bounding box center [24, 220] width 6 height 6
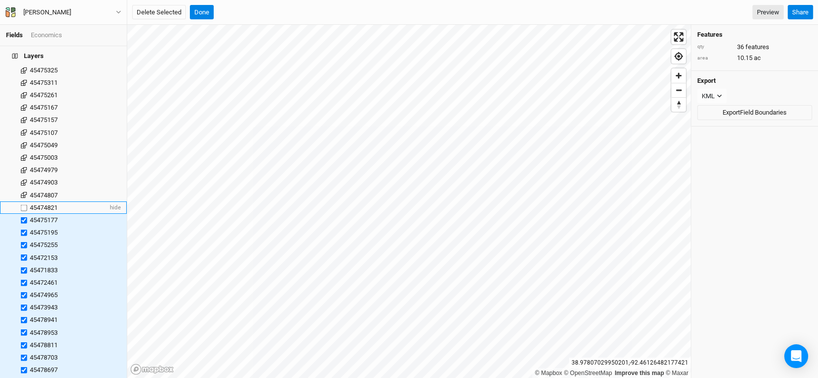
click at [21, 202] on label at bounding box center [24, 208] width 12 height 12
click at [21, 205] on input "checkbox" at bounding box center [24, 208] width 6 height 6
click at [21, 191] on label at bounding box center [24, 195] width 12 height 12
click at [21, 192] on input "checkbox" at bounding box center [24, 195] width 6 height 6
drag, startPoint x: 21, startPoint y: 175, endPoint x: 21, endPoint y: 170, distance: 5.5
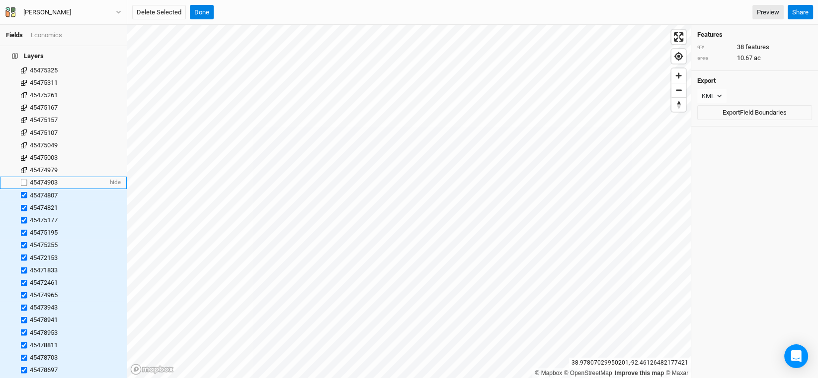
click at [21, 177] on label at bounding box center [24, 183] width 12 height 12
click at [21, 180] on input "checkbox" at bounding box center [24, 183] width 6 height 6
click at [22, 164] on label at bounding box center [24, 170] width 12 height 12
click at [22, 167] on input "checkbox" at bounding box center [24, 170] width 6 height 6
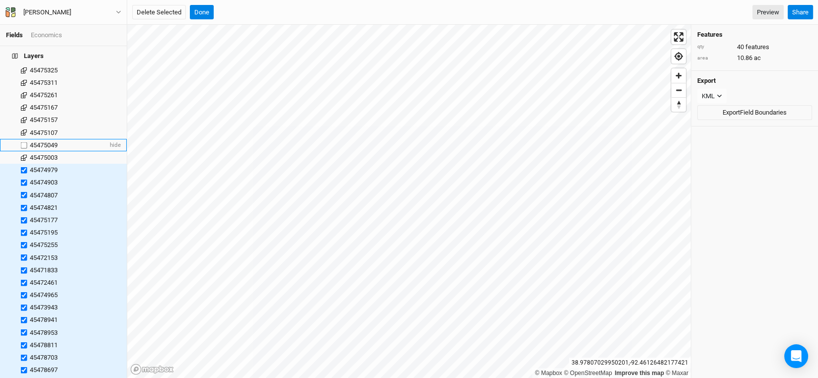
click at [24, 139] on label at bounding box center [24, 145] width 12 height 12
click at [24, 142] on input "checkbox" at bounding box center [24, 145] width 6 height 6
click at [23, 151] on label at bounding box center [24, 157] width 12 height 12
click at [23, 154] on input "checkbox" at bounding box center [24, 157] width 6 height 6
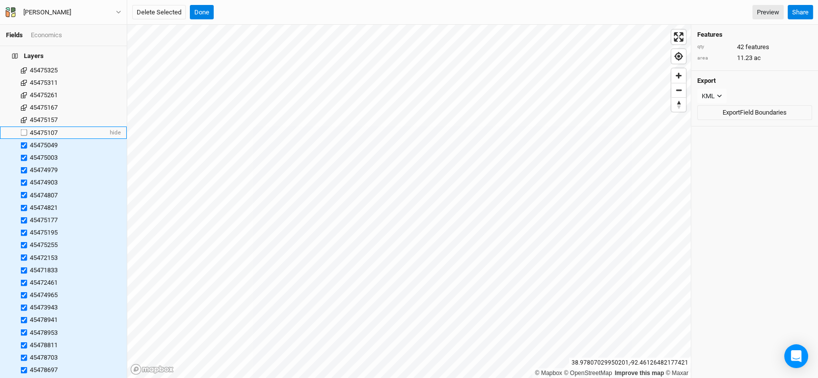
click at [22, 127] on label at bounding box center [24, 133] width 12 height 12
click at [22, 130] on input "checkbox" at bounding box center [24, 133] width 6 height 6
click at [25, 114] on label at bounding box center [24, 120] width 12 height 12
click at [25, 117] on input "checkbox" at bounding box center [24, 120] width 6 height 6
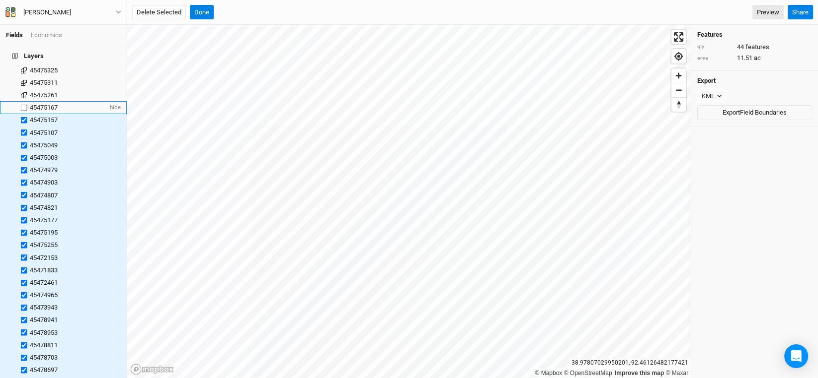
click at [25, 102] on label at bounding box center [24, 108] width 12 height 12
click at [25, 105] on input "checkbox" at bounding box center [24, 108] width 6 height 6
click at [24, 89] on label at bounding box center [24, 95] width 12 height 12
click at [24, 92] on input "checkbox" at bounding box center [24, 95] width 6 height 6
click at [23, 76] on label at bounding box center [24, 82] width 12 height 12
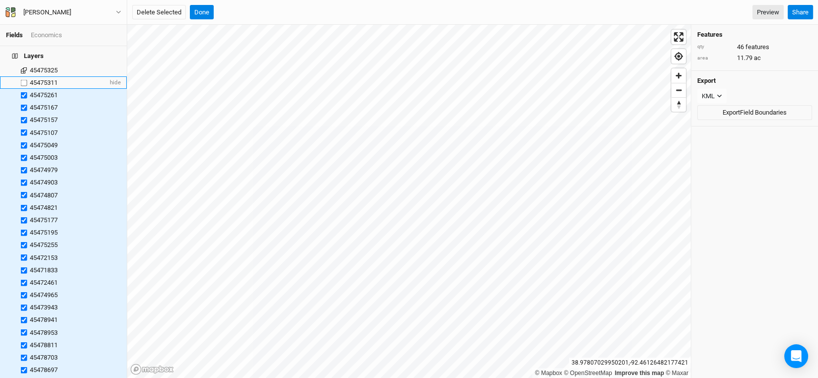
click at [23, 79] on input "checkbox" at bounding box center [24, 82] width 6 height 6
click at [154, 12] on button "Delete Selected" at bounding box center [159, 12] width 54 height 15
click at [307, 13] on button "Confirm" at bounding box center [307, 12] width 31 height 15
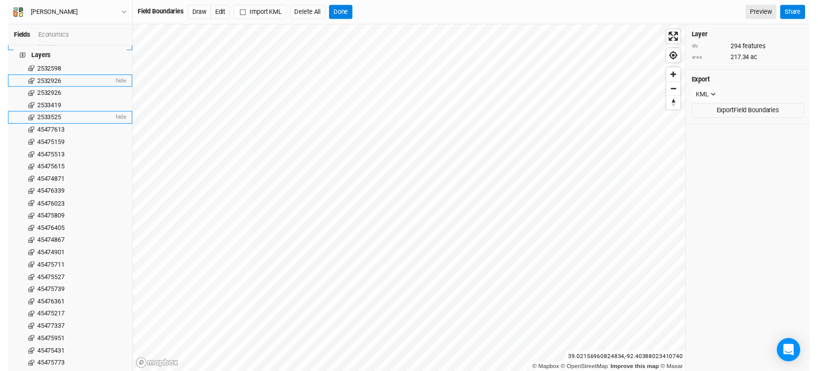
scroll to position [0, 0]
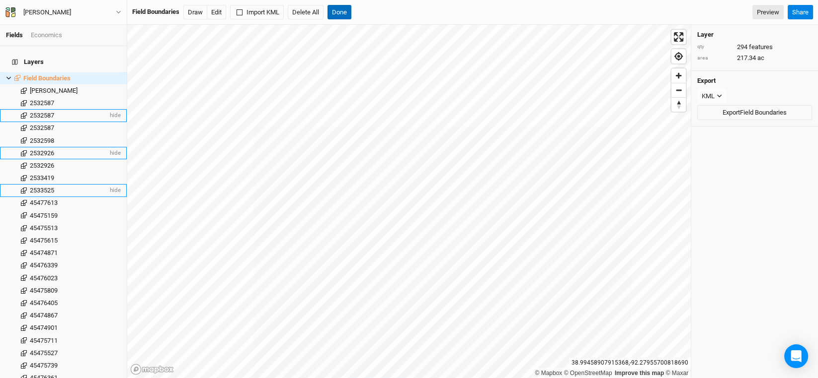
click at [343, 12] on button "Done" at bounding box center [339, 12] width 24 height 15
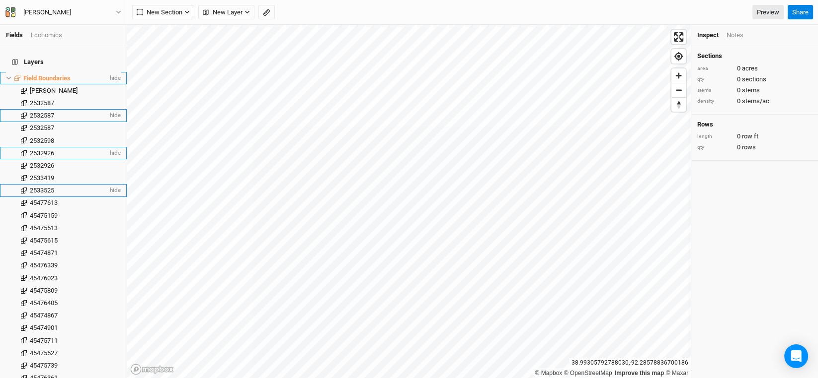
click at [10, 75] on icon at bounding box center [8, 77] width 5 height 5
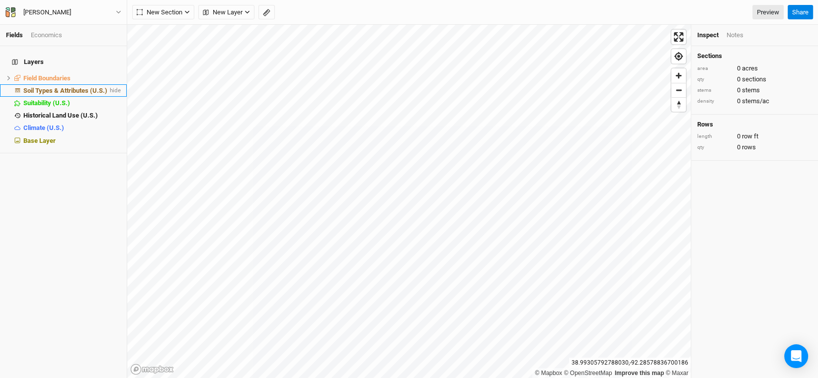
click at [57, 87] on span "Soil Types & Attributes (U.S.)" at bounding box center [65, 90] width 84 height 7
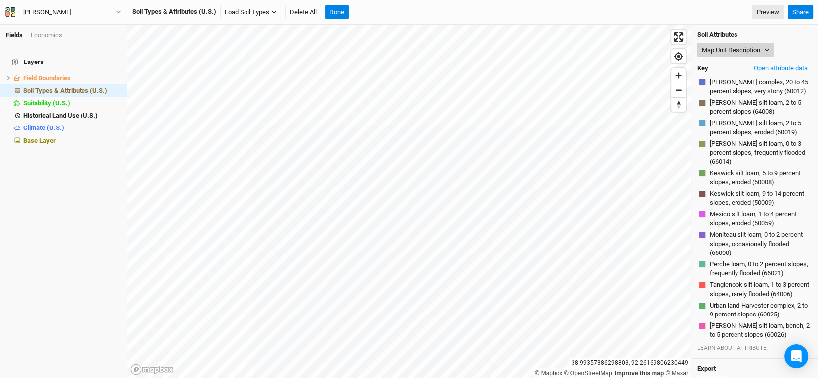
click at [763, 49] on button "Map Unit Description" at bounding box center [735, 50] width 77 height 15
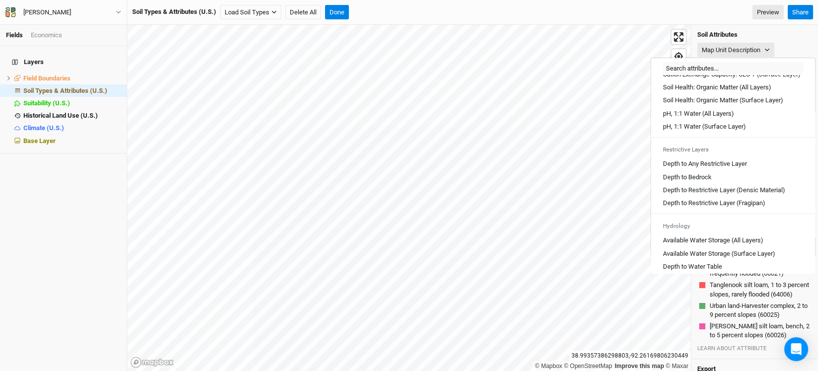
scroll to position [201, 0]
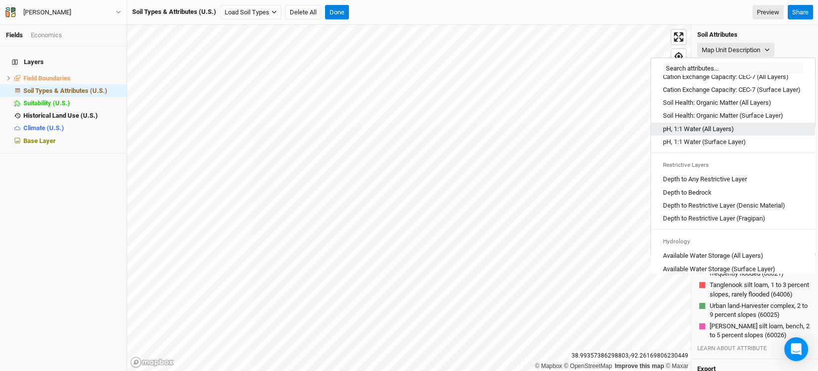
click at [700, 134] on Layers\) "pH, 1:1 Water (All Layers)" at bounding box center [698, 129] width 71 height 9
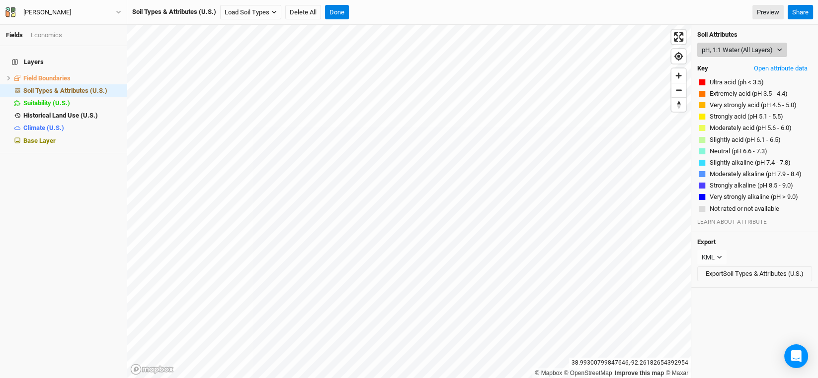
click at [767, 48] on button "pH, 1:1 Water (All Layers)" at bounding box center [741, 50] width 89 height 15
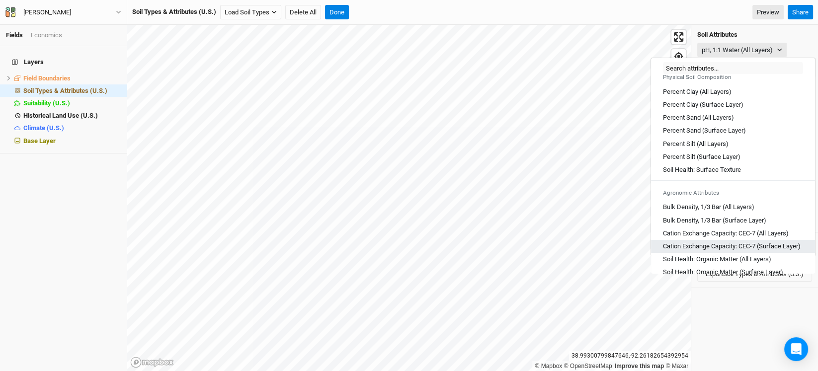
scroll to position [0, 0]
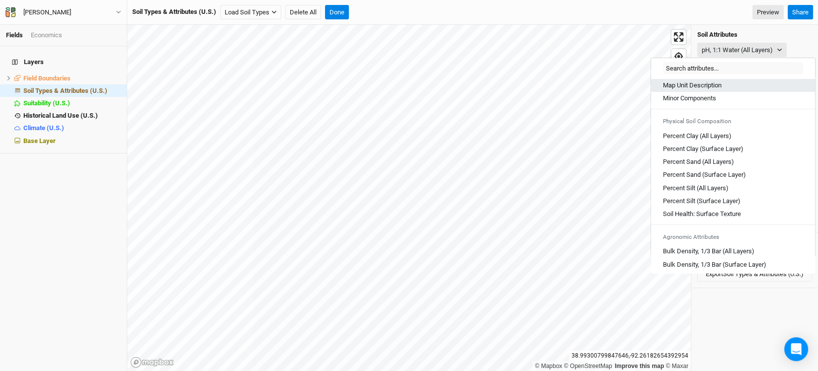
click at [700, 85] on Description "Map Unit Description" at bounding box center [692, 85] width 59 height 9
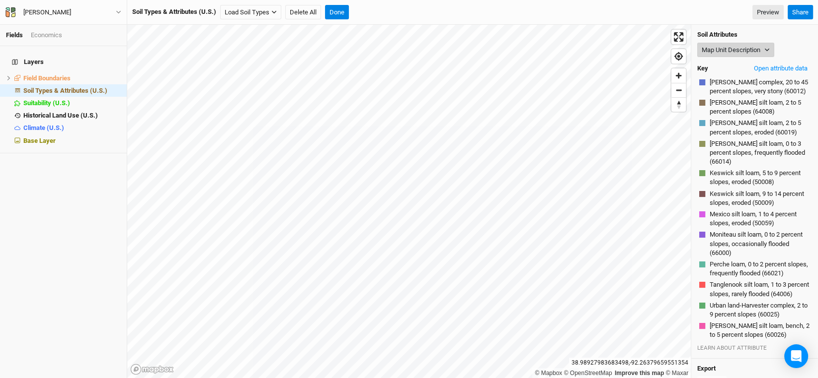
click at [762, 46] on button "Map Unit Description" at bounding box center [735, 50] width 77 height 15
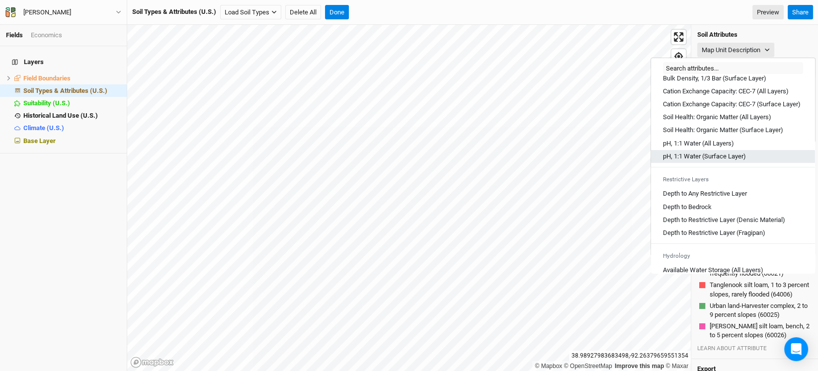
scroll to position [198, 0]
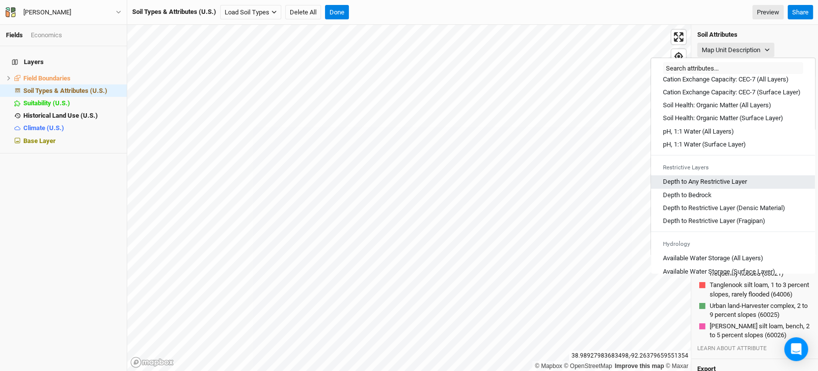
click at [692, 186] on Layer "Depth to Any Restrictive Layer" at bounding box center [705, 181] width 84 height 9
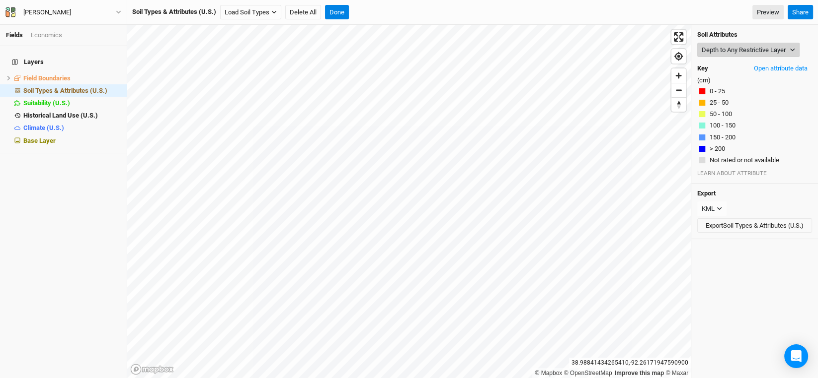
click at [751, 49] on button "Depth to Any Restrictive Layer" at bounding box center [748, 50] width 102 height 15
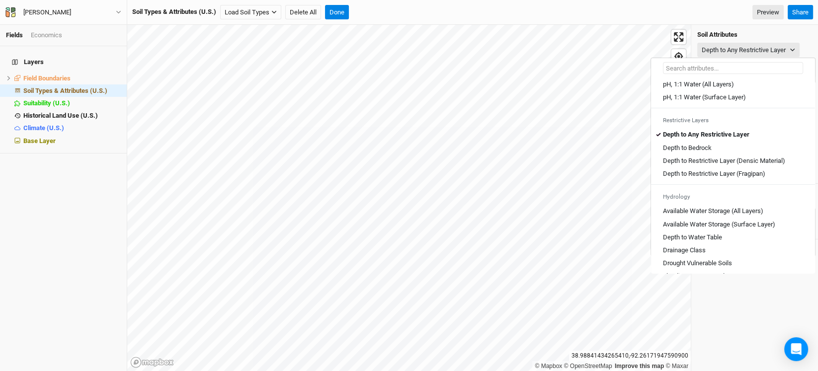
scroll to position [248, 0]
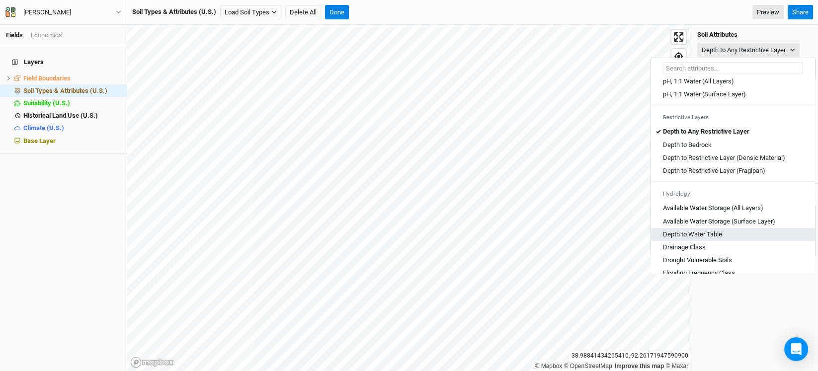
click at [709, 239] on Table "Depth to Water Table" at bounding box center [692, 234] width 59 height 9
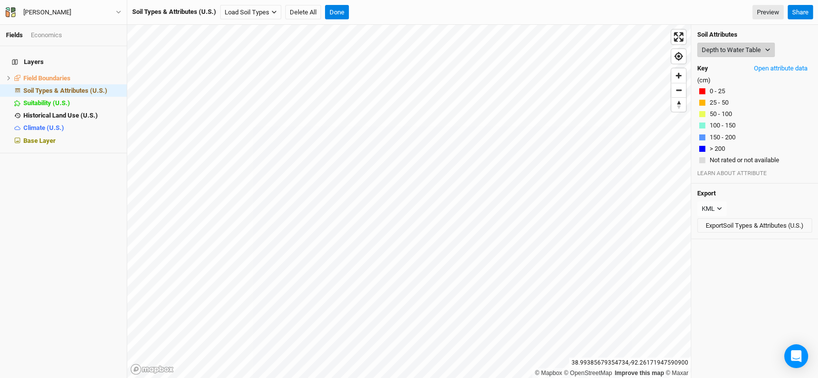
click at [749, 49] on button "Depth to Water Table" at bounding box center [735, 50] width 77 height 15
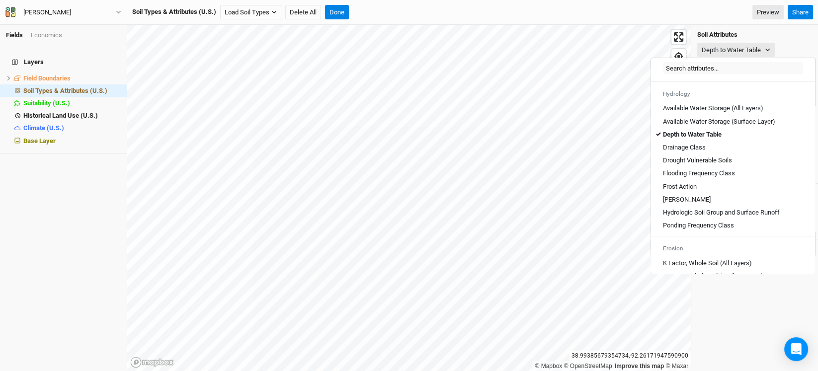
scroll to position [397, 0]
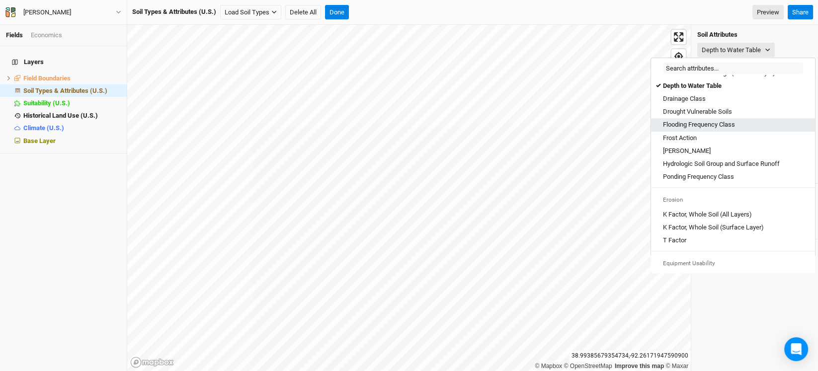
click at [704, 129] on Class "Flooding Frequency Class" at bounding box center [699, 124] width 72 height 9
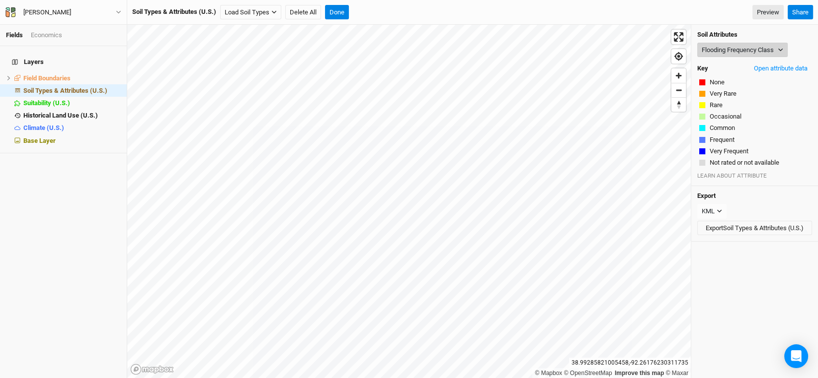
click at [780, 47] on icon "button" at bounding box center [779, 49] width 5 height 5
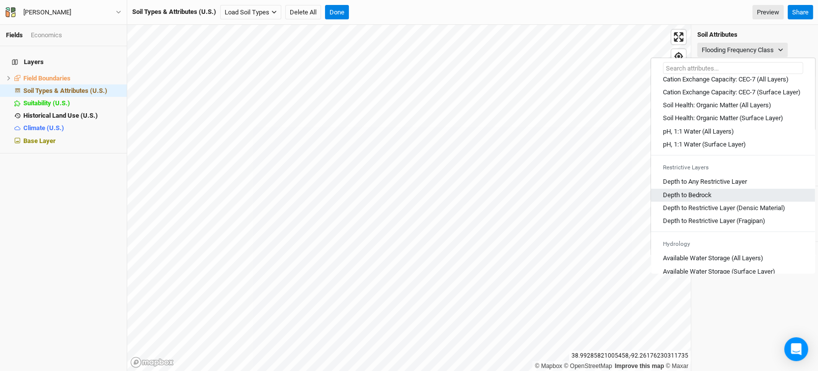
scroll to position [248, 0]
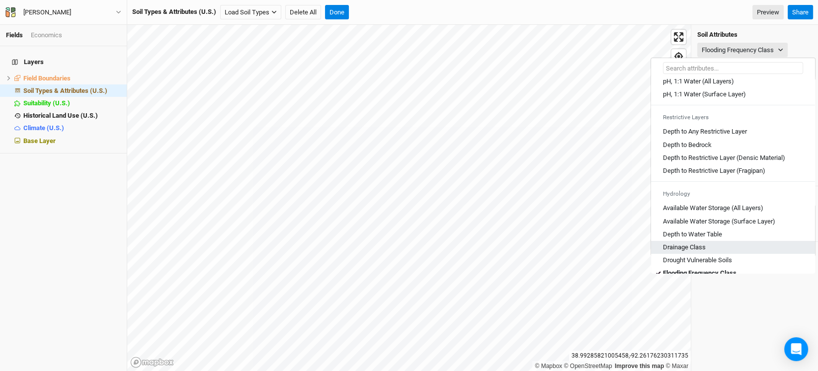
click at [700, 251] on Class "Drainage Class" at bounding box center [684, 247] width 43 height 9
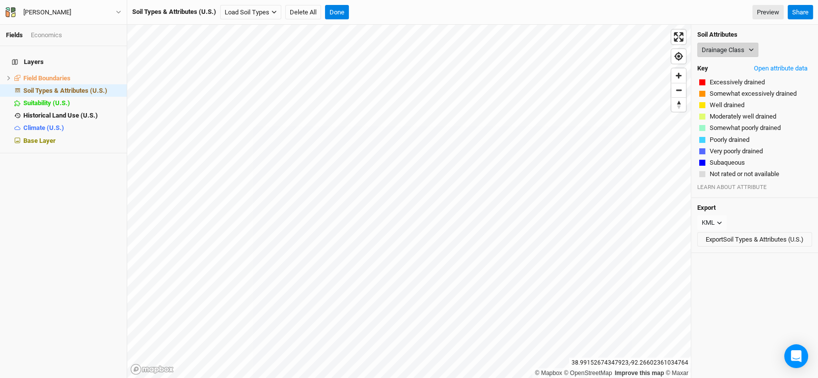
click at [751, 52] on icon "button" at bounding box center [750, 49] width 5 height 5
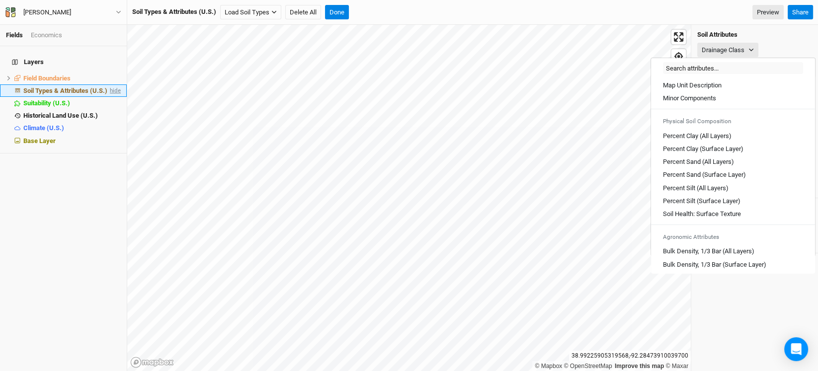
click at [110, 84] on span "hide" at bounding box center [114, 90] width 13 height 12
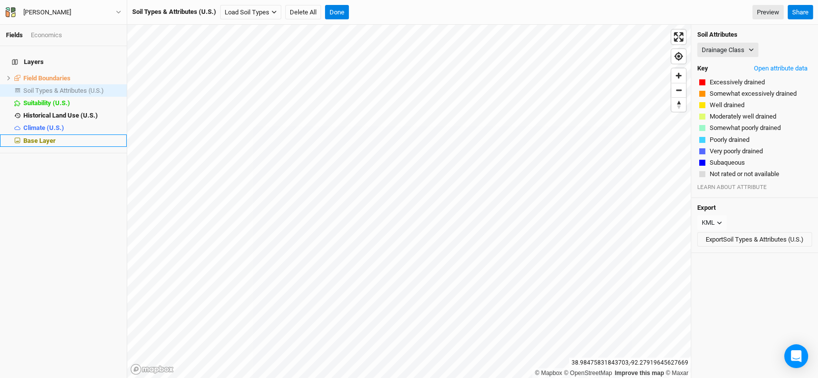
click at [53, 135] on li "Base Layer" at bounding box center [63, 141] width 127 height 12
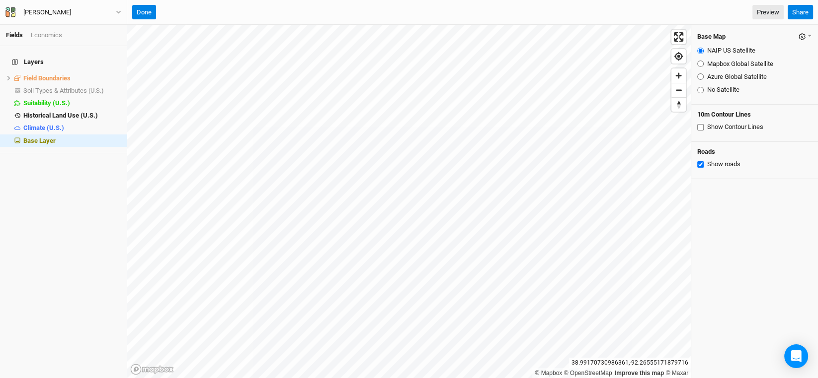
click at [700, 128] on input "Show Contour Lines" at bounding box center [700, 127] width 6 height 6
click at [74, 87] on span "Soil Types & Attributes (U.S.)" at bounding box center [63, 90] width 80 height 7
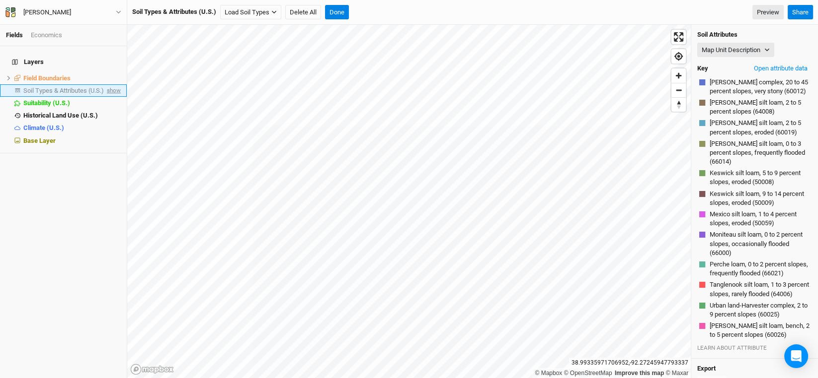
click at [105, 85] on span "show" at bounding box center [113, 90] width 16 height 12
click at [763, 49] on button "Map Unit Description" at bounding box center [735, 50] width 77 height 15
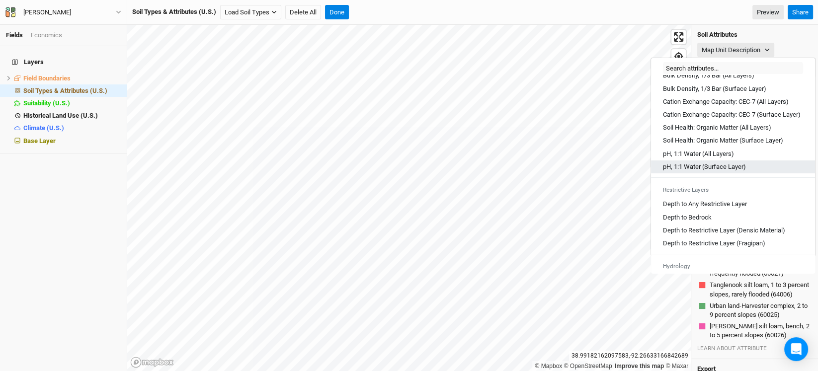
scroll to position [198, 0]
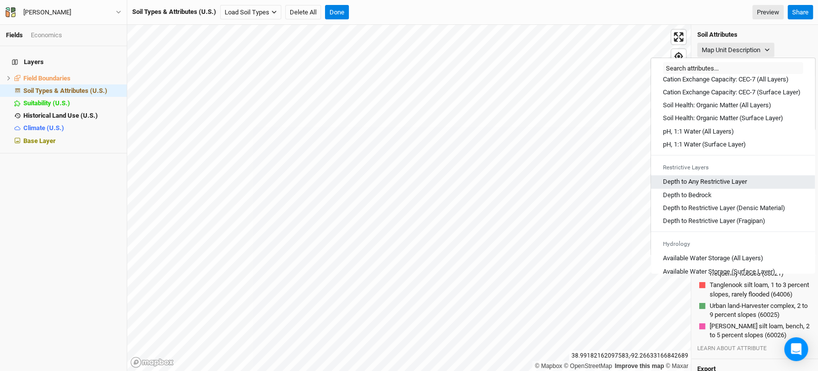
click at [734, 186] on Layer "Depth to Any Restrictive Layer" at bounding box center [705, 181] width 84 height 9
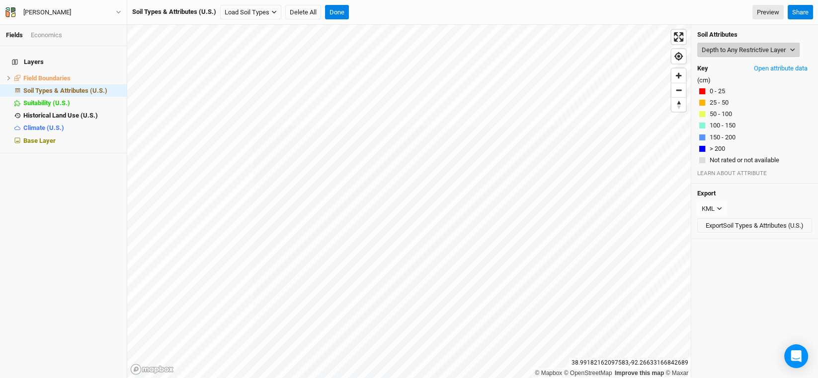
click at [783, 47] on button "Depth to Any Restrictive Layer" at bounding box center [748, 50] width 102 height 15
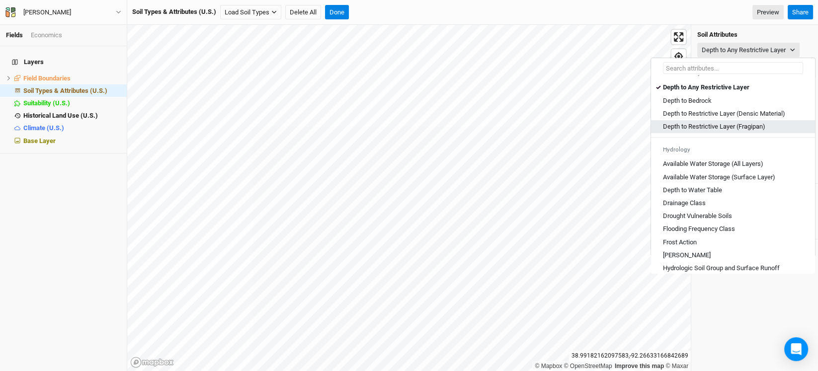
scroll to position [298, 0]
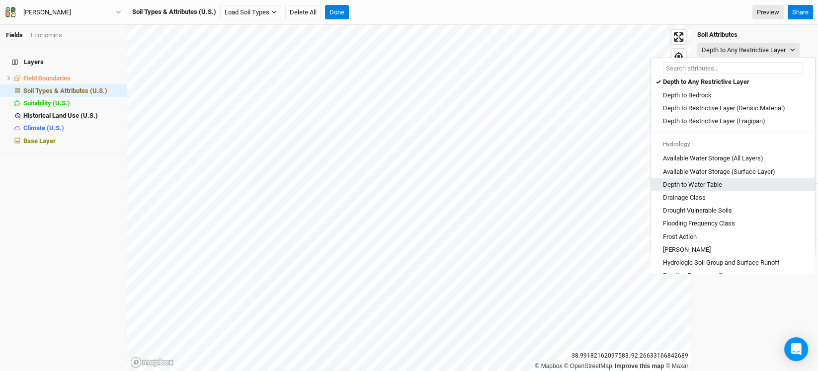
click at [714, 189] on Table "Depth to Water Table" at bounding box center [692, 184] width 59 height 9
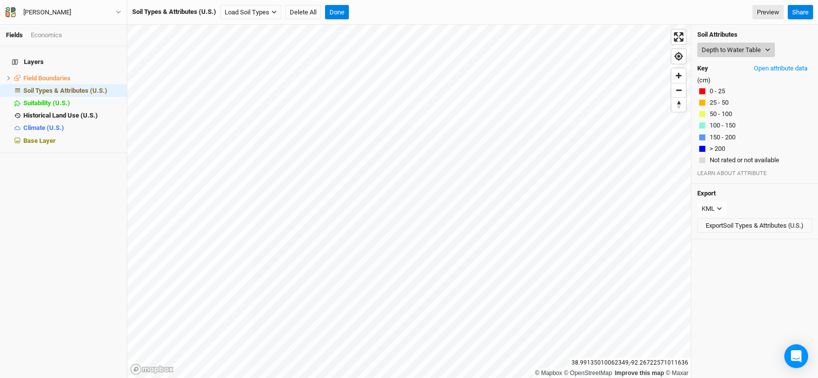
click at [763, 52] on button "Depth to Water Table" at bounding box center [735, 50] width 77 height 15
click at [744, 47] on button "Depth to Water Table" at bounding box center [735, 50] width 77 height 15
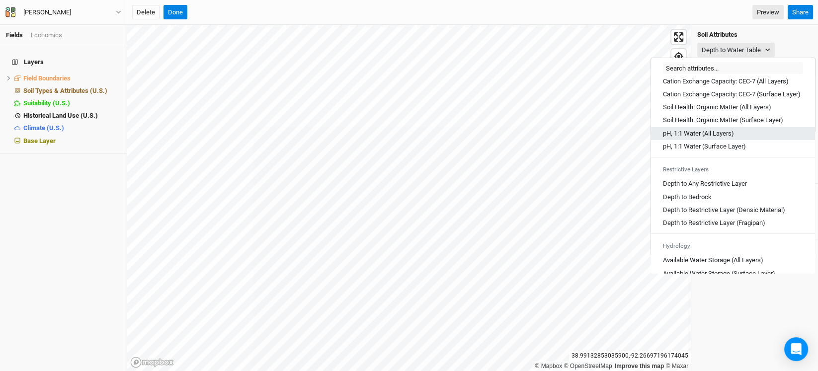
scroll to position [248, 0]
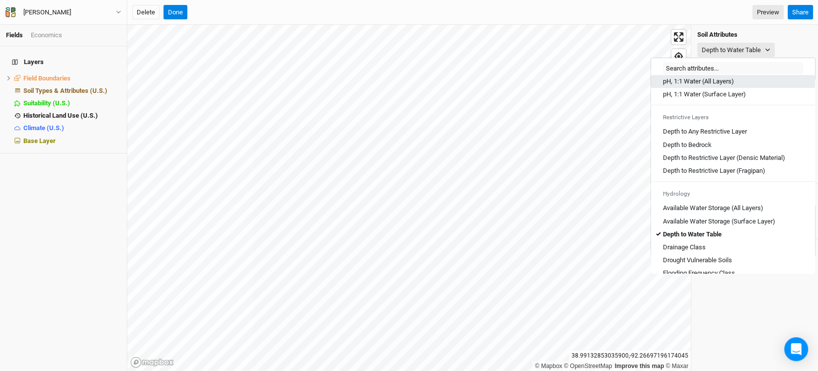
click at [717, 86] on Layers\) "pH, 1:1 Water (All Layers)" at bounding box center [698, 81] width 71 height 9
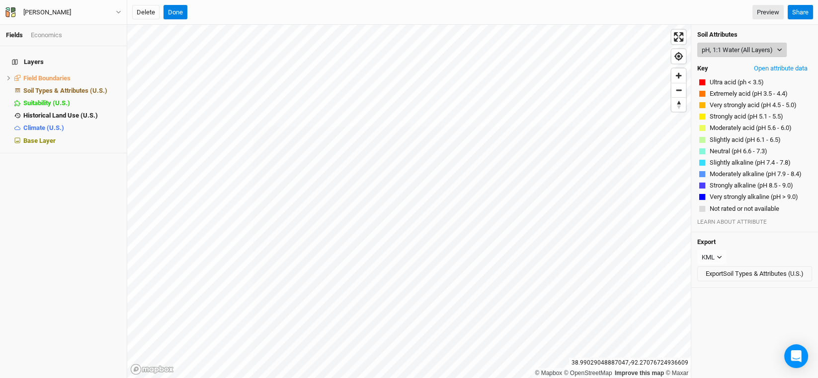
click at [780, 50] on icon "button" at bounding box center [779, 50] width 4 height 3
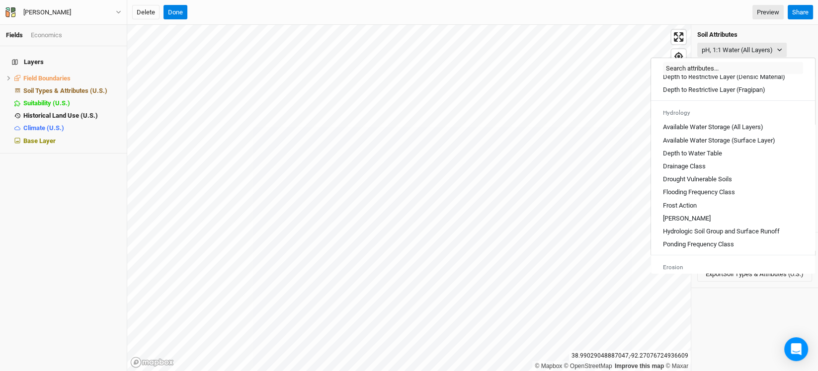
scroll to position [347, 0]
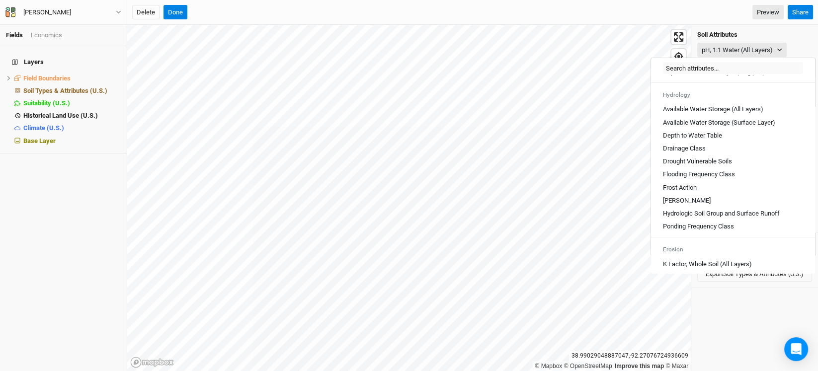
click at [717, 191] on div "Frost Action" at bounding box center [733, 187] width 140 height 9
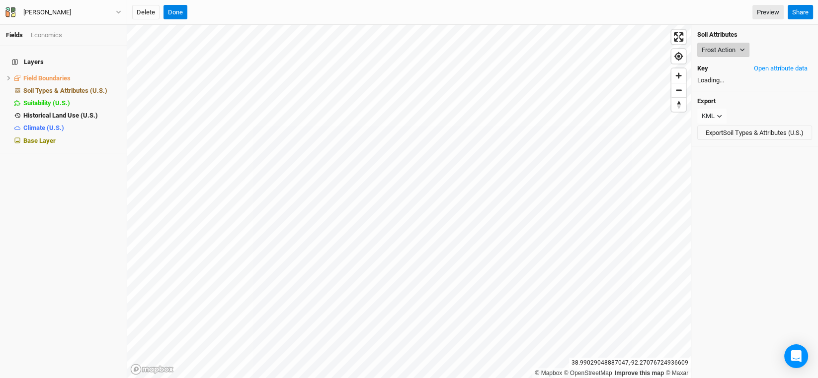
click at [734, 46] on button "Frost Action" at bounding box center [723, 50] width 52 height 15
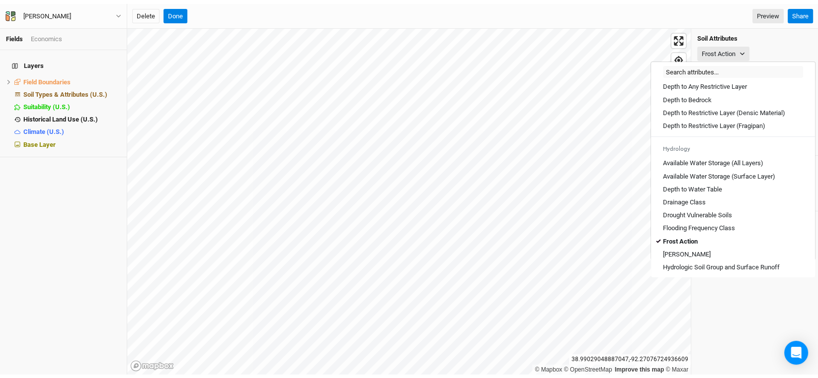
scroll to position [298, 0]
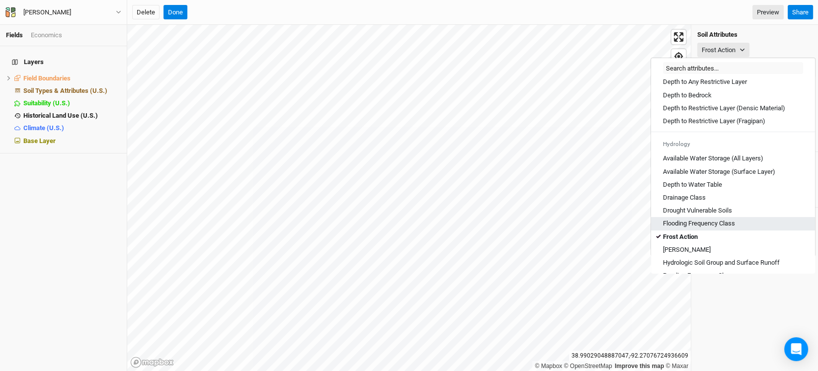
click at [697, 228] on Class "Flooding Frequency Class" at bounding box center [699, 223] width 72 height 9
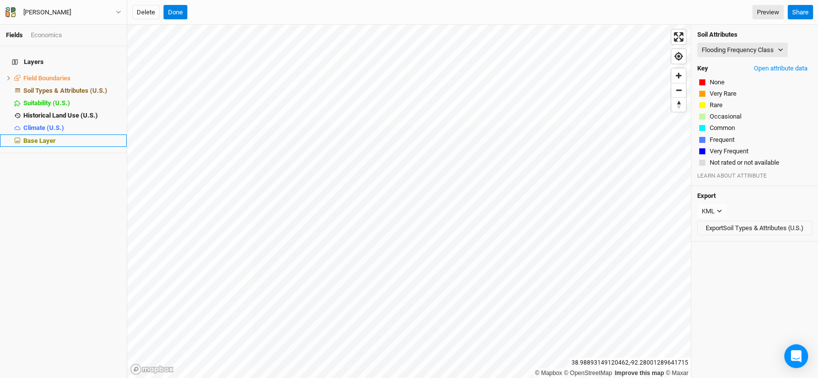
click at [28, 137] on span "Base Layer" at bounding box center [39, 140] width 32 height 7
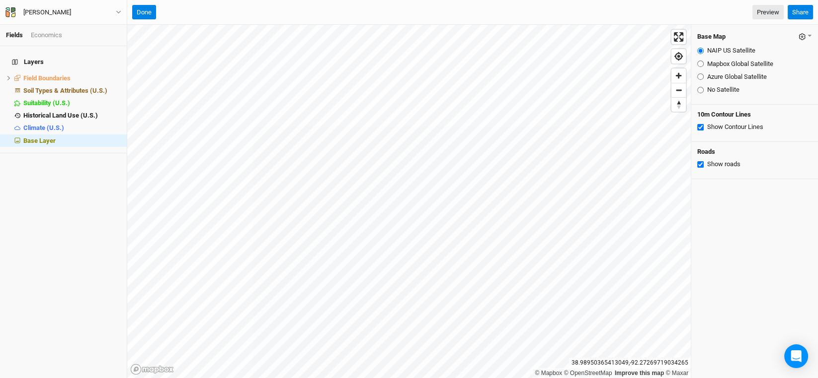
click at [699, 75] on input "Azure Global Satellite" at bounding box center [700, 77] width 6 height 6
click at [699, 52] on input "NAIP US Satellite" at bounding box center [700, 51] width 6 height 6
click at [146, 14] on button "Done" at bounding box center [144, 12] width 24 height 15
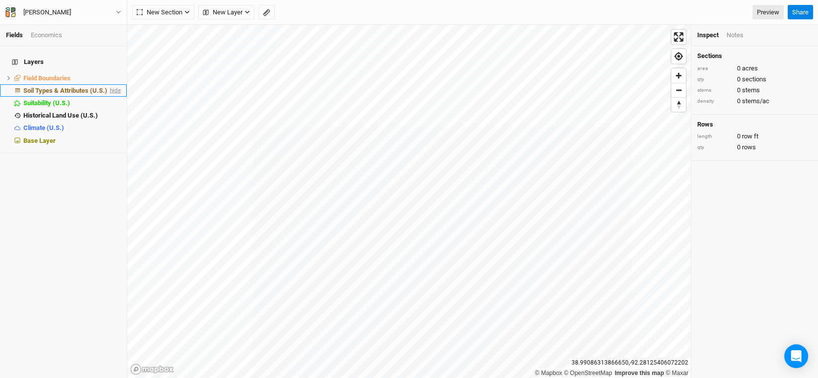
click at [111, 86] on span "hide" at bounding box center [114, 90] width 13 height 12
click at [230, 13] on span "New Layer" at bounding box center [223, 12] width 40 height 10
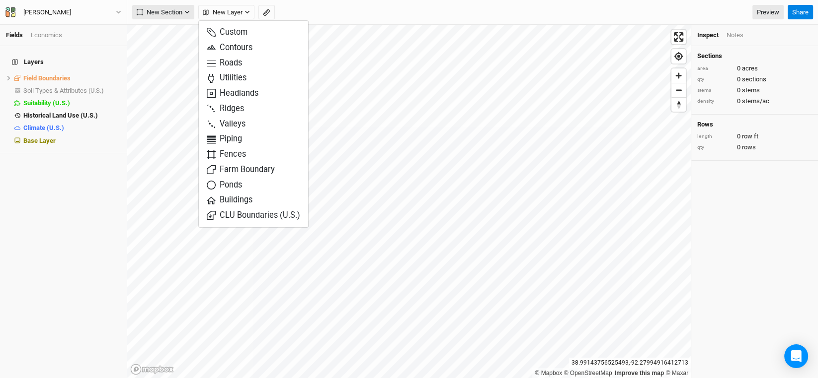
click at [185, 13] on icon "button" at bounding box center [186, 11] width 5 height 5
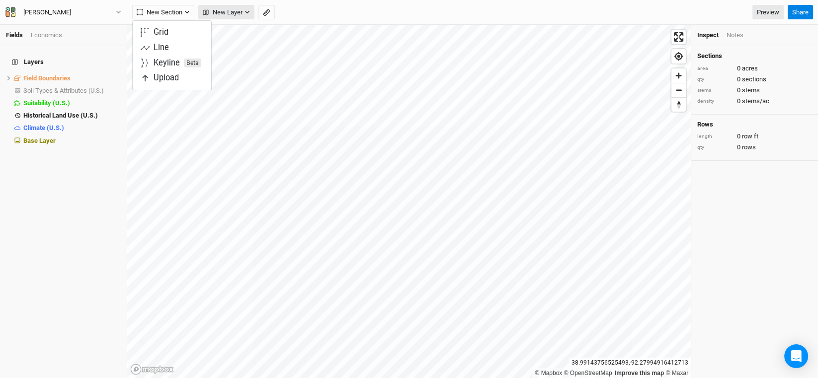
click at [226, 8] on span "New Layer" at bounding box center [223, 12] width 40 height 10
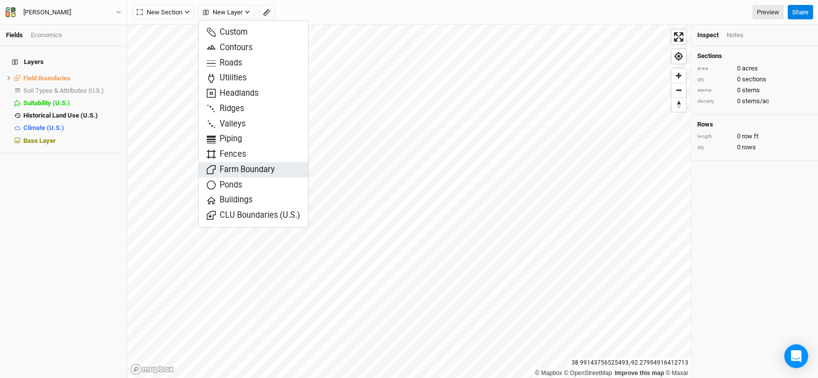
click at [249, 169] on span "Farm Boundary" at bounding box center [241, 169] width 68 height 11
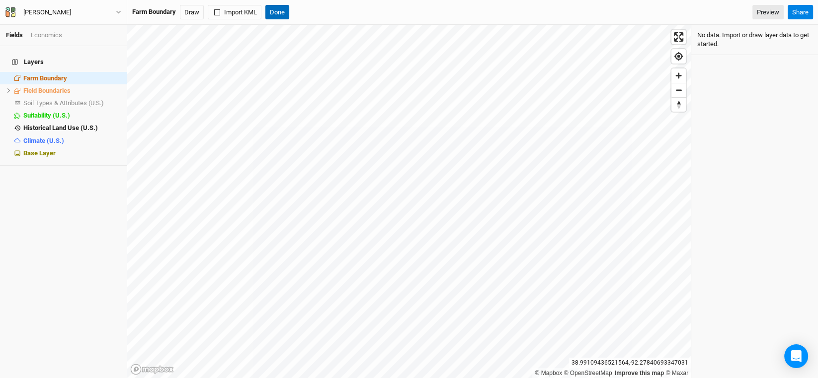
click at [275, 11] on button "Done" at bounding box center [277, 12] width 24 height 15
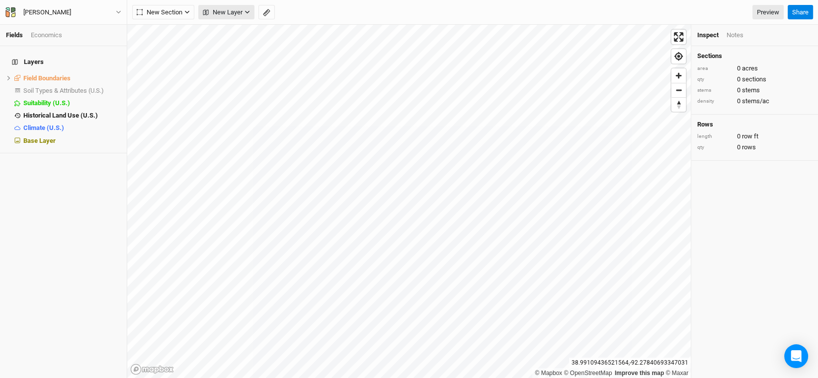
click at [243, 13] on button "New Layer" at bounding box center [226, 12] width 56 height 15
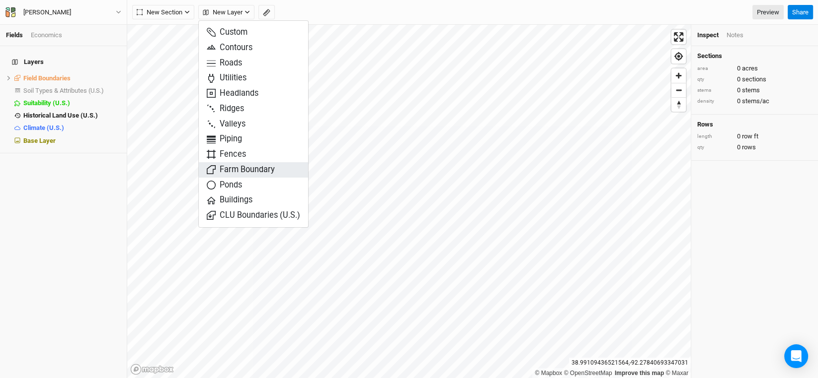
click at [244, 172] on span "Farm Boundary" at bounding box center [241, 169] width 68 height 11
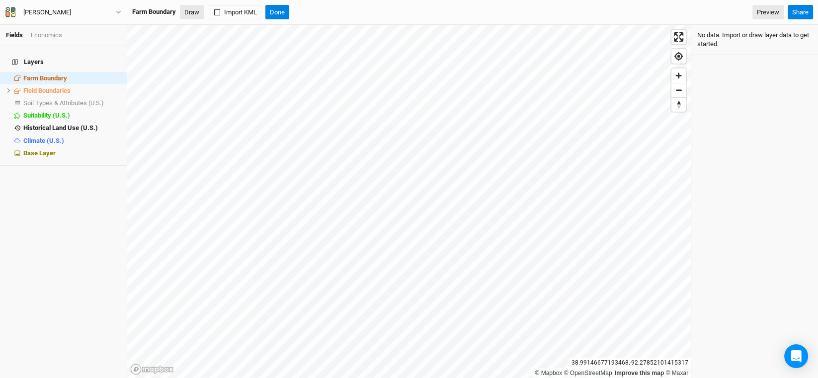
click at [189, 11] on button "Draw" at bounding box center [192, 12] width 24 height 15
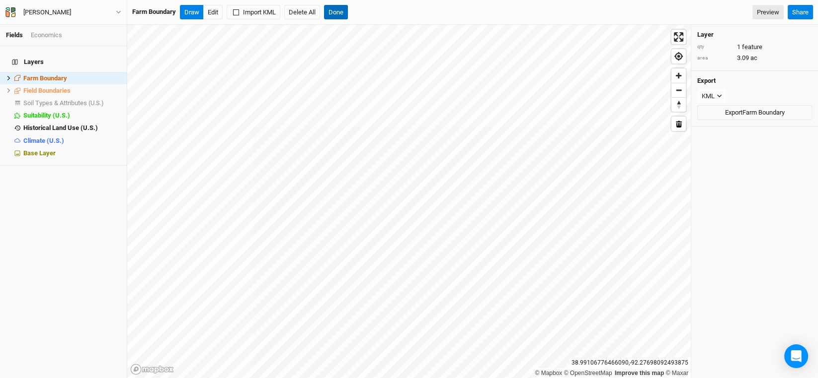
click at [337, 18] on button "Done" at bounding box center [336, 12] width 24 height 15
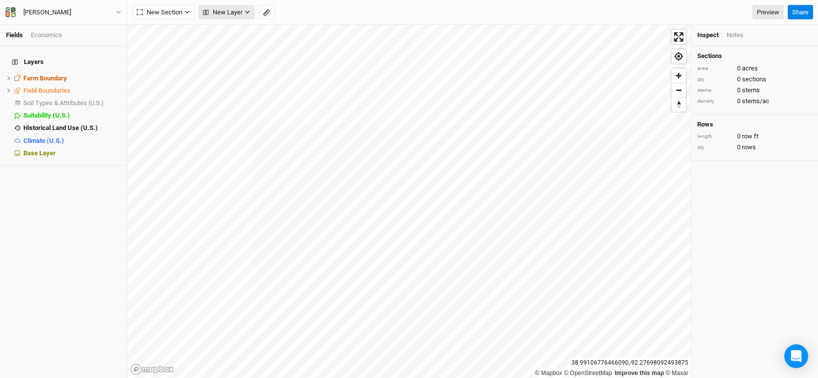
click at [238, 17] on button "New Layer" at bounding box center [226, 12] width 56 height 15
click at [48, 75] on span "Farm Boundary" at bounding box center [45, 78] width 44 height 7
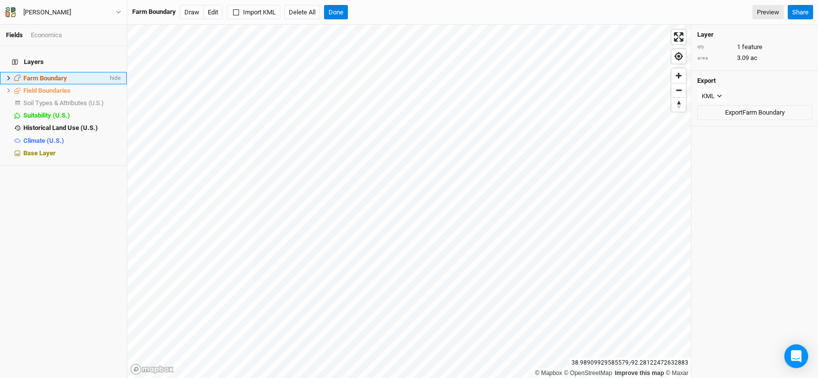
click at [7, 75] on icon at bounding box center [8, 77] width 5 height 5
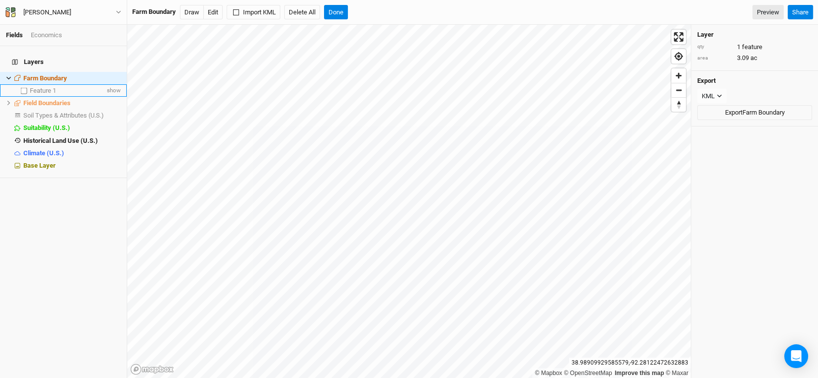
click at [38, 87] on span "Feature 1" at bounding box center [43, 90] width 26 height 7
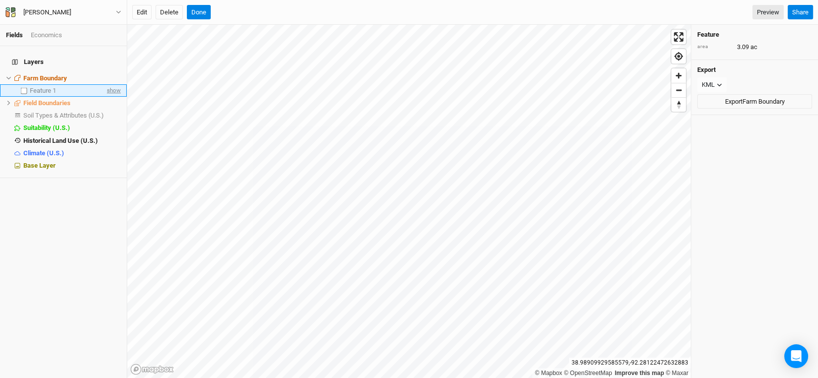
click at [105, 88] on span "show" at bounding box center [113, 90] width 16 height 12
click at [174, 11] on button "Delete" at bounding box center [168, 12] width 27 height 15
click at [297, 13] on button "Confirm" at bounding box center [301, 12] width 31 height 15
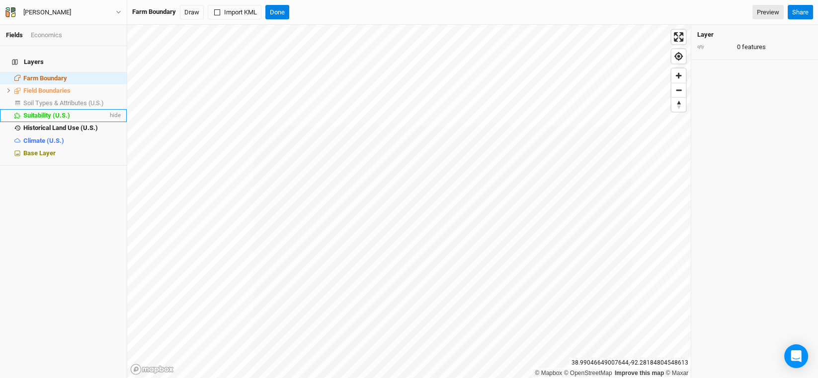
drag, startPoint x: 62, startPoint y: 92, endPoint x: 72, endPoint y: 100, distance: 12.0
click at [62, 97] on li "Soil Types & Attributes (U.S.) show" at bounding box center [63, 103] width 127 height 12
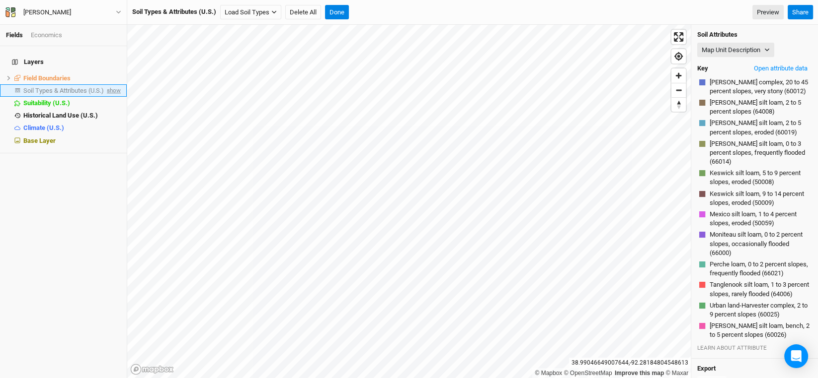
click at [105, 84] on span "show" at bounding box center [113, 90] width 16 height 12
click at [340, 9] on button "Done" at bounding box center [337, 12] width 24 height 15
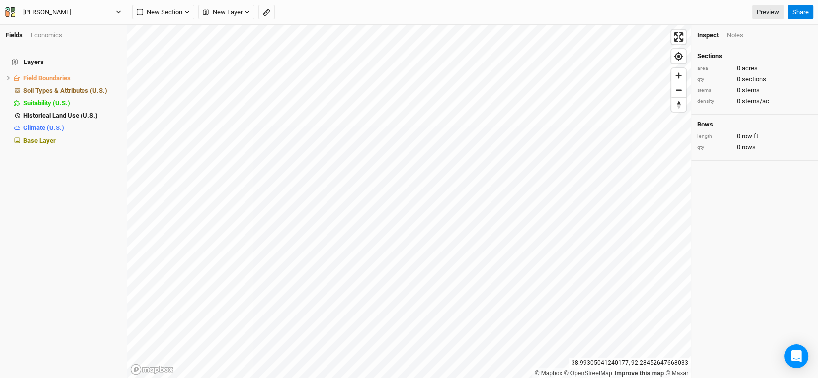
click at [56, 11] on div "[PERSON_NAME]" at bounding box center [47, 12] width 64 height 10
click at [64, 41] on button "Project Settings" at bounding box center [82, 40] width 78 height 13
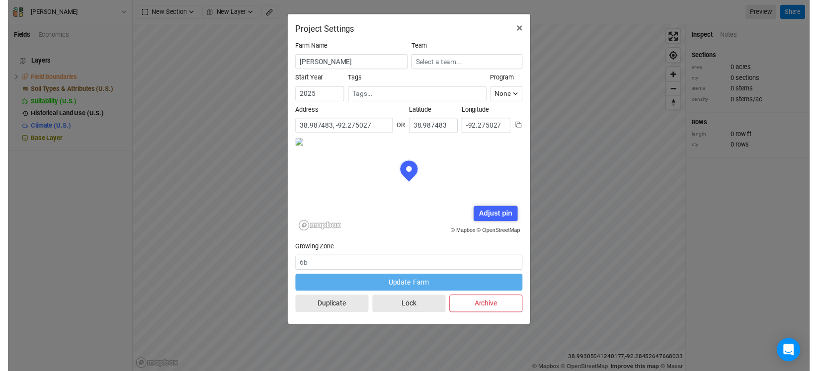
scroll to position [49, 115]
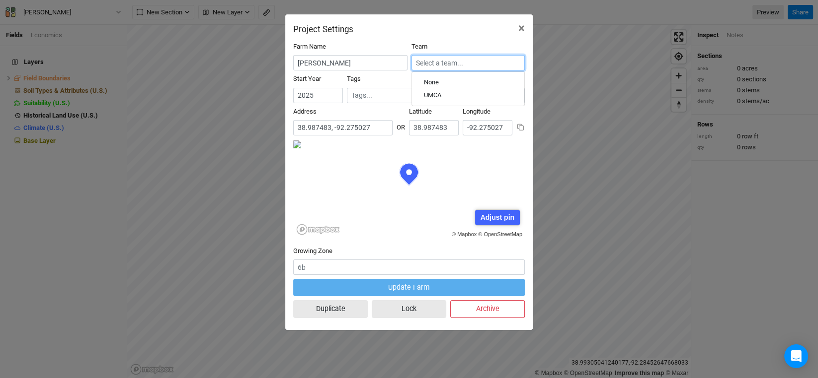
click at [470, 58] on input "text" at bounding box center [467, 62] width 113 height 15
click at [447, 91] on div "UMCA" at bounding box center [468, 95] width 88 height 9
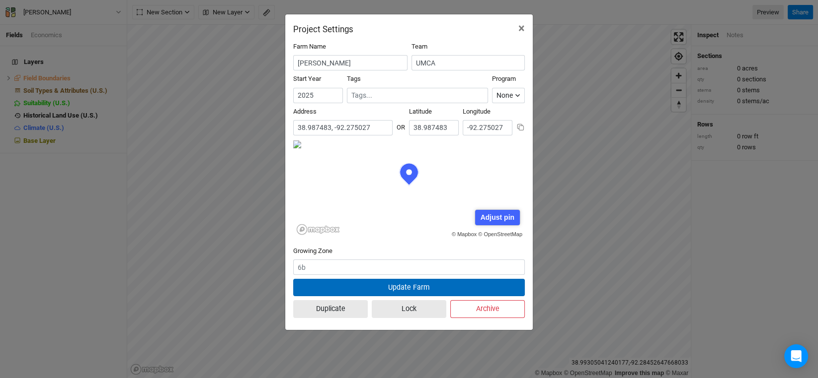
click at [414, 286] on button "Update Farm" at bounding box center [408, 287] width 231 height 17
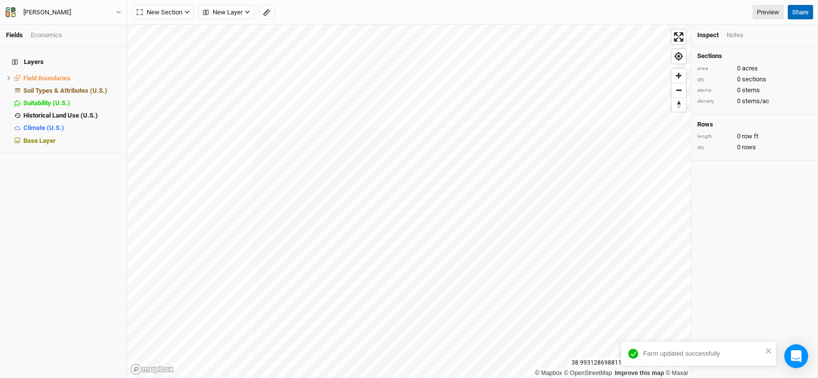
click at [798, 11] on button "Share" at bounding box center [799, 12] width 25 height 15
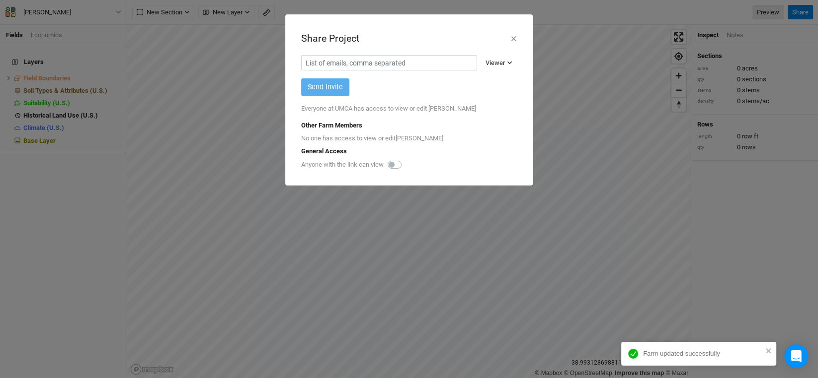
click at [500, 67] on div "Viewer" at bounding box center [494, 63] width 19 height 10
click at [497, 95] on span "Editor" at bounding box center [503, 97] width 21 height 11
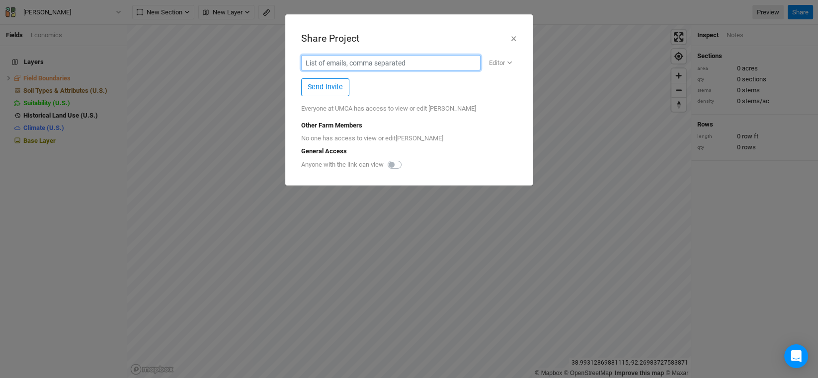
click at [380, 64] on input "text" at bounding box center [390, 62] width 179 height 15
paste input "[EMAIL_ADDRESS][DOMAIN_NAME]"
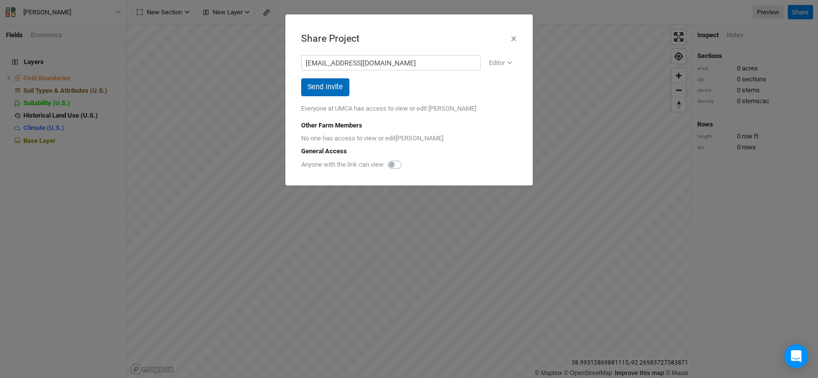
click at [319, 88] on button "Send Invite" at bounding box center [325, 86] width 48 height 17
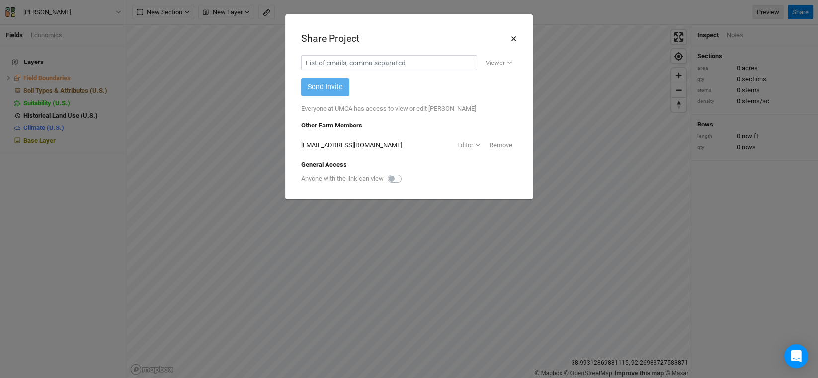
click at [515, 38] on button "×" at bounding box center [513, 38] width 6 height 17
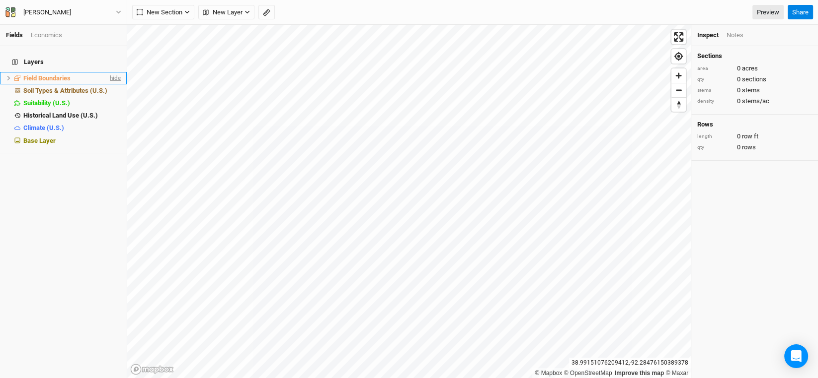
click at [108, 72] on span "hide" at bounding box center [114, 78] width 13 height 12
click at [109, 84] on span "hide" at bounding box center [114, 90] width 13 height 12
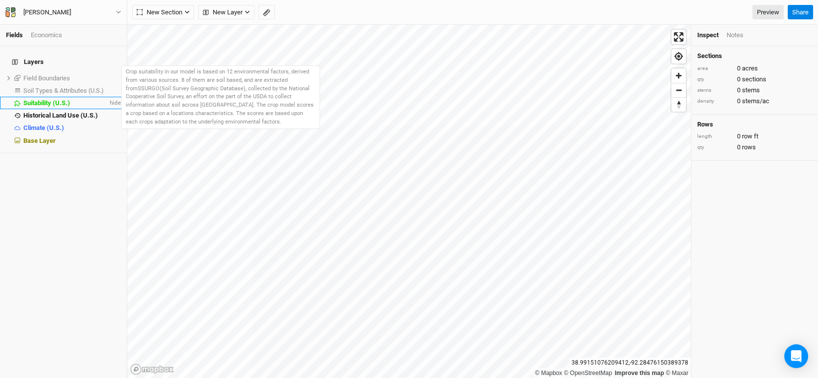
click at [46, 99] on span "Suitability (U.S.)" at bounding box center [46, 102] width 47 height 7
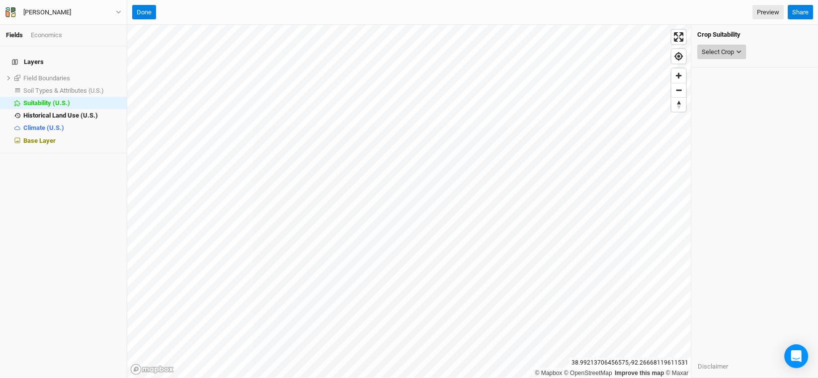
click at [732, 48] on div "Select Crop" at bounding box center [717, 52] width 32 height 10
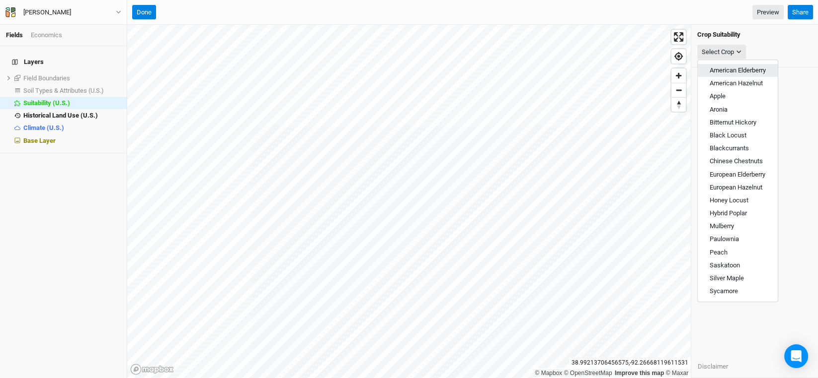
click at [734, 70] on span "American Elderberry" at bounding box center [737, 70] width 56 height 7
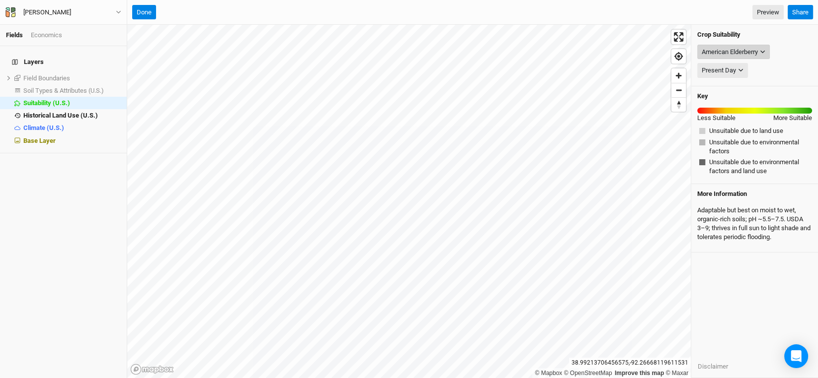
click at [747, 51] on div "American Elderberry" at bounding box center [729, 52] width 56 height 10
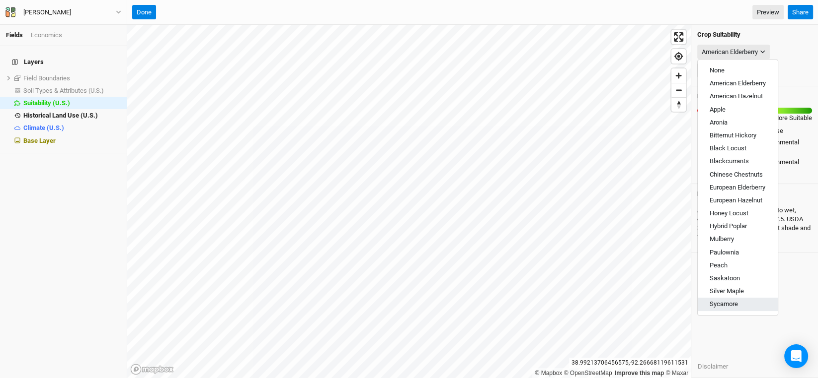
click at [733, 303] on span "Sycamore" at bounding box center [723, 304] width 28 height 7
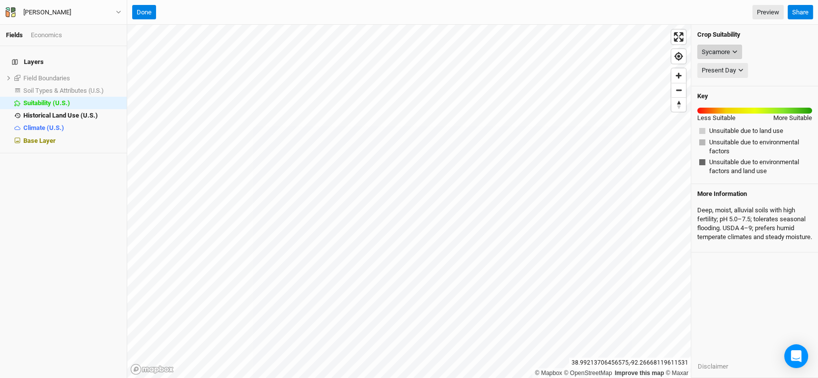
click at [735, 49] on icon "button" at bounding box center [734, 51] width 5 height 5
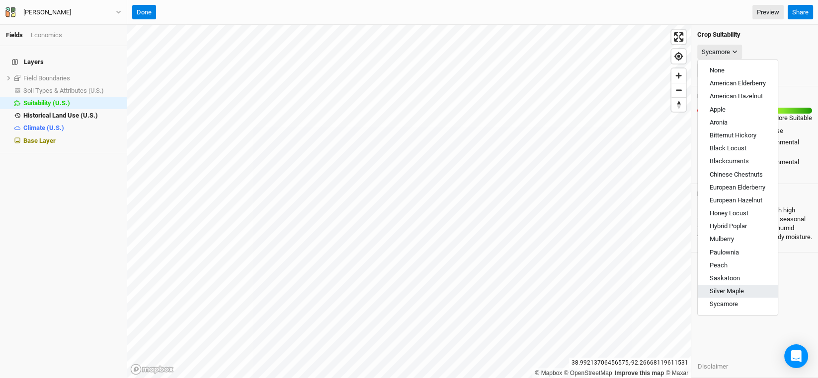
click at [735, 288] on span "Silver Maple" at bounding box center [726, 291] width 34 height 7
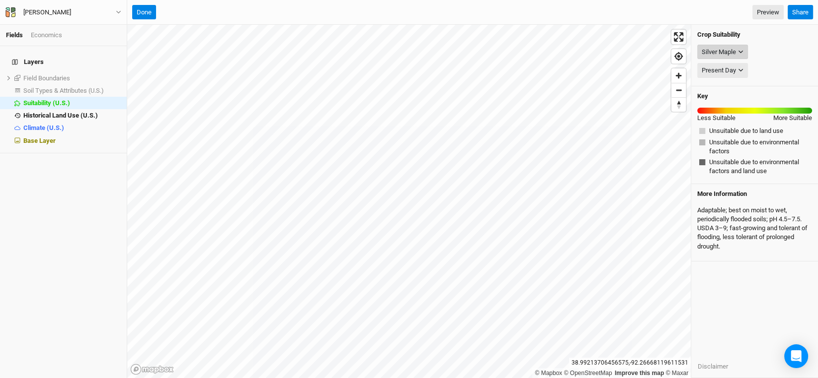
click at [737, 50] on button "Silver Maple" at bounding box center [722, 52] width 51 height 15
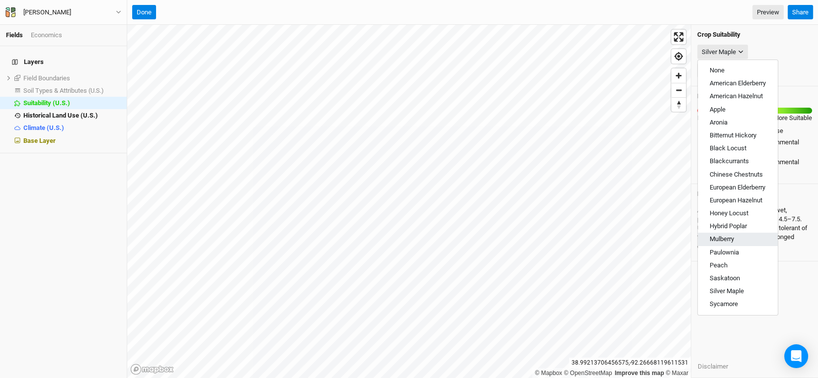
click at [731, 241] on span "Mulberry" at bounding box center [721, 238] width 24 height 7
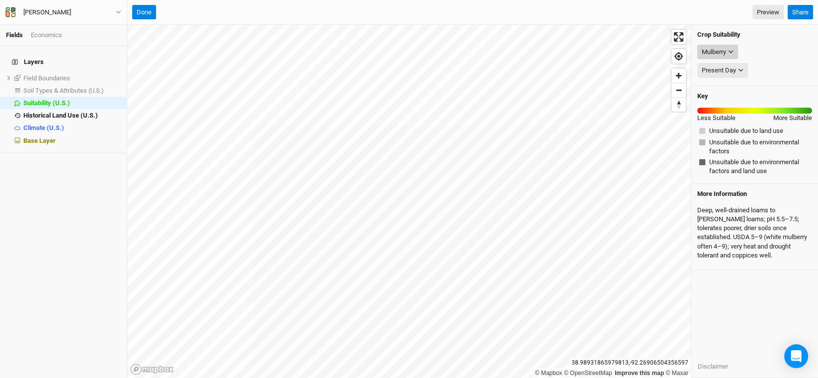
click at [730, 54] on icon "button" at bounding box center [730, 51] width 5 height 5
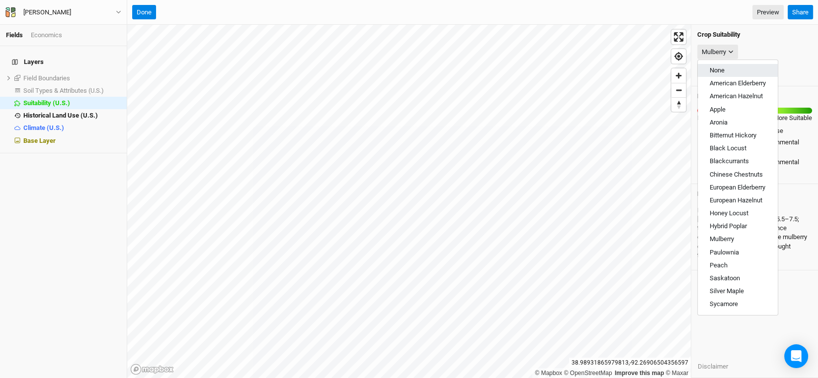
click at [722, 70] on span "None" at bounding box center [716, 70] width 15 height 7
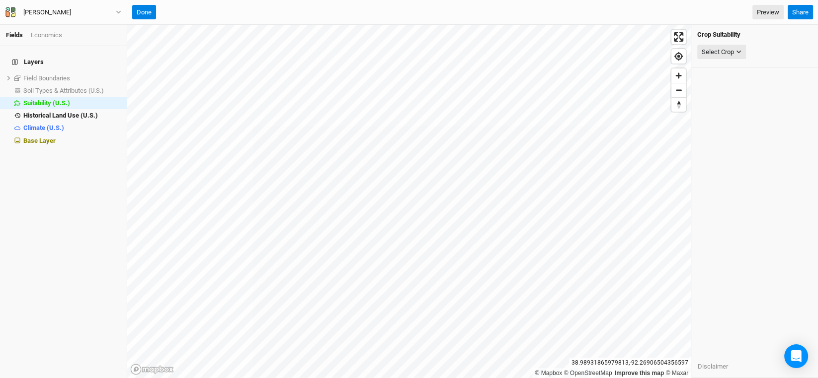
click at [763, 49] on div "Select Crop American Elderberry American Hazelnut Apple Aronia Bitternut Hickor…" at bounding box center [754, 52] width 115 height 19
click at [105, 72] on span "show" at bounding box center [113, 78] width 16 height 12
click at [58, 276] on div "Layers Field Boundaries hide Soil Types & Attributes (U.S.) show Suitability (U…" at bounding box center [63, 212] width 127 height 332
click at [78, 87] on span "Soil Types & Attributes (U.S.)" at bounding box center [63, 90] width 80 height 7
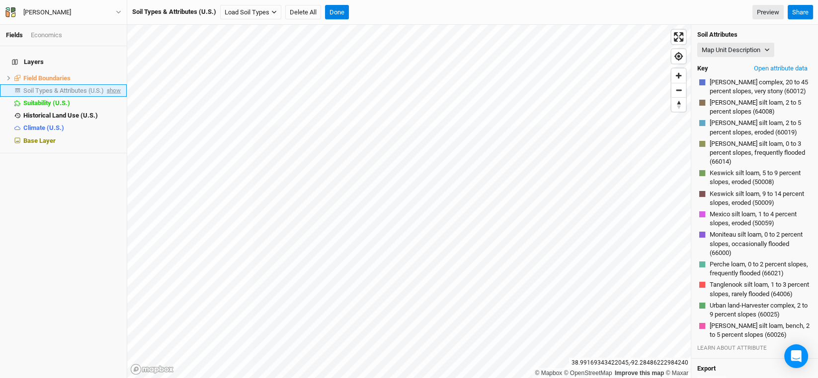
click at [105, 87] on span "show" at bounding box center [113, 90] width 16 height 12
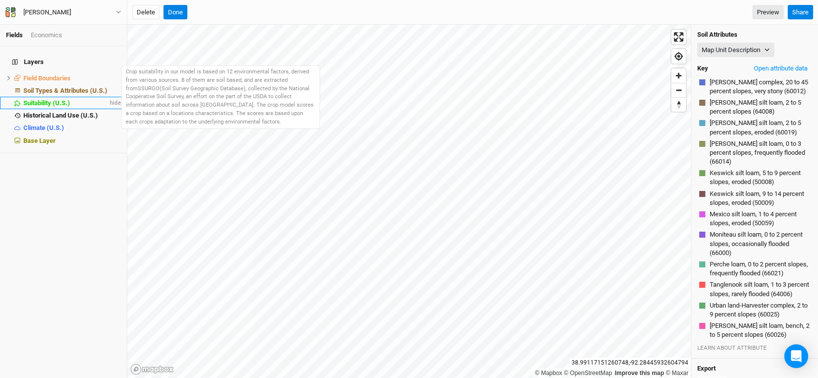
click at [50, 99] on span "Suitability (U.S.)" at bounding box center [46, 102] width 47 height 7
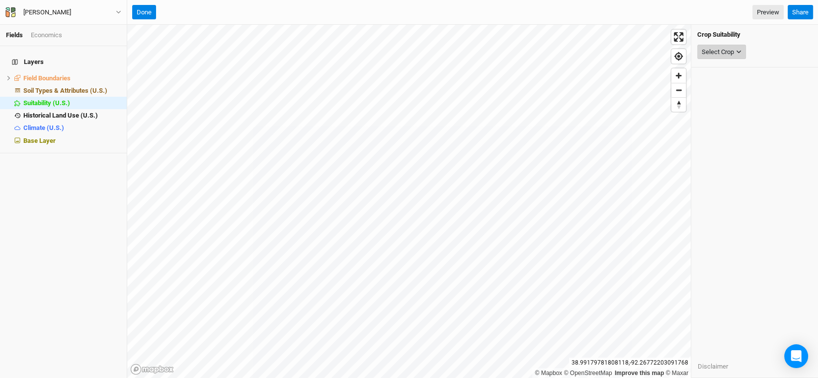
click at [734, 55] on div "Select Crop" at bounding box center [717, 52] width 32 height 10
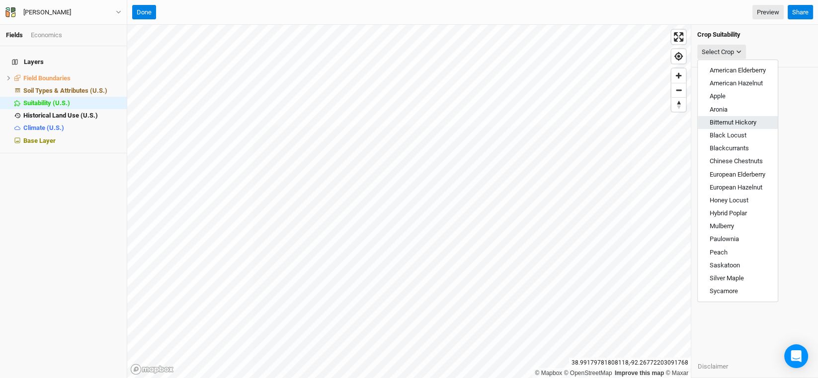
click at [744, 124] on span "Bitternut Hickory" at bounding box center [732, 122] width 47 height 7
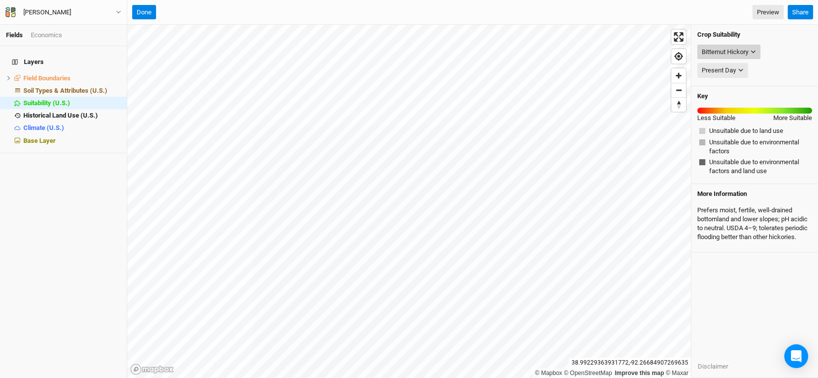
click at [756, 52] on button "Bitternut Hickory" at bounding box center [728, 52] width 63 height 15
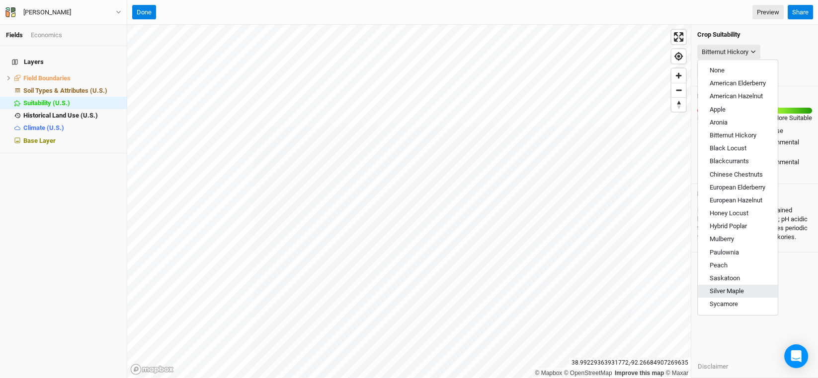
click at [726, 291] on span "Silver Maple" at bounding box center [726, 291] width 34 height 7
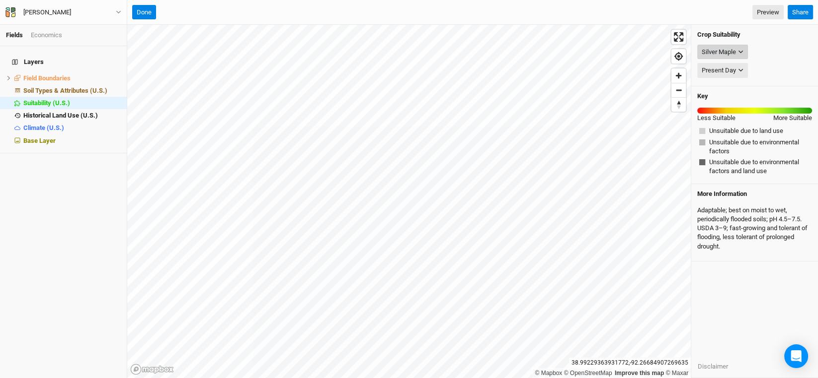
click at [739, 53] on icon "button" at bounding box center [740, 51] width 5 height 5
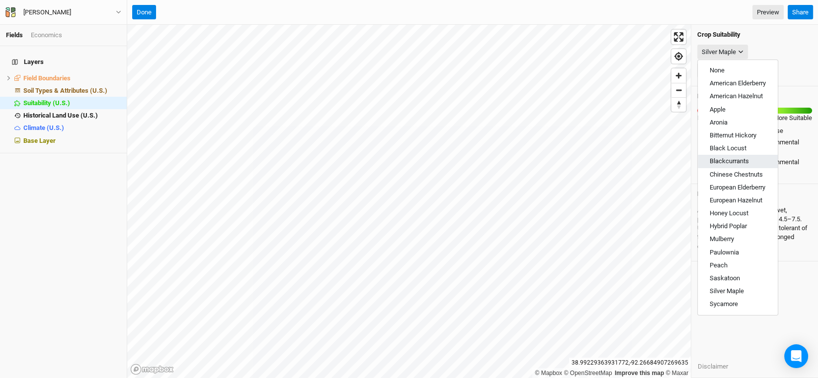
click at [731, 159] on span "Blackcurrants" at bounding box center [728, 160] width 39 height 7
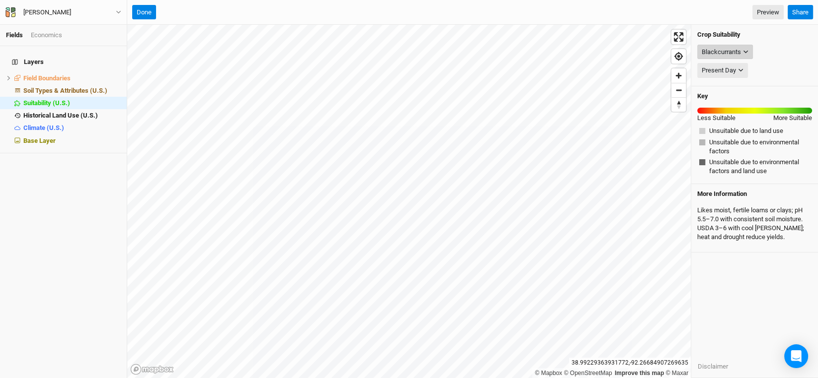
click at [743, 51] on icon "button" at bounding box center [745, 51] width 5 height 5
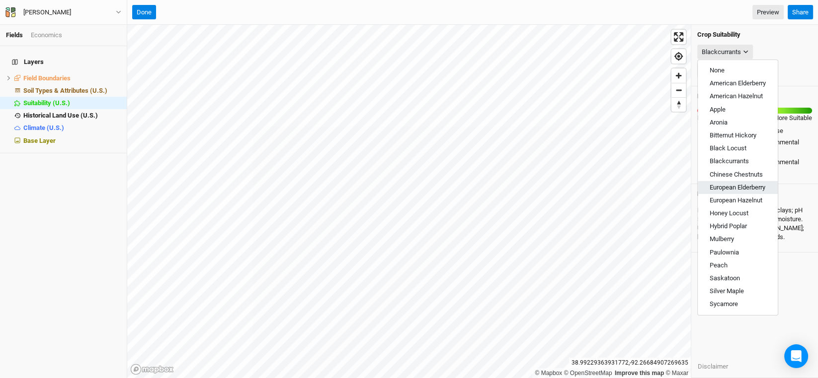
click at [737, 186] on span "European Elderberry" at bounding box center [737, 187] width 56 height 7
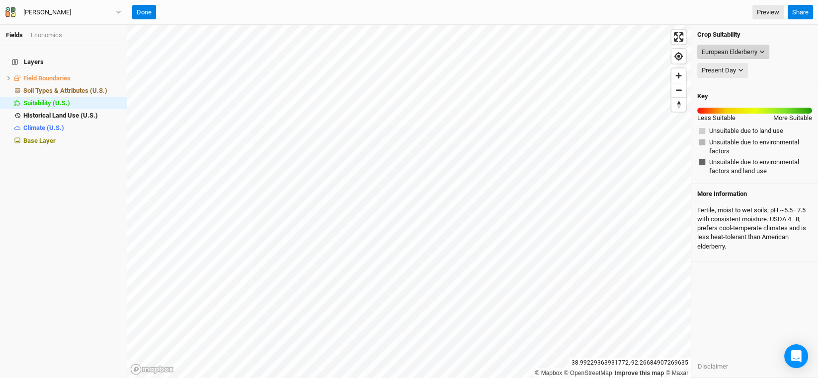
click at [743, 52] on div "European Elderberry" at bounding box center [729, 52] width 56 height 10
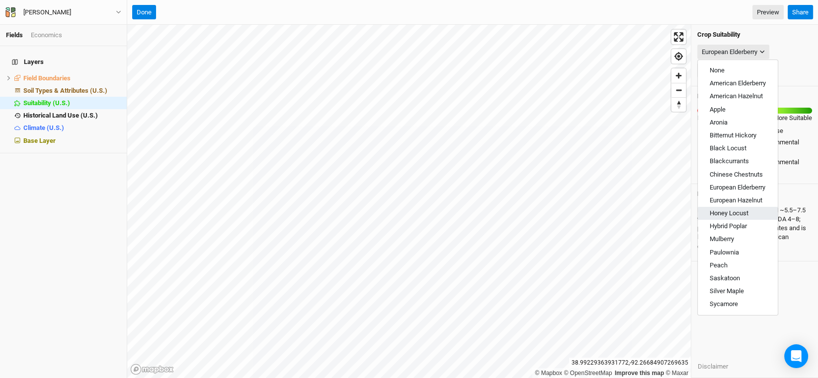
click at [728, 210] on span "Honey Locust" at bounding box center [728, 213] width 39 height 7
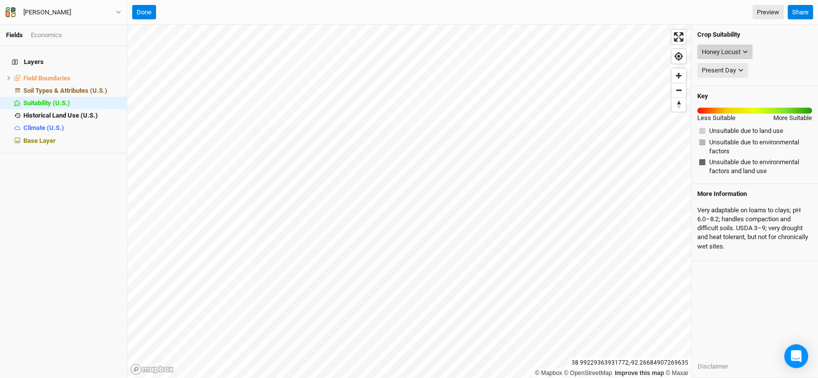
click at [746, 52] on icon "button" at bounding box center [745, 52] width 4 height 3
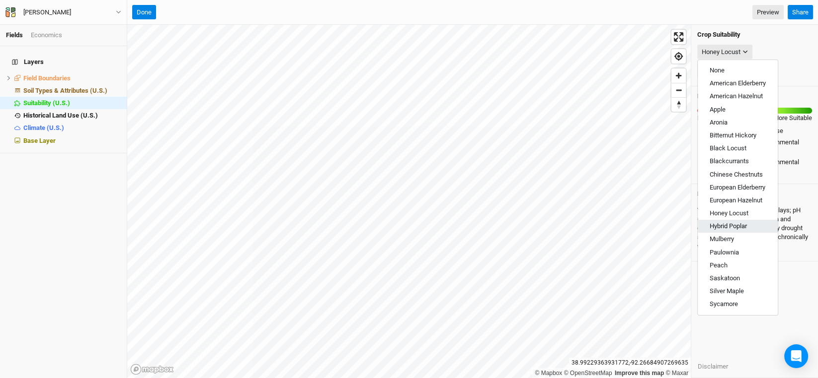
click at [728, 227] on span "Hybrid Poplar" at bounding box center [727, 226] width 37 height 7
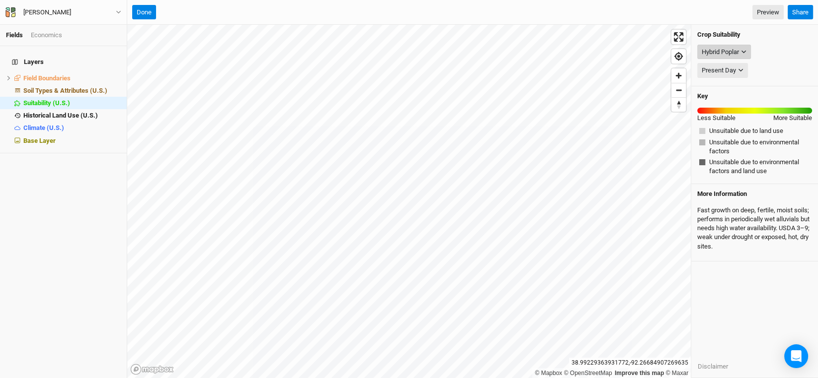
click at [738, 49] on div "Hybrid Poplar" at bounding box center [719, 52] width 37 height 10
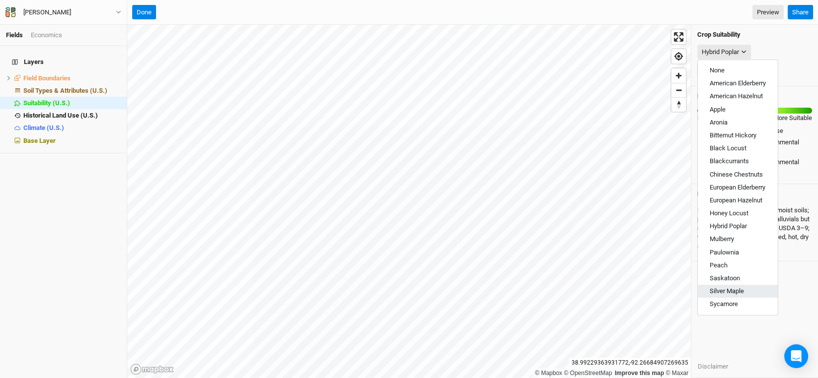
click at [737, 288] on span "Silver Maple" at bounding box center [726, 291] width 34 height 7
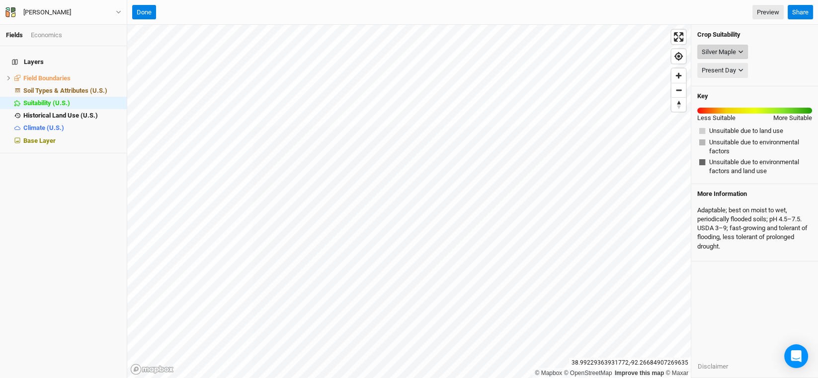
click at [734, 47] on div "Silver Maple" at bounding box center [718, 52] width 34 height 10
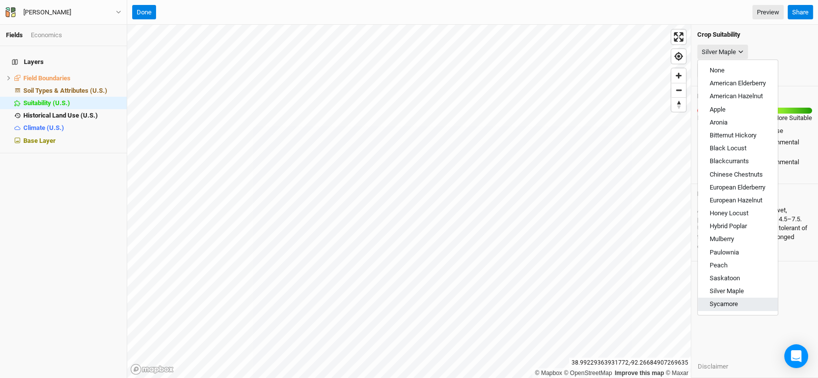
click at [724, 301] on span "Sycamore" at bounding box center [723, 304] width 28 height 7
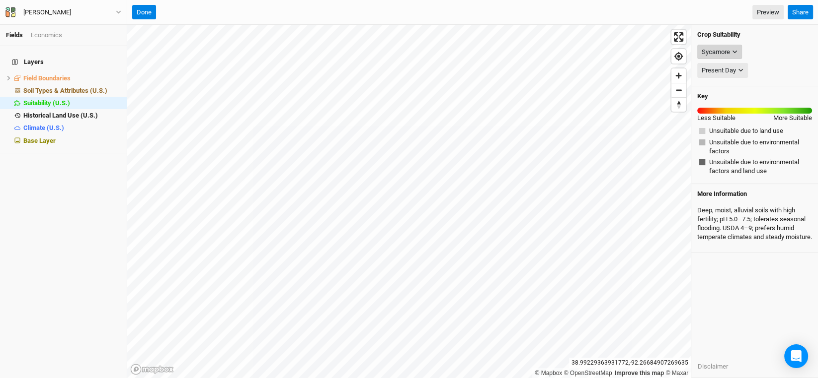
click at [729, 52] on div "Sycamore" at bounding box center [715, 52] width 28 height 10
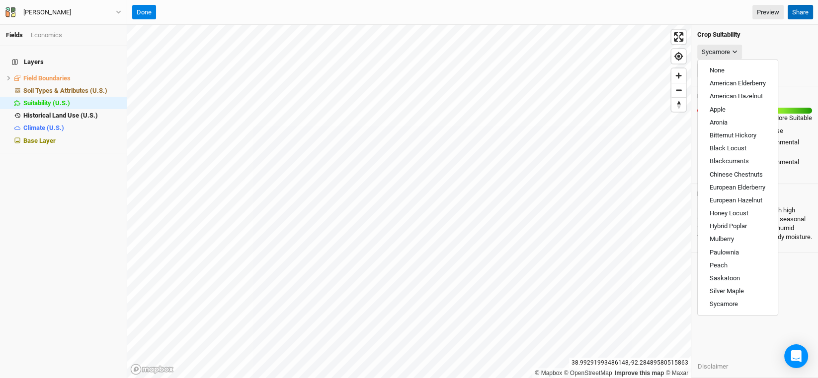
click at [798, 11] on button "Share" at bounding box center [799, 12] width 25 height 15
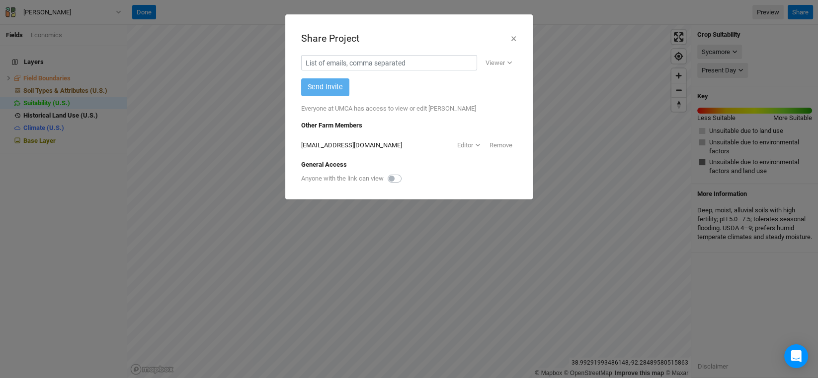
click at [405, 173] on label at bounding box center [405, 173] width 0 height 0
click at [395, 177] on input "checkbox" at bounding box center [391, 178] width 8 height 10
click at [405, 173] on label at bounding box center [405, 173] width 0 height 0
click at [395, 178] on input "checkbox" at bounding box center [391, 178] width 8 height 10
click at [405, 173] on label at bounding box center [405, 173] width 0 height 0
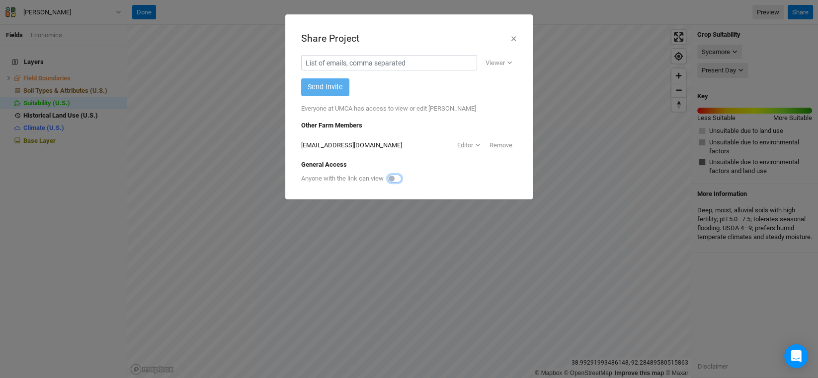
click at [395, 179] on input "checkbox" at bounding box center [391, 178] width 8 height 10
click at [497, 174] on div "Copy link" at bounding box center [494, 179] width 35 height 10
click at [515, 36] on button "×" at bounding box center [513, 38] width 6 height 17
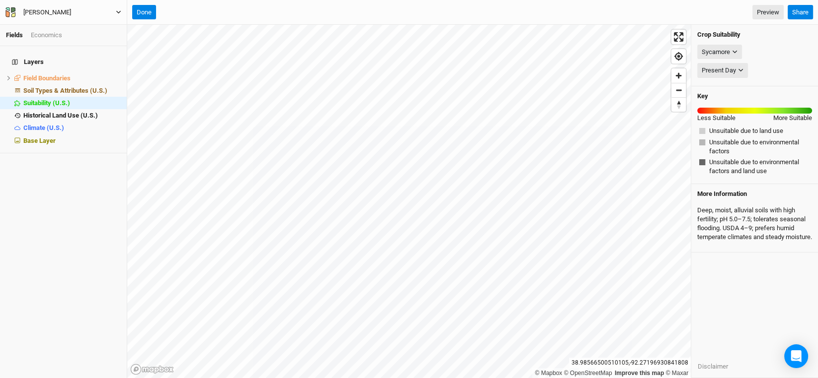
click at [9, 13] on icon "button" at bounding box center [8, 13] width 4 height 7
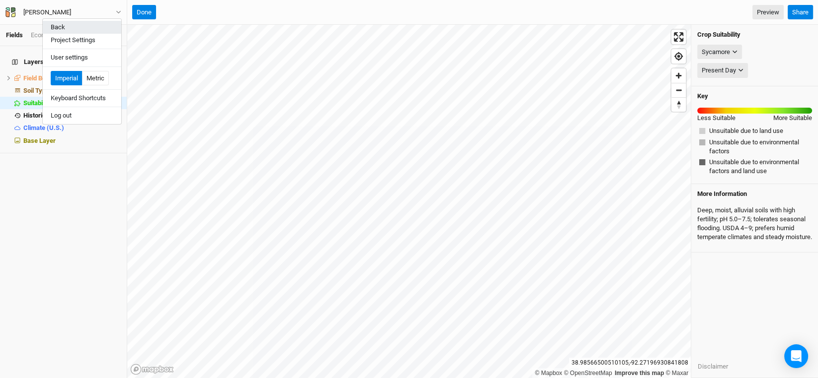
click at [58, 28] on button "Back" at bounding box center [82, 27] width 78 height 13
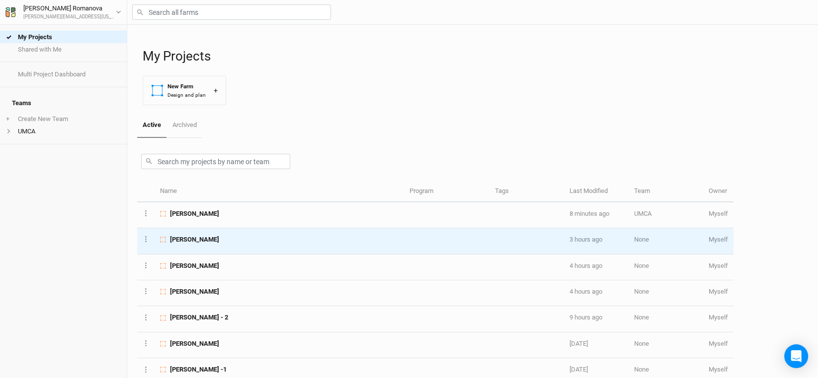
click at [192, 233] on td "[PERSON_NAME]" at bounding box center [278, 241] width 249 height 26
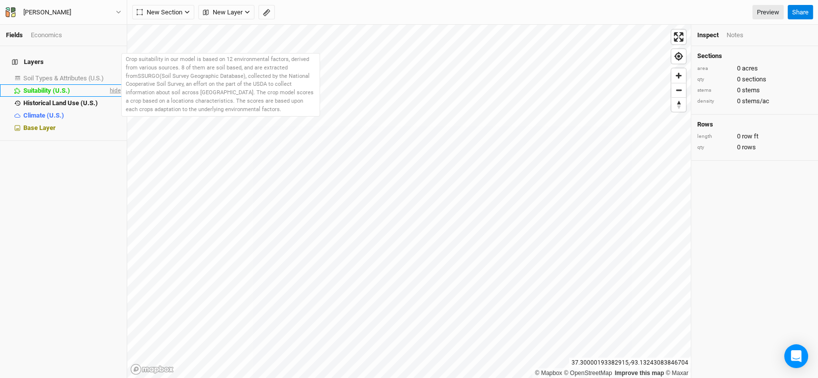
click at [108, 84] on span "hide" at bounding box center [114, 90] width 13 height 12
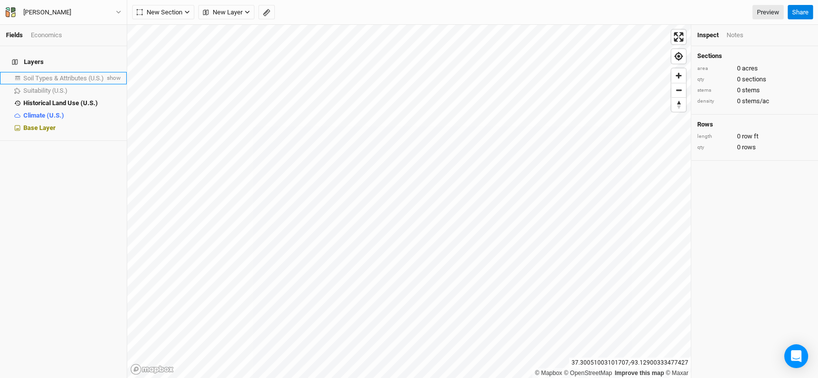
click at [81, 75] on span "Soil Types & Attributes (U.S.)" at bounding box center [63, 78] width 80 height 7
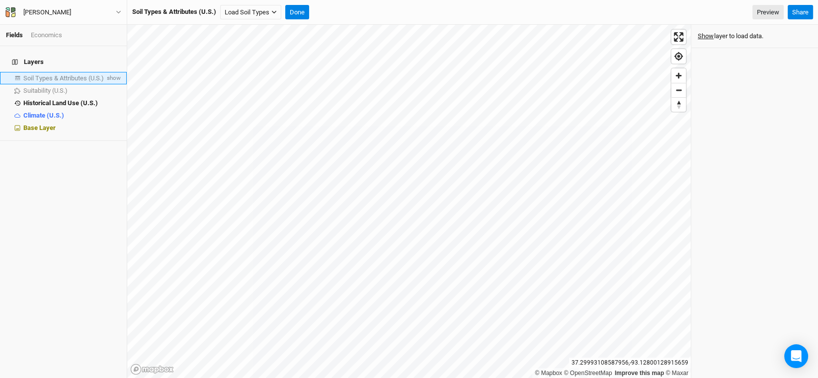
click at [78, 75] on span "Soil Types & Attributes (U.S.)" at bounding box center [63, 78] width 80 height 7
click at [105, 73] on span "show" at bounding box center [113, 78] width 16 height 12
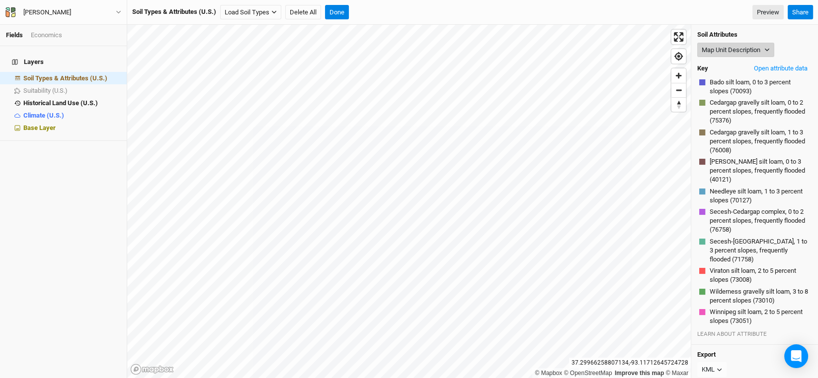
click at [762, 48] on button "Map Unit Description" at bounding box center [735, 50] width 77 height 15
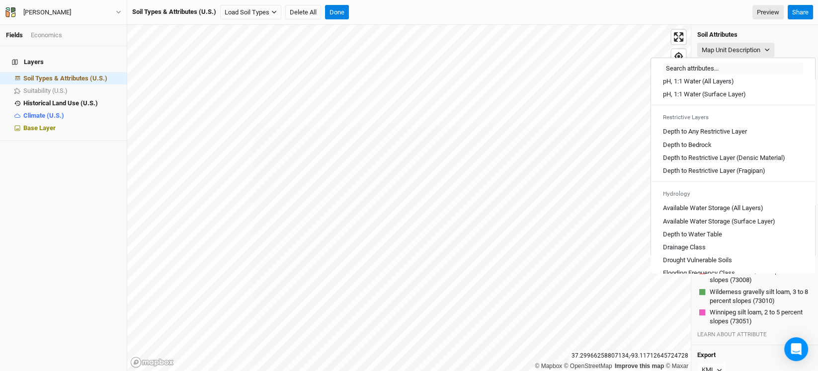
scroll to position [298, 0]
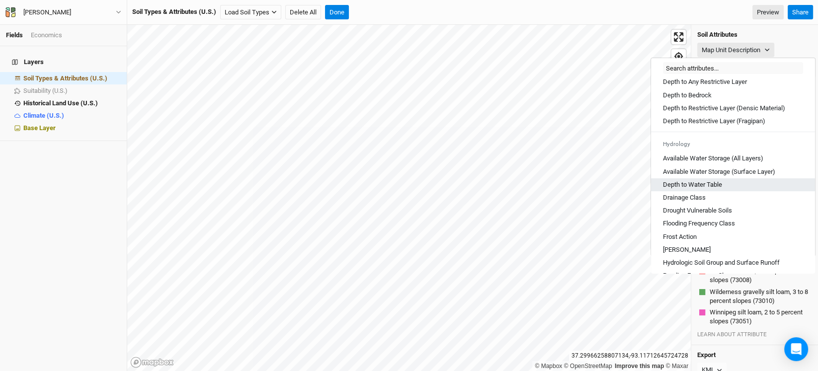
click at [716, 189] on Table "Depth to Water Table" at bounding box center [692, 184] width 59 height 9
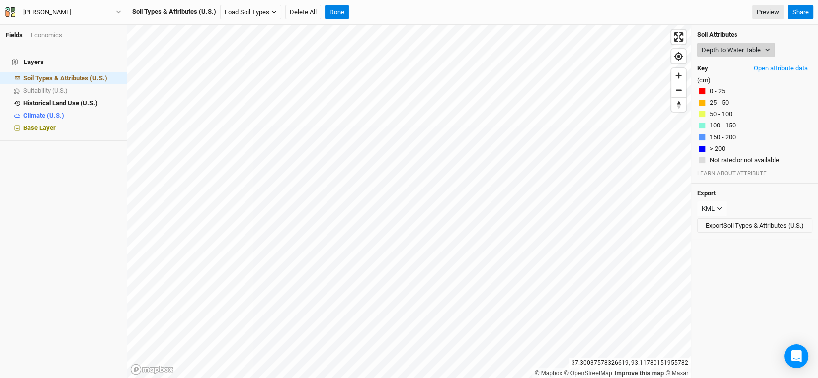
click at [749, 50] on button "Depth to Water Table" at bounding box center [735, 50] width 77 height 15
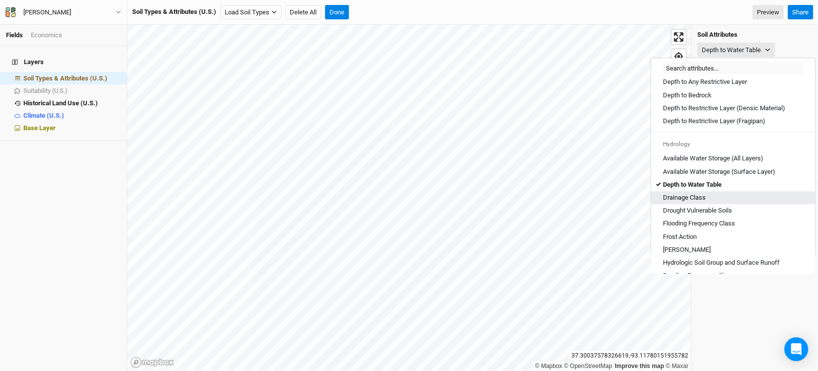
click at [684, 202] on Class "Drainage Class" at bounding box center [684, 197] width 43 height 9
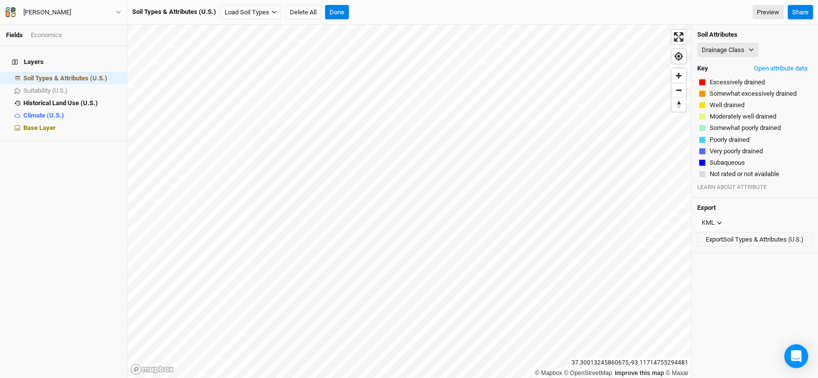
click at [761, 42] on div "Soil Attributes Drainage Class Map Unit Description Minor Components Physical S…" at bounding box center [754, 111] width 127 height 173
click at [746, 48] on button "Drainage Class" at bounding box center [727, 50] width 61 height 15
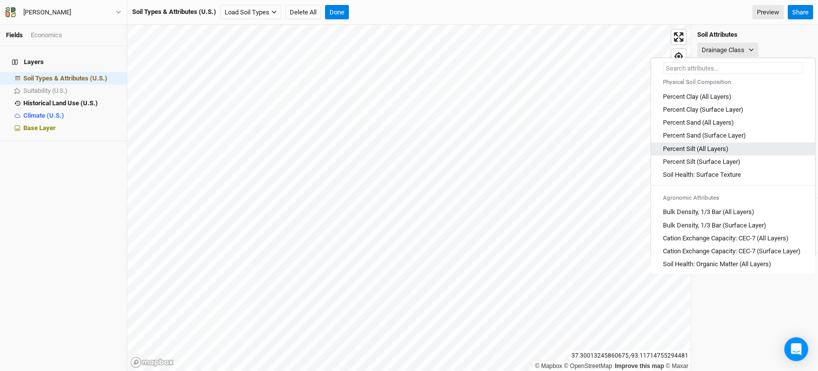
scroll to position [0, 0]
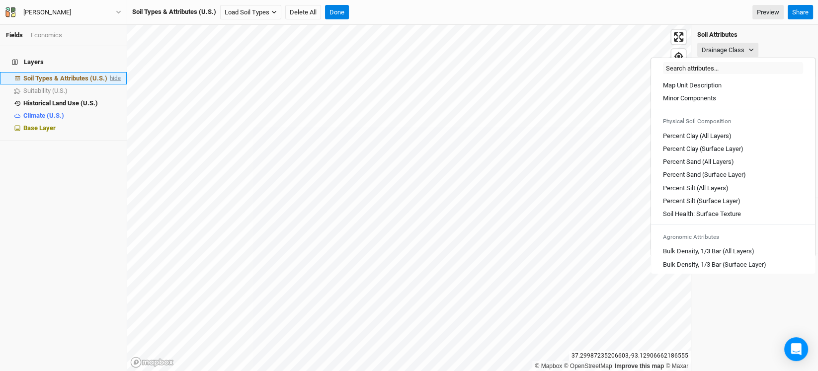
click at [108, 72] on span "hide" at bounding box center [114, 78] width 13 height 12
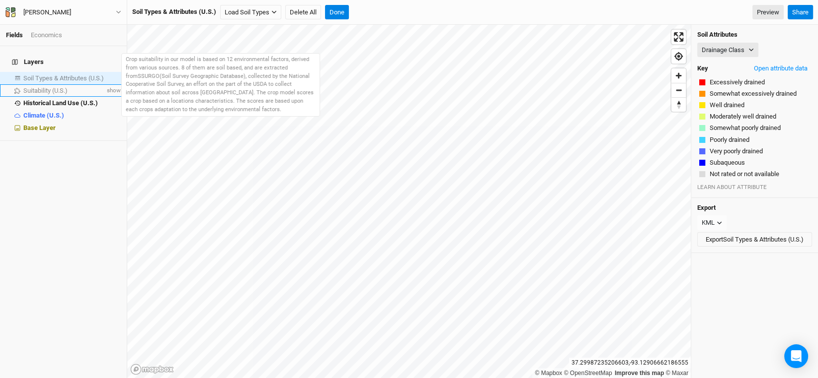
click at [47, 87] on span "Suitability (U.S.)" at bounding box center [45, 90] width 44 height 7
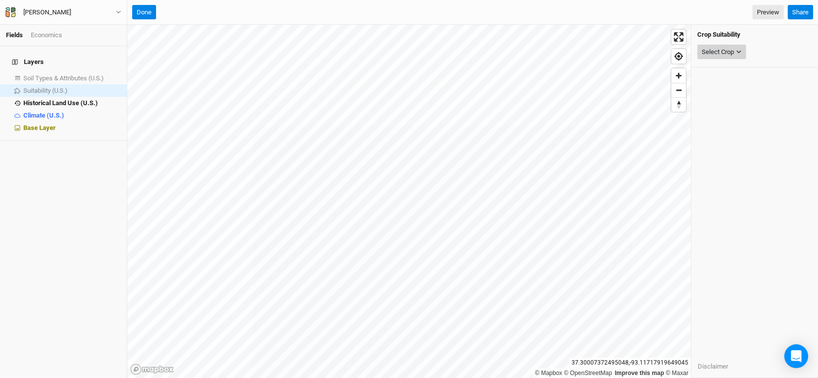
click at [723, 49] on div "Select Crop" at bounding box center [717, 52] width 32 height 10
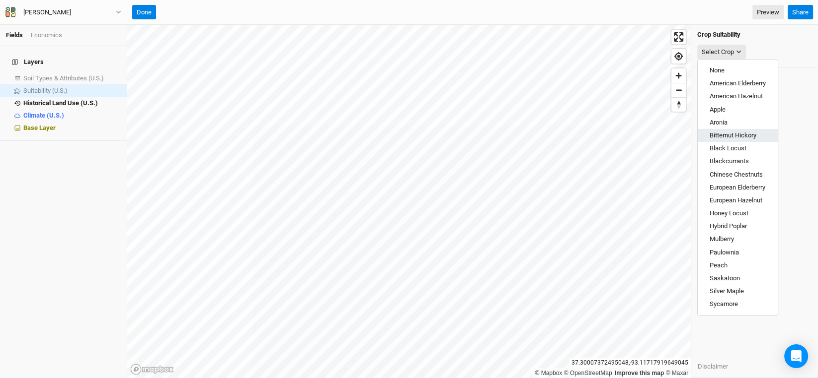
click at [733, 139] on span "Bitternut Hickory" at bounding box center [732, 135] width 47 height 7
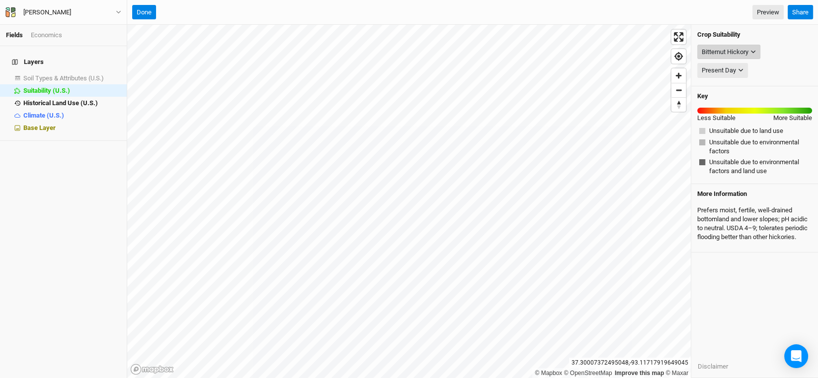
click at [748, 52] on div "Bitternut Hickory" at bounding box center [724, 52] width 47 height 10
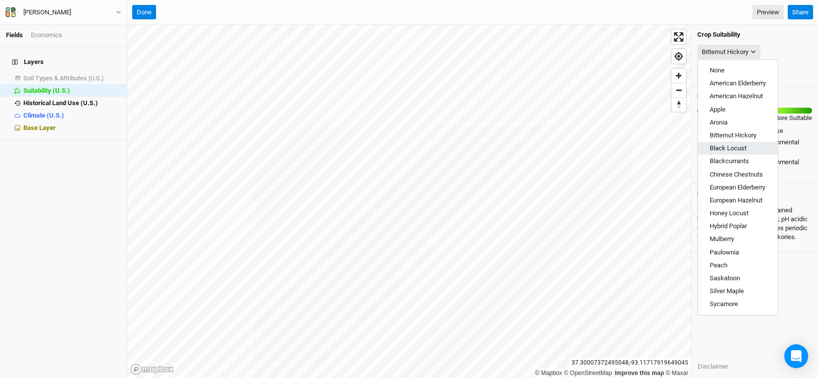
click at [740, 146] on span "Black Locust" at bounding box center [727, 148] width 37 height 7
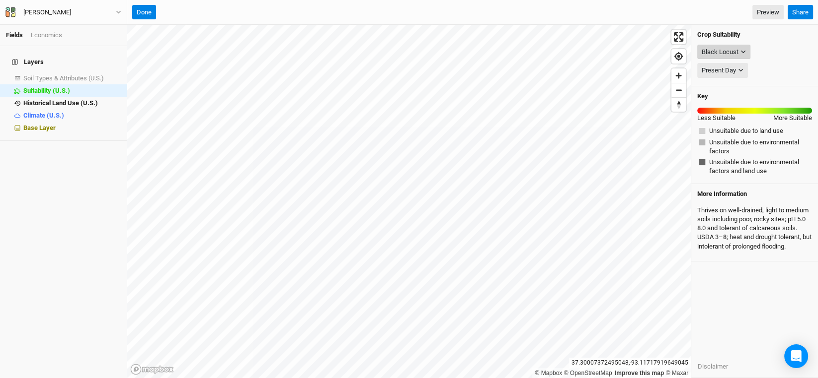
click at [732, 46] on button "Black Locust" at bounding box center [723, 52] width 53 height 15
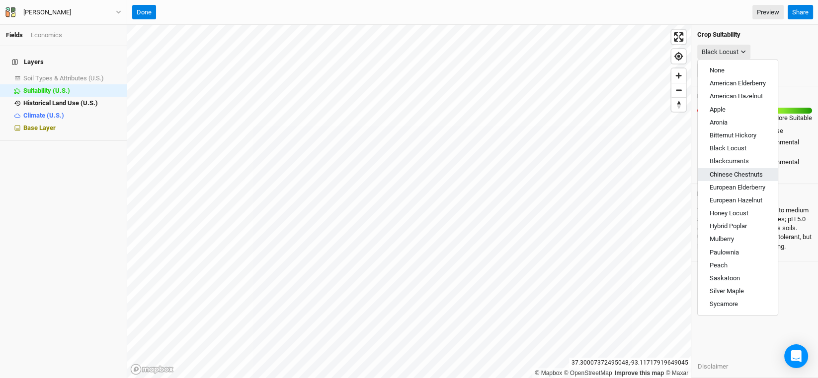
click at [741, 171] on span "Chinese Chestnuts" at bounding box center [735, 174] width 53 height 7
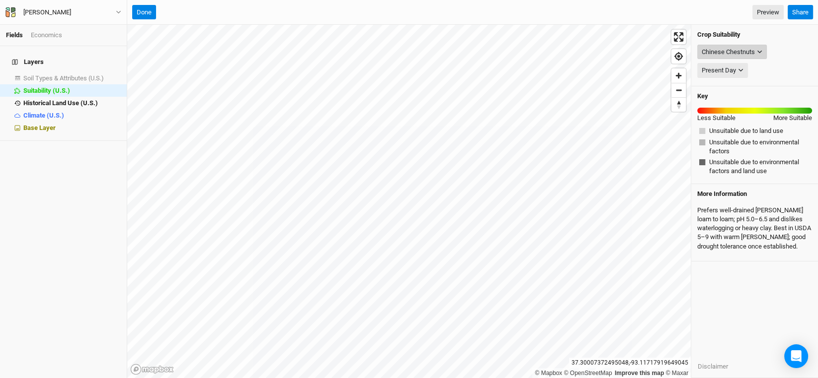
click at [759, 54] on icon "button" at bounding box center [758, 51] width 5 height 5
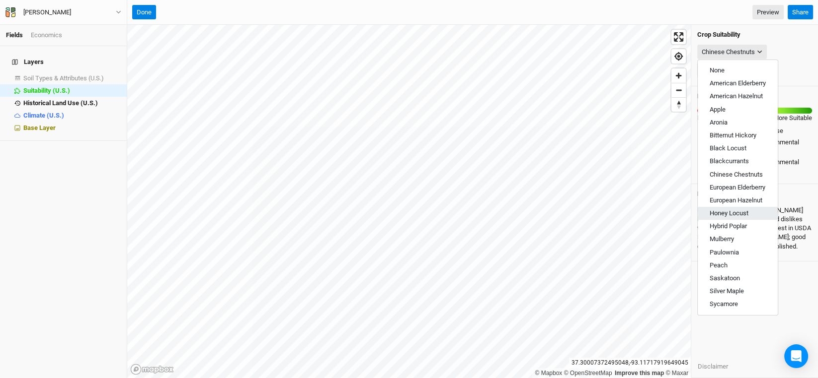
click at [743, 215] on span "Honey Locust" at bounding box center [728, 213] width 39 height 7
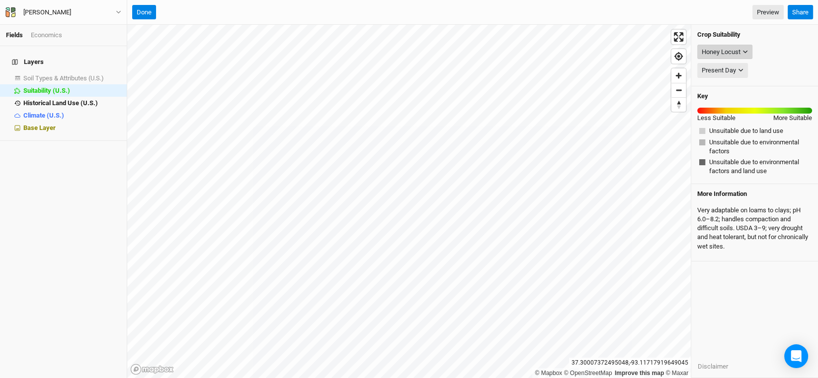
click at [746, 49] on icon "button" at bounding box center [744, 51] width 5 height 5
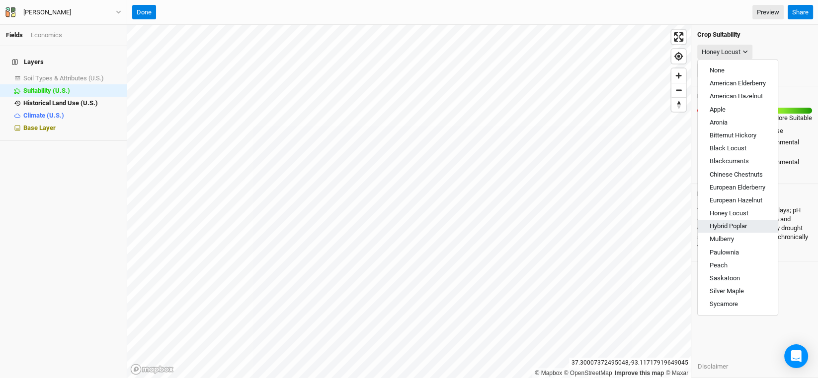
click at [724, 225] on span "Hybrid Poplar" at bounding box center [727, 226] width 37 height 7
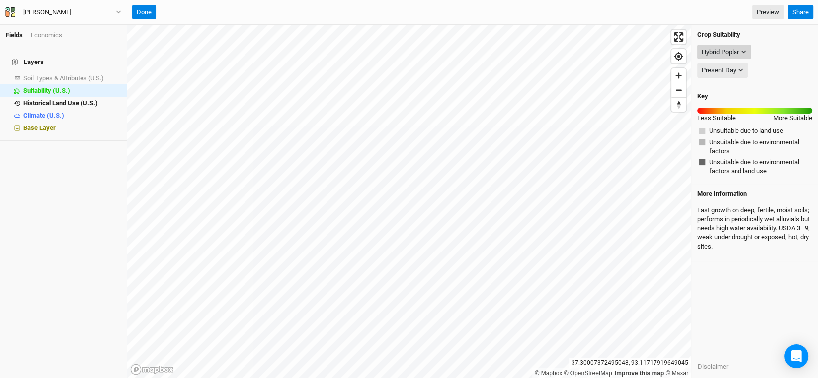
click at [744, 51] on icon "button" at bounding box center [743, 51] width 5 height 5
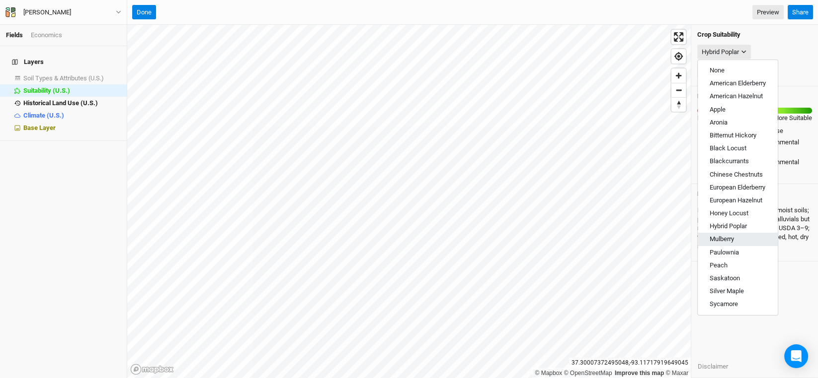
click at [725, 238] on span "Mulberry" at bounding box center [721, 238] width 24 height 7
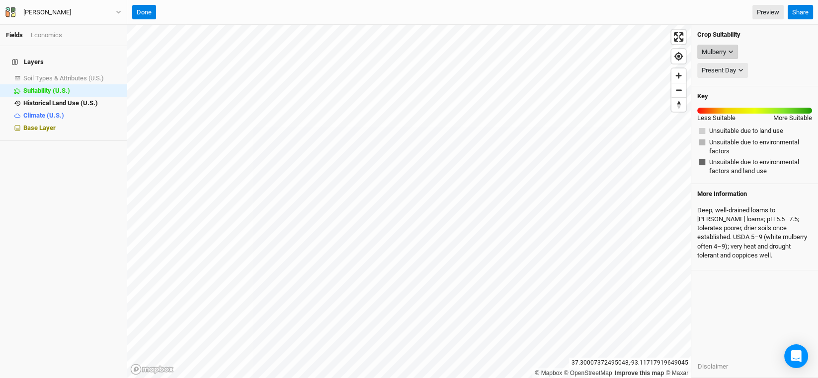
click at [728, 45] on button "Mulberry" at bounding box center [717, 52] width 41 height 15
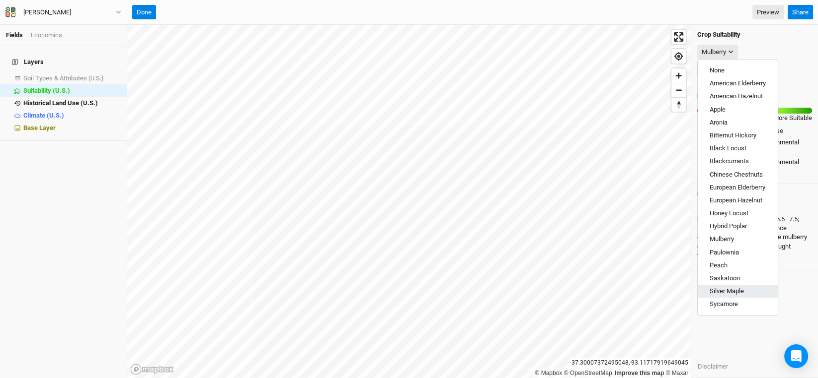
click at [735, 290] on span "Silver Maple" at bounding box center [726, 291] width 34 height 7
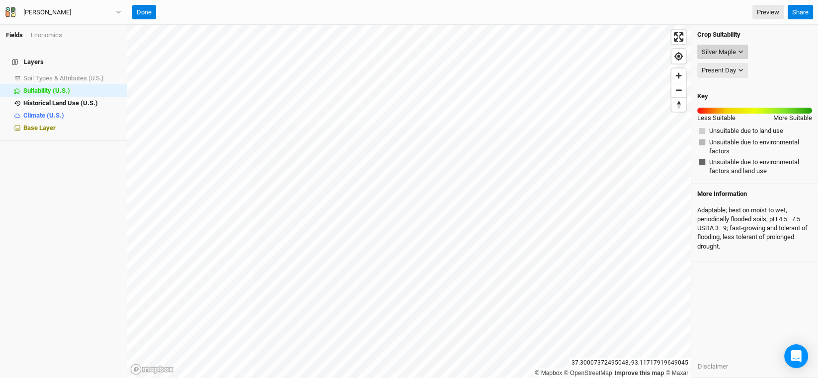
click at [739, 45] on button "Silver Maple" at bounding box center [722, 52] width 51 height 15
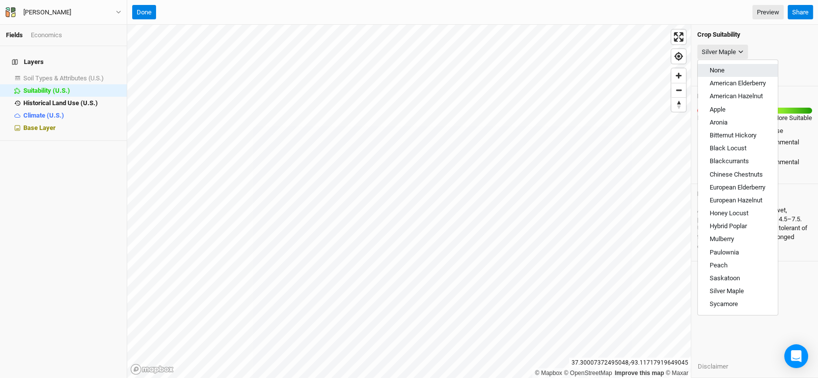
click at [734, 65] on button "None" at bounding box center [737, 70] width 80 height 13
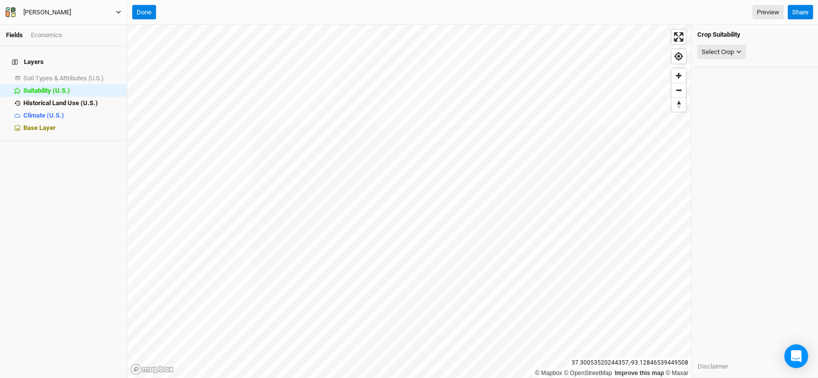
click at [13, 10] on icon "button" at bounding box center [13, 9] width 4 height 5
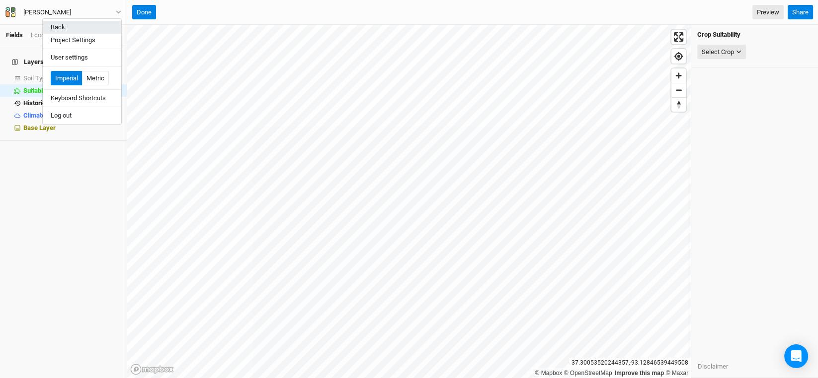
click at [59, 24] on button "Back" at bounding box center [82, 27] width 78 height 13
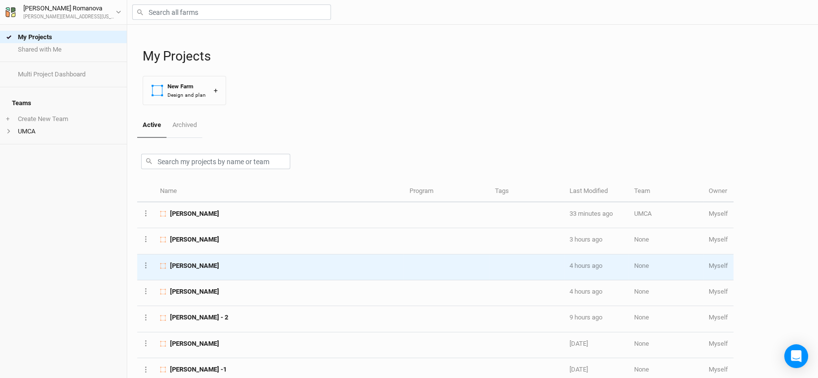
click at [189, 264] on span "[PERSON_NAME]" at bounding box center [194, 266] width 49 height 9
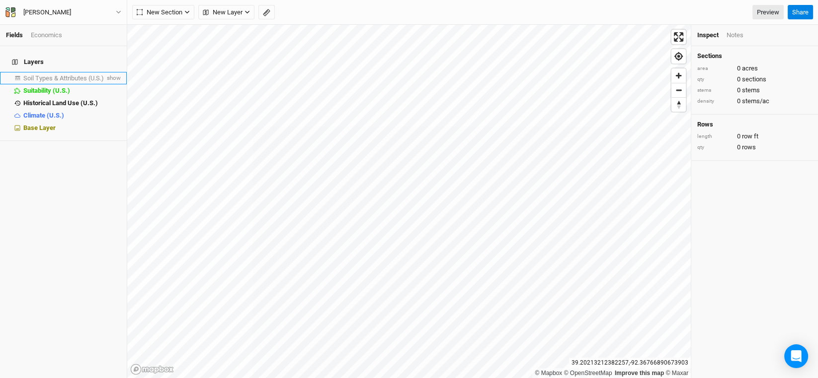
click at [74, 75] on span "Soil Types & Attributes (U.S.)" at bounding box center [63, 78] width 80 height 7
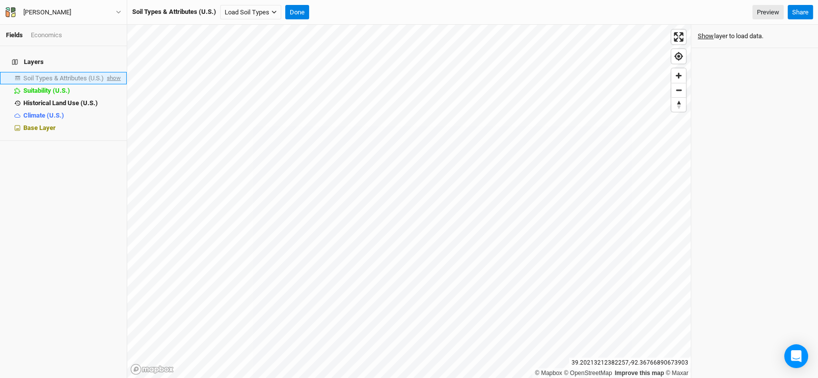
click at [106, 73] on span "show" at bounding box center [113, 78] width 16 height 12
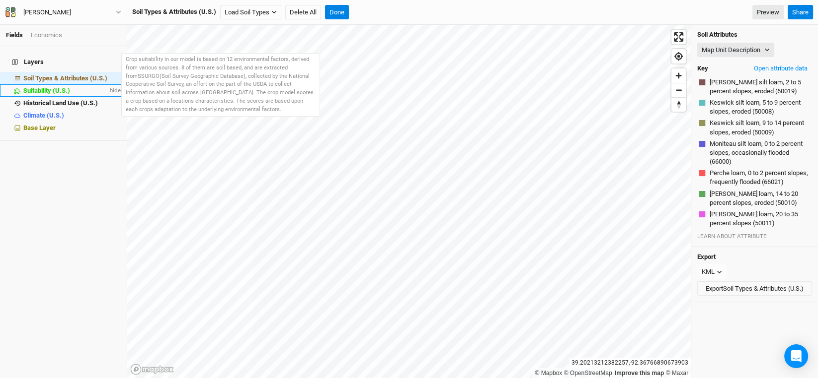
click at [46, 88] on li "Suitability (U.S.) hide" at bounding box center [63, 90] width 127 height 12
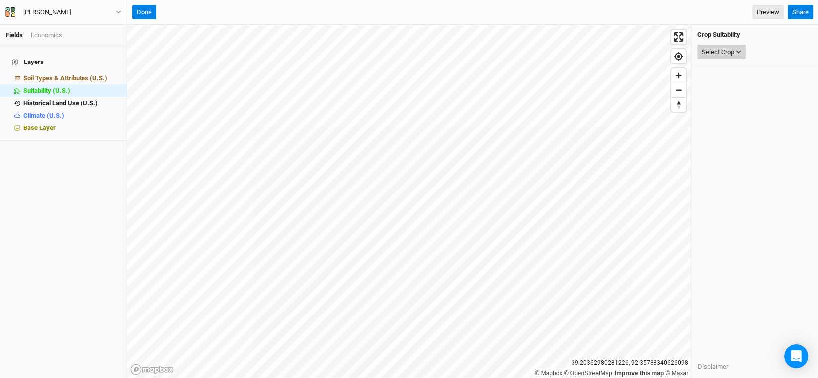
click at [741, 45] on button "Select Crop" at bounding box center [721, 52] width 49 height 15
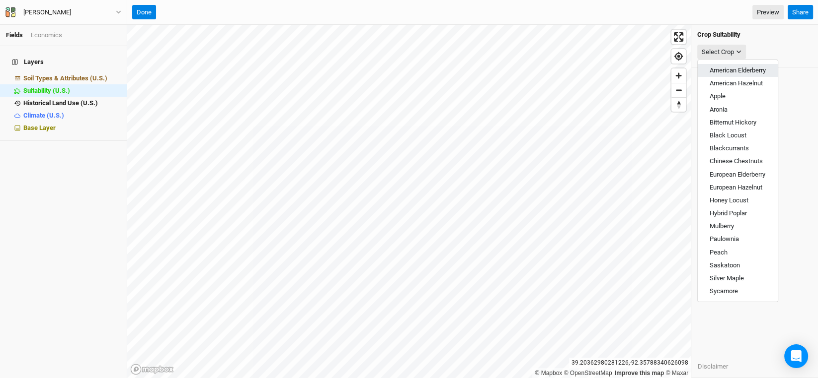
click at [741, 70] on span "American Elderberry" at bounding box center [737, 70] width 56 height 7
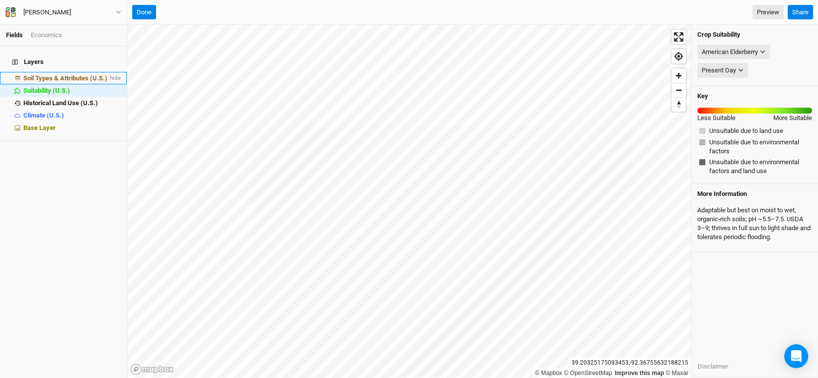
click at [77, 72] on li "Soil Types & Attributes (U.S.) hide" at bounding box center [63, 78] width 127 height 12
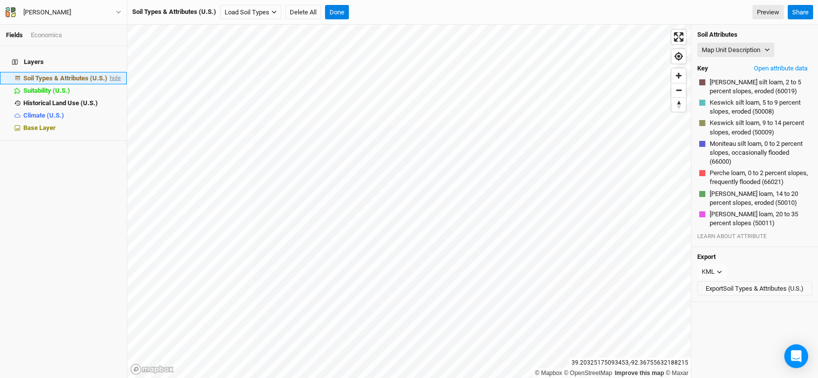
click at [108, 72] on span "hide" at bounding box center [114, 78] width 13 height 12
click at [740, 52] on button "Map Unit Description" at bounding box center [735, 50] width 77 height 15
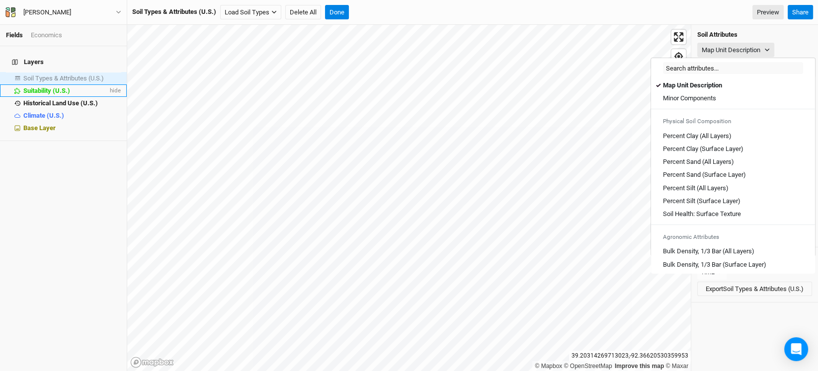
click at [30, 87] on span "Suitability (U.S.)" at bounding box center [46, 90] width 47 height 7
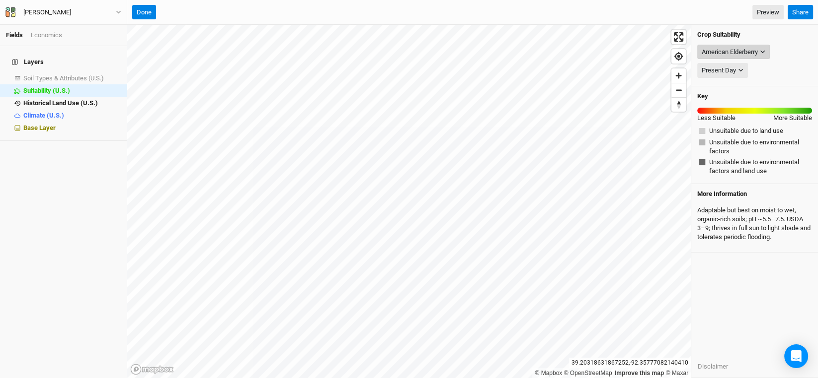
click at [767, 47] on button "American Elderberry" at bounding box center [733, 52] width 73 height 15
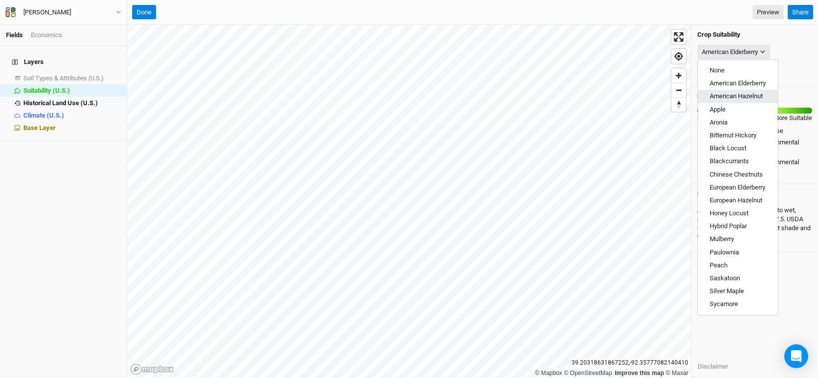
click at [757, 94] on span "American Hazelnut" at bounding box center [735, 95] width 53 height 7
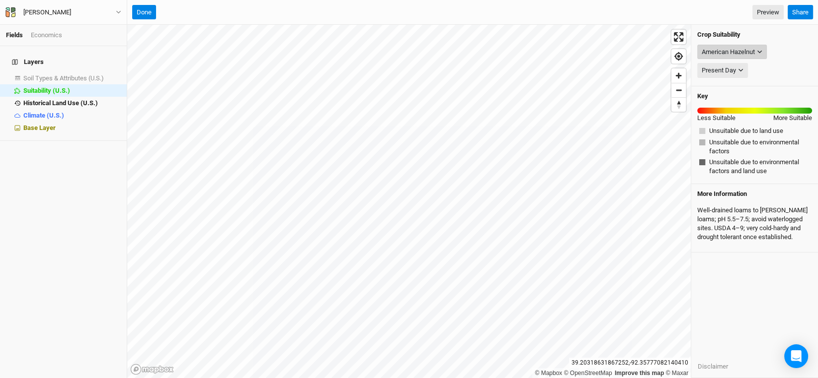
click at [752, 55] on div "American Hazelnut" at bounding box center [727, 52] width 53 height 10
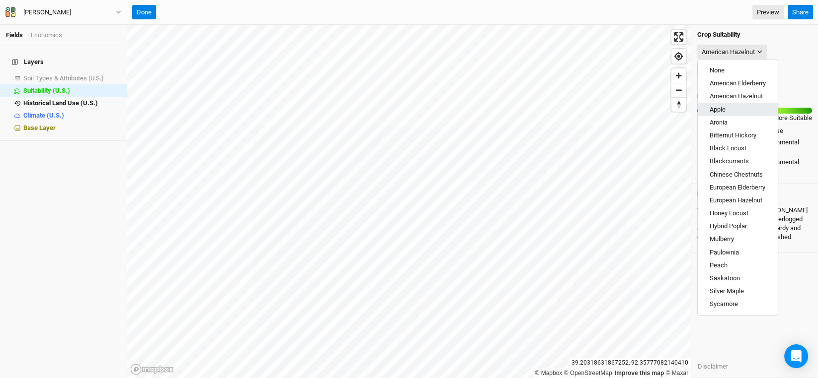
click at [740, 109] on button "Apple" at bounding box center [737, 109] width 80 height 13
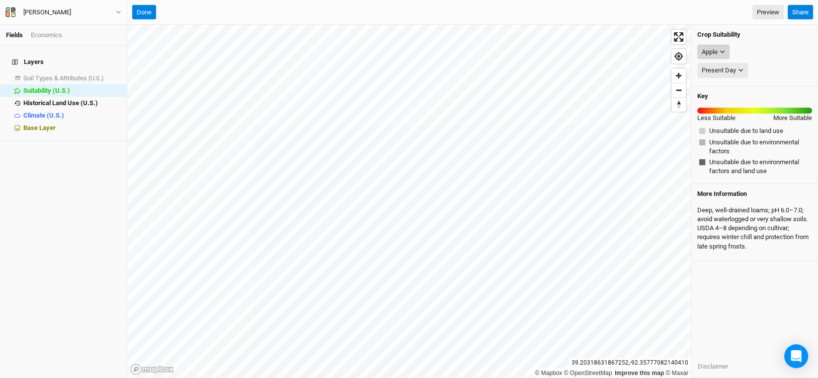
click at [723, 50] on icon "button" at bounding box center [721, 51] width 5 height 5
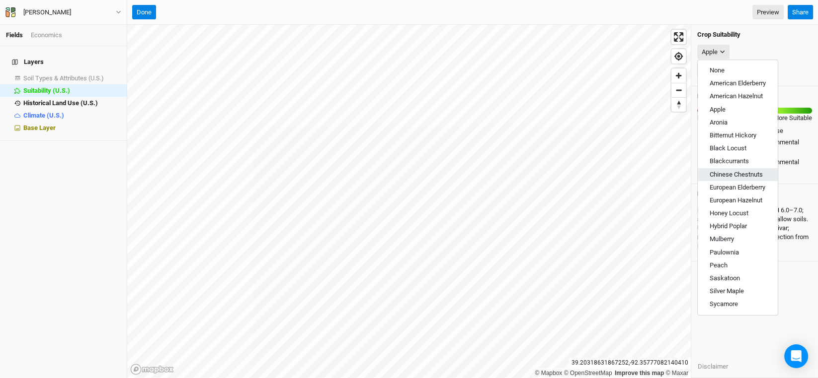
click at [743, 173] on span "Chinese Chestnuts" at bounding box center [735, 174] width 53 height 7
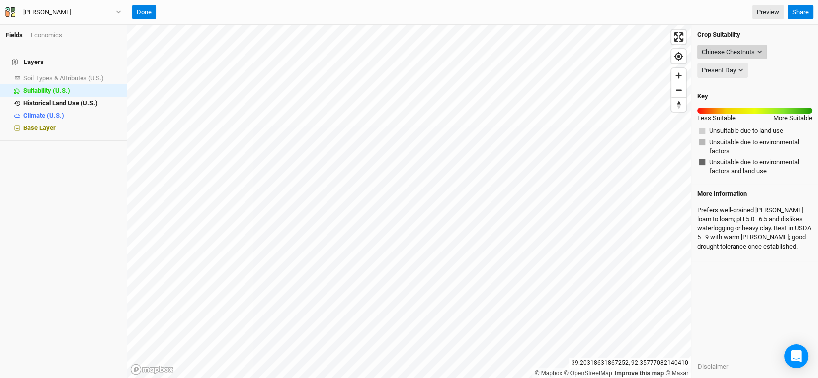
click at [737, 51] on div "Chinese Chestnuts" at bounding box center [727, 52] width 53 height 10
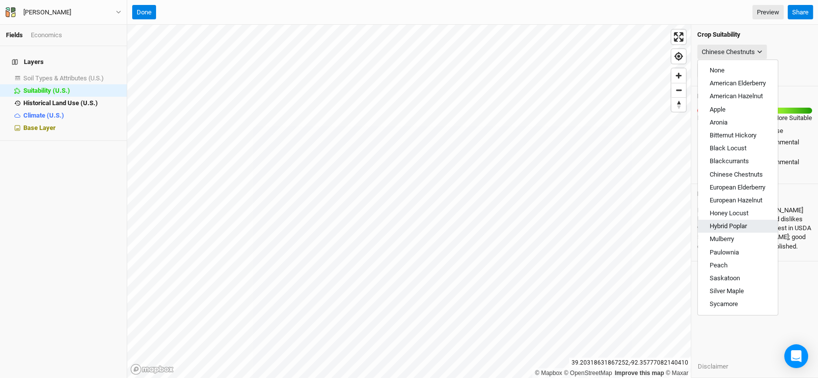
click at [738, 226] on span "Hybrid Poplar" at bounding box center [727, 226] width 37 height 7
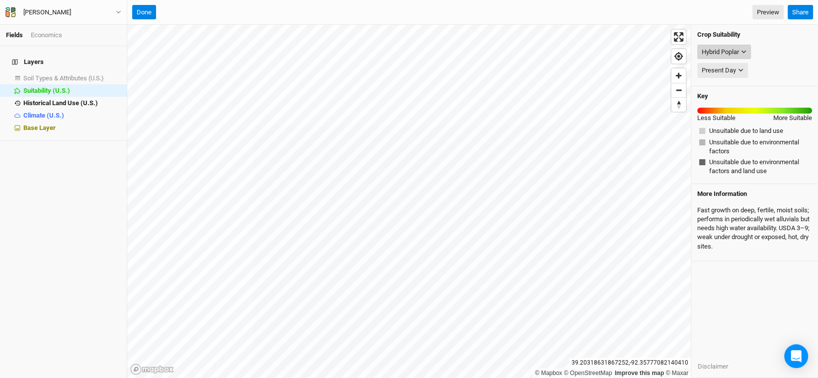
click at [731, 49] on div "Hybrid Poplar" at bounding box center [719, 52] width 37 height 10
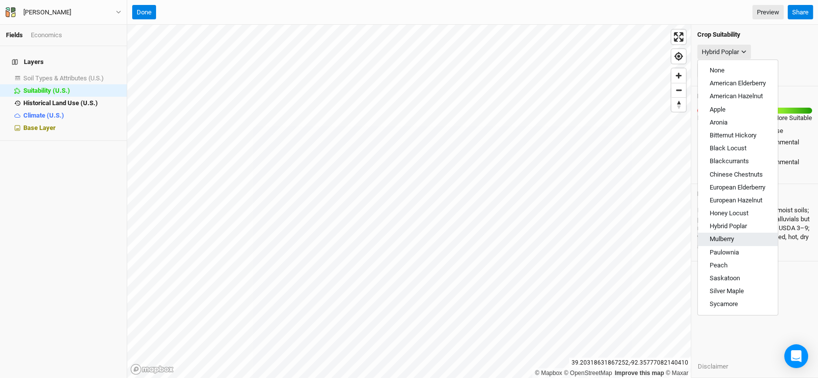
click at [730, 235] on span "Mulberry" at bounding box center [721, 238] width 24 height 7
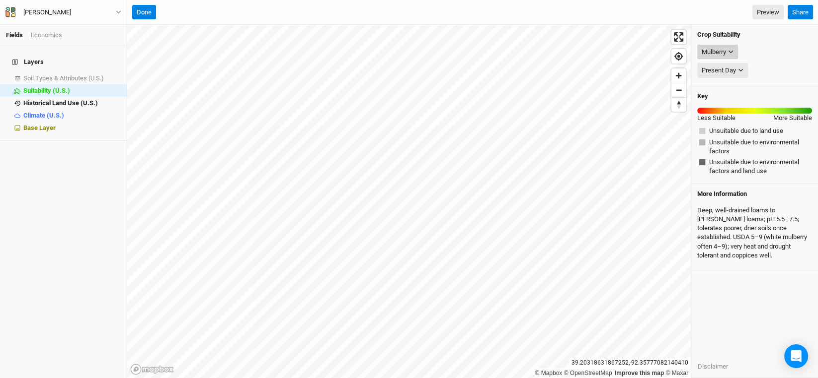
click at [721, 48] on div "Mulberry" at bounding box center [713, 52] width 24 height 10
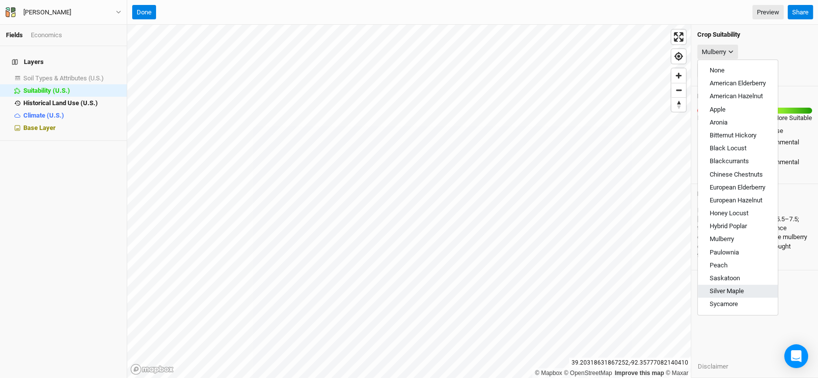
click at [730, 292] on span "Silver Maple" at bounding box center [726, 291] width 34 height 7
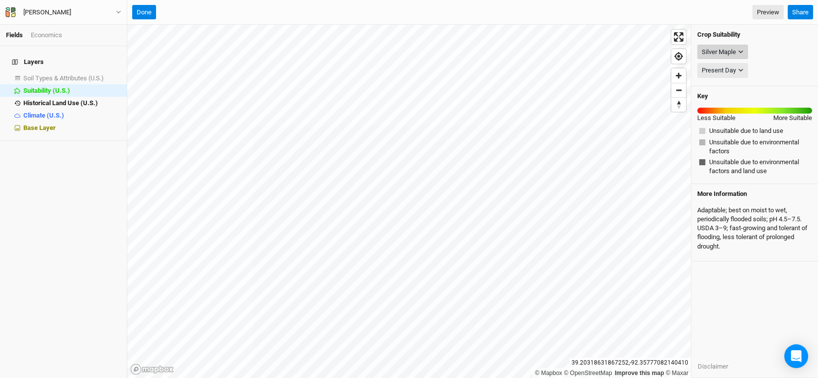
click at [731, 46] on button "Silver Maple" at bounding box center [722, 52] width 51 height 15
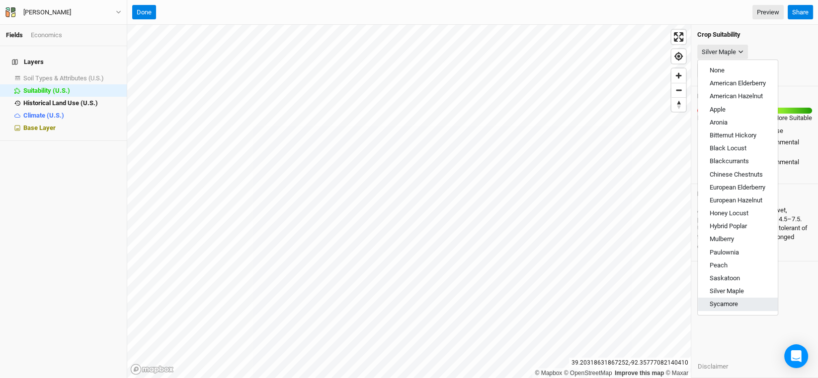
click at [719, 307] on span "Sycamore" at bounding box center [723, 304] width 28 height 7
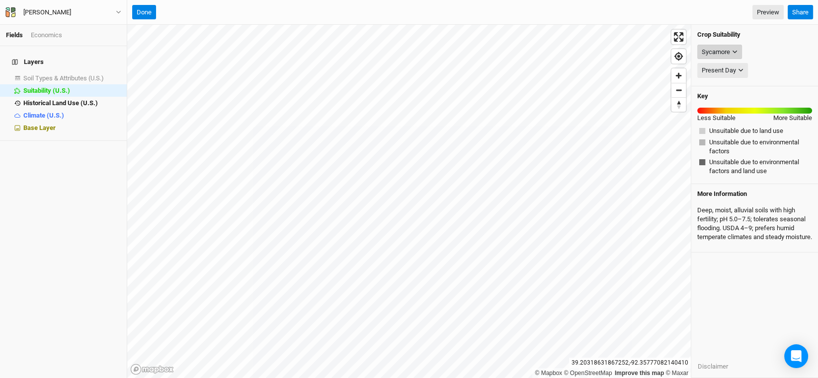
click at [716, 49] on div "Sycamore" at bounding box center [715, 52] width 28 height 10
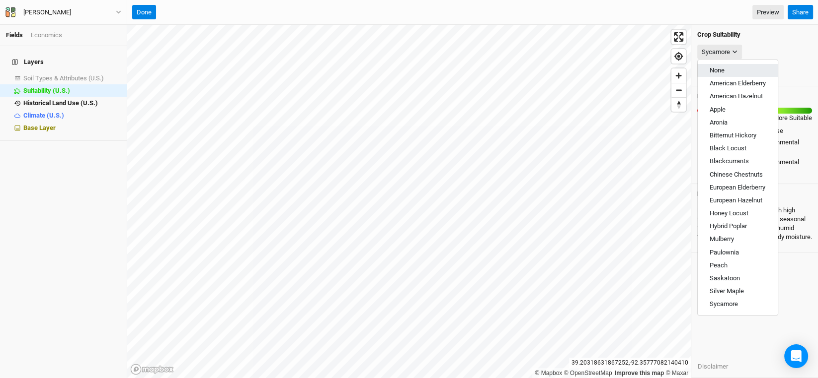
click at [726, 67] on button "None" at bounding box center [737, 70] width 80 height 13
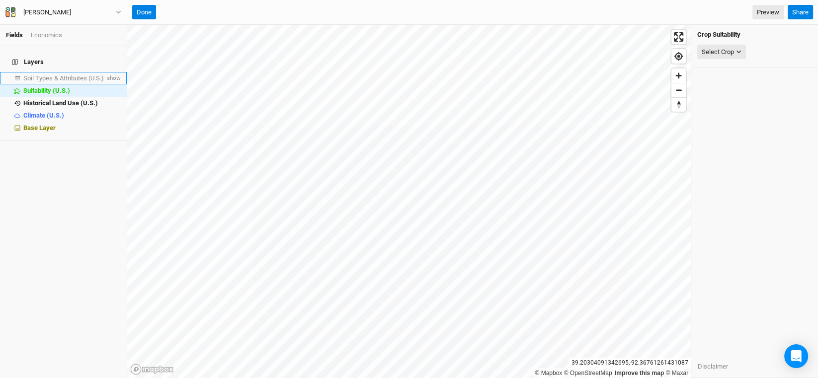
click at [65, 75] on span "Soil Types & Attributes (U.S.)" at bounding box center [63, 78] width 80 height 7
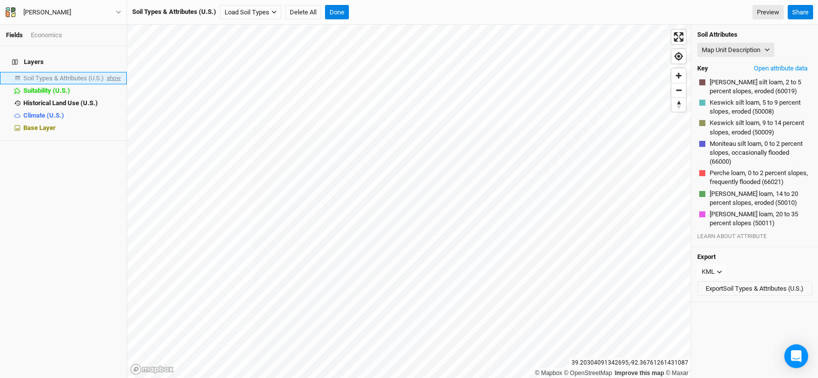
click at [107, 72] on span "show" at bounding box center [113, 78] width 16 height 12
click at [770, 49] on button "Map Unit Description" at bounding box center [735, 50] width 77 height 15
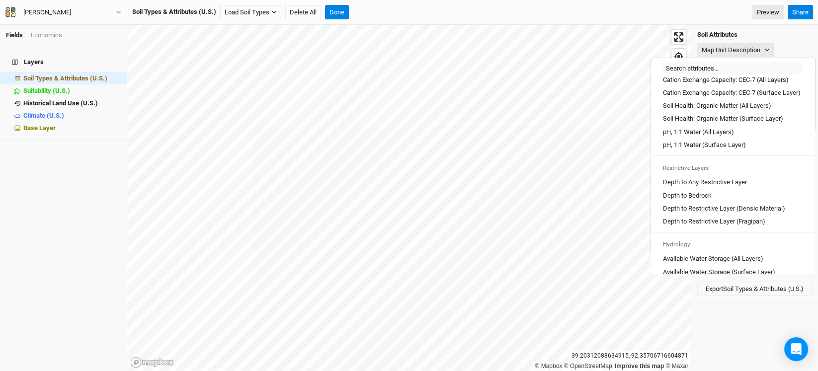
scroll to position [198, 0]
click at [714, 136] on Layers\) "pH, 1:1 Water (All Layers)" at bounding box center [698, 131] width 71 height 9
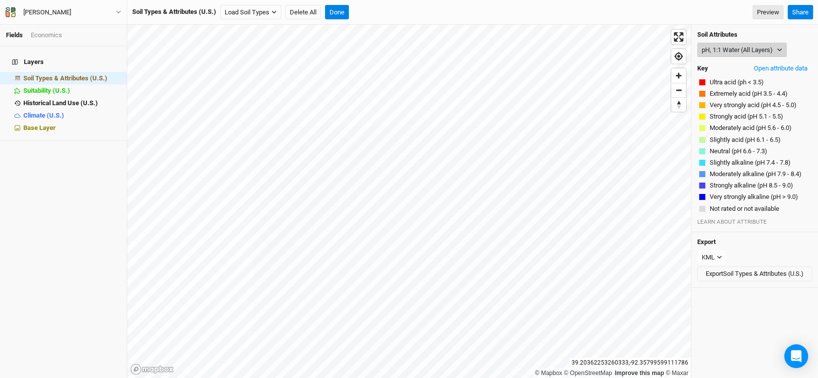
click at [774, 52] on button "pH, 1:1 Water (All Layers)" at bounding box center [741, 50] width 89 height 15
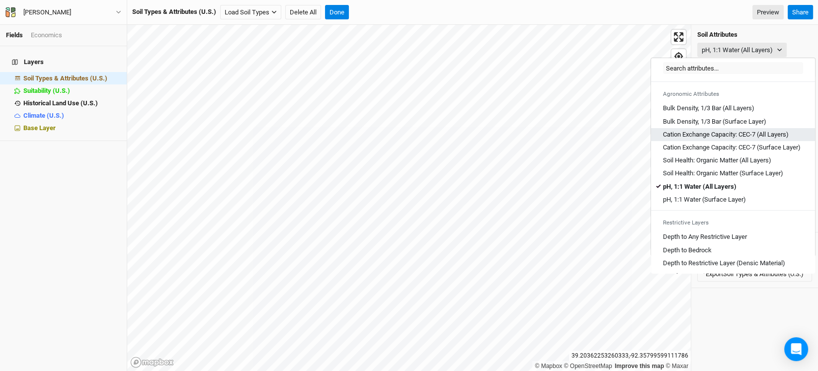
scroll to position [149, 0]
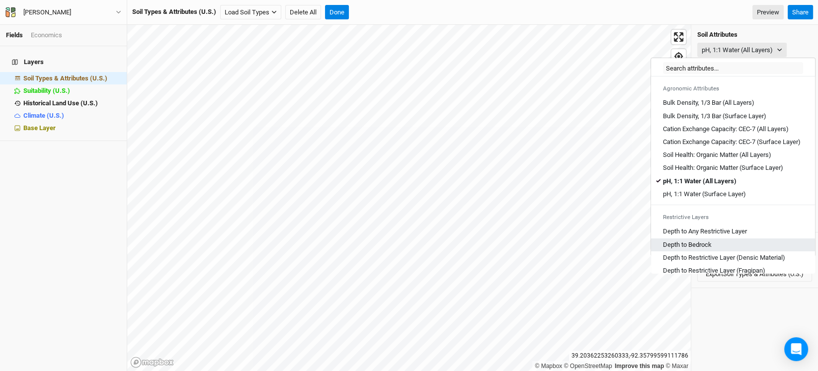
click at [741, 247] on link "Depth to Bedrock" at bounding box center [733, 244] width 164 height 13
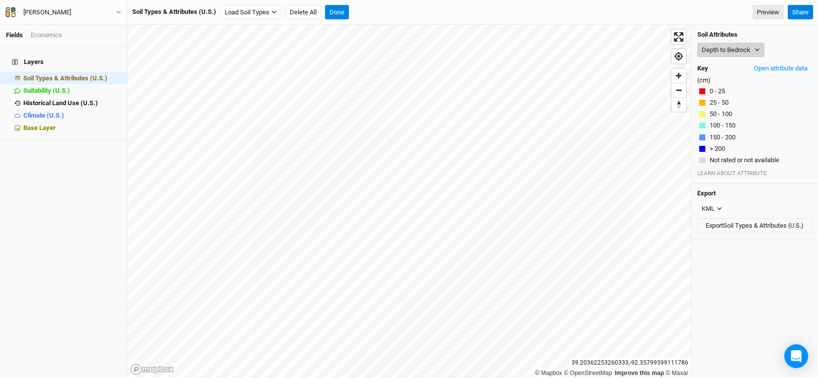
click at [752, 48] on button "Depth to Bedrock" at bounding box center [730, 50] width 67 height 15
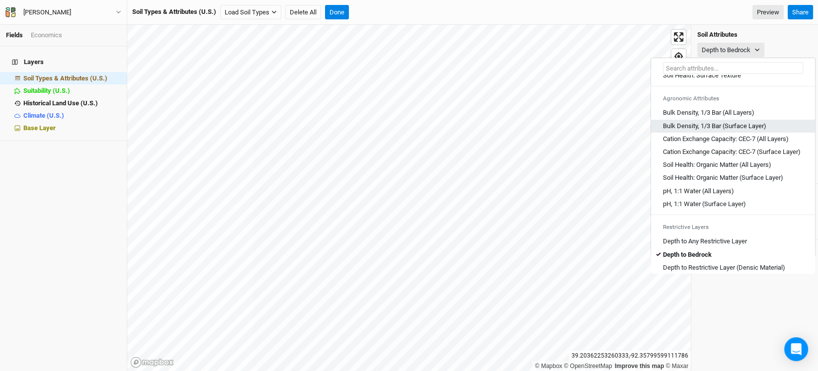
scroll to position [198, 0]
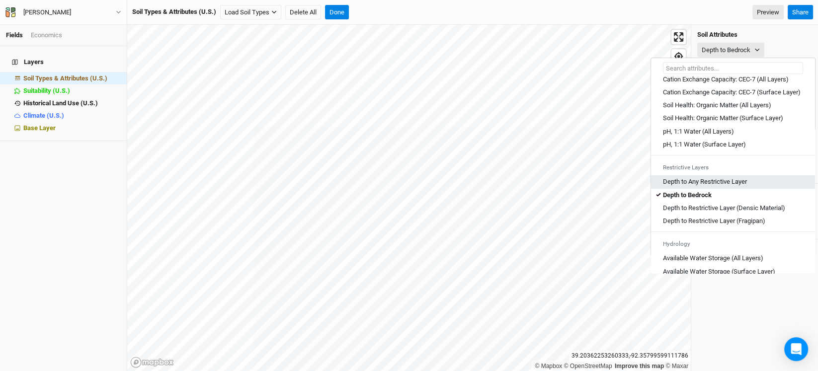
click at [728, 186] on Layer "Depth to Any Restrictive Layer" at bounding box center [705, 181] width 84 height 9
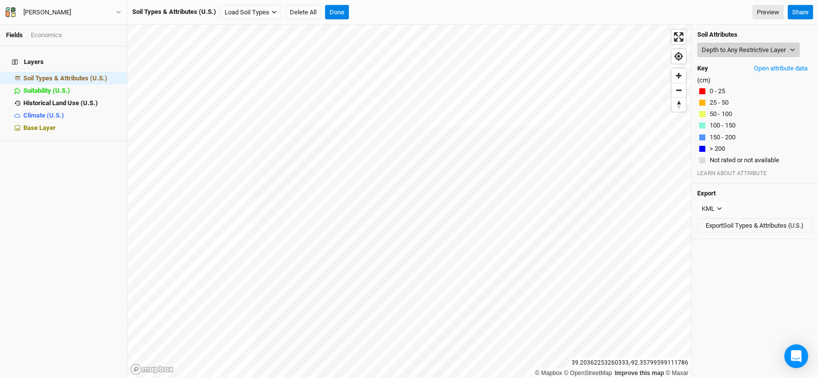
click at [735, 46] on button "Depth to Any Restrictive Layer" at bounding box center [748, 50] width 102 height 15
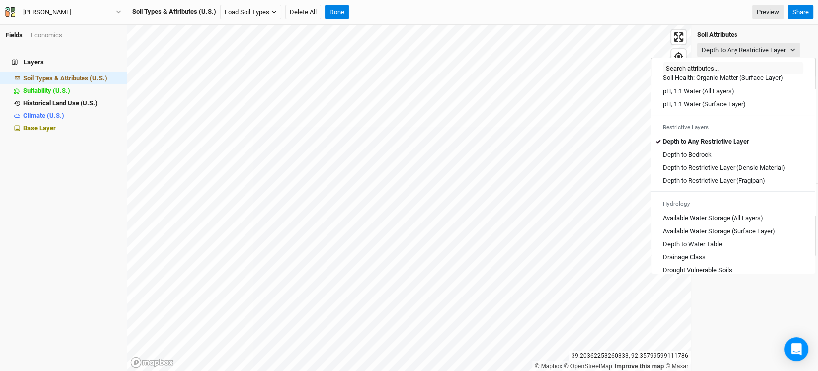
scroll to position [248, 0]
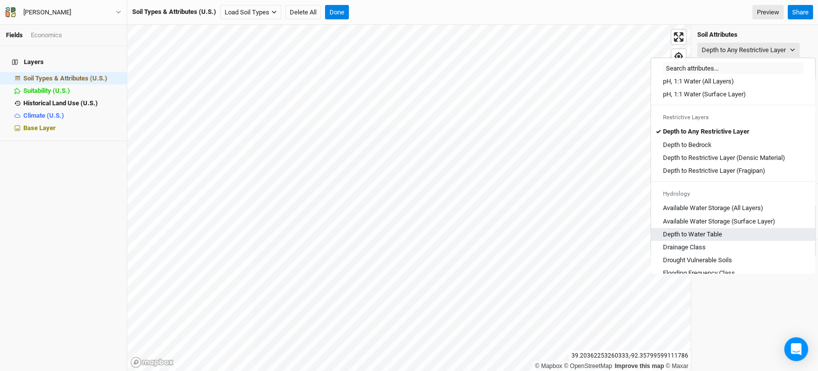
click at [723, 239] on div "Depth to Water Table" at bounding box center [733, 234] width 140 height 9
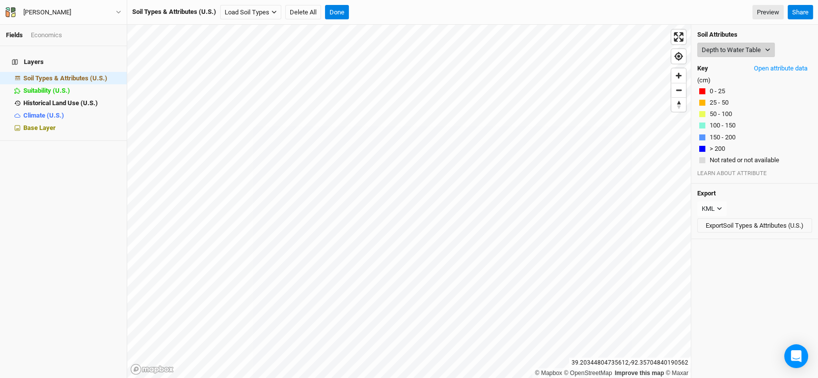
click at [732, 45] on button "Depth to Water Table" at bounding box center [735, 50] width 77 height 15
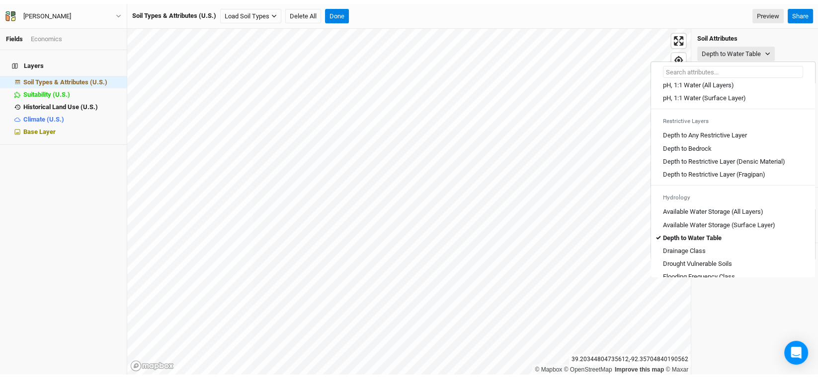
scroll to position [298, 0]
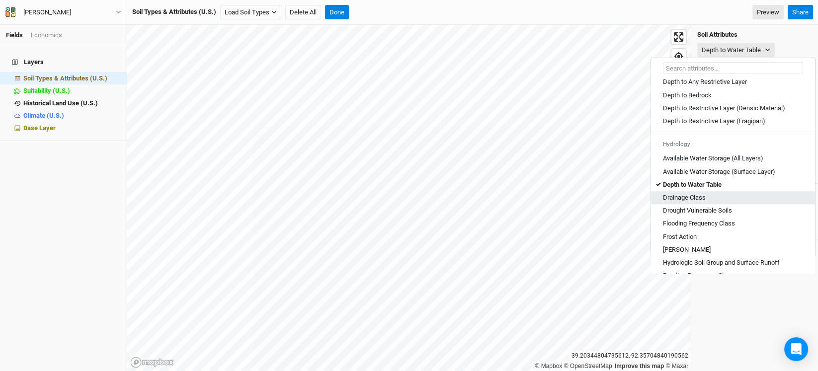
click at [666, 202] on Class "Drainage Class" at bounding box center [684, 197] width 43 height 9
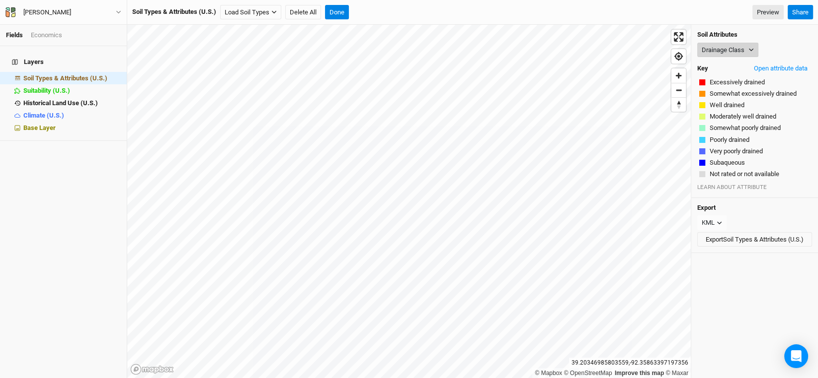
click at [752, 49] on icon "button" at bounding box center [750, 49] width 5 height 5
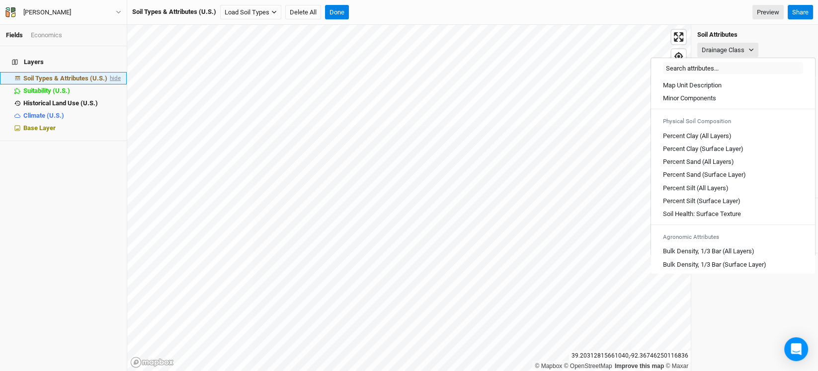
click at [108, 72] on span "hide" at bounding box center [114, 78] width 13 height 12
